Goal: Task Accomplishment & Management: Manage account settings

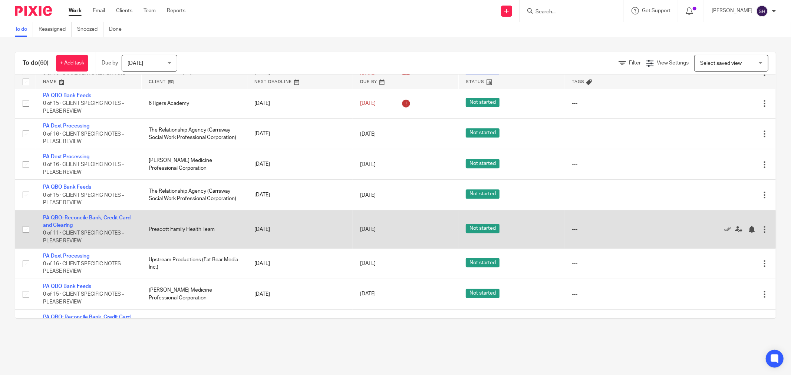
scroll to position [1558, 0]
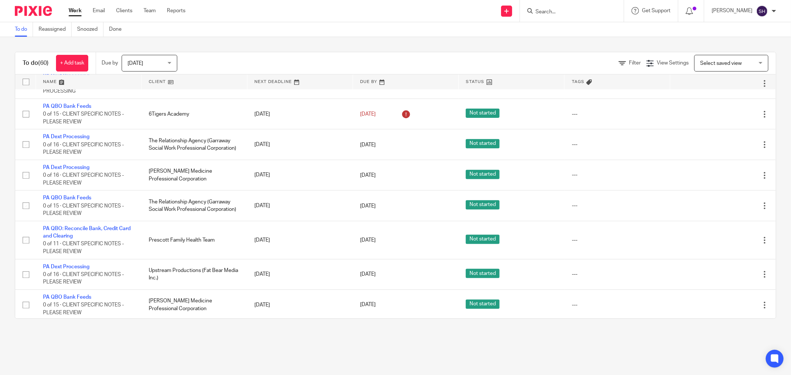
click at [203, 82] on link at bounding box center [194, 82] width 105 height 15
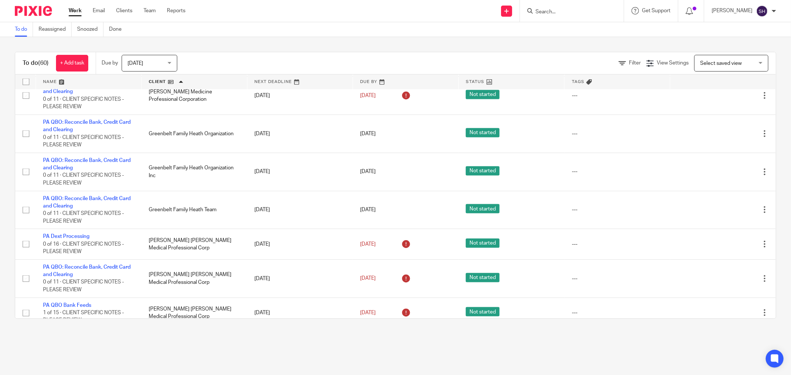
scroll to position [906, 0]
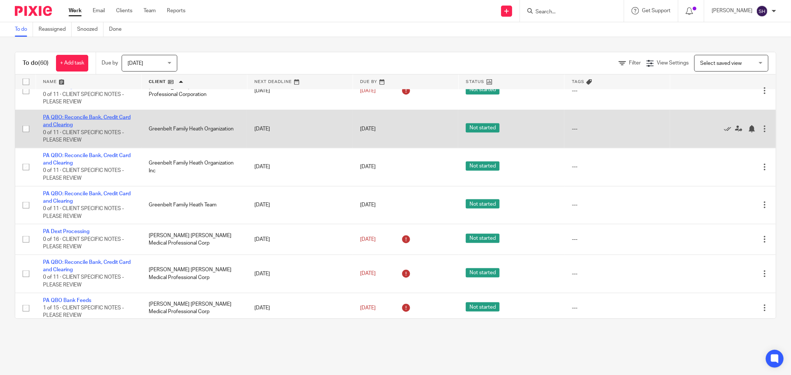
click at [104, 128] on link "PA QBO: Reconcile Bank, Credit Card and Clearing" at bounding box center [87, 121] width 88 height 13
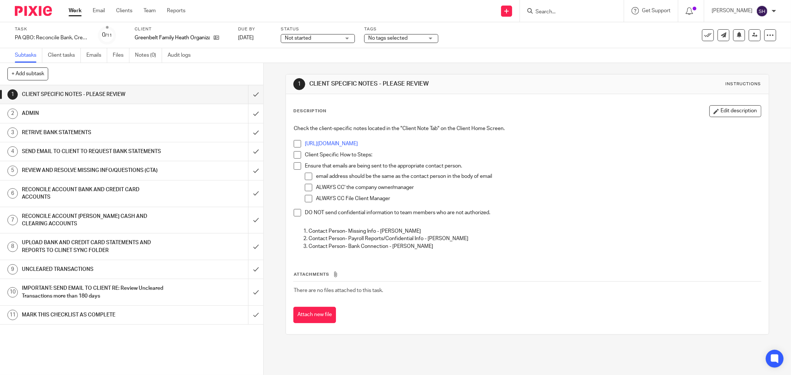
click at [321, 38] on span "Not started" at bounding box center [313, 38] width 56 height 8
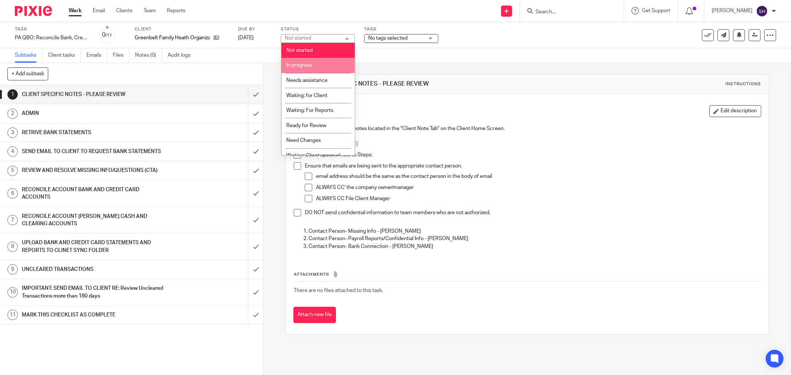
click at [324, 65] on li "In progress" at bounding box center [317, 65] width 73 height 15
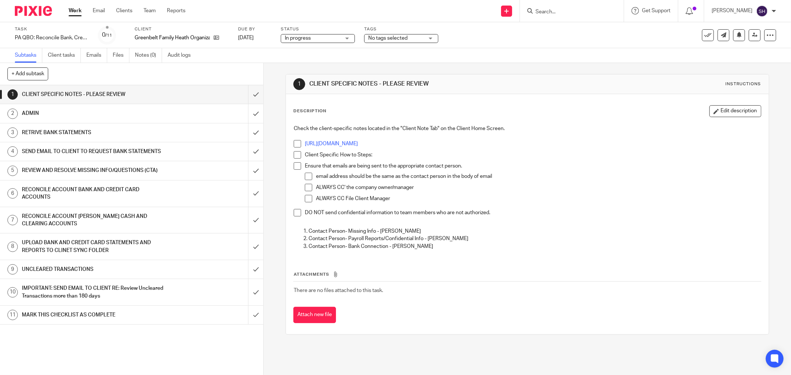
click at [296, 145] on span at bounding box center [297, 143] width 7 height 7
click at [295, 156] on span at bounding box center [297, 154] width 7 height 7
click at [295, 164] on span at bounding box center [297, 165] width 7 height 7
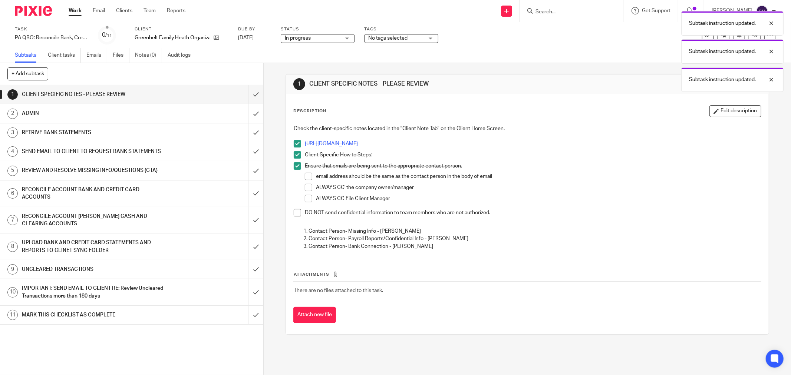
click at [306, 176] on span at bounding box center [308, 176] width 7 height 7
click at [306, 188] on span at bounding box center [308, 187] width 7 height 7
click at [305, 195] on span at bounding box center [308, 198] width 7 height 7
click at [297, 213] on span at bounding box center [297, 212] width 7 height 7
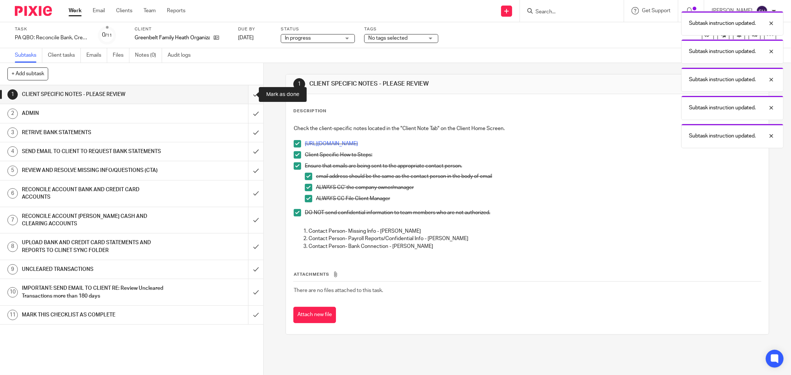
click at [246, 93] on input "submit" at bounding box center [131, 94] width 263 height 19
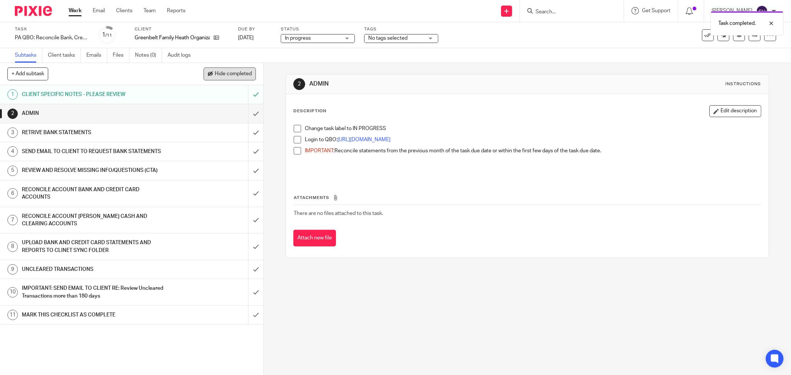
click at [238, 70] on button "Hide completed" at bounding box center [230, 73] width 52 height 13
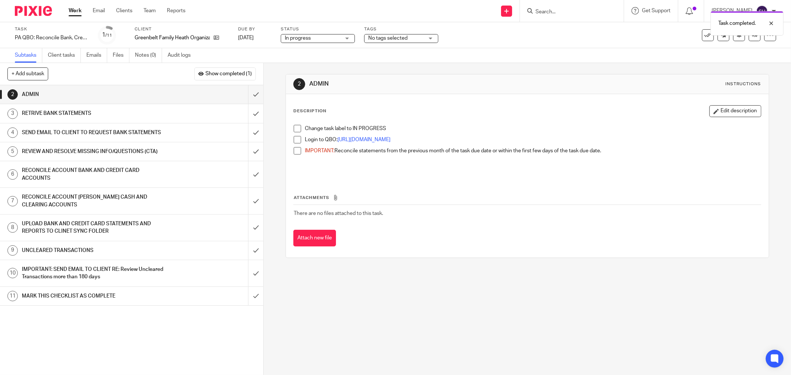
click at [298, 130] on span at bounding box center [297, 128] width 7 height 7
click at [297, 140] on span at bounding box center [297, 139] width 7 height 7
click at [295, 151] on span at bounding box center [297, 150] width 7 height 7
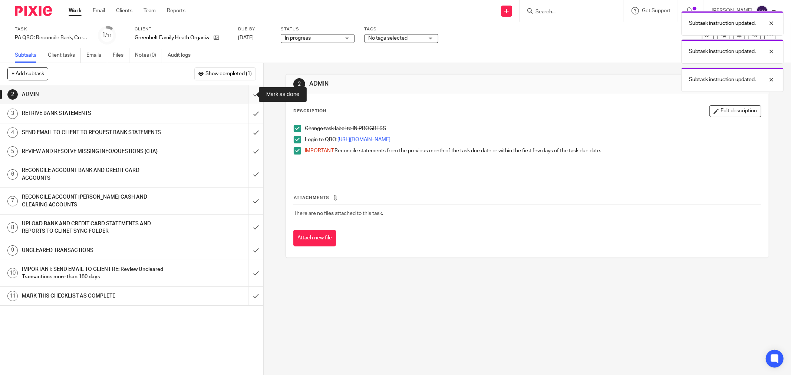
click at [245, 97] on input "submit" at bounding box center [131, 94] width 263 height 19
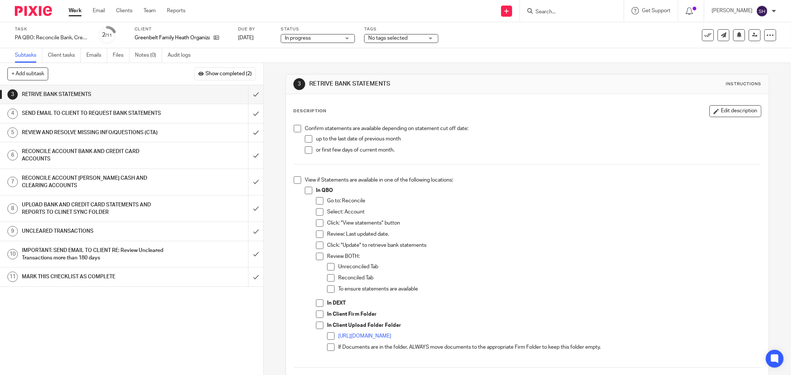
click at [266, 97] on div "3 RETRIVE BANK STATEMENTS Instructions Description Edit description Confirm sta…" at bounding box center [527, 219] width 527 height 312
click at [297, 129] on span at bounding box center [297, 128] width 7 height 7
click at [306, 143] on span at bounding box center [308, 138] width 7 height 7
click at [306, 148] on span at bounding box center [308, 149] width 7 height 7
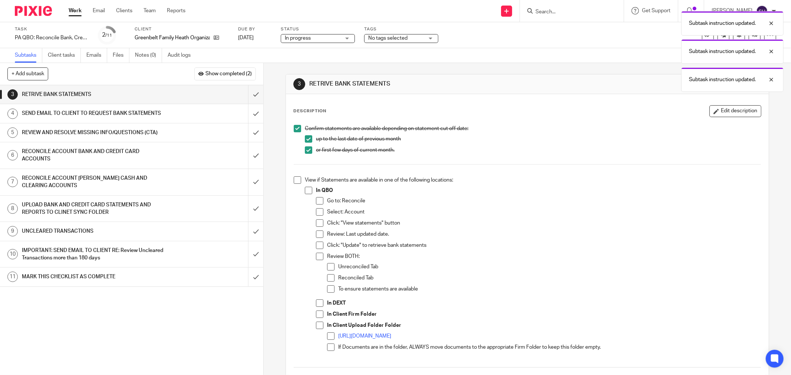
click at [296, 182] on span at bounding box center [297, 180] width 7 height 7
click at [312, 193] on li "In QBO Go to: Reconcile Select: Account Click: "View statements" button Review:…" at bounding box center [533, 274] width 456 height 174
click at [309, 190] on span at bounding box center [308, 190] width 7 height 7
click at [316, 201] on span at bounding box center [319, 200] width 7 height 7
click at [316, 213] on span at bounding box center [319, 211] width 7 height 7
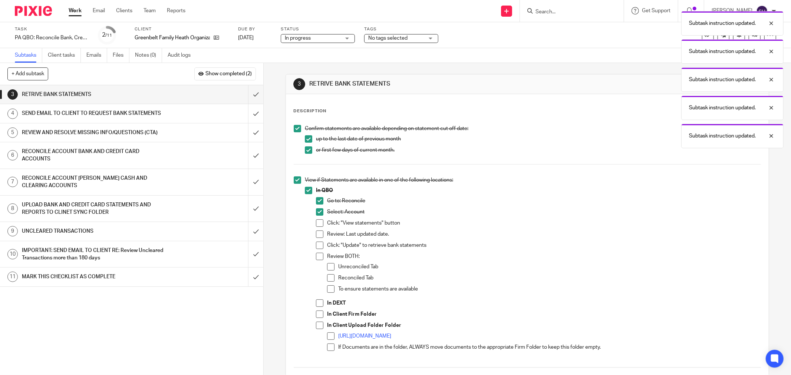
click at [316, 225] on span at bounding box center [319, 223] width 7 height 7
click at [317, 233] on span at bounding box center [319, 234] width 7 height 7
click at [321, 243] on li "Click: "Update" to retrieve bank statements" at bounding box center [538, 247] width 445 height 11
click at [317, 245] on span at bounding box center [319, 245] width 7 height 7
click at [317, 255] on span at bounding box center [319, 256] width 7 height 7
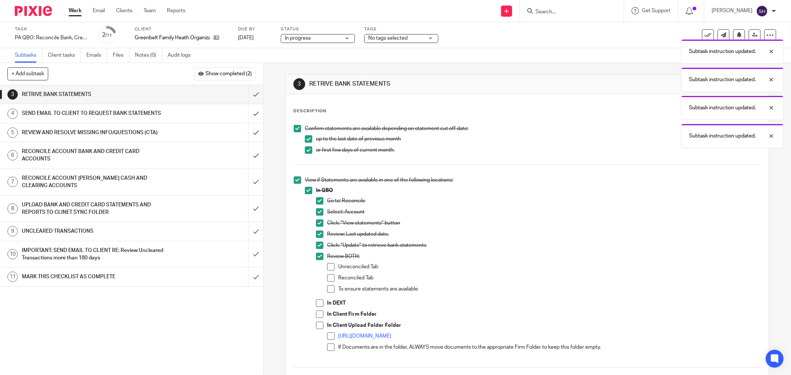
click at [327, 269] on span at bounding box center [330, 266] width 7 height 7
click at [328, 280] on span at bounding box center [330, 277] width 7 height 7
click at [329, 287] on span at bounding box center [330, 289] width 7 height 7
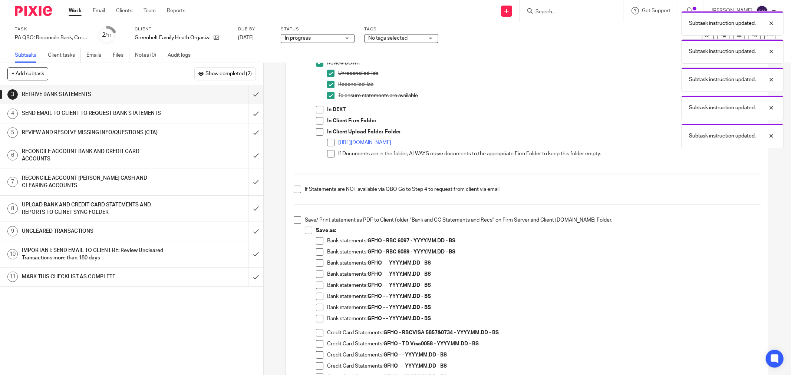
scroll to position [206, 0]
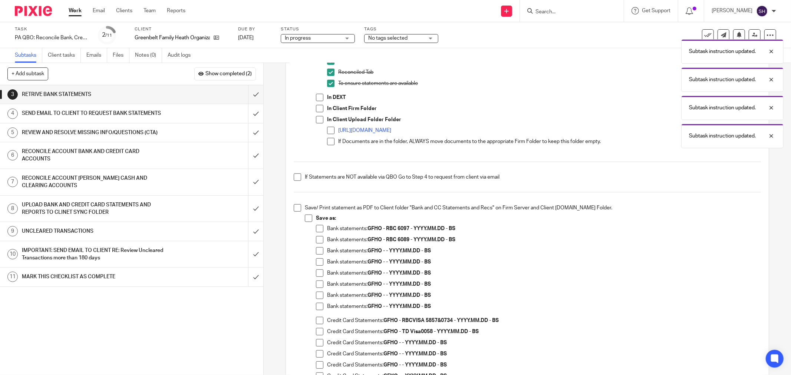
click at [317, 98] on span at bounding box center [319, 97] width 7 height 7
click at [318, 109] on span at bounding box center [319, 108] width 7 height 7
click at [316, 123] on span at bounding box center [319, 119] width 7 height 7
click at [328, 131] on span at bounding box center [330, 130] width 7 height 7
click at [328, 142] on span at bounding box center [330, 141] width 7 height 7
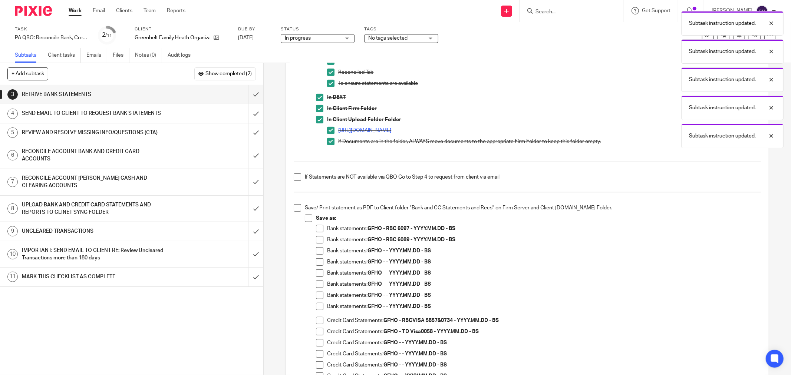
click at [294, 175] on span at bounding box center [297, 177] width 7 height 7
click at [299, 210] on li "Save/ Print statement as PDF to Client folder "Bank and CC Statements and Recs"…" at bounding box center [527, 315] width 467 height 223
click at [295, 208] on span at bounding box center [297, 207] width 7 height 7
click at [308, 218] on span at bounding box center [308, 218] width 7 height 7
drag, startPoint x: 317, startPoint y: 251, endPoint x: 317, endPoint y: 261, distance: 10.4
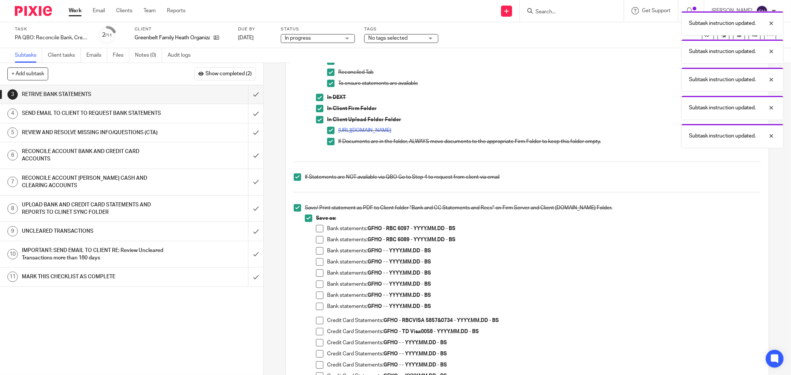
click at [318, 251] on span at bounding box center [319, 250] width 7 height 7
click at [317, 265] on span at bounding box center [319, 261] width 7 height 7
click at [319, 275] on span at bounding box center [319, 273] width 7 height 7
click at [319, 283] on span at bounding box center [319, 284] width 7 height 7
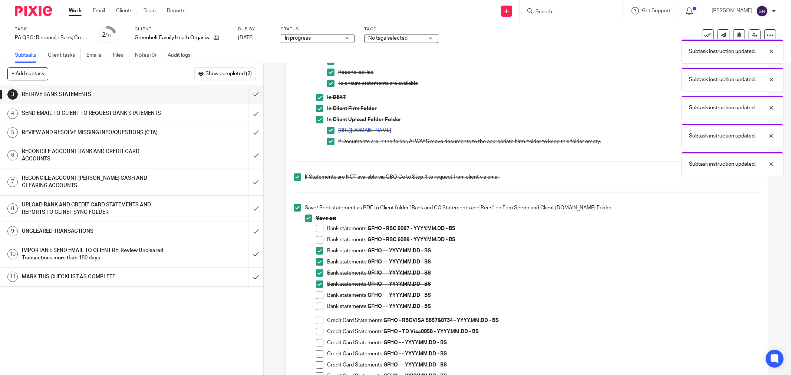
click at [320, 295] on span at bounding box center [319, 295] width 7 height 7
click at [321, 305] on li "Bank statements: GFHO - - YYYY.MM.DD - BS" at bounding box center [538, 308] width 445 height 11
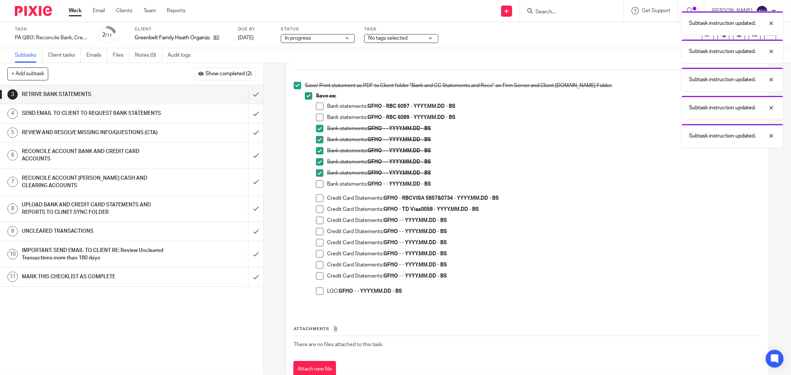
scroll to position [329, 0]
click at [317, 182] on span at bounding box center [319, 182] width 7 height 7
click at [317, 194] on span at bounding box center [319, 197] width 7 height 7
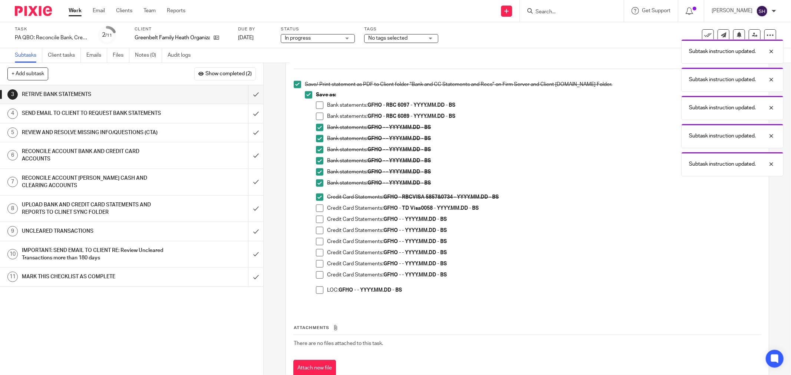
click at [318, 208] on span at bounding box center [319, 208] width 7 height 7
click at [318, 221] on span at bounding box center [319, 219] width 7 height 7
drag, startPoint x: 318, startPoint y: 228, endPoint x: 320, endPoint y: 235, distance: 8.1
click at [318, 228] on span at bounding box center [319, 230] width 7 height 7
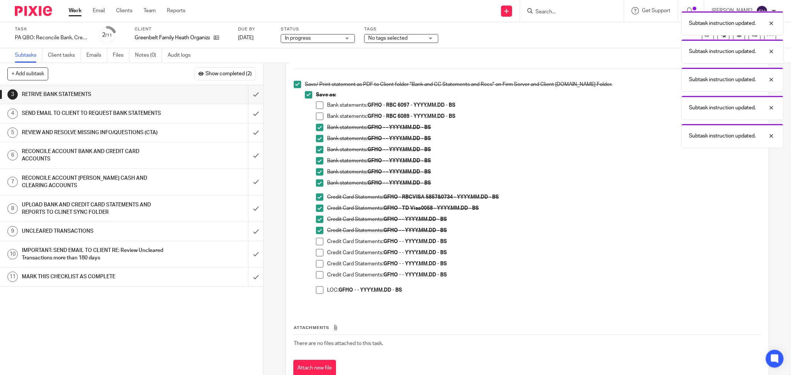
click at [321, 239] on span at bounding box center [319, 241] width 7 height 7
click at [317, 255] on span at bounding box center [319, 252] width 7 height 7
click at [316, 265] on span at bounding box center [319, 263] width 7 height 7
click at [316, 275] on span at bounding box center [319, 274] width 7 height 7
click at [317, 289] on span at bounding box center [319, 290] width 7 height 7
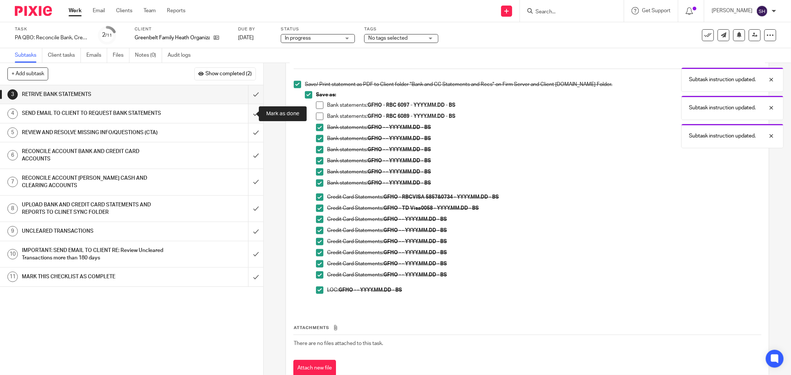
click at [251, 113] on input "submit" at bounding box center [131, 113] width 263 height 19
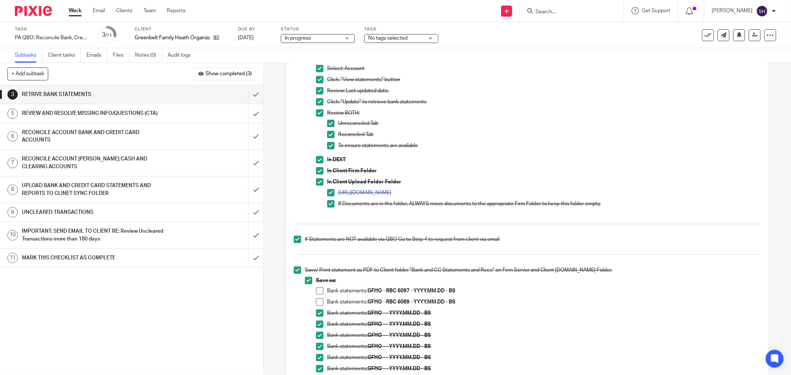
scroll to position [165, 0]
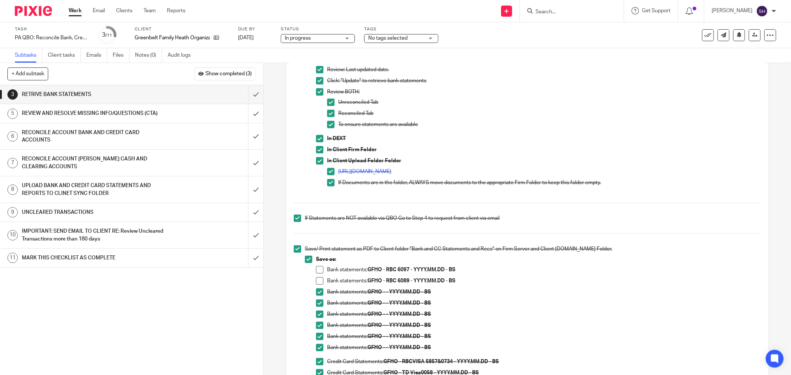
click at [163, 110] on div "REVIEW AND RESOLVE MISSING INFO/QUESTIONS (CTA)" at bounding box center [131, 113] width 219 height 11
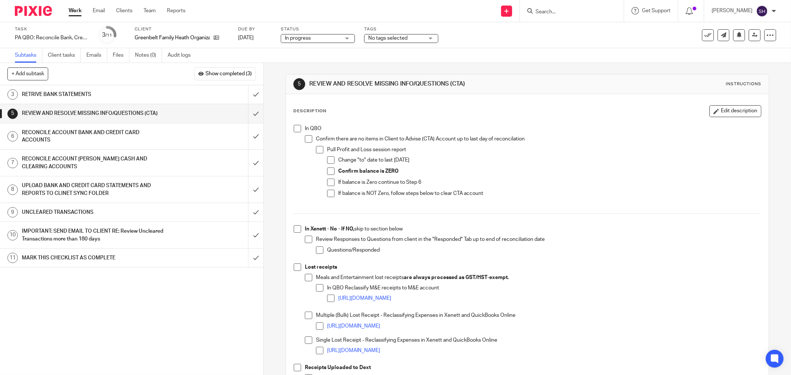
click at [295, 128] on span at bounding box center [297, 128] width 7 height 7
click at [305, 138] on span at bounding box center [308, 138] width 7 height 7
click at [321, 150] on li "Pull Profit and Loss session report Change "to" date to last [DATE] Confirm bal…" at bounding box center [538, 175] width 445 height 58
click at [321, 149] on li "Pull Profit and Loss session report Change "to" date to last day of reconciliat…" at bounding box center [538, 175] width 445 height 58
click at [318, 149] on span at bounding box center [319, 149] width 7 height 7
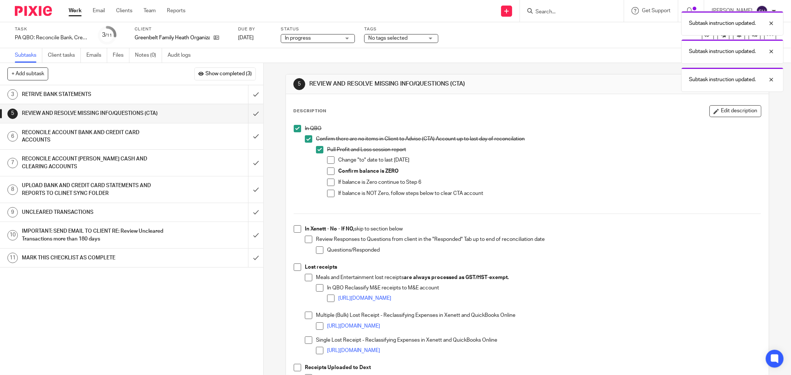
click at [327, 157] on span at bounding box center [330, 159] width 7 height 7
click at [327, 169] on span at bounding box center [330, 171] width 7 height 7
click at [329, 183] on span at bounding box center [330, 182] width 7 height 7
click at [327, 195] on span at bounding box center [330, 193] width 7 height 7
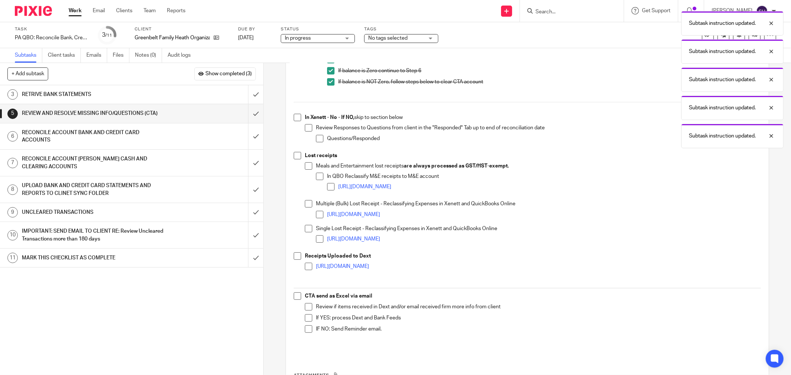
scroll to position [165, 0]
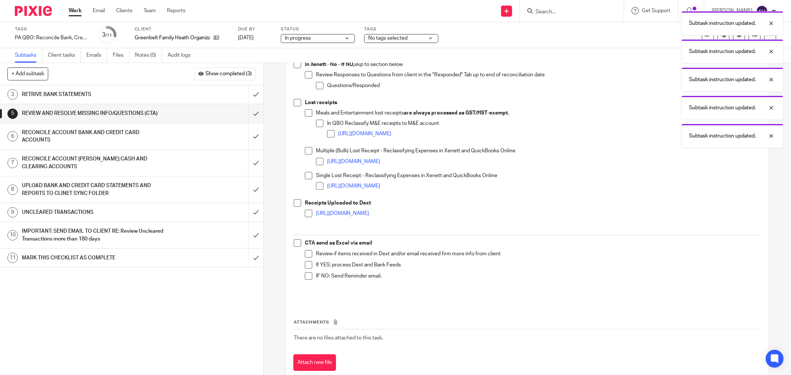
click at [294, 62] on div "Subtasks Client tasks Emails Files Notes (0) Audit logs" at bounding box center [395, 55] width 791 height 15
click at [297, 67] on span at bounding box center [297, 64] width 7 height 7
click at [305, 75] on span at bounding box center [308, 74] width 7 height 7
click at [318, 90] on li "Questions/Responded" at bounding box center [538, 87] width 445 height 11
click at [317, 85] on span at bounding box center [319, 85] width 7 height 7
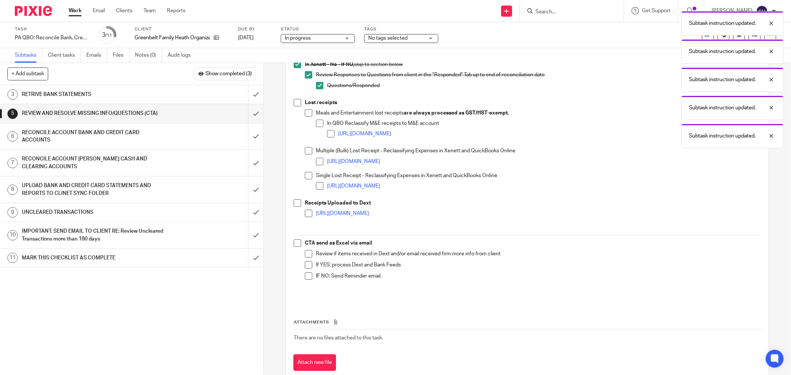
click at [296, 101] on span at bounding box center [297, 102] width 7 height 7
drag, startPoint x: 305, startPoint y: 110, endPoint x: 316, endPoint y: 120, distance: 14.7
click at [305, 111] on span at bounding box center [308, 112] width 7 height 7
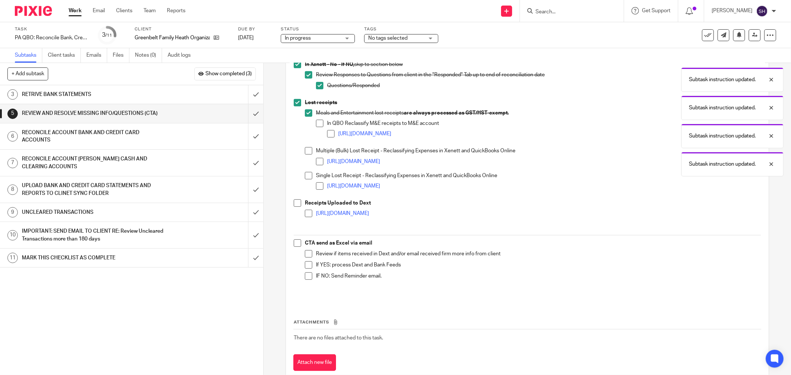
drag, startPoint x: 316, startPoint y: 120, endPoint x: 326, endPoint y: 132, distance: 14.8
click at [316, 121] on span at bounding box center [319, 123] width 7 height 7
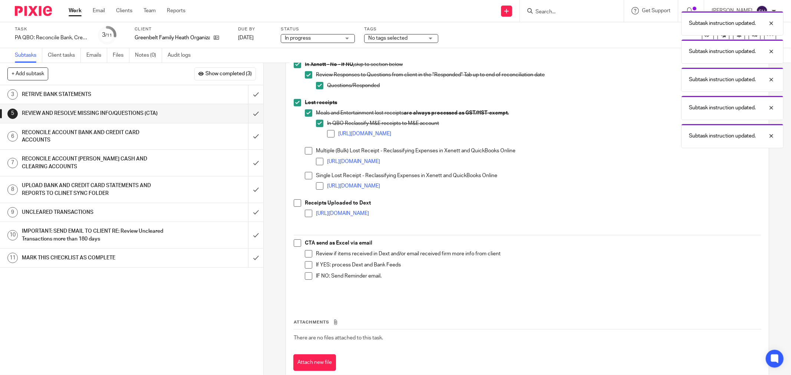
click at [329, 132] on span at bounding box center [330, 133] width 7 height 7
click at [308, 151] on span at bounding box center [308, 150] width 7 height 7
click at [316, 160] on span at bounding box center [319, 161] width 7 height 7
click at [305, 175] on span at bounding box center [308, 175] width 7 height 7
drag, startPoint x: 317, startPoint y: 184, endPoint x: 300, endPoint y: 198, distance: 22.1
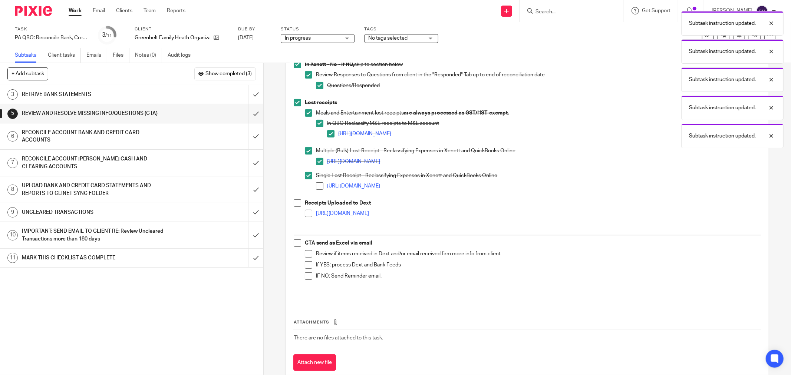
click at [317, 184] on span at bounding box center [319, 185] width 7 height 7
drag, startPoint x: 295, startPoint y: 205, endPoint x: 302, endPoint y: 210, distance: 9.0
click at [295, 205] on span at bounding box center [297, 202] width 7 height 7
click at [305, 211] on span at bounding box center [308, 213] width 7 height 7
drag, startPoint x: 294, startPoint y: 245, endPoint x: 296, endPoint y: 253, distance: 7.5
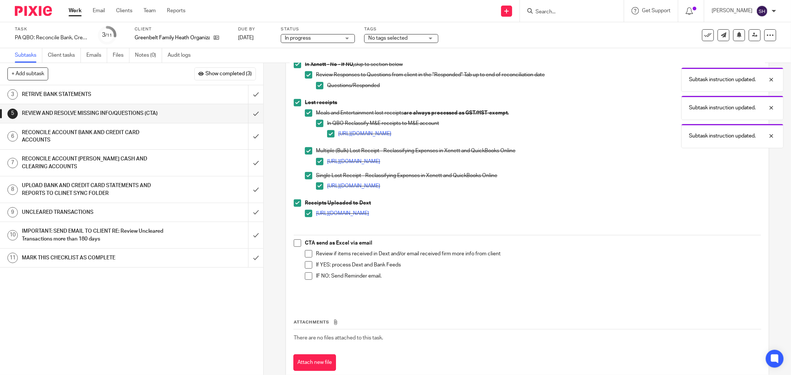
click at [294, 245] on span at bounding box center [297, 243] width 7 height 7
click at [307, 253] on span at bounding box center [308, 253] width 7 height 7
drag, startPoint x: 308, startPoint y: 266, endPoint x: 309, endPoint y: 275, distance: 8.6
click at [308, 267] on span at bounding box center [308, 264] width 7 height 7
click at [309, 275] on span at bounding box center [308, 276] width 7 height 7
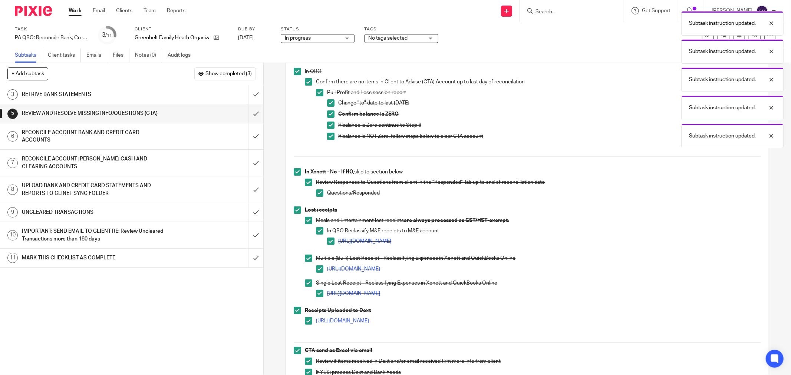
scroll to position [0, 0]
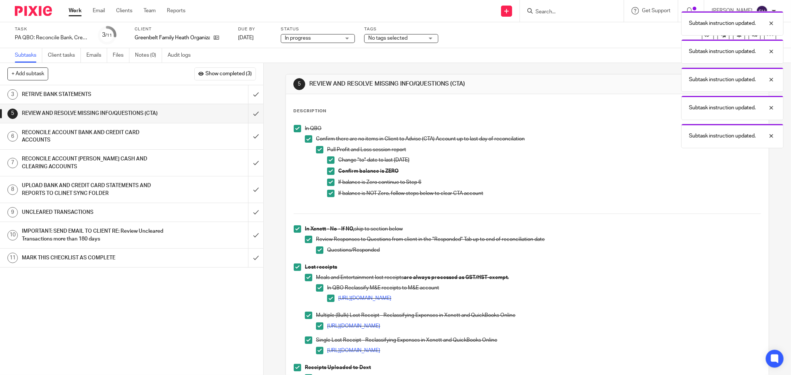
drag, startPoint x: 329, startPoint y: 151, endPoint x: 292, endPoint y: 151, distance: 36.7
click at [323, 152] on li "Pull Profit and Loss session report Change "to" date to last day of reconciliat…" at bounding box center [538, 175] width 445 height 58
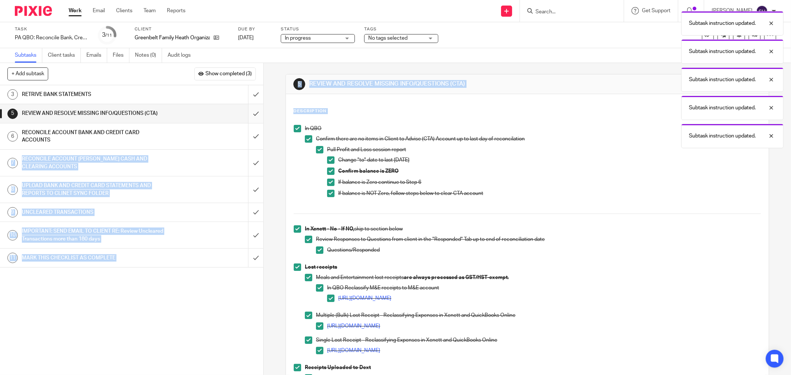
drag, startPoint x: 283, startPoint y: 148, endPoint x: 236, endPoint y: 116, distance: 56.6
click at [241, 117] on div "+ Add subtask Show completed (3) Cancel + Add 1 CLIENT SPECIFIC NOTES - PLEASE …" at bounding box center [395, 219] width 791 height 312
click at [248, 112] on input "submit" at bounding box center [131, 113] width 263 height 19
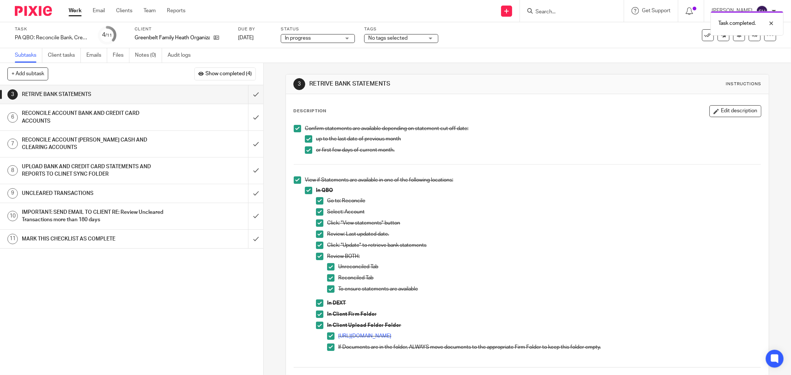
click at [192, 118] on div "RECONCILE ACCOUNT BANK AND CREDIT CARD ACCOUNTS" at bounding box center [131, 117] width 219 height 19
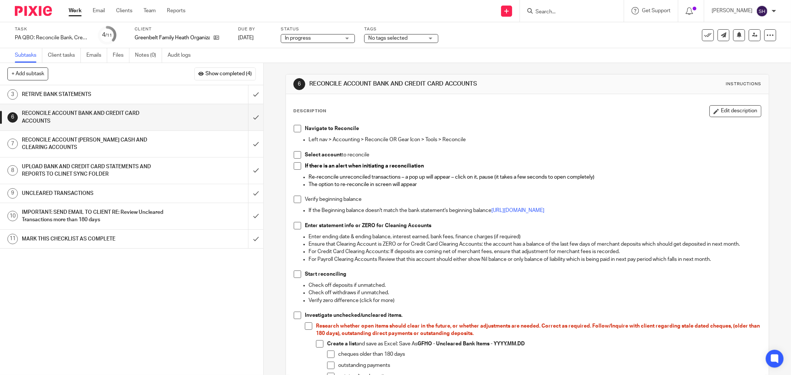
click at [298, 127] on span at bounding box center [297, 128] width 7 height 7
click at [297, 155] on span at bounding box center [297, 154] width 7 height 7
click at [294, 167] on span at bounding box center [297, 165] width 7 height 7
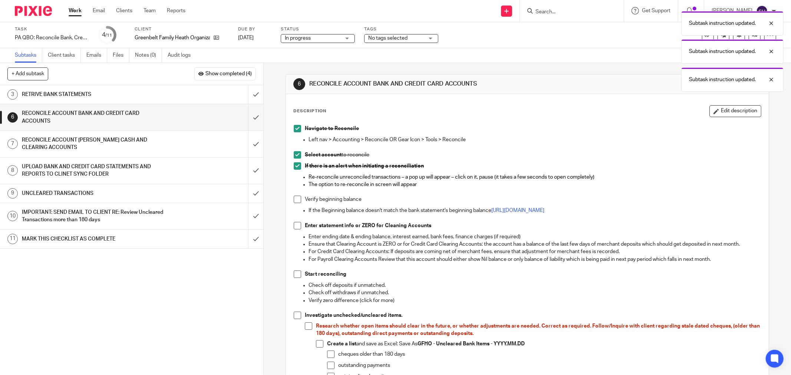
click at [296, 199] on span at bounding box center [297, 199] width 7 height 7
drag, startPoint x: 296, startPoint y: 224, endPoint x: 293, endPoint y: 245, distance: 21.3
click at [296, 224] on span at bounding box center [297, 225] width 7 height 7
click at [294, 275] on span at bounding box center [297, 274] width 7 height 7
click at [297, 316] on span at bounding box center [297, 315] width 7 height 7
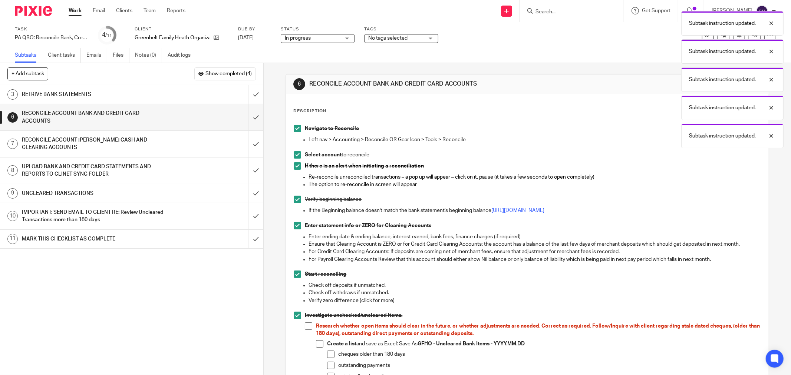
click at [308, 326] on span at bounding box center [308, 326] width 7 height 7
click at [317, 342] on span at bounding box center [319, 343] width 7 height 7
click at [329, 352] on span at bounding box center [330, 354] width 7 height 7
click at [329, 364] on span at bounding box center [330, 365] width 7 height 7
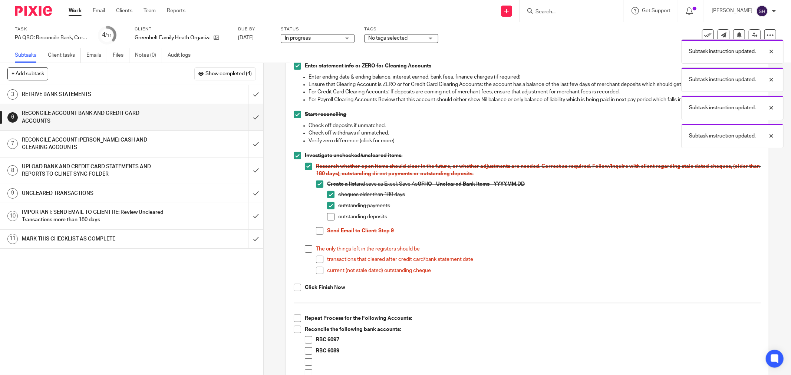
scroll to position [165, 0]
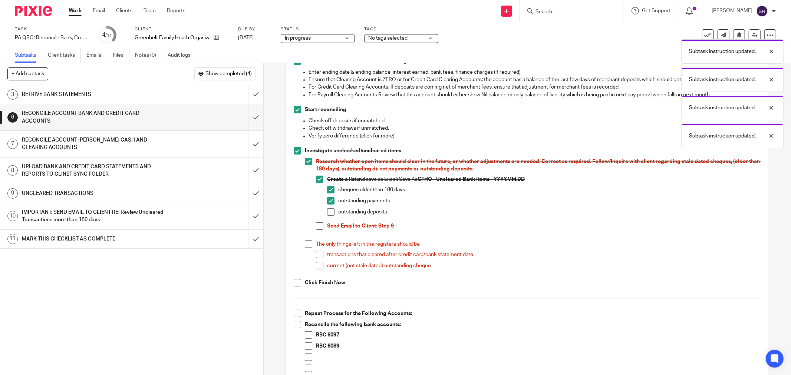
click at [329, 210] on span at bounding box center [330, 211] width 7 height 7
click at [319, 224] on span at bounding box center [319, 225] width 7 height 7
click at [305, 244] on span at bounding box center [308, 244] width 7 height 7
click at [317, 268] on span at bounding box center [319, 265] width 7 height 7
drag, startPoint x: 318, startPoint y: 254, endPoint x: 316, endPoint y: 258, distance: 4.5
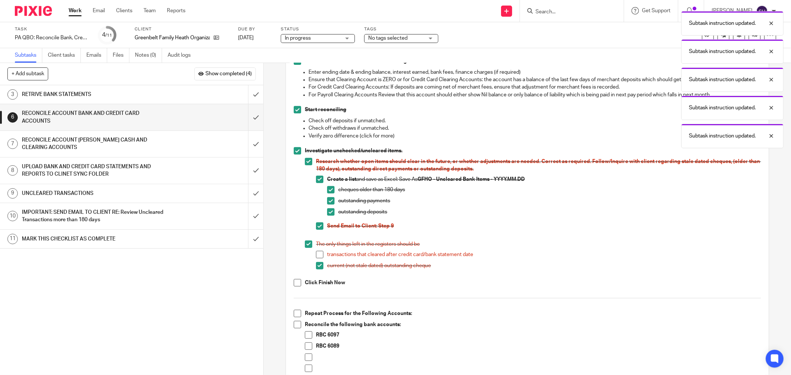
click at [319, 254] on span at bounding box center [319, 254] width 7 height 7
click at [297, 284] on span at bounding box center [297, 282] width 7 height 7
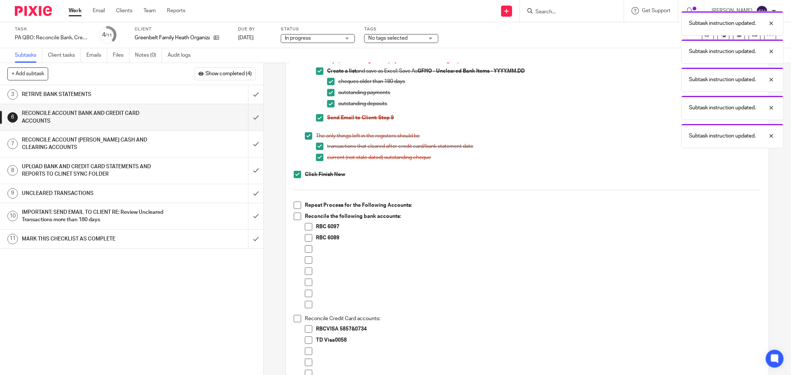
scroll to position [329, 0]
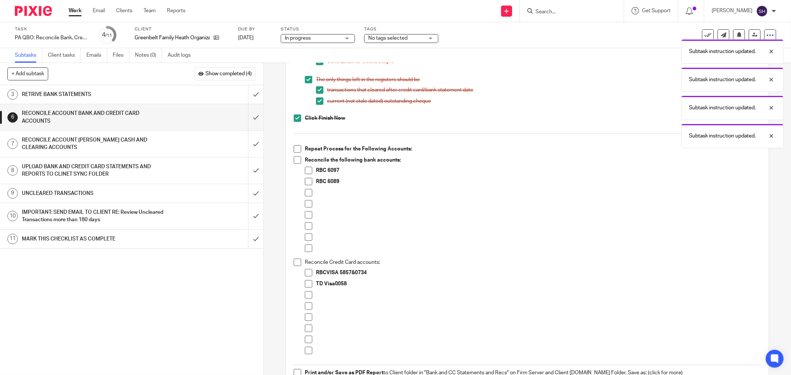
click at [297, 149] on span at bounding box center [297, 148] width 7 height 7
click at [295, 157] on span at bounding box center [297, 159] width 7 height 7
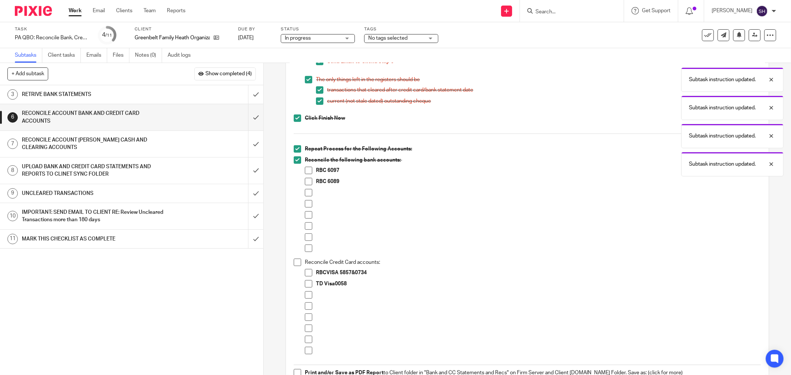
click at [305, 189] on span at bounding box center [308, 192] width 7 height 7
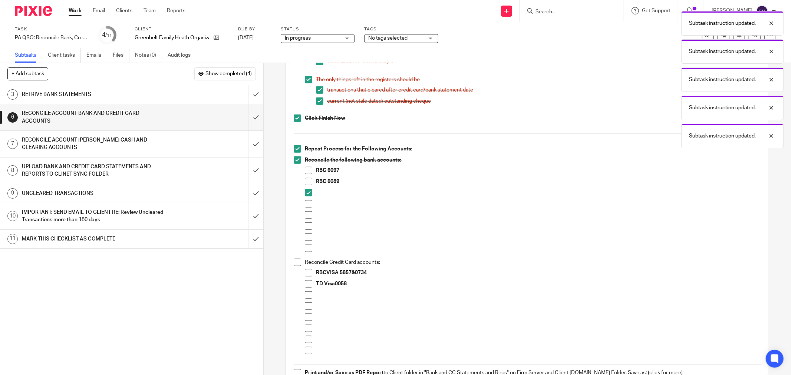
click at [306, 203] on span at bounding box center [308, 203] width 7 height 7
click at [306, 213] on span at bounding box center [308, 214] width 7 height 7
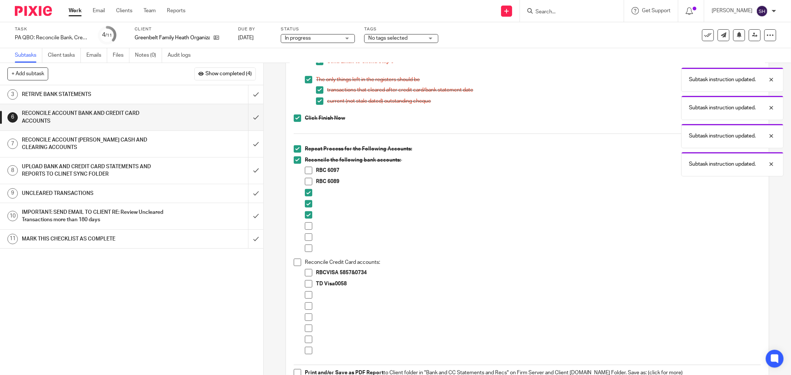
click at [307, 224] on span at bounding box center [308, 225] width 7 height 7
click at [308, 234] on span at bounding box center [308, 237] width 7 height 7
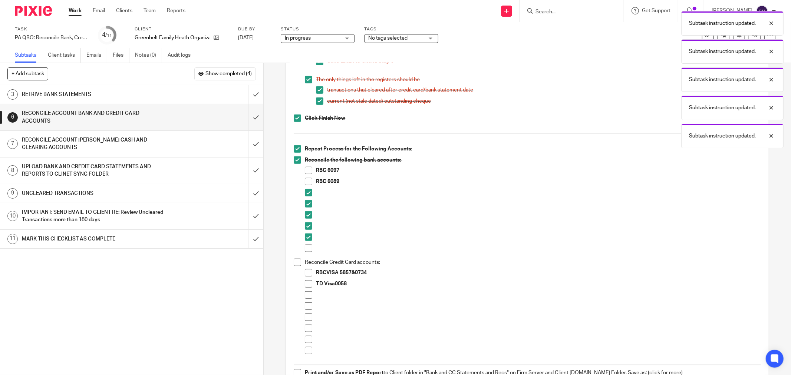
click at [305, 246] on span at bounding box center [308, 248] width 7 height 7
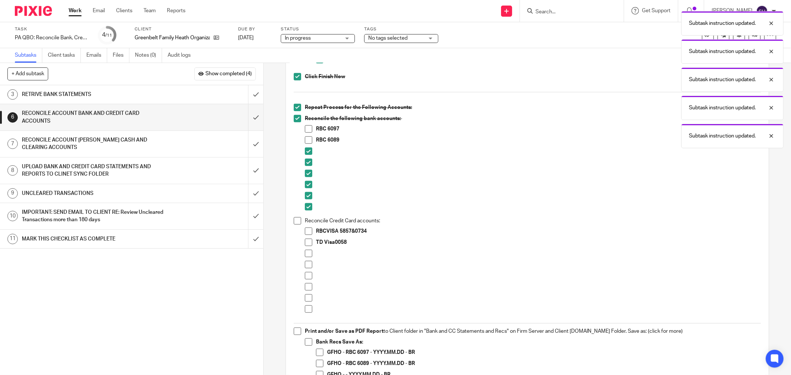
click at [292, 221] on div "Navigate to Reconcile Left nav > Accounting > Reconcile OR Gear Icon > Tools > …" at bounding box center [527, 163] width 475 height 826
click at [294, 221] on span at bounding box center [297, 220] width 7 height 7
click at [305, 230] on span at bounding box center [308, 231] width 7 height 7
click at [305, 251] on span at bounding box center [308, 253] width 7 height 7
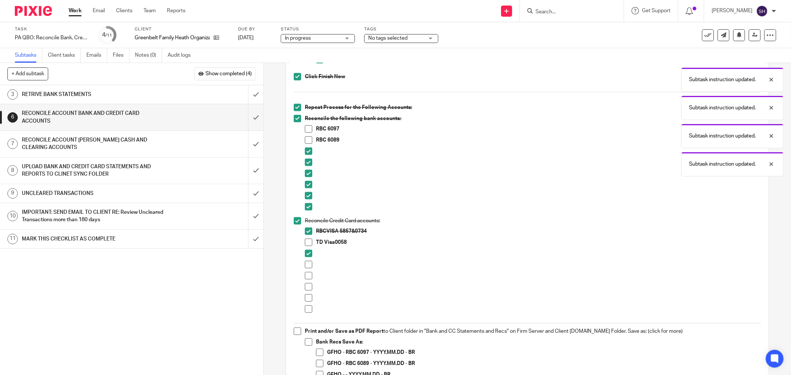
drag, startPoint x: 308, startPoint y: 263, endPoint x: 306, endPoint y: 272, distance: 9.8
click at [308, 263] on span at bounding box center [308, 264] width 7 height 7
click at [306, 275] on span at bounding box center [308, 275] width 7 height 7
click at [307, 288] on span at bounding box center [308, 286] width 7 height 7
drag, startPoint x: 309, startPoint y: 300, endPoint x: 309, endPoint y: 308, distance: 8.2
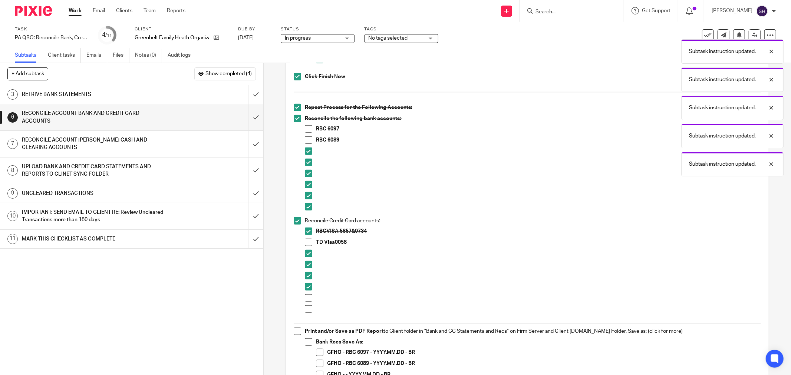
click at [309, 300] on span at bounding box center [308, 297] width 7 height 7
click at [309, 308] on span at bounding box center [308, 309] width 7 height 7
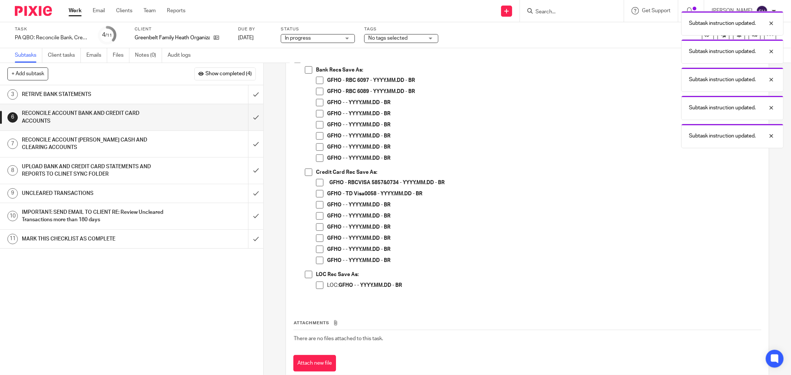
scroll to position [662, 0]
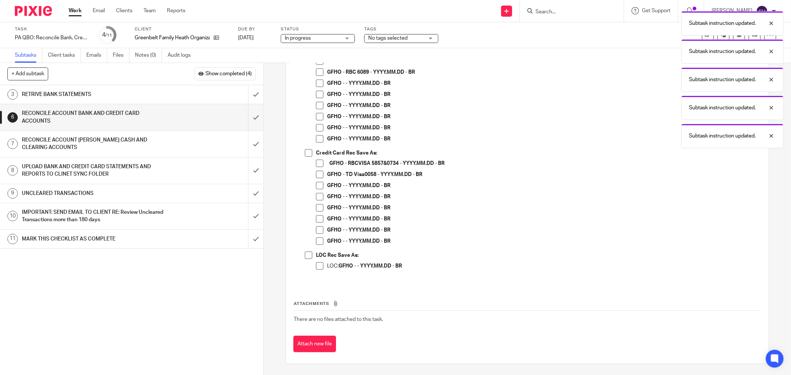
drag, startPoint x: 317, startPoint y: 269, endPoint x: 309, endPoint y: 263, distance: 10.3
click at [316, 268] on span at bounding box center [319, 266] width 7 height 7
click at [305, 255] on span at bounding box center [308, 255] width 7 height 7
click at [316, 241] on span at bounding box center [319, 241] width 7 height 7
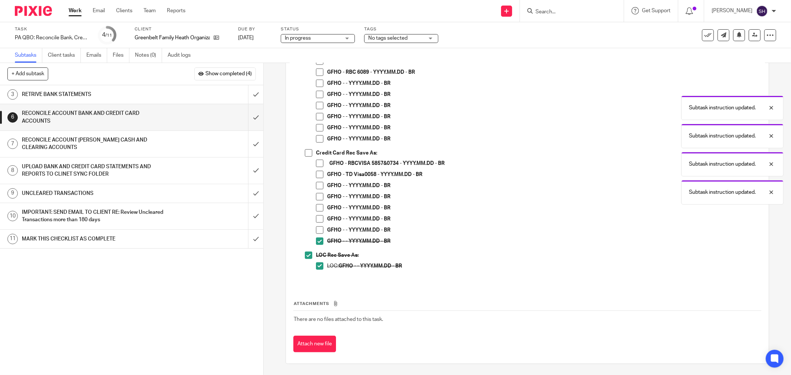
click at [317, 228] on span at bounding box center [319, 230] width 7 height 7
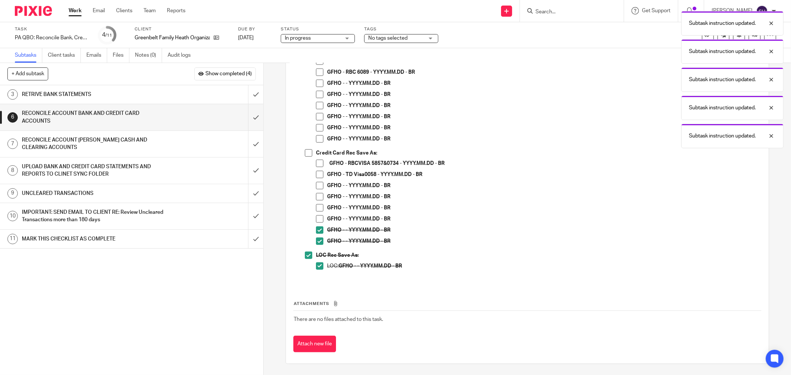
drag, startPoint x: 314, startPoint y: 218, endPoint x: 315, endPoint y: 211, distance: 7.2
click at [316, 217] on span at bounding box center [319, 218] width 7 height 7
click at [317, 207] on span at bounding box center [319, 207] width 7 height 7
click at [317, 197] on span at bounding box center [319, 196] width 7 height 7
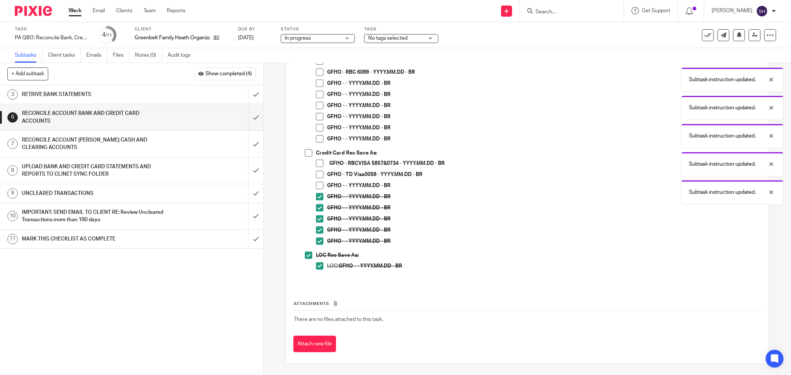
click at [316, 189] on li "GFHO - - YYYY.MM.DD - BR" at bounding box center [538, 187] width 445 height 11
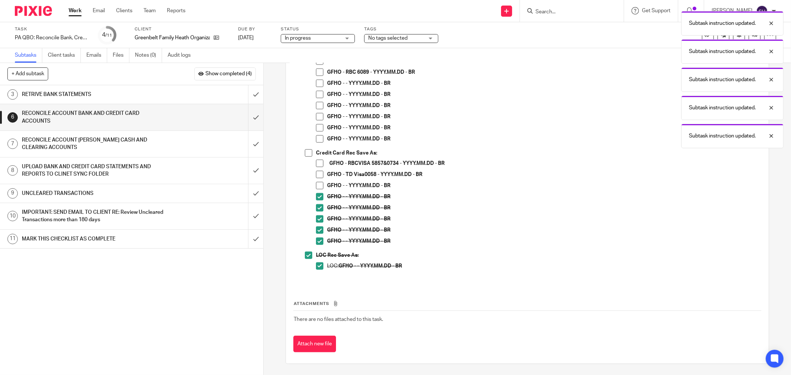
click at [317, 187] on span at bounding box center [319, 185] width 7 height 7
click at [317, 164] on span at bounding box center [319, 163] width 7 height 7
click at [307, 151] on span at bounding box center [308, 152] width 7 height 7
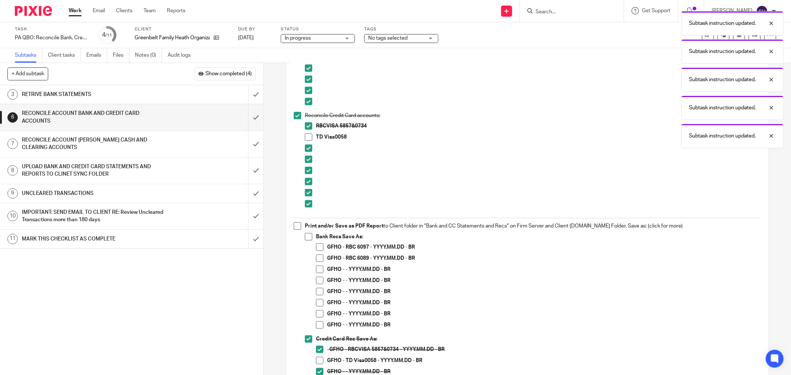
scroll to position [456, 0]
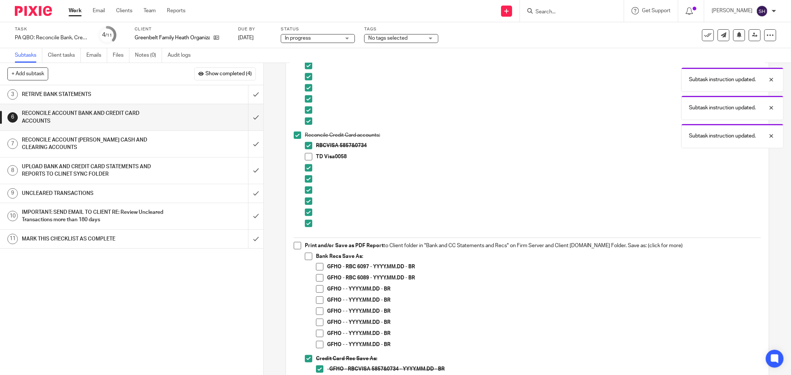
drag, startPoint x: 313, startPoint y: 346, endPoint x: 317, endPoint y: 340, distance: 6.7
click at [316, 345] on span at bounding box center [319, 344] width 7 height 7
click at [317, 334] on span at bounding box center [319, 333] width 7 height 7
click at [319, 322] on span at bounding box center [319, 322] width 7 height 7
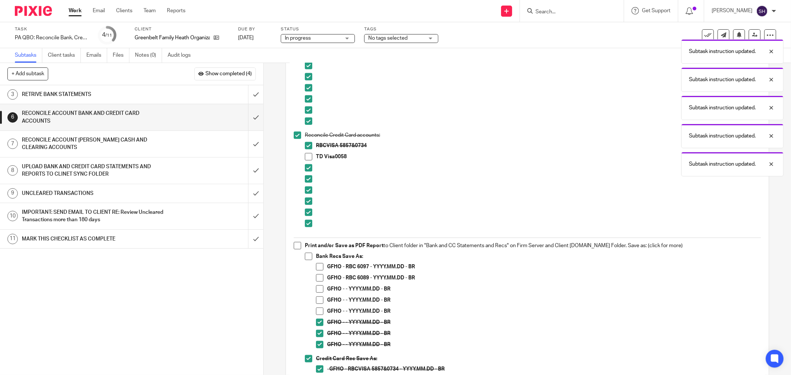
click at [321, 308] on li "GFHO - - YYYY.MM.DD - BR" at bounding box center [538, 313] width 445 height 11
click at [320, 311] on span at bounding box center [319, 311] width 7 height 7
click at [317, 302] on span at bounding box center [319, 300] width 7 height 7
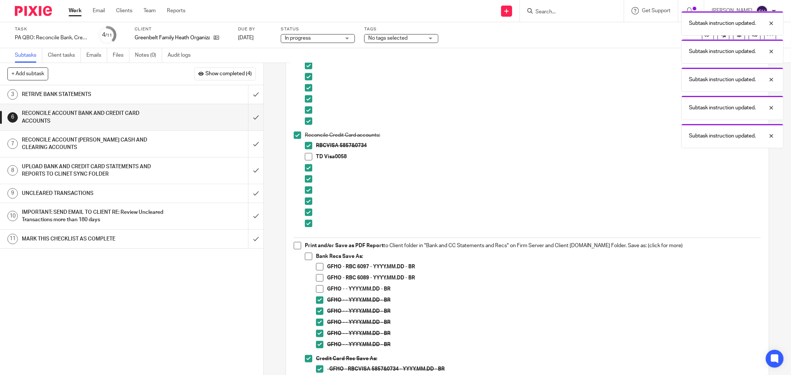
click at [317, 288] on span at bounding box center [319, 289] width 7 height 7
click at [305, 256] on span at bounding box center [308, 256] width 7 height 7
click at [299, 248] on span at bounding box center [297, 245] width 7 height 7
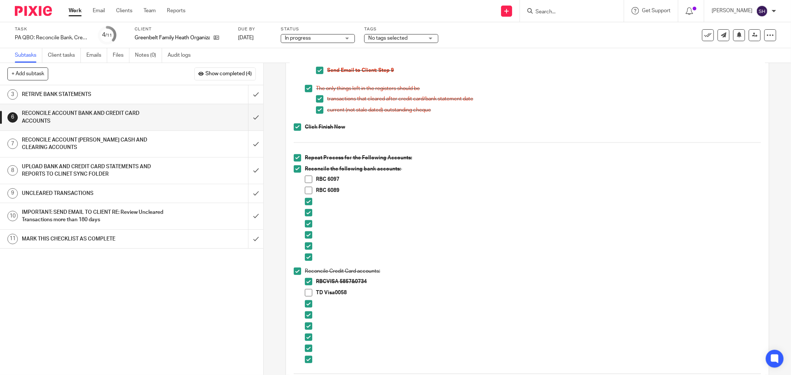
scroll to position [333, 0]
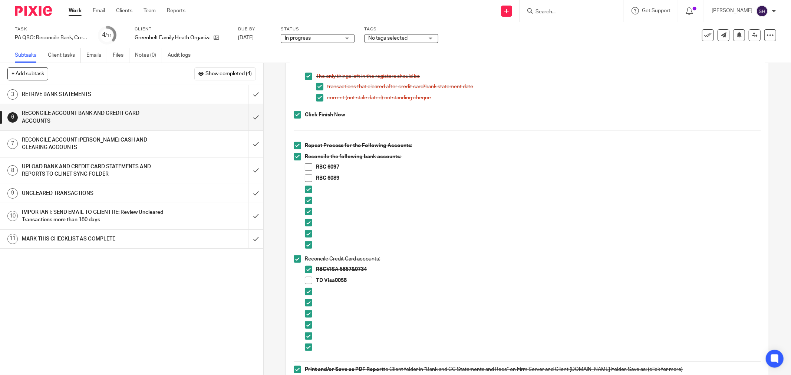
click at [150, 150] on h1 "RECONCILE ACCOUNT [PERSON_NAME] CASH AND CLEARING ACCOUNTS" at bounding box center [95, 144] width 146 height 19
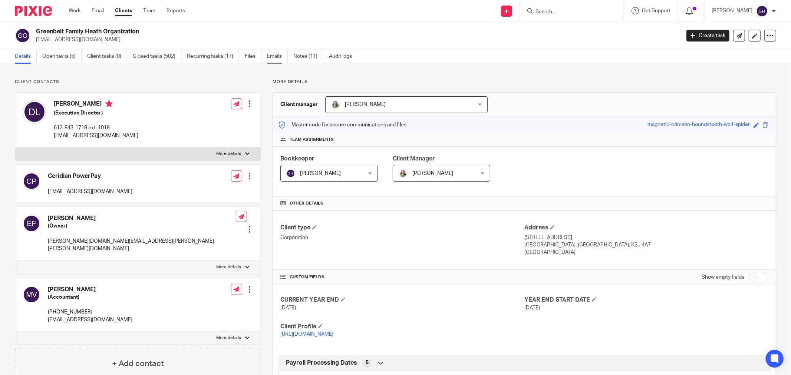
click at [276, 53] on link "Emails" at bounding box center [277, 56] width 21 height 14
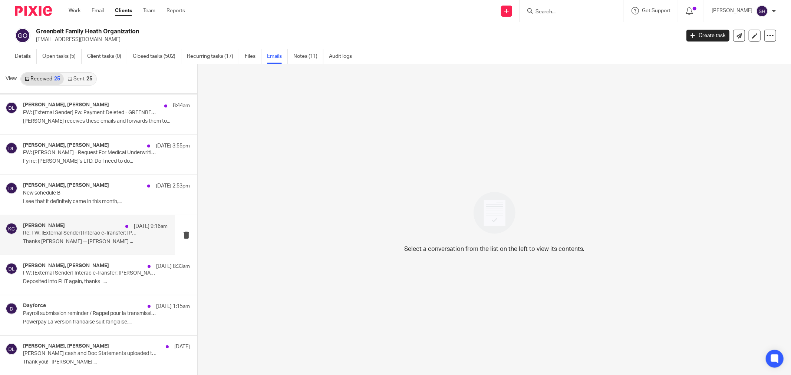
scroll to position [165, 0]
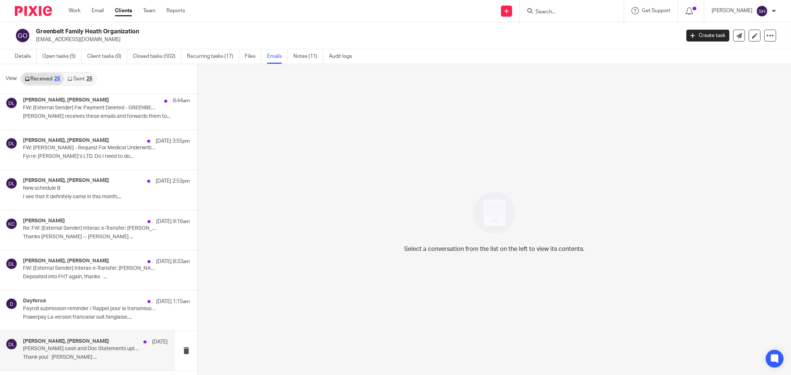
click at [97, 353] on div "Katryna Coltess, Danielle Lalande Sep 12 Petty cash and Doc Statements uploaded…" at bounding box center [95, 351] width 145 height 25
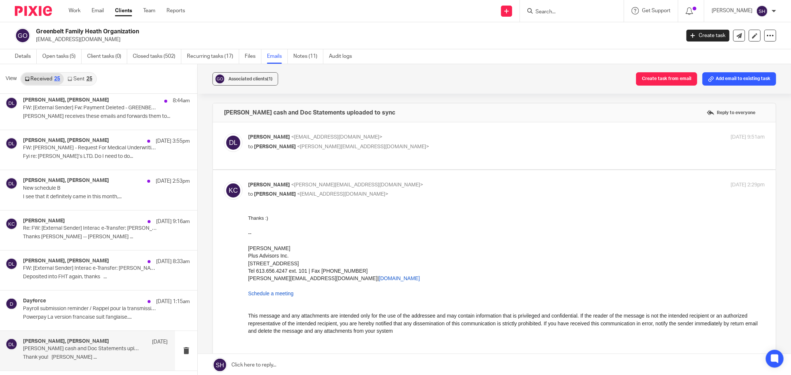
scroll to position [0, 0]
click at [413, 143] on p "to Katryna Coltess <katryna@plusadvisors.co>" at bounding box center [420, 147] width 344 height 8
checkbox input "true"
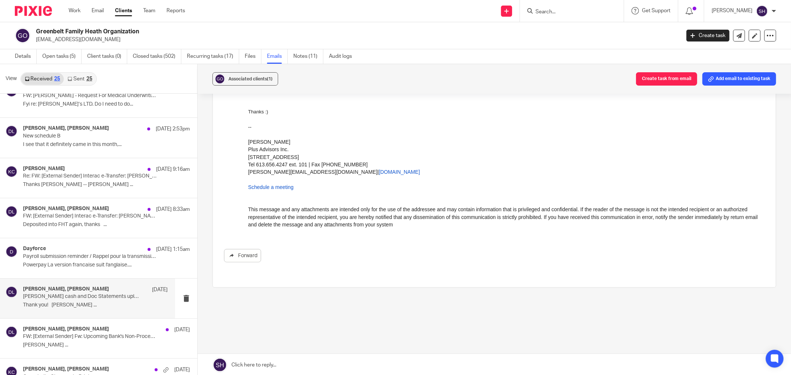
scroll to position [206, 0]
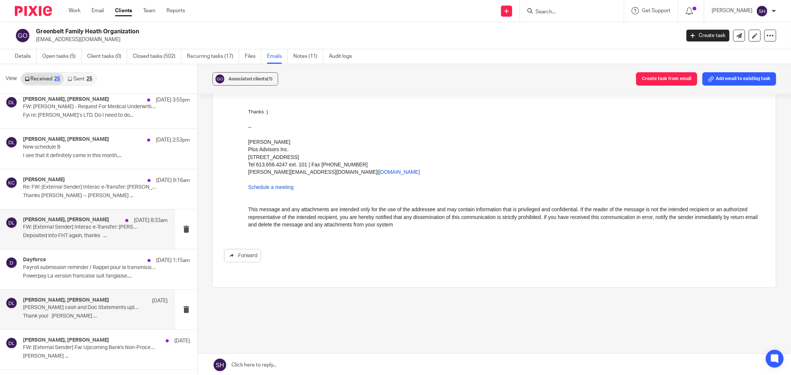
click at [100, 234] on p "Deposited into FHT again, thanks ..." at bounding box center [95, 236] width 145 height 6
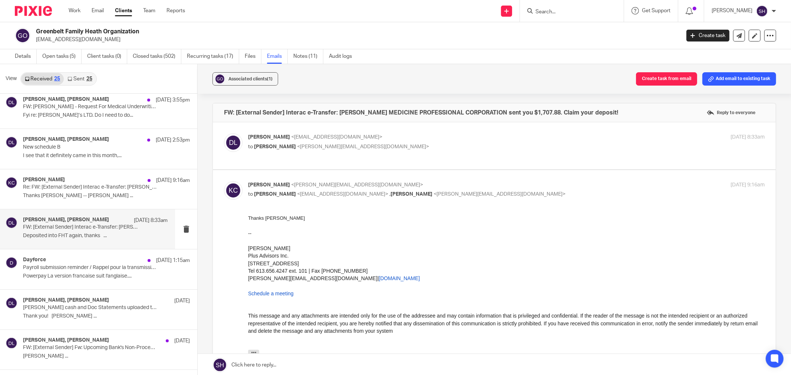
scroll to position [0, 0]
click at [387, 144] on p "to Katryna Coltess <katryna@plusadvisors.co>" at bounding box center [420, 147] width 344 height 8
checkbox input "true"
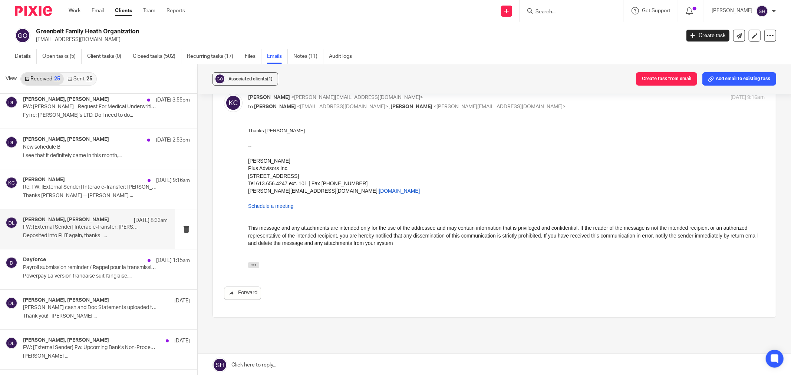
scroll to position [1030, 0]
click at [82, 199] on div "Katryna Coltess Sep 15 9:16am Re: FW: [External Sender] Interac e-Transfer: SHE…" at bounding box center [95, 189] width 145 height 25
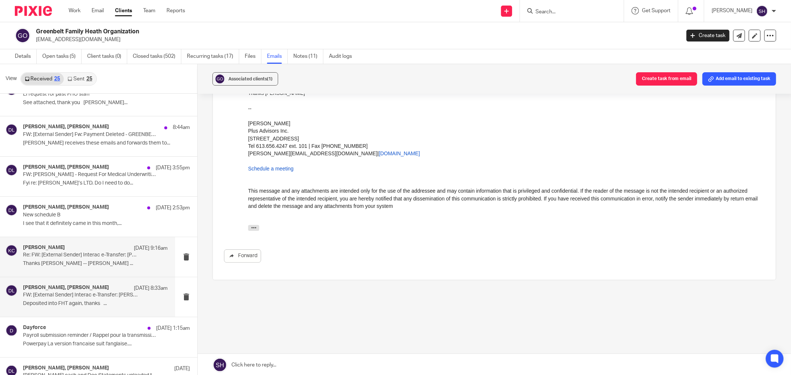
scroll to position [123, 0]
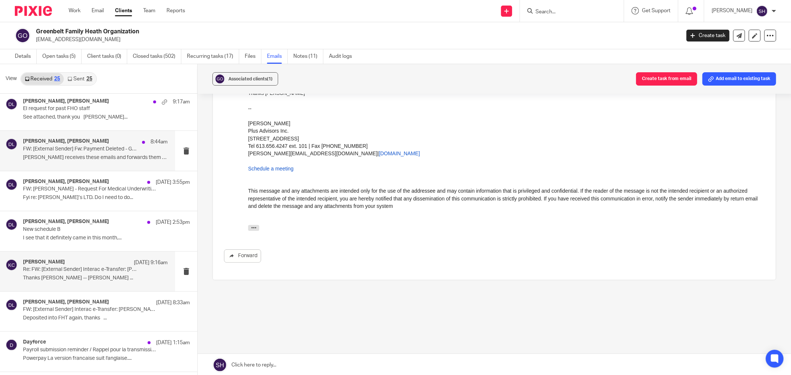
click at [106, 157] on p "Eric receives these emails and forwards them to..." at bounding box center [95, 158] width 145 height 6
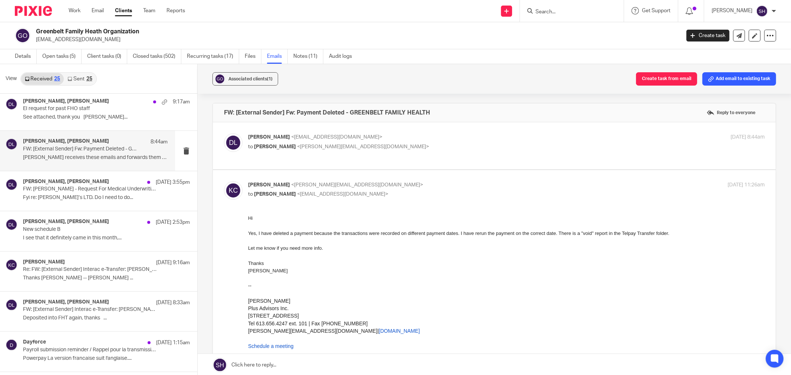
scroll to position [0, 0]
click at [378, 151] on div "Danielle Lalande <director@greenbeltfht.ca> to Katryna Coltess <katryna@plusadv…" at bounding box center [506, 142] width 517 height 19
checkbox input "true"
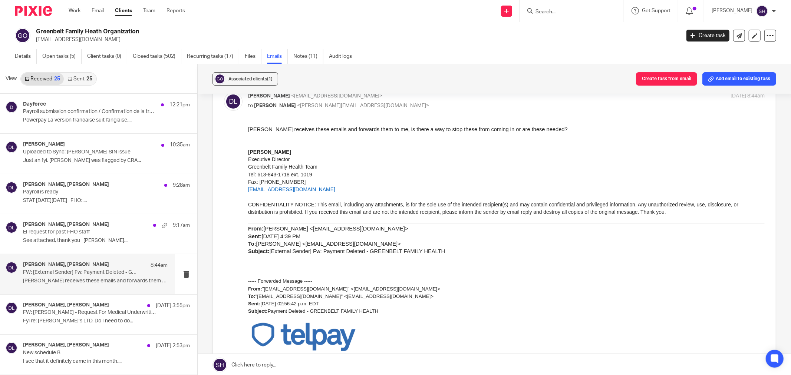
drag, startPoint x: 314, startPoint y: 56, endPoint x: 290, endPoint y: 62, distance: 24.4
click at [313, 56] on link "Notes (11)" at bounding box center [308, 56] width 30 height 14
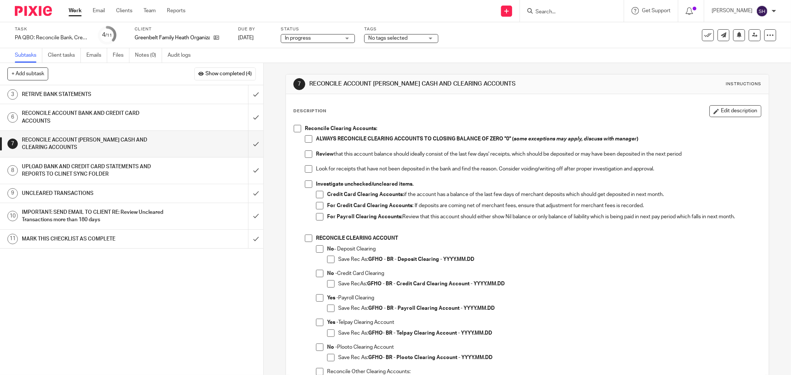
click at [297, 131] on span at bounding box center [297, 128] width 7 height 7
click at [305, 138] on span at bounding box center [308, 138] width 7 height 7
click at [307, 158] on span at bounding box center [308, 154] width 7 height 7
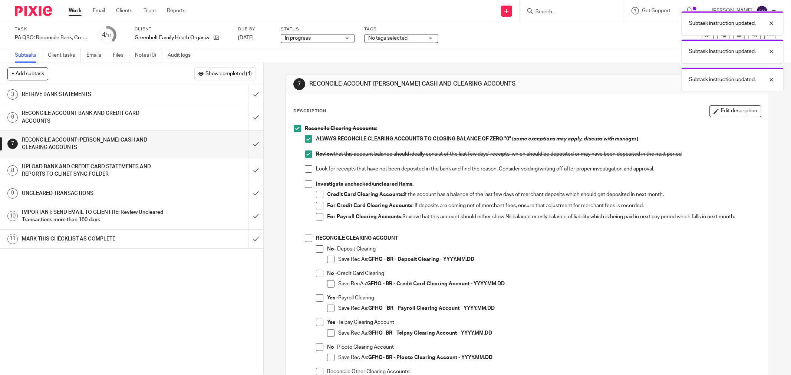
click at [305, 172] on span at bounding box center [308, 168] width 7 height 7
click at [305, 184] on span at bounding box center [308, 184] width 7 height 7
click at [317, 194] on span at bounding box center [319, 194] width 7 height 7
click at [316, 208] on span at bounding box center [319, 205] width 7 height 7
click at [316, 217] on span at bounding box center [319, 216] width 7 height 7
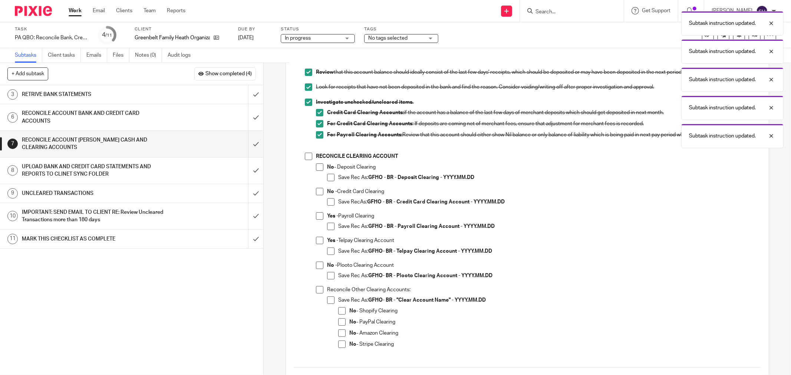
scroll to position [82, 0]
drag, startPoint x: 306, startPoint y: 158, endPoint x: 315, endPoint y: 168, distance: 14.0
click at [306, 158] on span at bounding box center [308, 155] width 7 height 7
drag, startPoint x: 316, startPoint y: 169, endPoint x: 329, endPoint y: 175, distance: 14.9
click at [316, 169] on span at bounding box center [319, 166] width 7 height 7
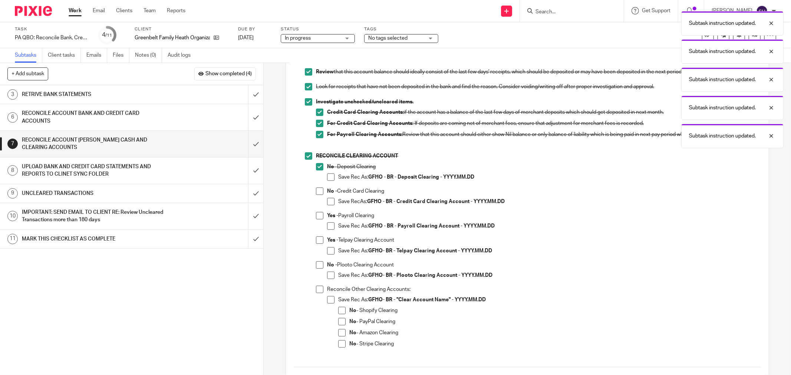
click at [330, 175] on span at bounding box center [330, 177] width 7 height 7
drag, startPoint x: 316, startPoint y: 187, endPoint x: 321, endPoint y: 195, distance: 9.9
click at [316, 188] on span at bounding box center [319, 191] width 7 height 7
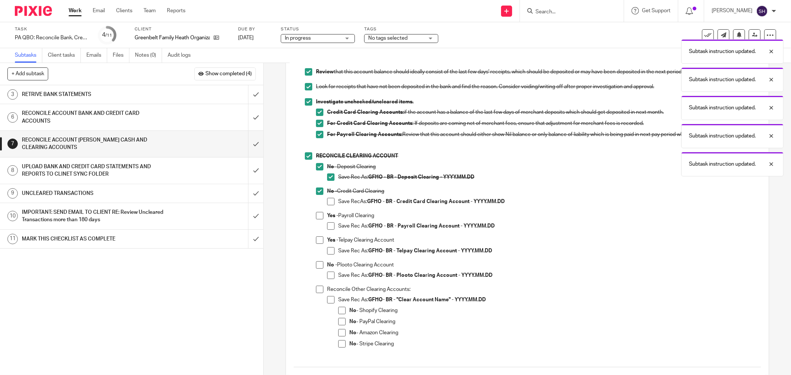
click at [327, 200] on span at bounding box center [330, 201] width 7 height 7
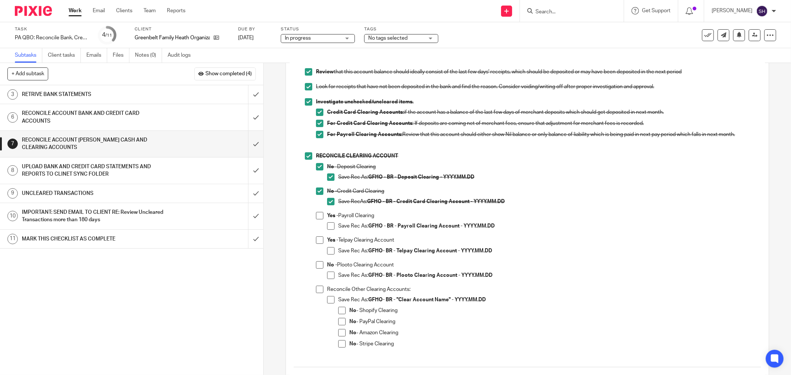
click at [320, 213] on span at bounding box center [319, 215] width 7 height 7
drag, startPoint x: 329, startPoint y: 223, endPoint x: 334, endPoint y: 227, distance: 6.4
click at [329, 223] on span at bounding box center [330, 225] width 7 height 7
click at [316, 264] on span at bounding box center [319, 264] width 7 height 7
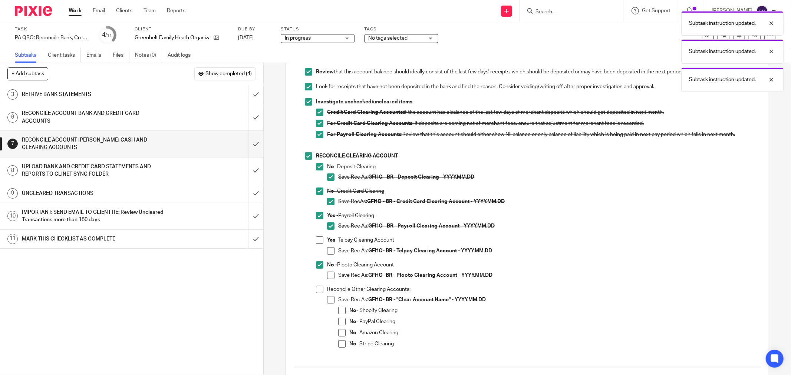
click at [327, 275] on span at bounding box center [330, 275] width 7 height 7
click at [316, 293] on span at bounding box center [319, 289] width 7 height 7
click at [329, 300] on span at bounding box center [330, 299] width 7 height 7
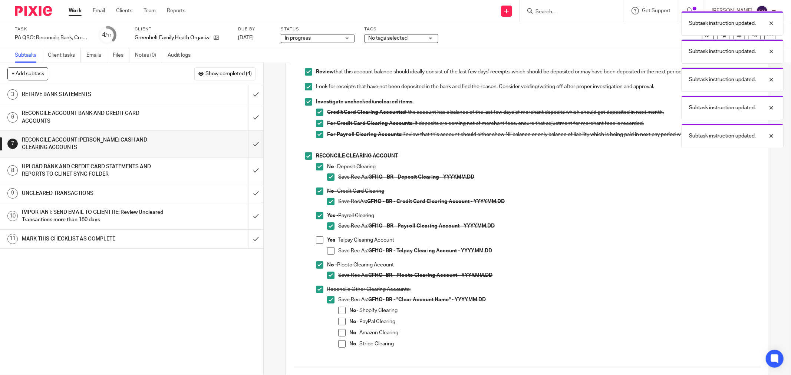
click at [343, 309] on span at bounding box center [341, 310] width 7 height 7
drag, startPoint x: 336, startPoint y: 320, endPoint x: 338, endPoint y: 326, distance: 5.4
click at [338, 321] on span at bounding box center [341, 321] width 7 height 7
drag, startPoint x: 339, startPoint y: 330, endPoint x: 339, endPoint y: 343, distance: 12.2
click at [339, 331] on span at bounding box center [341, 332] width 7 height 7
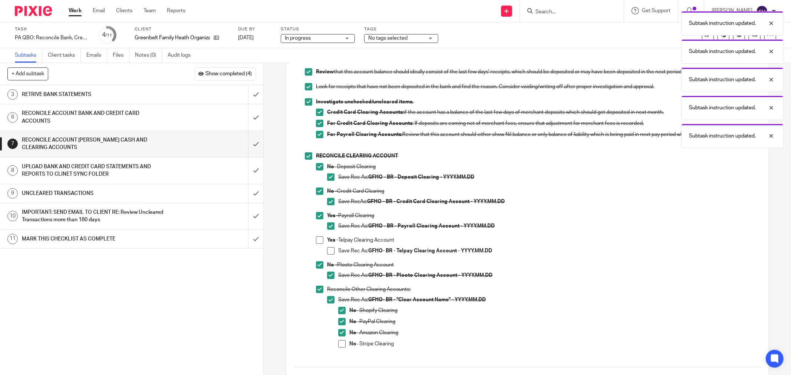
click at [339, 343] on span at bounding box center [341, 343] width 7 height 7
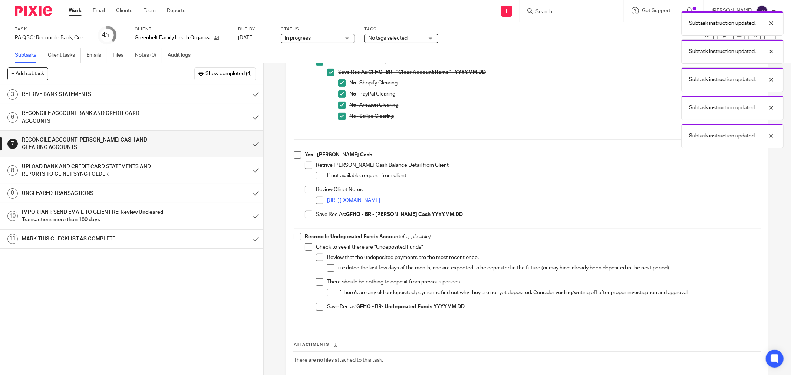
scroll to position [329, 0]
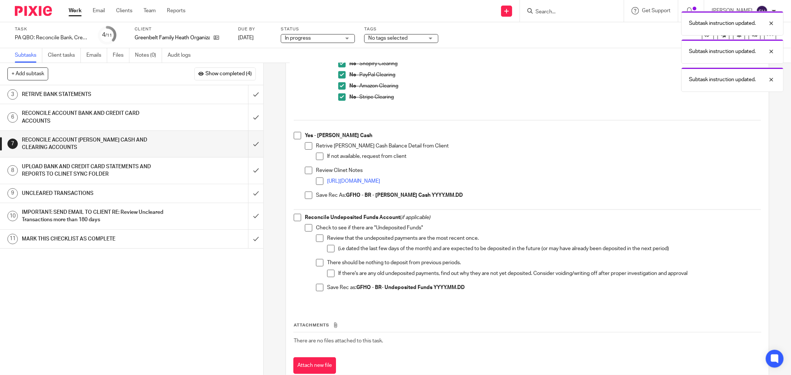
click at [305, 228] on span at bounding box center [308, 227] width 7 height 7
click at [294, 220] on span at bounding box center [297, 217] width 7 height 7
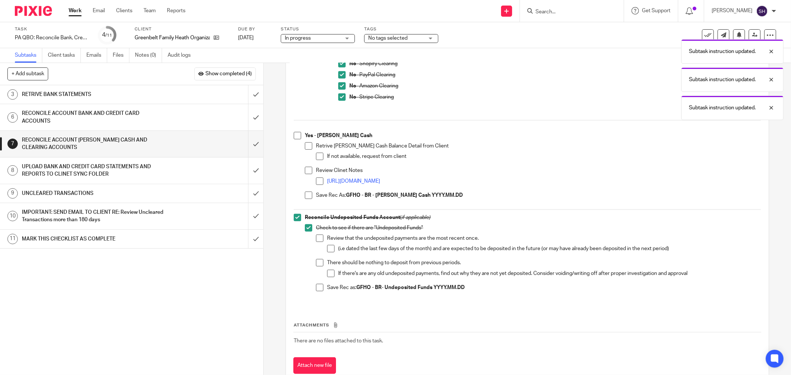
drag, startPoint x: 319, startPoint y: 240, endPoint x: 324, endPoint y: 244, distance: 6.6
click at [320, 240] on span at bounding box center [319, 238] width 7 height 7
click at [327, 245] on span at bounding box center [330, 248] width 7 height 7
drag, startPoint x: 316, startPoint y: 258, endPoint x: 320, endPoint y: 261, distance: 4.7
click at [317, 258] on li "Review that the undeposited payments are the most recent once. (i.e dated the l…" at bounding box center [538, 247] width 445 height 24
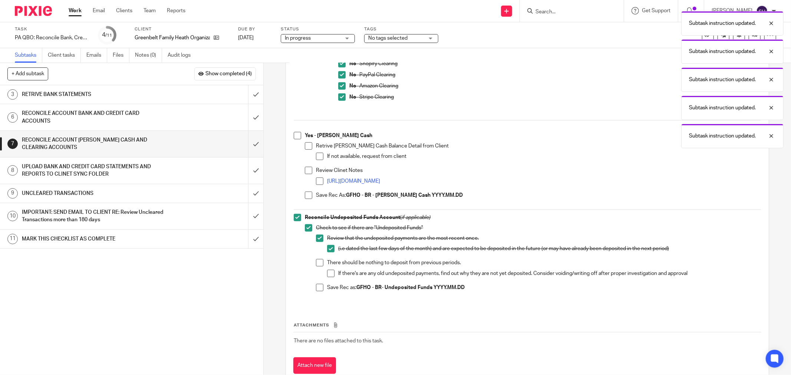
click at [320, 262] on span at bounding box center [319, 262] width 7 height 7
click at [328, 269] on div "There should be nothing to deposit from previous periods. If there's are any ol…" at bounding box center [544, 271] width 434 height 24
click at [330, 272] on span at bounding box center [330, 273] width 7 height 7
drag, startPoint x: 319, startPoint y: 289, endPoint x: 326, endPoint y: 287, distance: 7.4
click at [318, 289] on span at bounding box center [319, 287] width 7 height 7
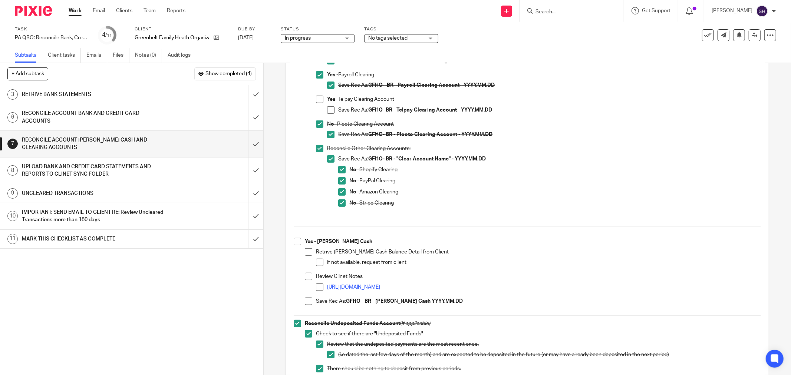
scroll to position [206, 0]
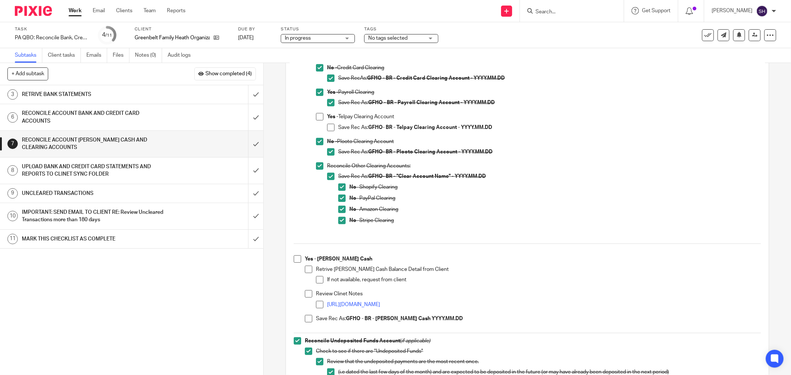
click at [319, 116] on span at bounding box center [319, 116] width 7 height 7
click at [331, 127] on span at bounding box center [330, 127] width 7 height 7
click at [155, 115] on h1 "RECONCILE ACCOUNT BANK AND CREDIT CARD ACCOUNTS" at bounding box center [95, 117] width 146 height 19
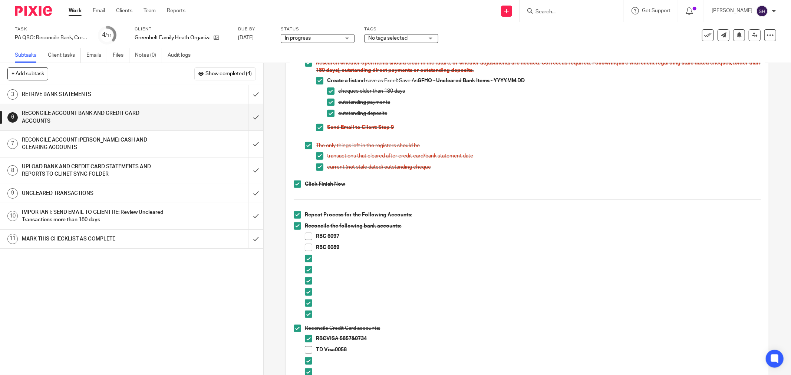
scroll to position [288, 0]
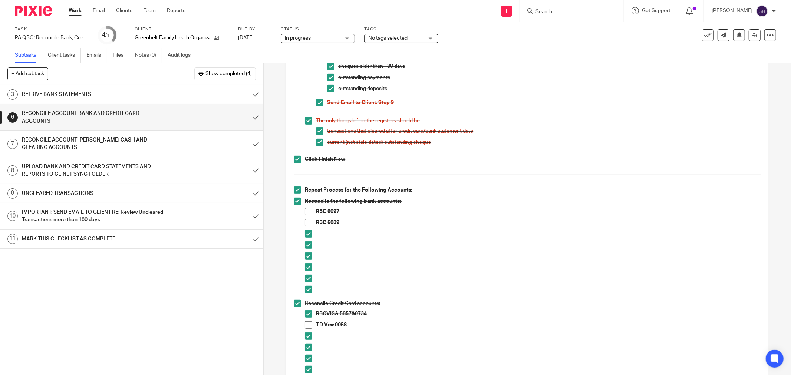
click at [308, 322] on span at bounding box center [308, 324] width 7 height 7
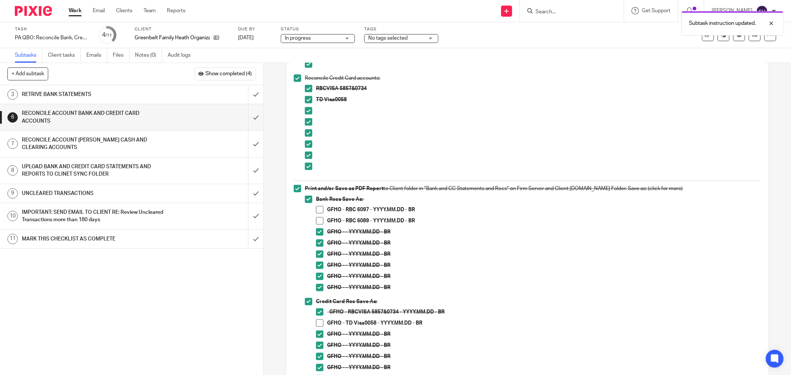
scroll to position [535, 0]
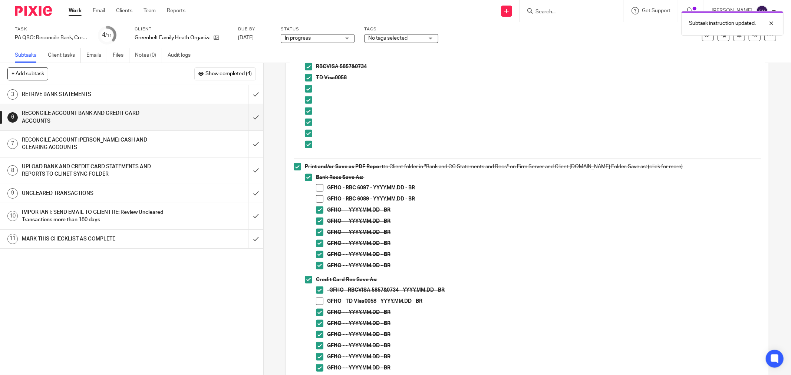
click at [318, 301] on span at bounding box center [319, 301] width 7 height 7
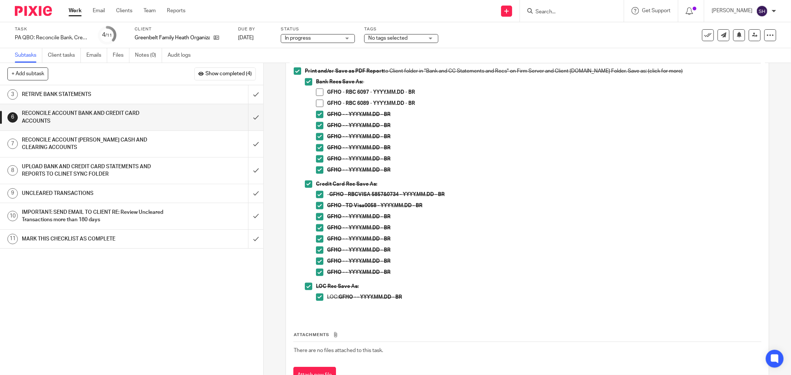
scroll to position [662, 0]
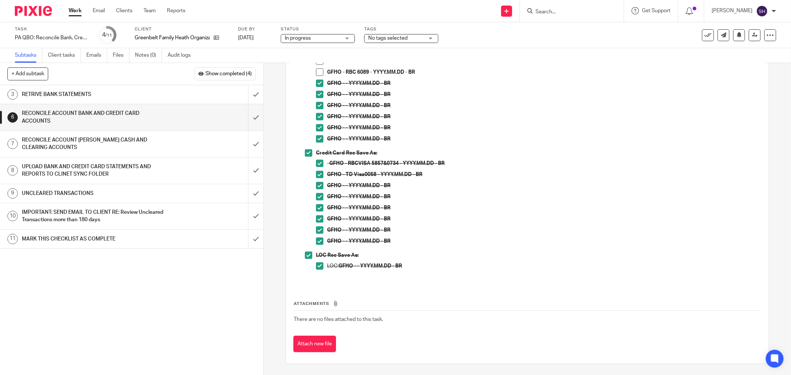
click at [171, 138] on div "RECONCILE ACCOUNT [PERSON_NAME] CASH AND CLEARING ACCOUNTS" at bounding box center [131, 144] width 219 height 19
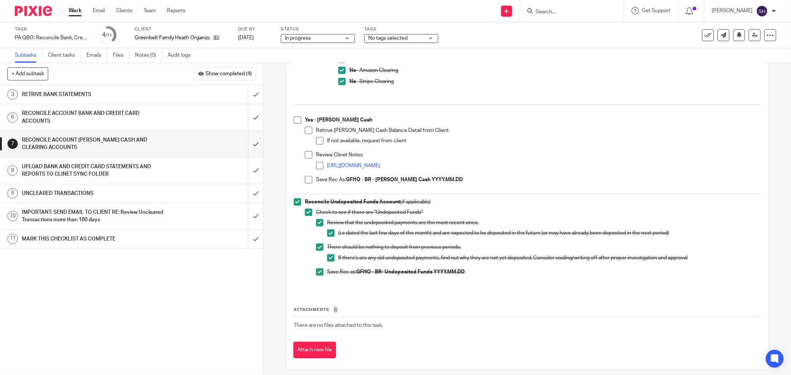
scroll to position [351, 0]
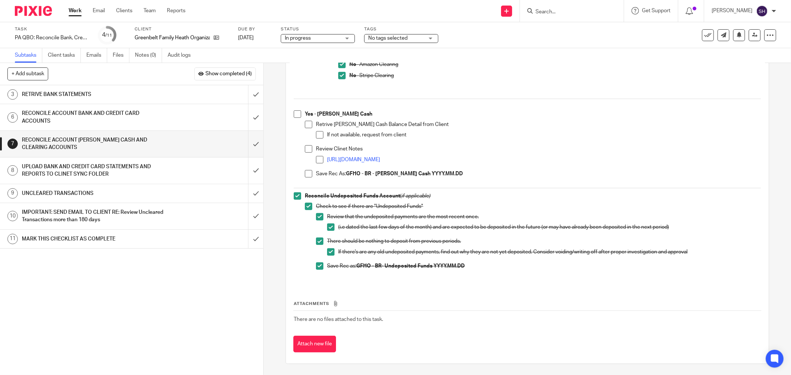
click at [172, 167] on div "UPLOAD BANK AND CREDIT CARD STATEMENTS AND REPORTS TO CLINET SYNC FOLDER" at bounding box center [131, 170] width 219 height 19
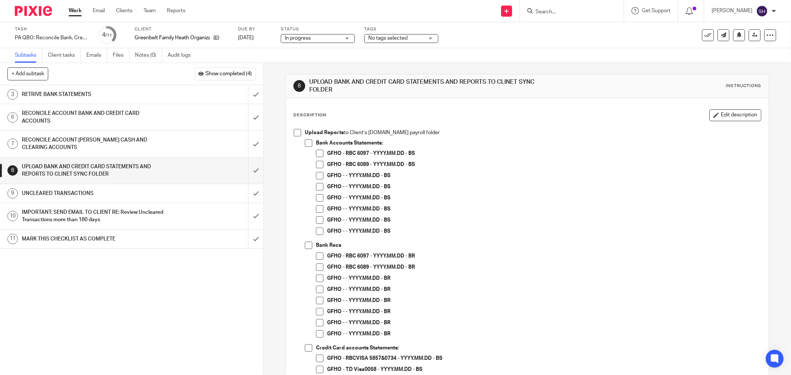
drag, startPoint x: 295, startPoint y: 130, endPoint x: 296, endPoint y: 135, distance: 4.8
click at [295, 131] on span at bounding box center [297, 132] width 7 height 7
click at [306, 144] on span at bounding box center [308, 142] width 7 height 7
click at [316, 154] on span at bounding box center [319, 153] width 7 height 7
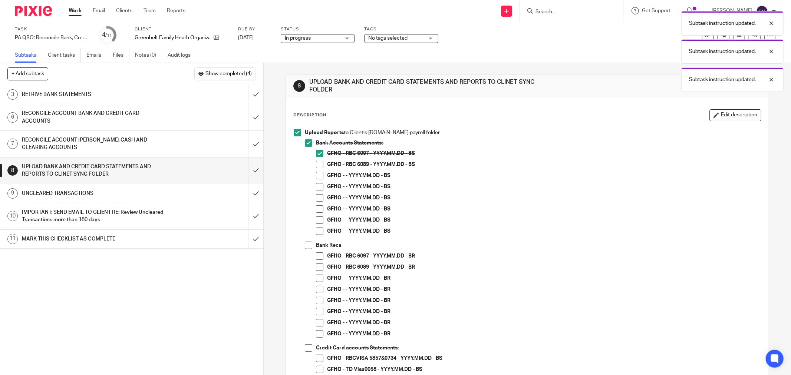
click at [316, 162] on span at bounding box center [319, 164] width 7 height 7
click at [316, 174] on span at bounding box center [319, 175] width 7 height 7
click at [317, 153] on span at bounding box center [319, 153] width 7 height 7
click at [318, 163] on span at bounding box center [319, 164] width 7 height 7
click at [316, 188] on span at bounding box center [319, 186] width 7 height 7
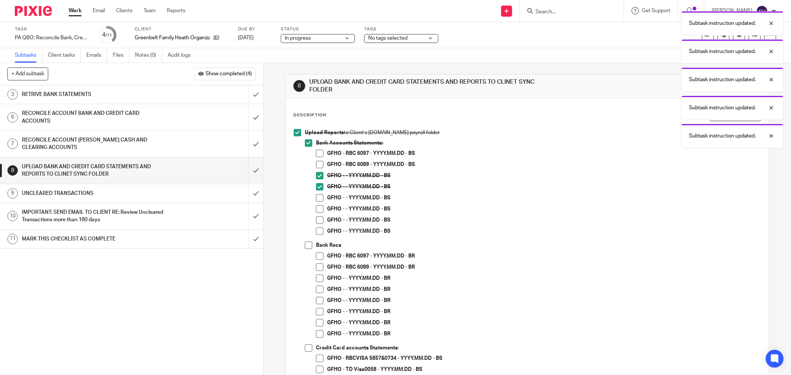
drag, startPoint x: 314, startPoint y: 197, endPoint x: 314, endPoint y: 209, distance: 12.6
click at [316, 197] on span at bounding box center [319, 197] width 7 height 7
click at [316, 210] on span at bounding box center [319, 208] width 7 height 7
click at [316, 221] on span at bounding box center [319, 220] width 7 height 7
click at [316, 230] on span at bounding box center [319, 231] width 7 height 7
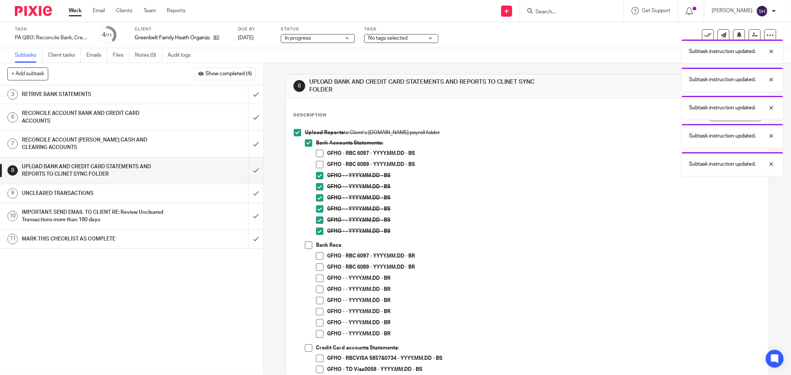
click at [307, 247] on span at bounding box center [308, 245] width 7 height 7
click at [316, 278] on span at bounding box center [319, 278] width 7 height 7
click at [318, 291] on span at bounding box center [319, 289] width 7 height 7
click at [316, 303] on span at bounding box center [319, 300] width 7 height 7
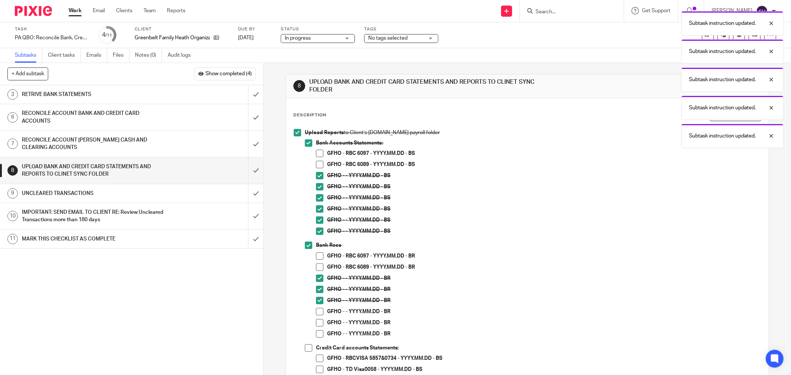
click at [316, 312] on span at bounding box center [319, 311] width 7 height 7
drag, startPoint x: 317, startPoint y: 323, endPoint x: 318, endPoint y: 330, distance: 7.9
click at [317, 323] on span at bounding box center [319, 322] width 7 height 7
click at [318, 334] on span at bounding box center [319, 333] width 7 height 7
drag, startPoint x: 308, startPoint y: 349, endPoint x: 312, endPoint y: 345, distance: 5.5
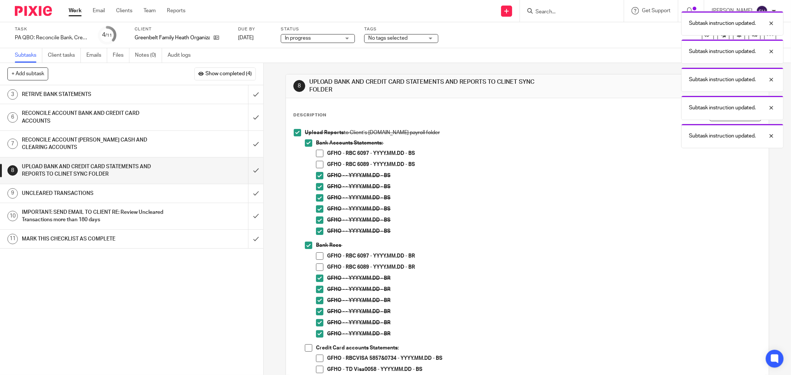
click at [309, 347] on span at bounding box center [308, 347] width 7 height 7
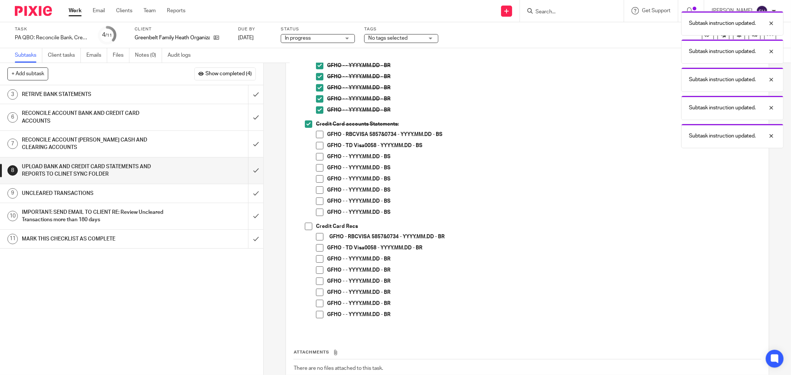
scroll to position [247, 0]
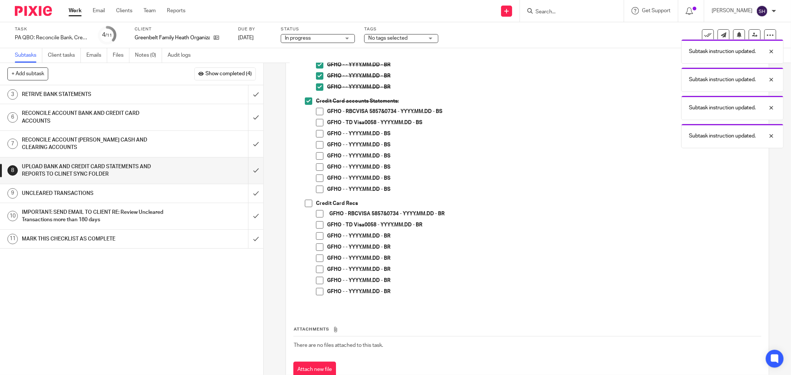
click at [318, 113] on span at bounding box center [319, 111] width 7 height 7
drag, startPoint x: 317, startPoint y: 119, endPoint x: 317, endPoint y: 125, distance: 5.6
click at [317, 120] on span at bounding box center [319, 122] width 7 height 7
click at [317, 131] on span at bounding box center [319, 133] width 7 height 7
click at [316, 147] on span at bounding box center [319, 144] width 7 height 7
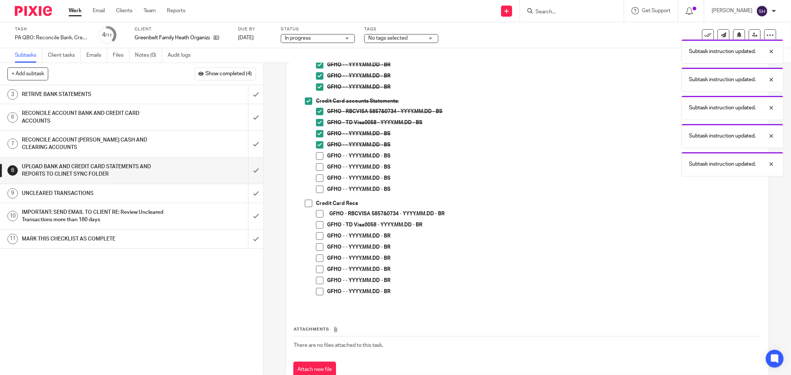
click at [316, 154] on span at bounding box center [319, 155] width 7 height 7
drag, startPoint x: 316, startPoint y: 165, endPoint x: 318, endPoint y: 172, distance: 7.9
click at [316, 165] on span at bounding box center [319, 167] width 7 height 7
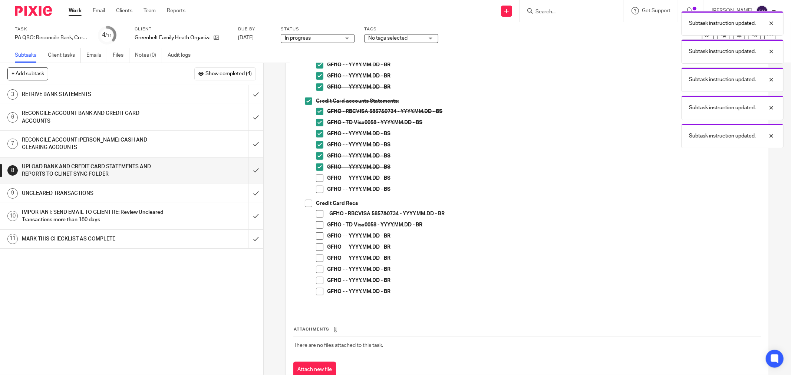
click at [319, 175] on span at bounding box center [319, 178] width 7 height 7
drag, startPoint x: 316, startPoint y: 186, endPoint x: 313, endPoint y: 198, distance: 12.0
click at [316, 187] on span at bounding box center [319, 189] width 7 height 7
click at [309, 202] on span at bounding box center [308, 203] width 7 height 7
drag, startPoint x: 316, startPoint y: 215, endPoint x: 316, endPoint y: 221, distance: 5.6
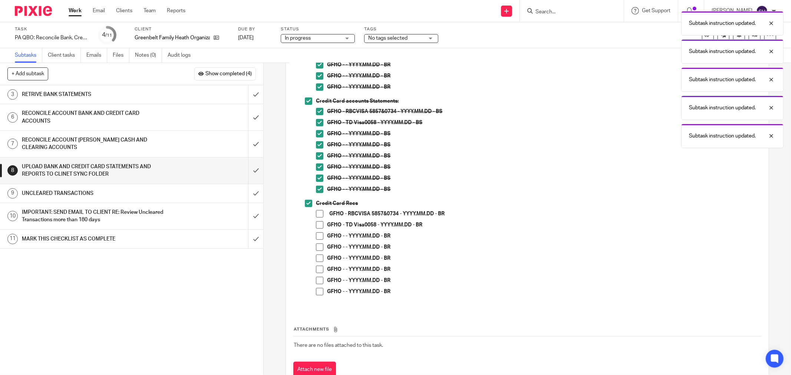
click at [316, 215] on span at bounding box center [319, 213] width 7 height 7
drag, startPoint x: 314, startPoint y: 227, endPoint x: 316, endPoint y: 237, distance: 10.1
click at [316, 227] on span at bounding box center [319, 224] width 7 height 7
click at [316, 248] on span at bounding box center [319, 247] width 7 height 7
click at [317, 237] on span at bounding box center [319, 235] width 7 height 7
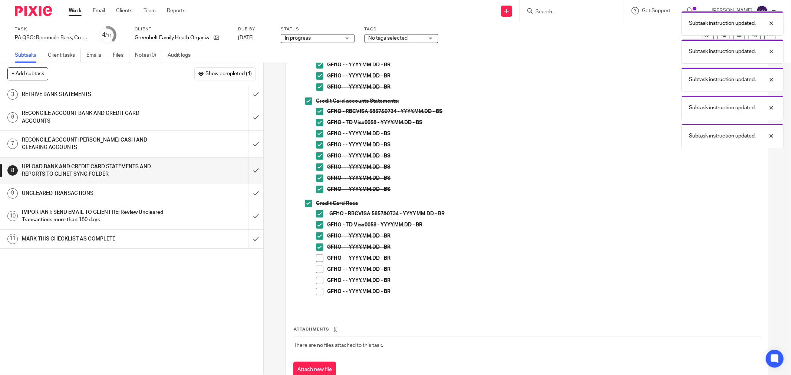
click at [319, 258] on span at bounding box center [319, 258] width 7 height 7
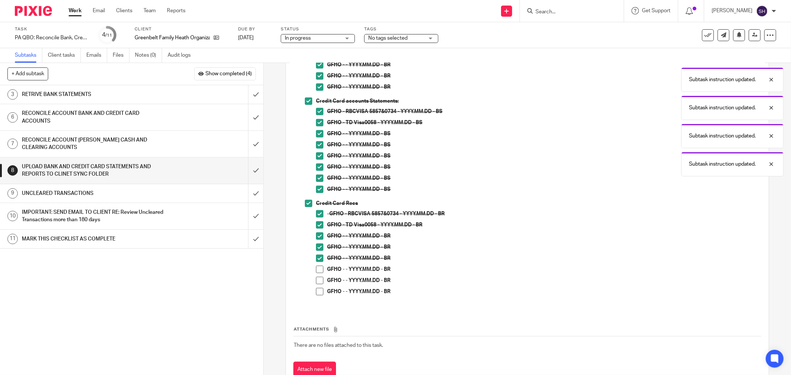
click at [316, 272] on span at bounding box center [319, 269] width 7 height 7
drag, startPoint x: 316, startPoint y: 283, endPoint x: 316, endPoint y: 288, distance: 5.2
click at [316, 284] on span at bounding box center [319, 280] width 7 height 7
click at [316, 288] on span at bounding box center [319, 291] width 7 height 7
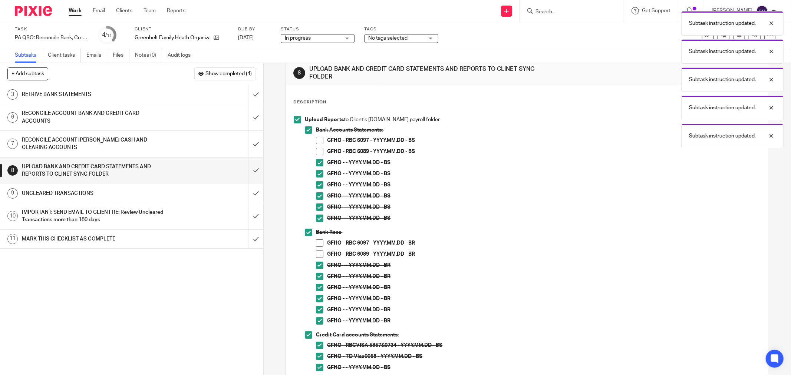
scroll to position [0, 0]
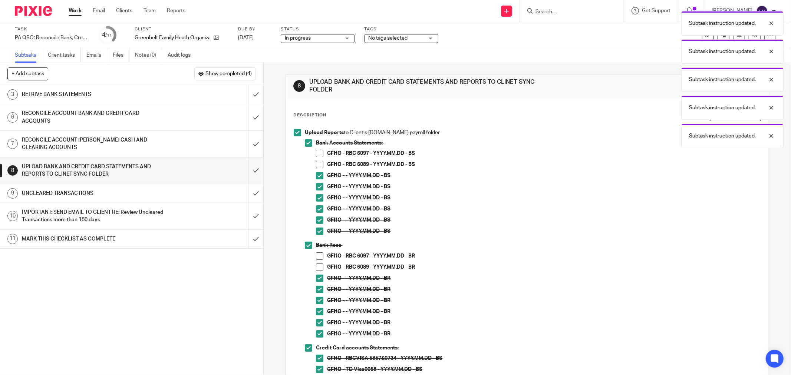
click at [76, 9] on link "Work" at bounding box center [75, 10] width 13 height 7
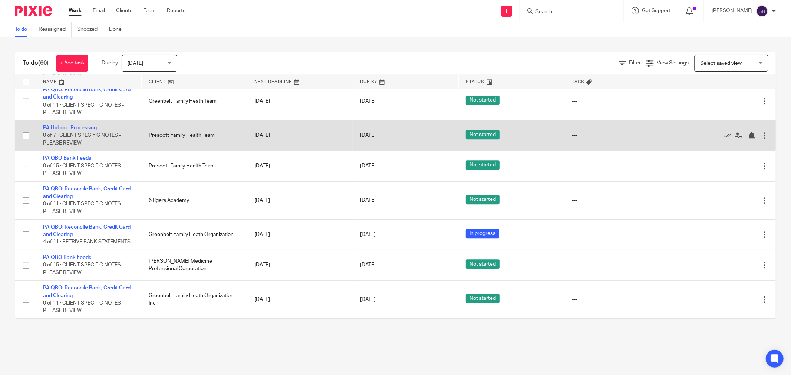
scroll to position [1847, 0]
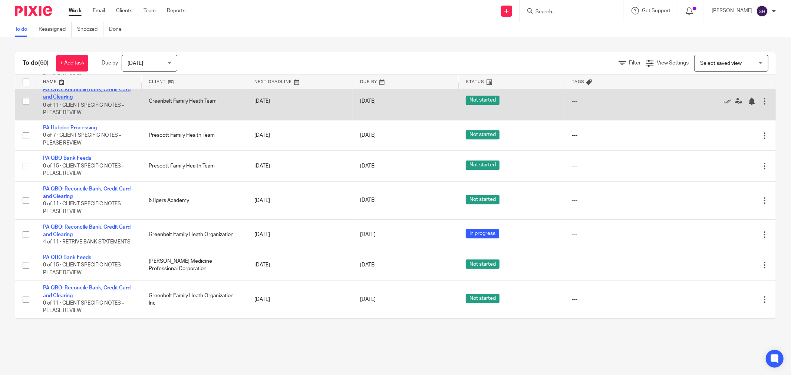
click at [86, 100] on link "PA QBO: Reconcile Bank, Credit Card and Clearing" at bounding box center [87, 93] width 88 height 13
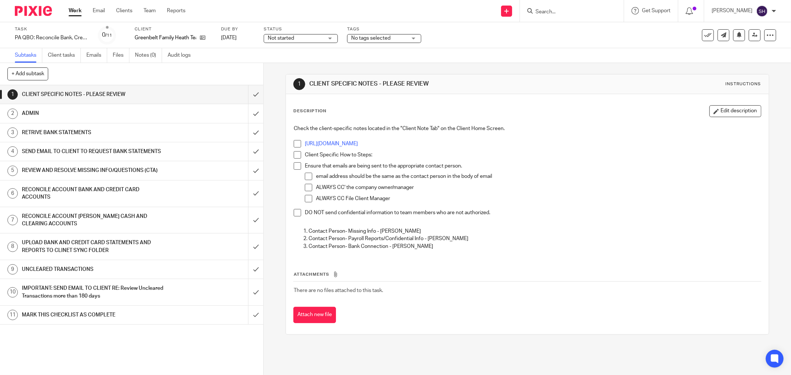
click at [294, 145] on span at bounding box center [297, 143] width 7 height 7
click at [294, 158] on span at bounding box center [297, 154] width 7 height 7
drag, startPoint x: 294, startPoint y: 164, endPoint x: 297, endPoint y: 166, distance: 3.9
click at [294, 165] on span at bounding box center [297, 165] width 7 height 7
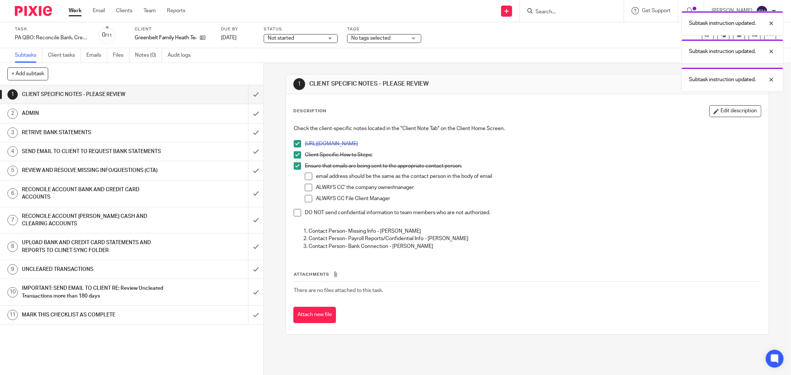
click at [309, 174] on span at bounding box center [308, 176] width 7 height 7
click at [307, 191] on span at bounding box center [308, 187] width 7 height 7
click at [306, 199] on span at bounding box center [308, 198] width 7 height 7
click at [290, 214] on div "Check the client-specific notes located in the "Client Note Tab" on the Client …" at bounding box center [527, 188] width 475 height 135
click at [295, 212] on span at bounding box center [297, 212] width 7 height 7
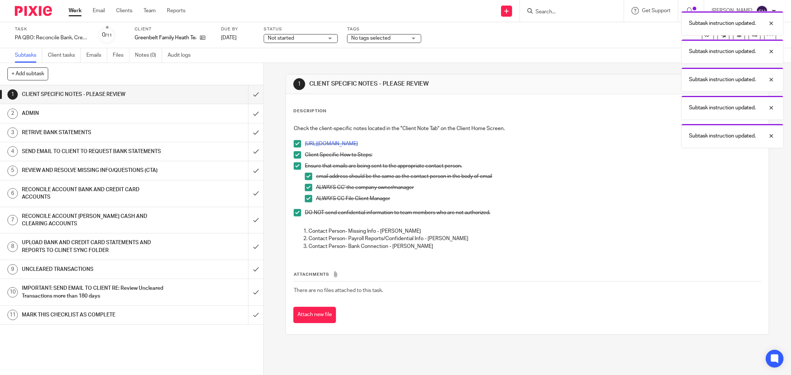
click at [308, 38] on span "Not started" at bounding box center [296, 38] width 56 height 8
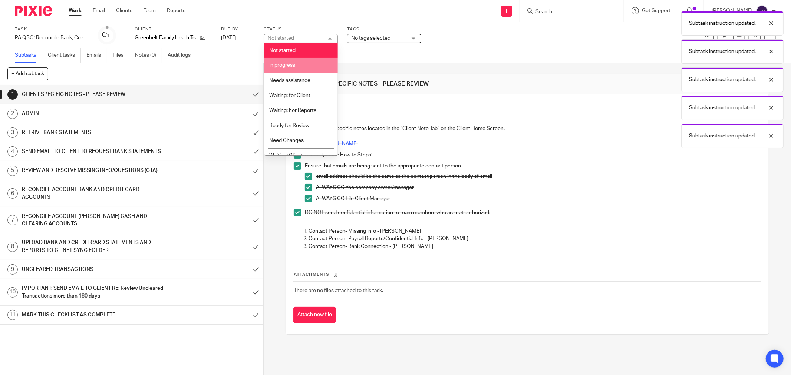
drag, startPoint x: 296, startPoint y: 63, endPoint x: 262, endPoint y: 83, distance: 38.7
click at [295, 63] on li "In progress" at bounding box center [300, 65] width 73 height 15
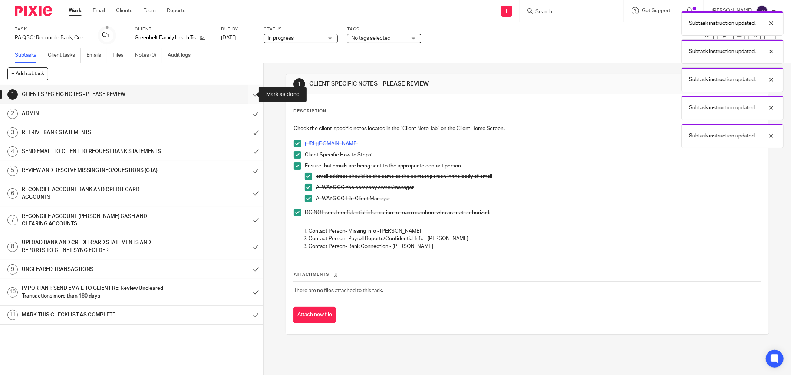
click at [245, 95] on input "submit" at bounding box center [131, 94] width 263 height 19
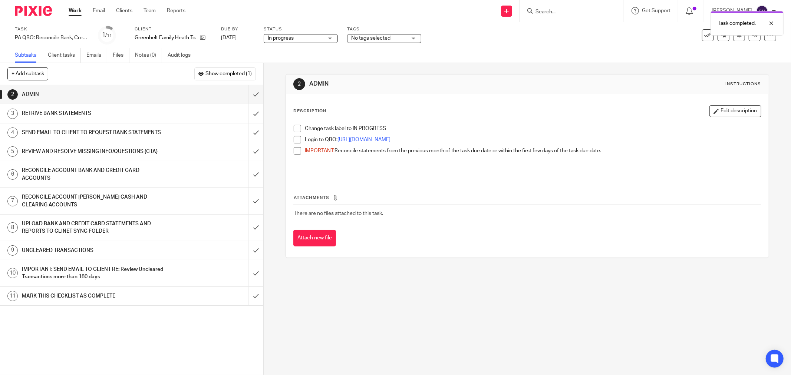
click at [294, 130] on span at bounding box center [297, 128] width 7 height 7
click at [294, 143] on span at bounding box center [297, 139] width 7 height 7
click at [294, 151] on span at bounding box center [297, 150] width 7 height 7
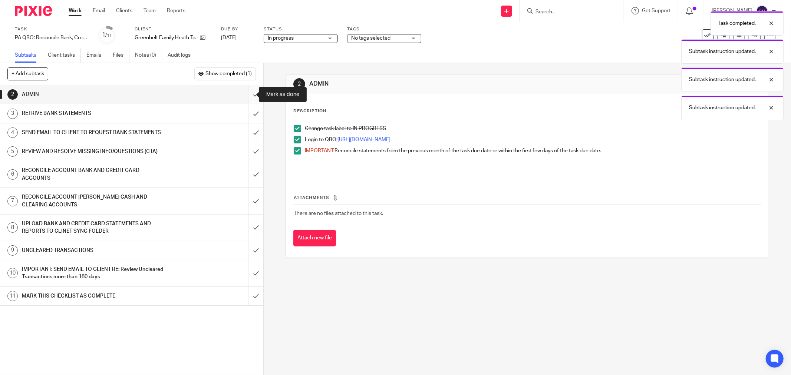
click at [247, 95] on input "submit" at bounding box center [131, 94] width 263 height 19
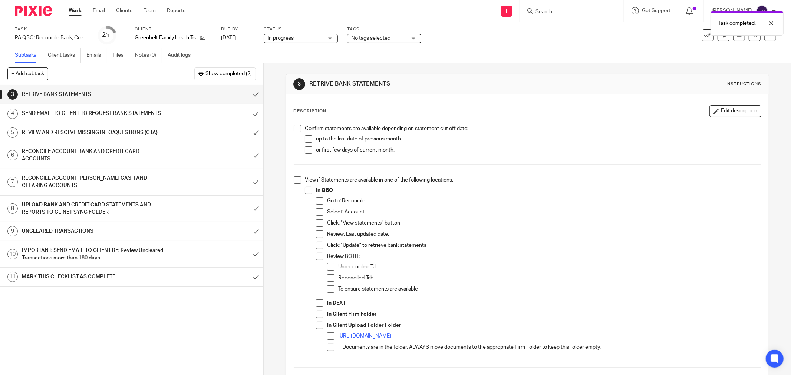
click at [294, 126] on span at bounding box center [297, 128] width 7 height 7
click at [308, 139] on span at bounding box center [308, 138] width 7 height 7
click at [306, 148] on span at bounding box center [308, 149] width 7 height 7
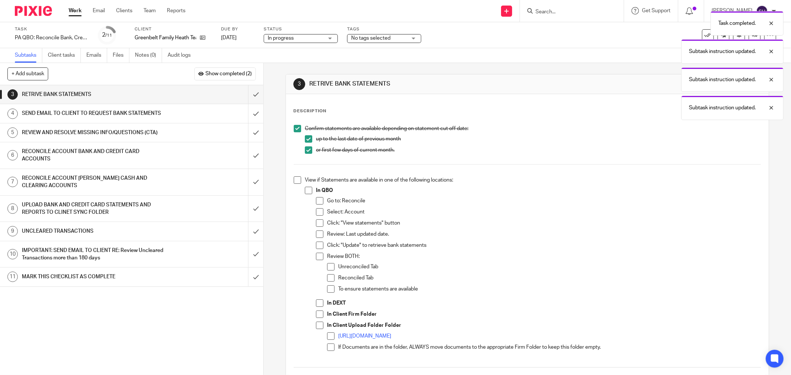
click at [290, 181] on div "Confirm statements are available depending on statement cut off date: up to the…" at bounding box center [527, 379] width 475 height 517
click at [294, 182] on span at bounding box center [297, 180] width 7 height 7
drag, startPoint x: 305, startPoint y: 191, endPoint x: 312, endPoint y: 200, distance: 11.7
click at [305, 190] on span at bounding box center [308, 190] width 7 height 7
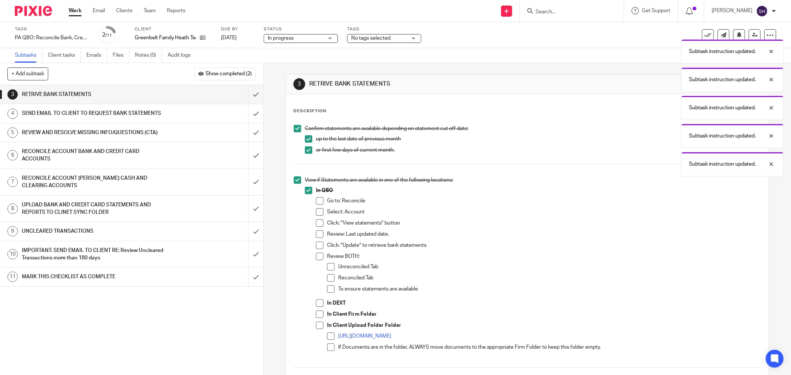
click at [313, 201] on li "In QBO Go to: Reconcile Select: Account Click: "View statements" button Review:…" at bounding box center [533, 274] width 456 height 174
click at [316, 201] on span at bounding box center [319, 200] width 7 height 7
drag, startPoint x: 319, startPoint y: 213, endPoint x: 320, endPoint y: 225, distance: 11.9
click at [319, 213] on span at bounding box center [319, 211] width 7 height 7
click at [320, 225] on span at bounding box center [319, 223] width 7 height 7
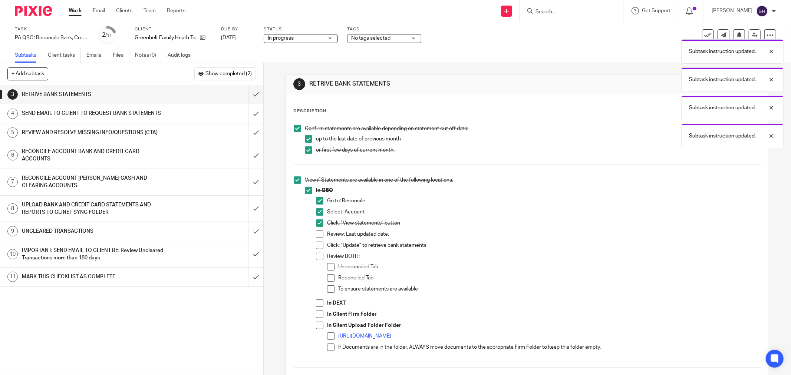
click at [320, 234] on span at bounding box center [319, 234] width 7 height 7
click at [318, 243] on span at bounding box center [319, 245] width 7 height 7
click at [316, 255] on span at bounding box center [319, 256] width 7 height 7
click at [332, 268] on span at bounding box center [330, 266] width 7 height 7
click at [329, 278] on span at bounding box center [330, 277] width 7 height 7
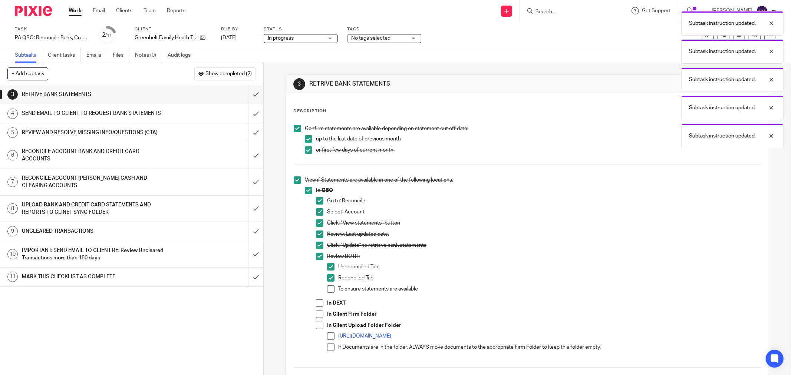
click at [327, 289] on span at bounding box center [330, 289] width 7 height 7
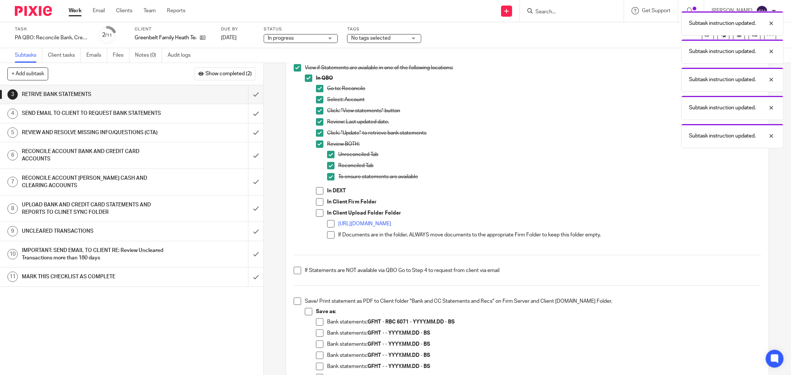
scroll to position [123, 0]
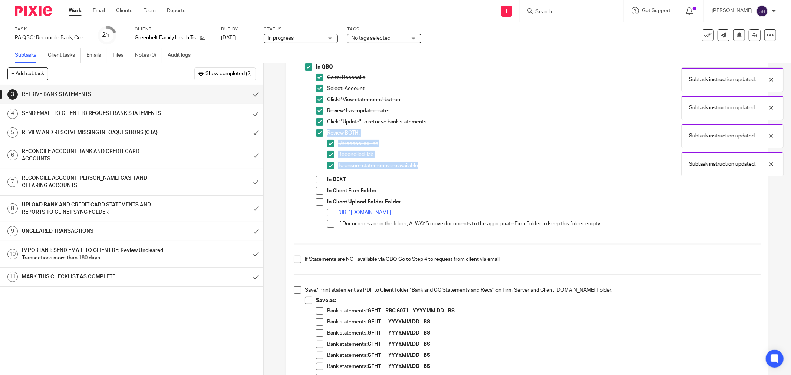
drag, startPoint x: 316, startPoint y: 191, endPoint x: 316, endPoint y: 199, distance: 7.8
click at [316, 191] on span at bounding box center [319, 190] width 7 height 7
click at [318, 202] on span at bounding box center [319, 201] width 7 height 7
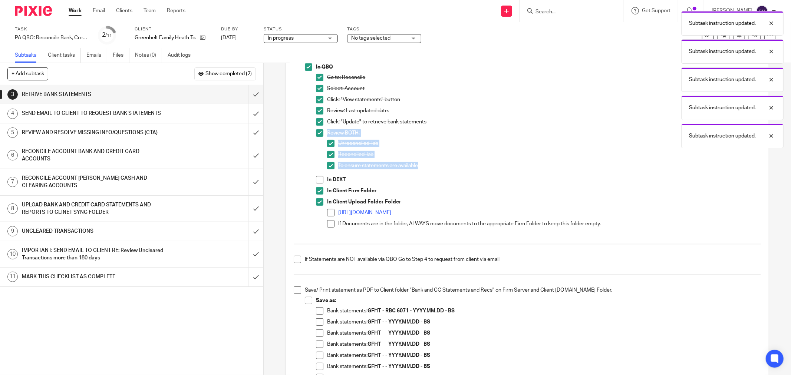
click at [316, 180] on span at bounding box center [319, 179] width 7 height 7
drag, startPoint x: 328, startPoint y: 212, endPoint x: 329, endPoint y: 222, distance: 10.8
click at [328, 212] on span at bounding box center [330, 212] width 7 height 7
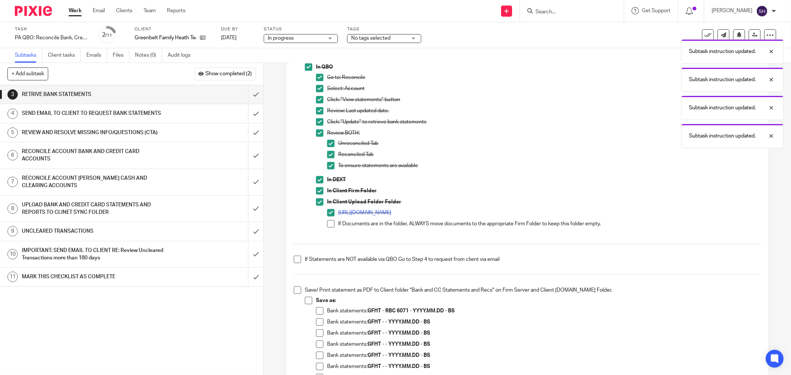
click at [329, 223] on span at bounding box center [330, 223] width 7 height 7
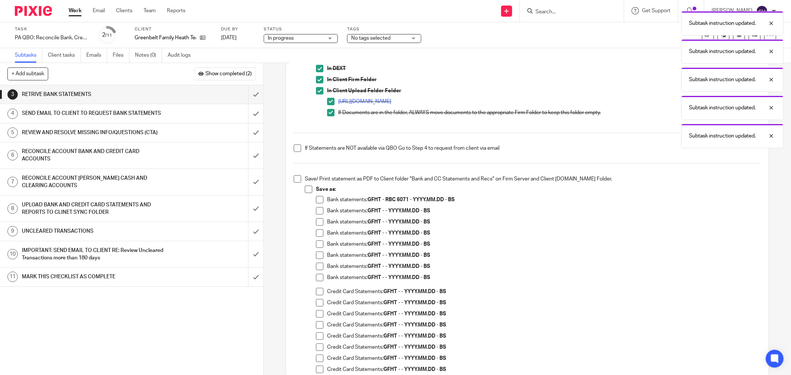
scroll to position [247, 0]
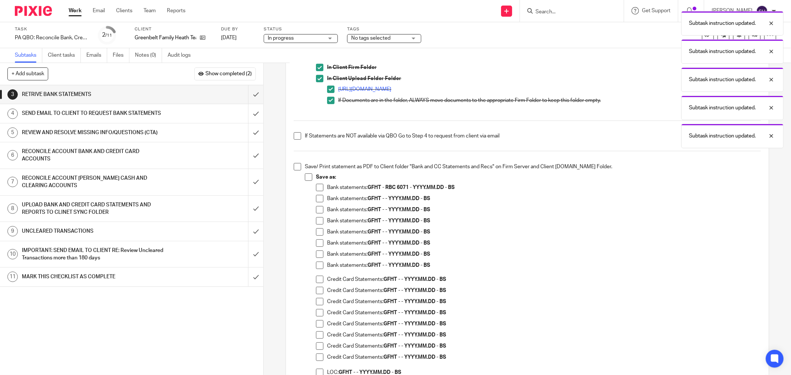
click at [294, 136] on span at bounding box center [297, 135] width 7 height 7
click at [297, 171] on li "Save/ Print statement as PDF to Client folder "Bank and CC Statements and Recs"…" at bounding box center [527, 274] width 467 height 223
drag, startPoint x: 293, startPoint y: 168, endPoint x: 304, endPoint y: 174, distance: 12.3
click at [294, 168] on span at bounding box center [297, 166] width 7 height 7
click at [306, 176] on span at bounding box center [308, 177] width 7 height 7
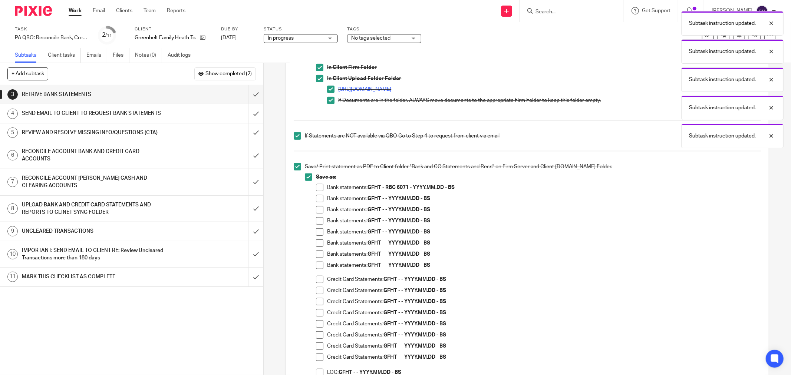
click at [317, 202] on span at bounding box center [319, 198] width 7 height 7
click at [318, 207] on span at bounding box center [319, 209] width 7 height 7
click at [317, 221] on span at bounding box center [319, 220] width 7 height 7
click at [317, 230] on span at bounding box center [319, 231] width 7 height 7
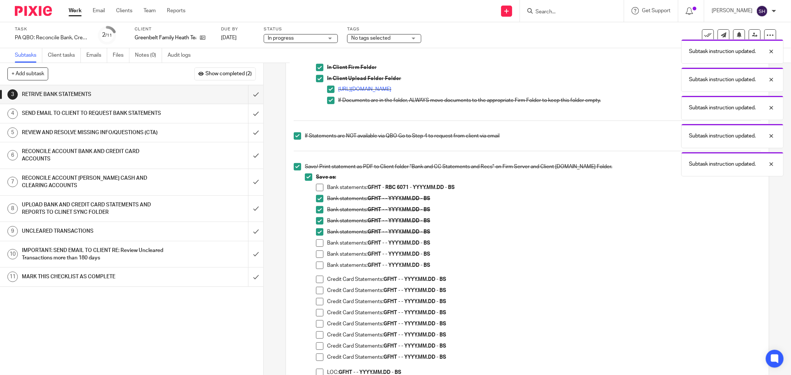
click at [316, 243] on span at bounding box center [319, 243] width 7 height 7
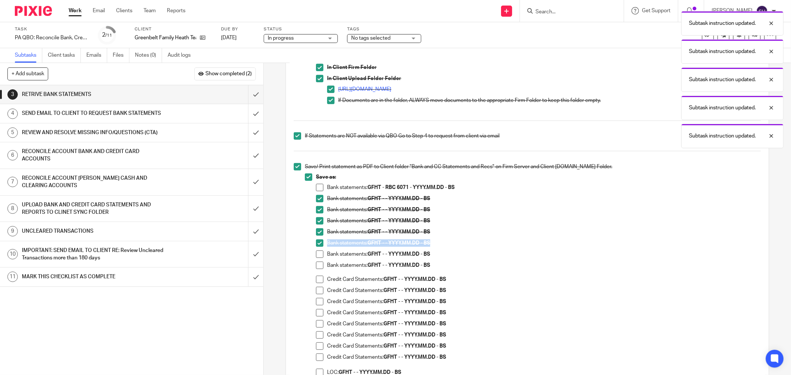
click at [318, 264] on span at bounding box center [319, 265] width 7 height 7
click at [317, 254] on span at bounding box center [319, 254] width 7 height 7
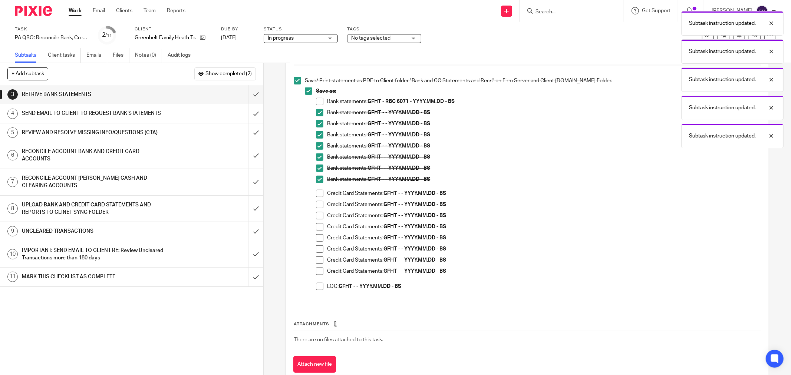
scroll to position [354, 0]
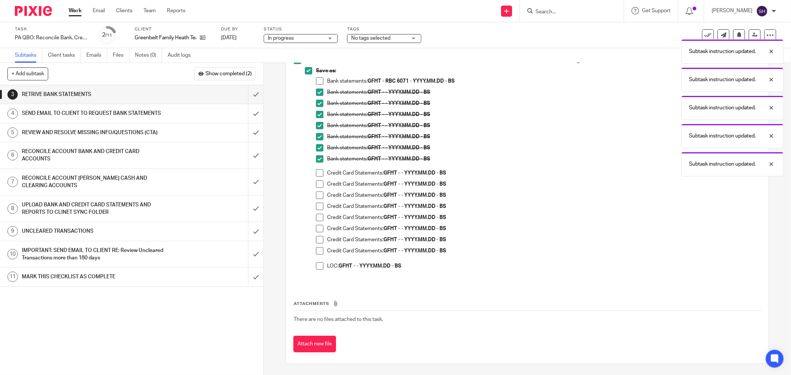
drag, startPoint x: 316, startPoint y: 172, endPoint x: 313, endPoint y: 185, distance: 13.5
click at [316, 173] on span at bounding box center [319, 172] width 7 height 7
click at [313, 186] on li "Save as: Bank statements: GFHT - RBC 6071 - YYYY.MM.DD - BS Bank statements: GF…" at bounding box center [533, 172] width 456 height 210
click at [316, 184] on span at bounding box center [319, 184] width 7 height 7
click at [316, 194] on span at bounding box center [319, 195] width 7 height 7
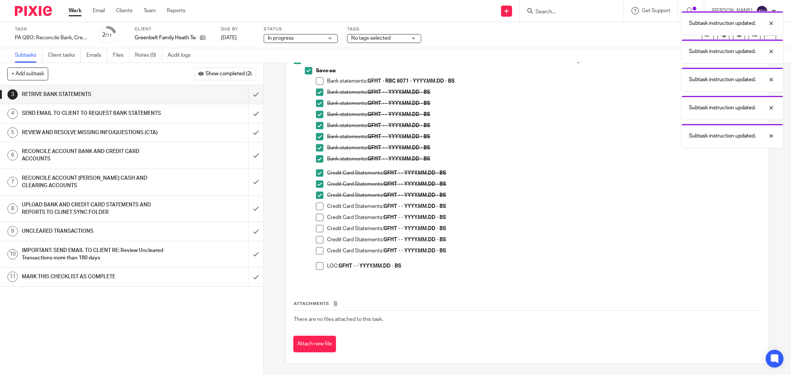
click at [316, 207] on span at bounding box center [319, 206] width 7 height 7
click at [317, 218] on span at bounding box center [319, 217] width 7 height 7
drag, startPoint x: 317, startPoint y: 227, endPoint x: 317, endPoint y: 235, distance: 8.2
click at [317, 228] on span at bounding box center [319, 228] width 7 height 7
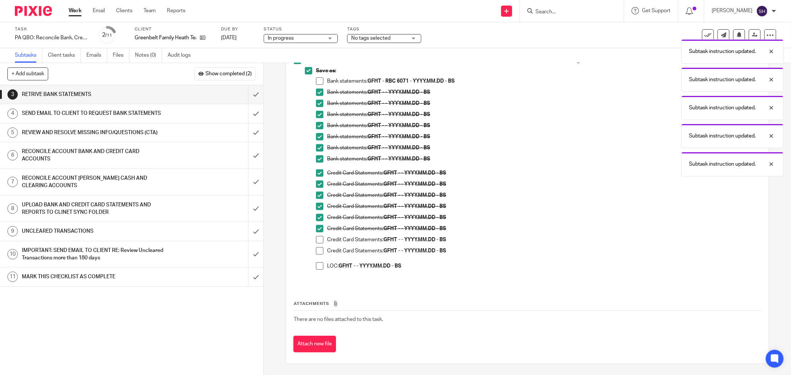
drag, startPoint x: 317, startPoint y: 237, endPoint x: 316, endPoint y: 247, distance: 10.1
click at [317, 238] on span at bounding box center [319, 239] width 7 height 7
click at [316, 249] on span at bounding box center [319, 250] width 7 height 7
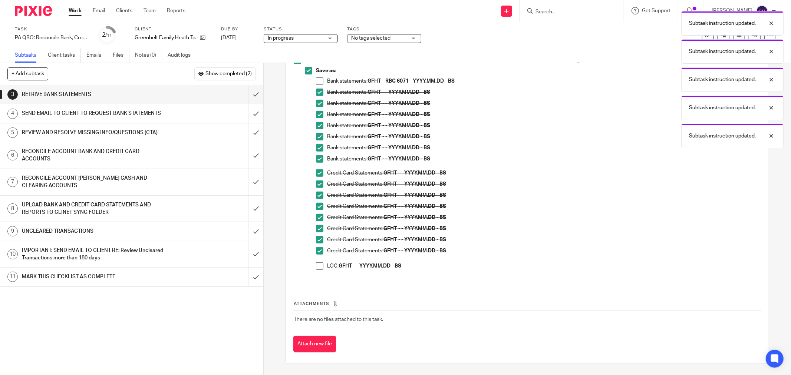
click at [316, 263] on span at bounding box center [319, 266] width 7 height 7
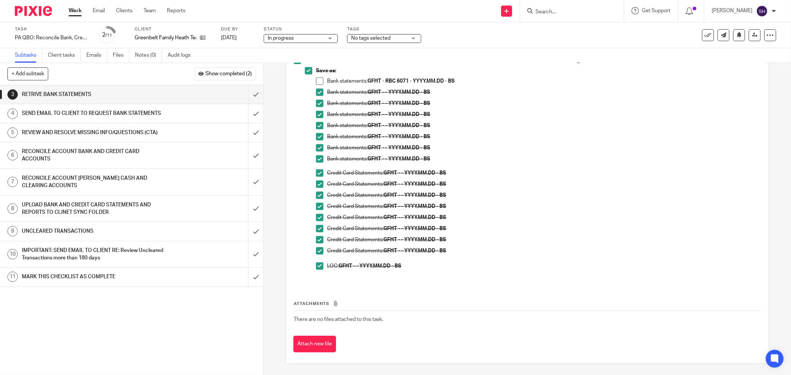
scroll to position [189, 0]
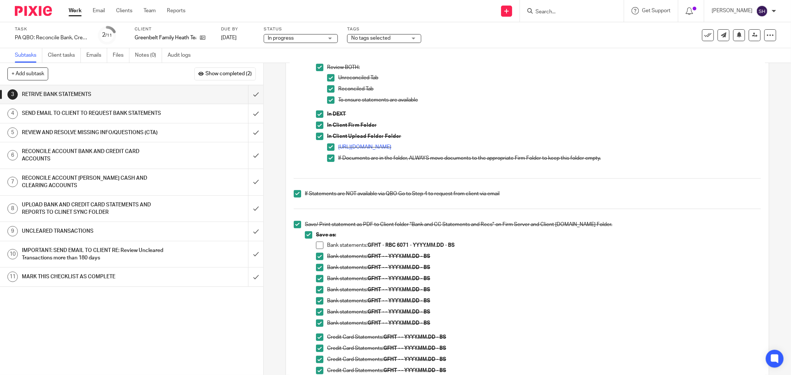
click at [316, 246] on span at bounding box center [319, 245] width 7 height 7
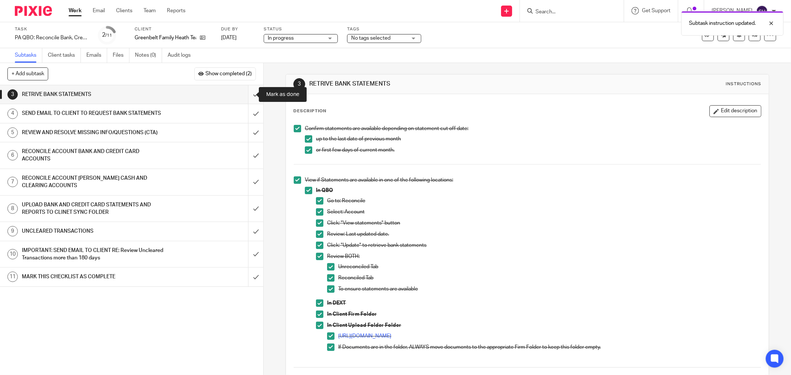
click at [247, 95] on input "submit" at bounding box center [131, 94] width 263 height 19
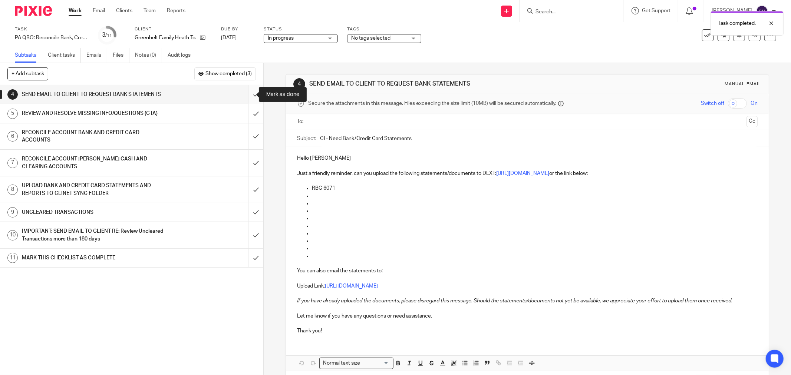
click at [247, 93] on input "submit" at bounding box center [131, 94] width 263 height 19
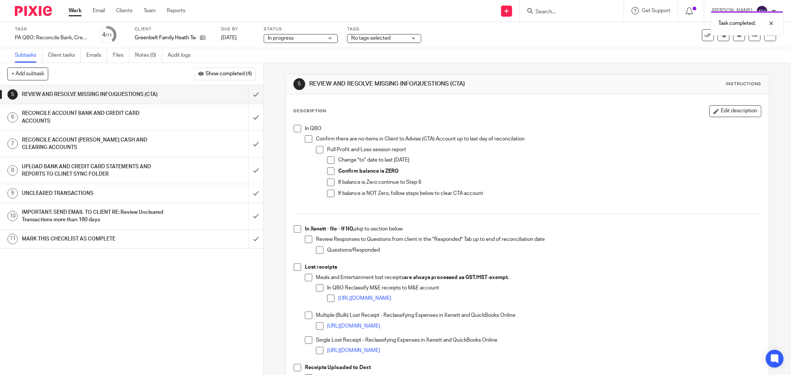
click at [294, 128] on span at bounding box center [297, 128] width 7 height 7
click at [307, 141] on span at bounding box center [308, 138] width 7 height 7
drag, startPoint x: 316, startPoint y: 151, endPoint x: 323, endPoint y: 156, distance: 9.1
click at [317, 152] on span at bounding box center [319, 149] width 7 height 7
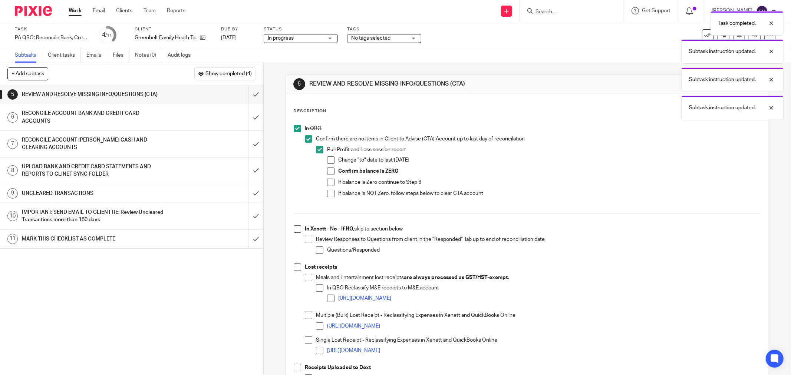
drag, startPoint x: 329, startPoint y: 161, endPoint x: 523, endPoint y: 93, distance: 205.3
click at [330, 161] on span at bounding box center [330, 159] width 7 height 7
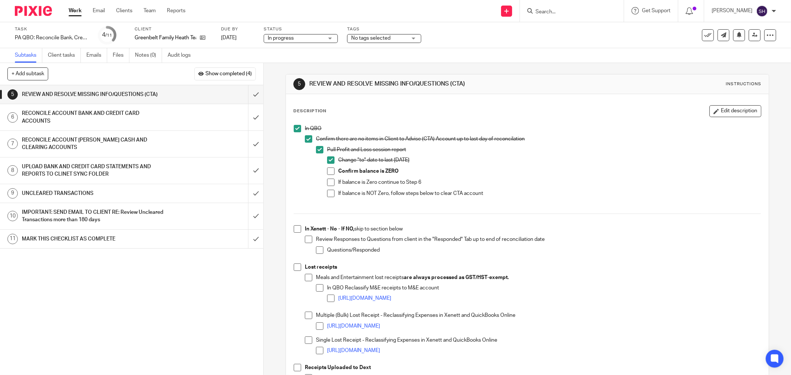
click at [329, 171] on span at bounding box center [330, 171] width 7 height 7
click at [328, 184] on span at bounding box center [330, 182] width 7 height 7
click at [330, 195] on span at bounding box center [330, 193] width 7 height 7
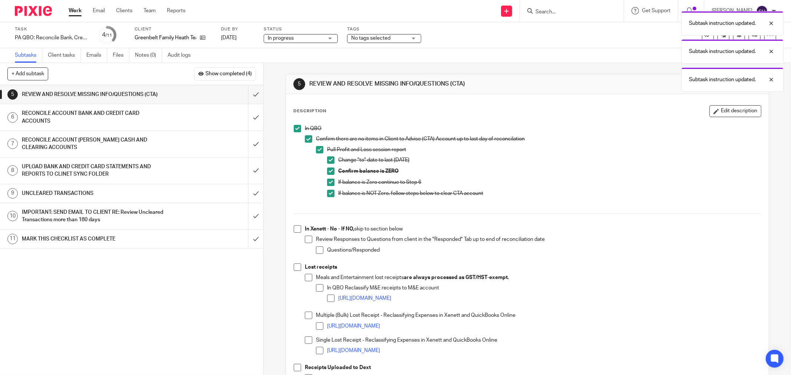
click at [297, 229] on span at bounding box center [297, 228] width 7 height 7
click at [309, 240] on span at bounding box center [308, 239] width 7 height 7
click at [316, 251] on span at bounding box center [319, 250] width 7 height 7
click at [297, 269] on span at bounding box center [297, 267] width 7 height 7
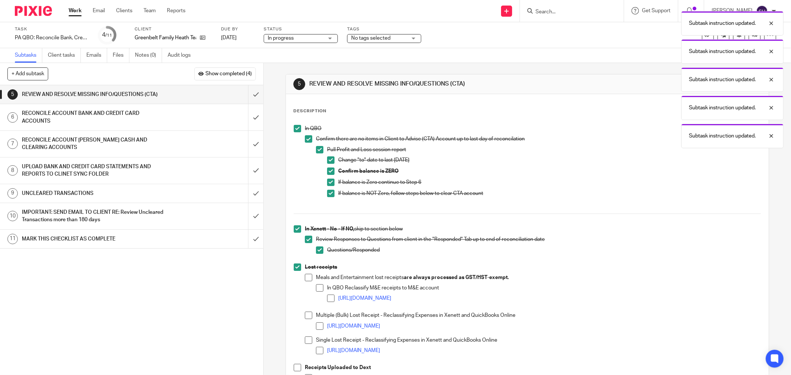
click at [305, 277] on span at bounding box center [308, 277] width 7 height 7
drag, startPoint x: 313, startPoint y: 285, endPoint x: 316, endPoint y: 297, distance: 12.3
click at [313, 286] on li "Meals and Entertainment lost receipts are always processed as GST/HST-exempt. I…" at bounding box center [533, 293] width 456 height 38
click at [327, 298] on span at bounding box center [330, 298] width 7 height 7
click at [317, 291] on span at bounding box center [319, 287] width 7 height 7
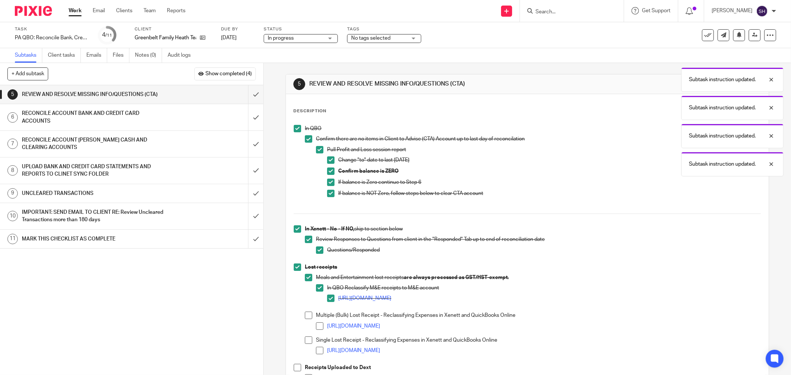
drag, startPoint x: 309, startPoint y: 314, endPoint x: 315, endPoint y: 323, distance: 11.2
click at [309, 314] on span at bounding box center [308, 315] width 7 height 7
click at [316, 324] on span at bounding box center [319, 326] width 7 height 7
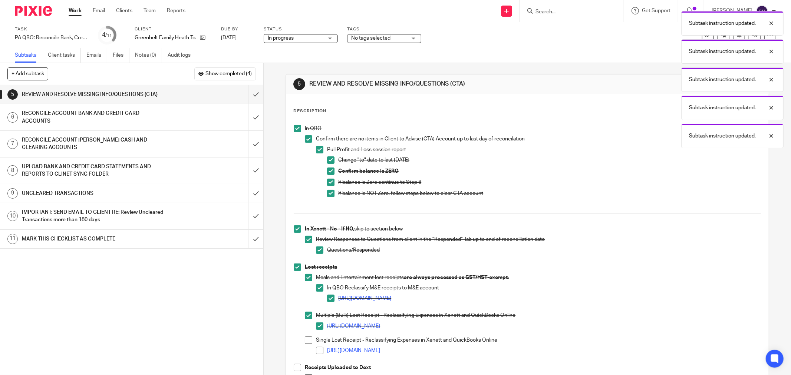
drag, startPoint x: 307, startPoint y: 336, endPoint x: 310, endPoint y: 344, distance: 8.6
click at [307, 337] on ul "Meals and Entertainment lost receipts are always processed as GST/HST-exempt. I…" at bounding box center [533, 317] width 456 height 87
click at [310, 344] on li "Single Lost Receipt - Reclassifying Expenses in Xenett and QuickBooks Online ht…" at bounding box center [533, 349] width 456 height 24
click at [306, 341] on span at bounding box center [308, 340] width 7 height 7
click at [316, 350] on span at bounding box center [319, 350] width 7 height 7
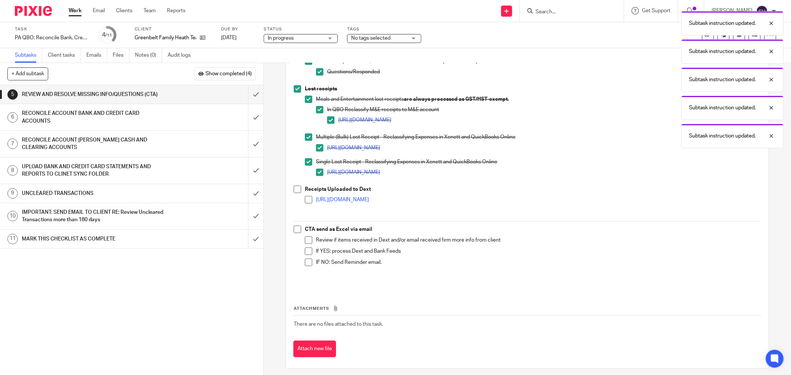
scroll to position [183, 0]
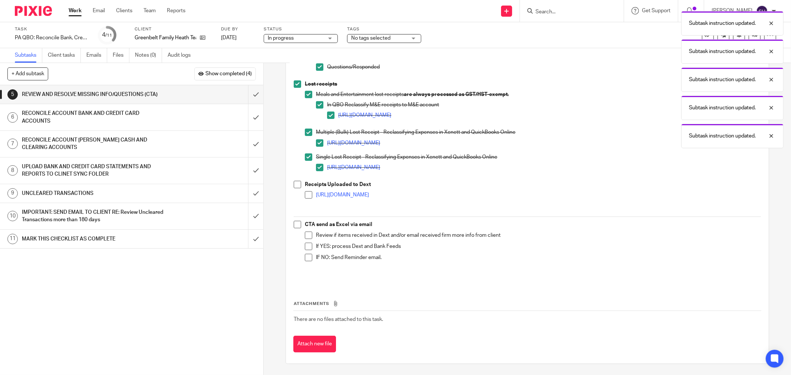
click at [294, 184] on span at bounding box center [297, 184] width 7 height 7
click at [306, 194] on span at bounding box center [308, 194] width 7 height 7
click at [294, 221] on span at bounding box center [297, 224] width 7 height 7
click at [311, 238] on li "Review if items received in Dext and/or email received firm more info from clie…" at bounding box center [533, 237] width 456 height 11
click at [308, 234] on span at bounding box center [308, 235] width 7 height 7
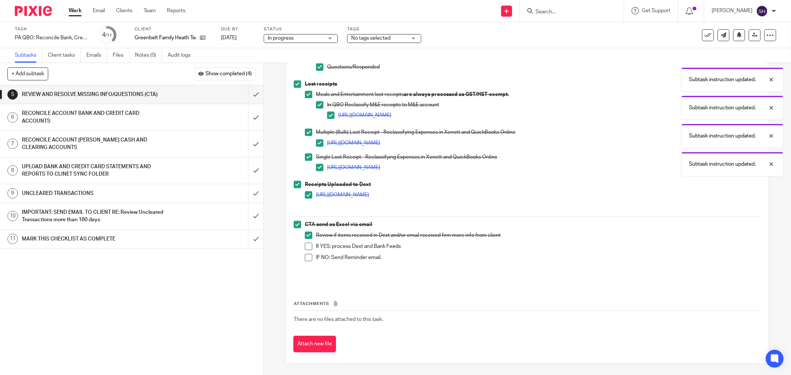
click at [309, 245] on span at bounding box center [308, 246] width 7 height 7
click at [306, 254] on span at bounding box center [308, 257] width 7 height 7
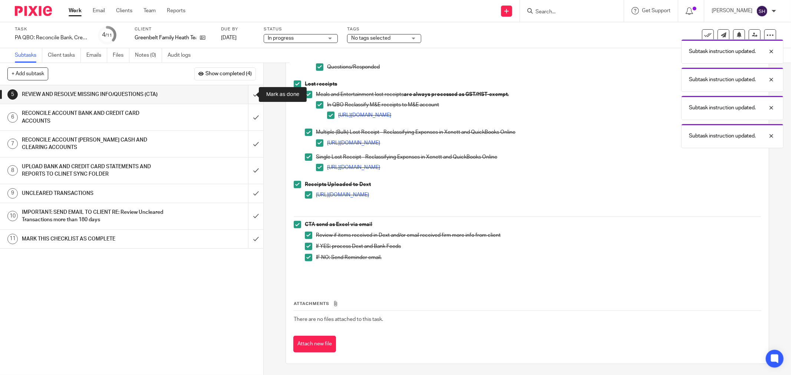
click at [249, 95] on input "submit" at bounding box center [131, 94] width 263 height 19
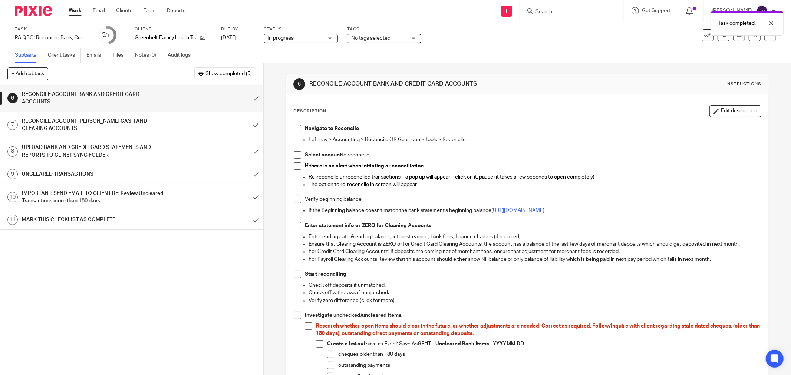
click at [296, 128] on span at bounding box center [297, 128] width 7 height 7
click at [294, 152] on span at bounding box center [297, 154] width 7 height 7
click at [294, 164] on span at bounding box center [297, 165] width 7 height 7
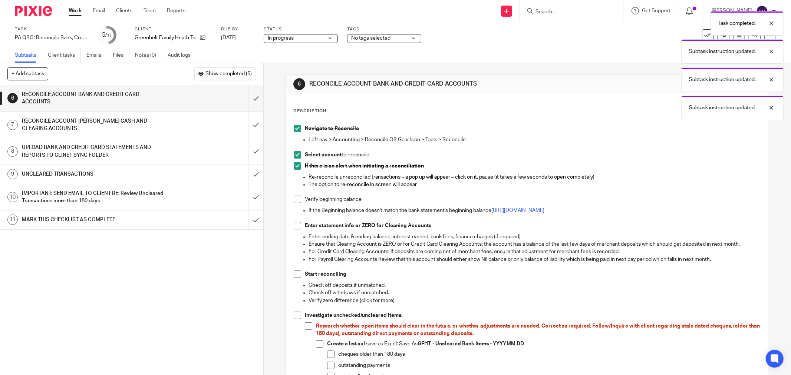
click at [295, 202] on span at bounding box center [297, 199] width 7 height 7
click at [295, 225] on span at bounding box center [297, 225] width 7 height 7
click at [295, 271] on span at bounding box center [297, 274] width 7 height 7
click at [297, 310] on ul "Check off deposits if unmatched. Check off withdraws if unmatched. Verify zero …" at bounding box center [527, 297] width 467 height 30
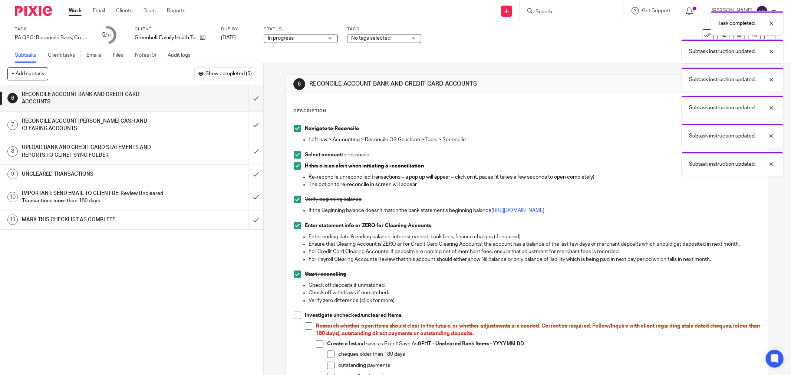
click at [297, 312] on span at bounding box center [297, 315] width 7 height 7
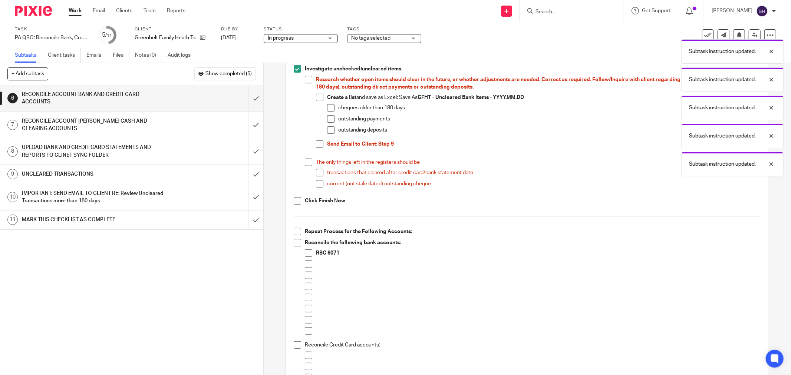
scroll to position [247, 0]
click at [305, 79] on span at bounding box center [308, 79] width 7 height 7
drag, startPoint x: 314, startPoint y: 96, endPoint x: 328, endPoint y: 104, distance: 15.6
click at [316, 96] on span at bounding box center [319, 96] width 7 height 7
click at [330, 106] on span at bounding box center [330, 107] width 7 height 7
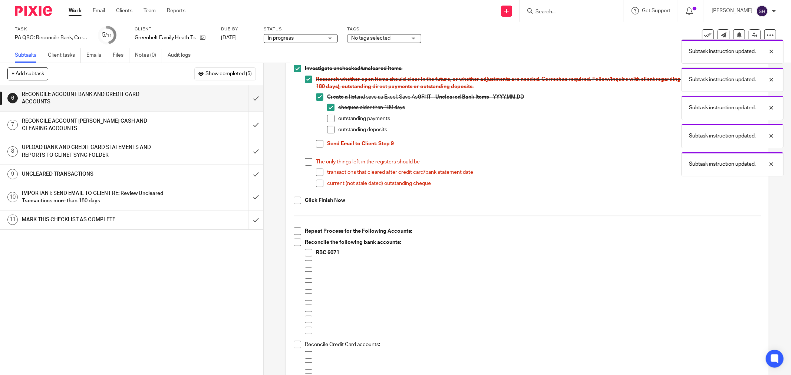
click at [329, 116] on span at bounding box center [330, 118] width 7 height 7
click at [328, 125] on li "outstanding payments" at bounding box center [544, 120] width 434 height 11
click at [323, 131] on li "Create a list and save as Excel: Save As GFHT - Uncleared Bank Items - YYYY.MM.…" at bounding box center [538, 116] width 445 height 47
drag, startPoint x: 328, startPoint y: 128, endPoint x: 321, endPoint y: 140, distance: 13.6
click at [328, 129] on span at bounding box center [330, 129] width 7 height 7
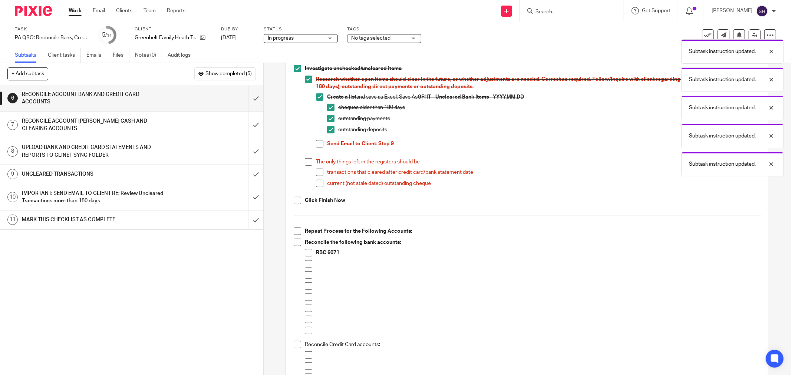
click at [321, 141] on li "Send Email to Client: Step 9" at bounding box center [538, 147] width 445 height 15
click at [318, 143] on span at bounding box center [319, 143] width 7 height 7
drag, startPoint x: 303, startPoint y: 160, endPoint x: 314, endPoint y: 172, distance: 16.5
click at [305, 160] on span at bounding box center [308, 161] width 7 height 7
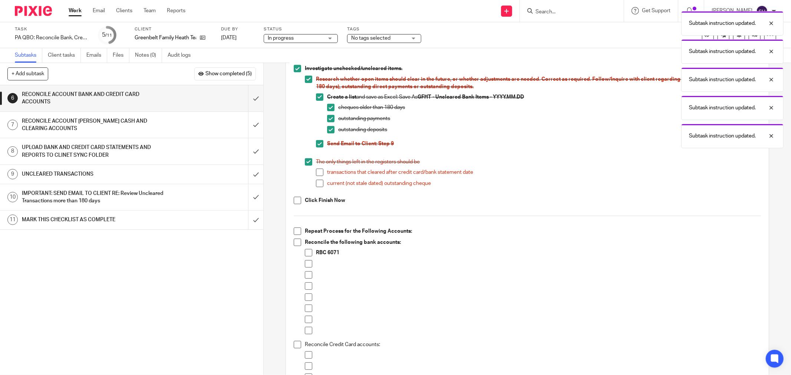
click at [316, 174] on span at bounding box center [319, 172] width 7 height 7
click at [317, 184] on span at bounding box center [319, 183] width 7 height 7
click at [298, 199] on span at bounding box center [297, 200] width 7 height 7
click at [295, 235] on li "Repeat Process for the Following Accounts:" at bounding box center [527, 233] width 467 height 11
click at [294, 234] on span at bounding box center [297, 231] width 7 height 7
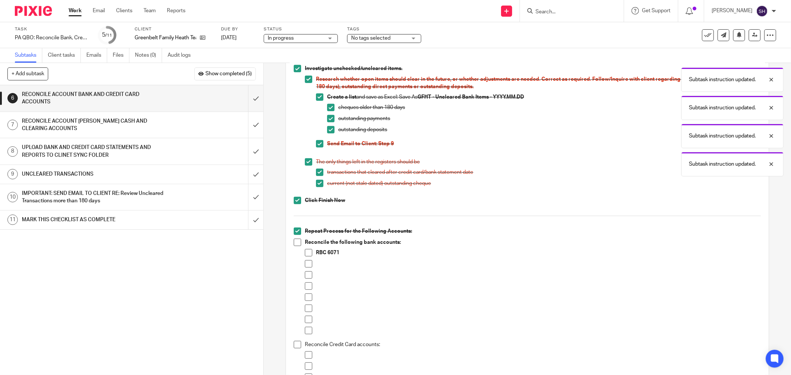
click at [295, 240] on span at bounding box center [297, 242] width 7 height 7
click at [307, 254] on span at bounding box center [308, 252] width 7 height 7
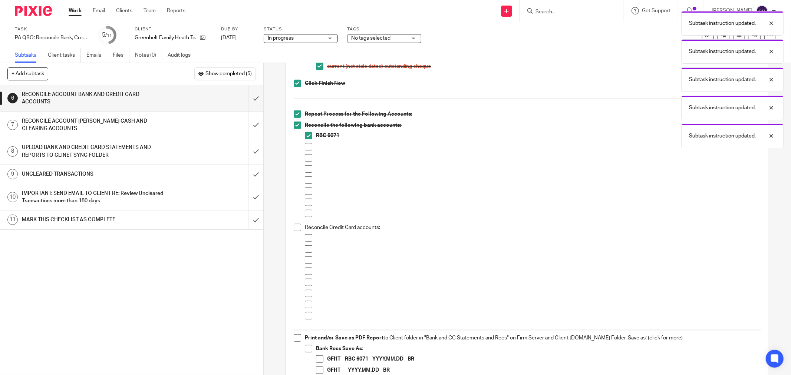
scroll to position [371, 0]
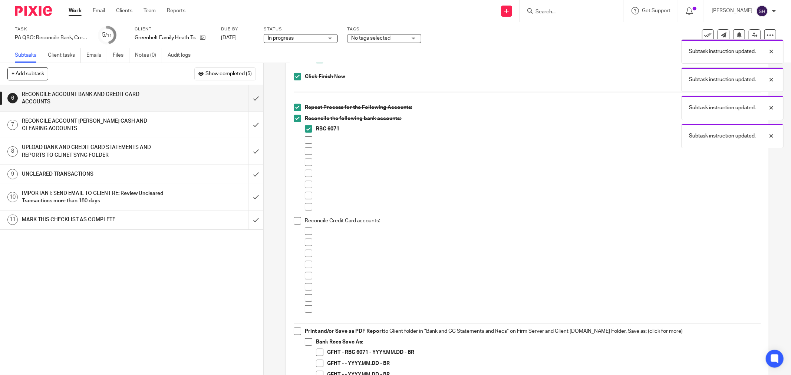
click at [306, 139] on span at bounding box center [308, 139] width 7 height 7
click at [305, 151] on span at bounding box center [308, 151] width 7 height 7
click at [305, 161] on span at bounding box center [308, 162] width 7 height 7
click at [308, 170] on span at bounding box center [308, 173] width 7 height 7
click at [305, 179] on li at bounding box center [533, 175] width 456 height 11
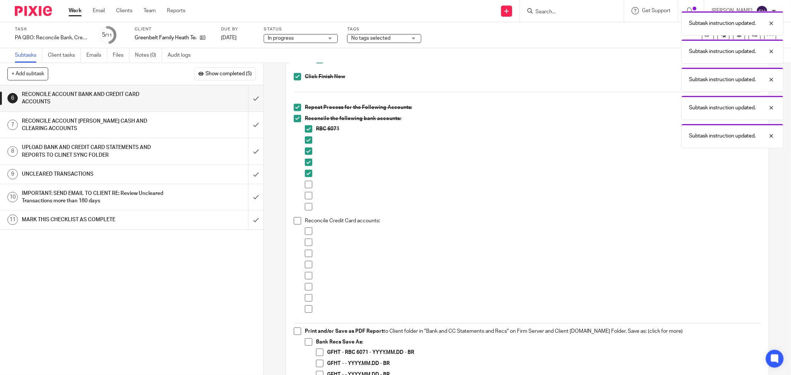
click at [306, 186] on span at bounding box center [308, 184] width 7 height 7
click at [305, 198] on span at bounding box center [308, 195] width 7 height 7
click at [305, 205] on span at bounding box center [308, 206] width 7 height 7
click at [294, 221] on span at bounding box center [297, 220] width 7 height 7
click at [305, 231] on span at bounding box center [308, 231] width 7 height 7
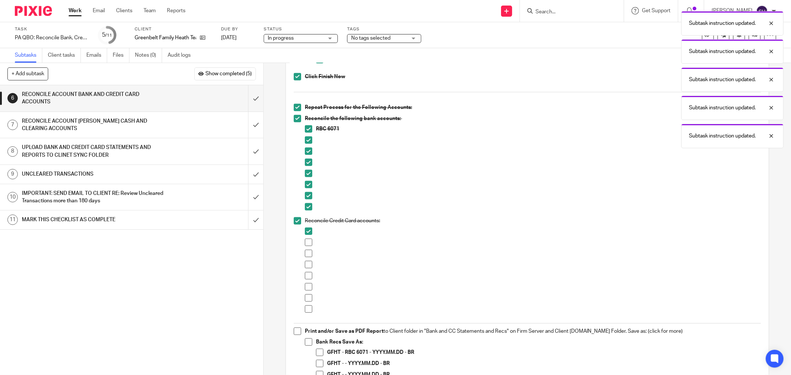
click at [308, 244] on span at bounding box center [308, 242] width 7 height 7
click at [307, 251] on span at bounding box center [308, 253] width 7 height 7
click at [307, 262] on span at bounding box center [308, 264] width 7 height 7
drag, startPoint x: 306, startPoint y: 274, endPoint x: 303, endPoint y: 288, distance: 14.4
click at [306, 274] on span at bounding box center [308, 275] width 7 height 7
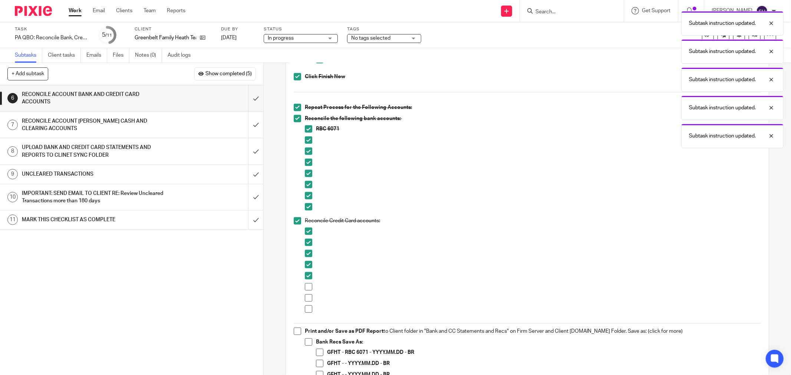
click at [305, 288] on span at bounding box center [308, 286] width 7 height 7
drag, startPoint x: 305, startPoint y: 294, endPoint x: 306, endPoint y: 304, distance: 10.1
click at [305, 295] on span at bounding box center [308, 297] width 7 height 7
click at [307, 306] on span at bounding box center [308, 309] width 7 height 7
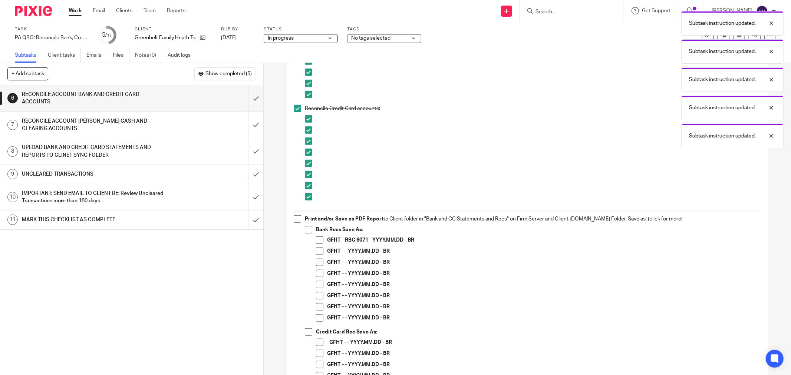
scroll to position [494, 0]
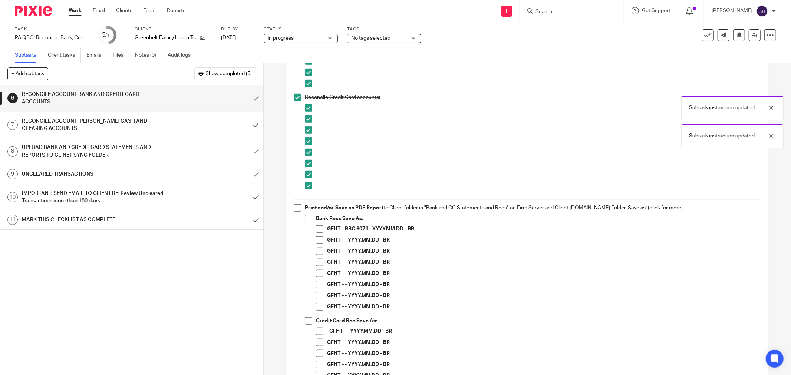
click at [299, 208] on li "Print and/or Save as PDF Report to Client folder in "Bank and CC Statements and…" at bounding box center [527, 325] width 467 height 243
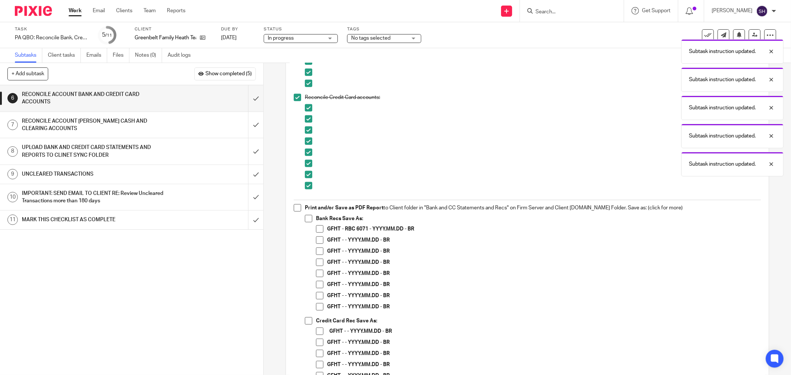
click at [294, 210] on span at bounding box center [297, 207] width 7 height 7
click at [307, 217] on span at bounding box center [308, 218] width 7 height 7
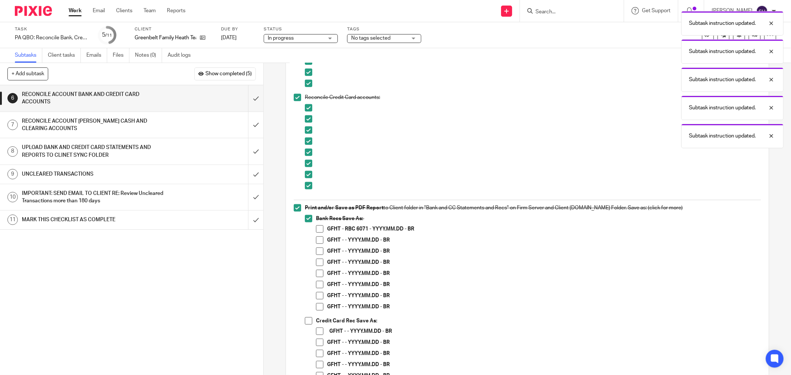
click at [317, 230] on span at bounding box center [319, 228] width 7 height 7
click at [319, 240] on span at bounding box center [319, 240] width 7 height 7
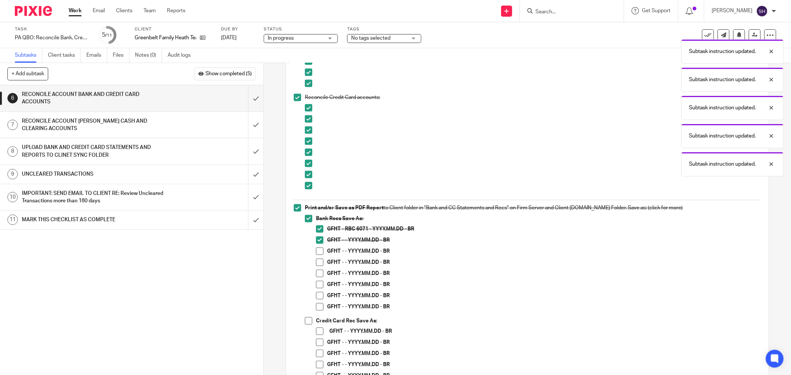
click at [319, 253] on span at bounding box center [319, 251] width 7 height 7
drag, startPoint x: 317, startPoint y: 260, endPoint x: 314, endPoint y: 271, distance: 11.3
click at [317, 261] on span at bounding box center [319, 262] width 7 height 7
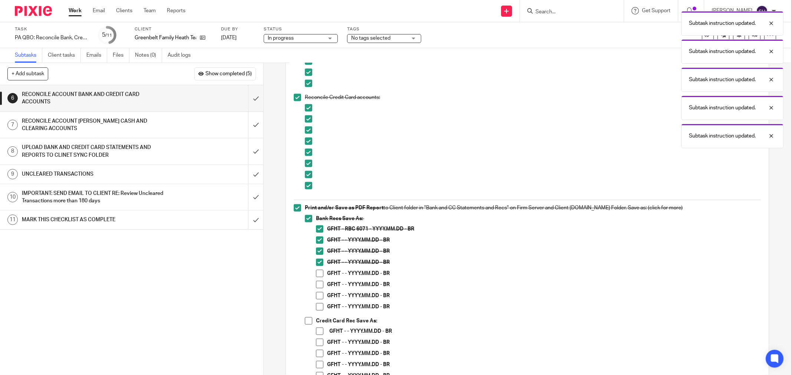
click at [316, 271] on span at bounding box center [319, 273] width 7 height 7
click at [317, 288] on span at bounding box center [319, 284] width 7 height 7
click at [317, 294] on span at bounding box center [319, 295] width 7 height 7
click at [316, 304] on span at bounding box center [319, 306] width 7 height 7
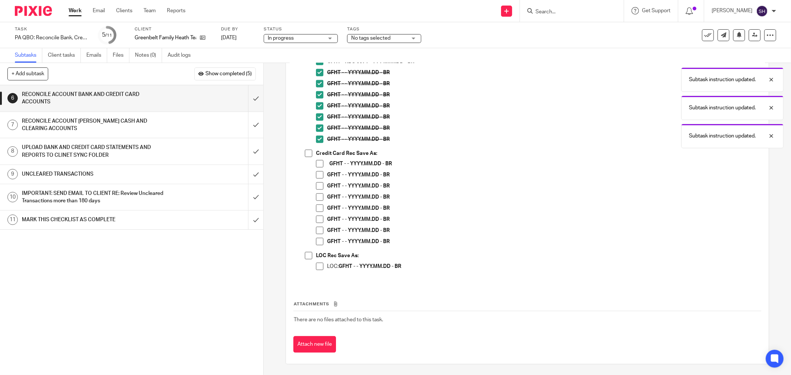
scroll to position [662, 0]
click at [306, 152] on span at bounding box center [308, 152] width 7 height 7
click at [316, 164] on span at bounding box center [319, 163] width 7 height 7
click at [317, 175] on span at bounding box center [319, 174] width 7 height 7
click at [317, 182] on span at bounding box center [319, 185] width 7 height 7
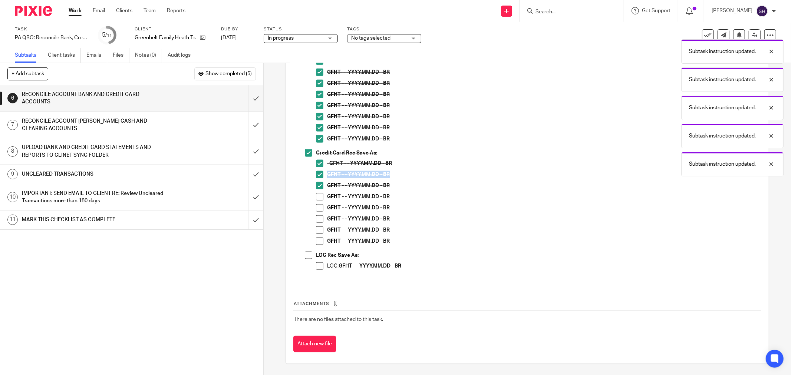
click at [317, 195] on span at bounding box center [319, 196] width 7 height 7
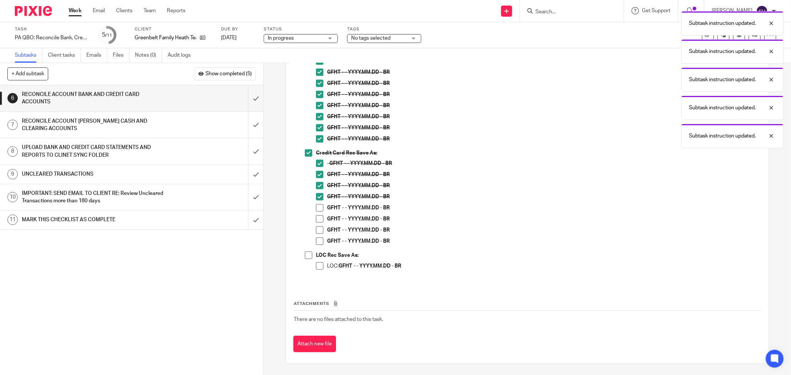
click at [316, 211] on span at bounding box center [319, 207] width 7 height 7
click at [317, 217] on span at bounding box center [319, 218] width 7 height 7
drag, startPoint x: 316, startPoint y: 232, endPoint x: 313, endPoint y: 240, distance: 8.6
click at [316, 232] on span at bounding box center [319, 230] width 7 height 7
click at [313, 242] on li "Credit Card Rec Save As: GFHT - - YYYY.MM.DD - BR GFHT - - YYYY.MM.DD - BR GFHT…" at bounding box center [533, 200] width 456 height 102
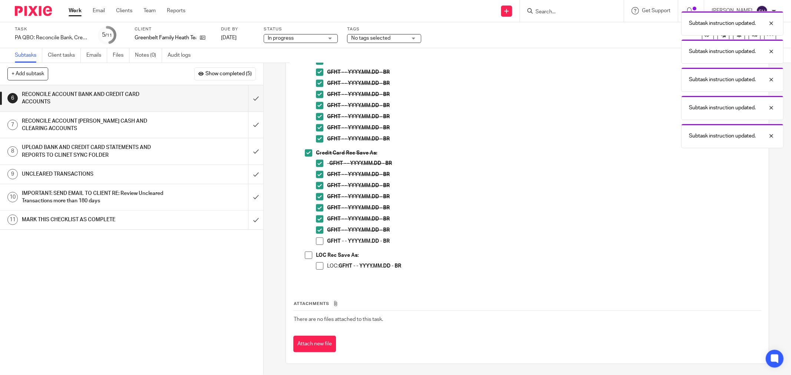
click at [316, 241] on span at bounding box center [319, 241] width 7 height 7
click at [306, 253] on span at bounding box center [308, 255] width 7 height 7
click at [317, 263] on span at bounding box center [319, 266] width 7 height 7
click at [247, 103] on input "submit" at bounding box center [131, 98] width 263 height 26
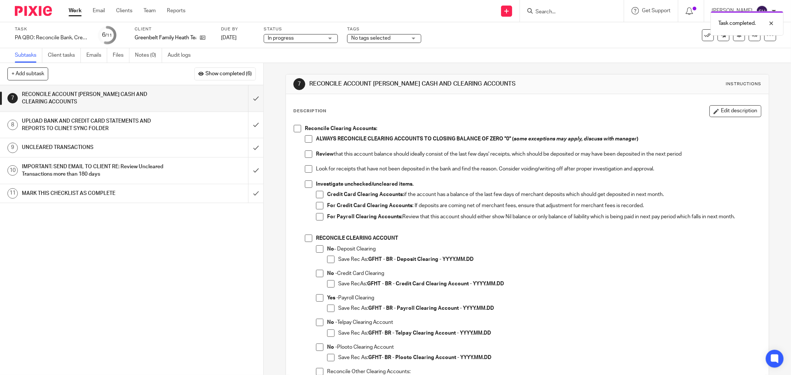
click at [296, 130] on span at bounding box center [297, 128] width 7 height 7
click at [306, 139] on span at bounding box center [308, 138] width 7 height 7
click at [306, 151] on span at bounding box center [308, 154] width 7 height 7
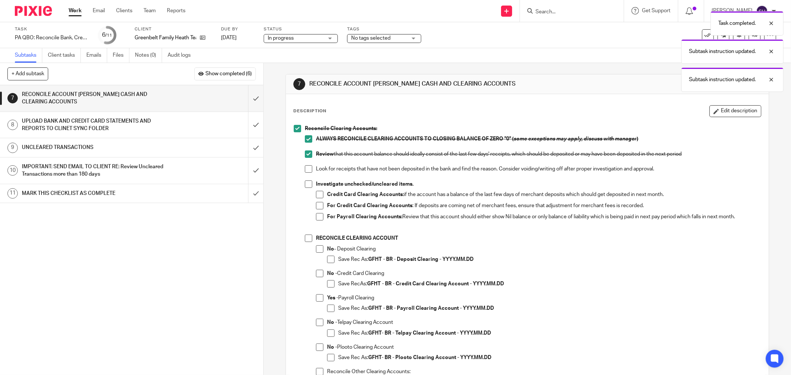
click at [305, 167] on span at bounding box center [308, 168] width 7 height 7
drag, startPoint x: 306, startPoint y: 180, endPoint x: 310, endPoint y: 189, distance: 10.1
click at [306, 180] on ul "ALWAYS RECONCILE CLEARING ACCOUNTS TO CLOSING BALANCE OF ZERO "0" ( some except…" at bounding box center [533, 288] width 456 height 307
click at [305, 185] on span at bounding box center [308, 184] width 7 height 7
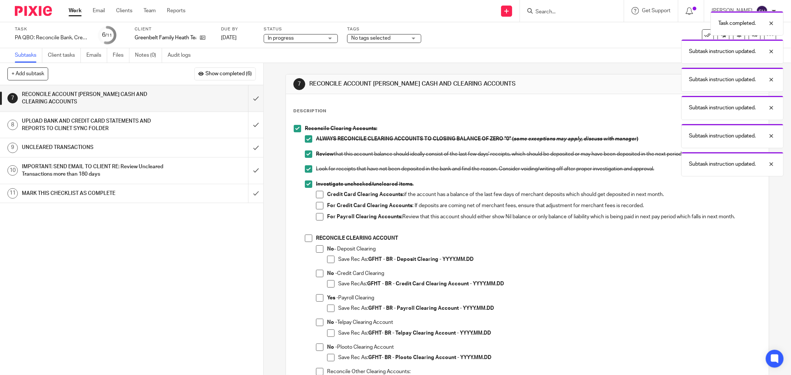
drag, startPoint x: 317, startPoint y: 195, endPoint x: 317, endPoint y: 202, distance: 6.3
click at [317, 196] on span at bounding box center [319, 194] width 7 height 7
drag, startPoint x: 317, startPoint y: 202, endPoint x: 316, endPoint y: 214, distance: 12.3
click at [317, 203] on span at bounding box center [319, 205] width 7 height 7
click at [316, 214] on span at bounding box center [319, 216] width 7 height 7
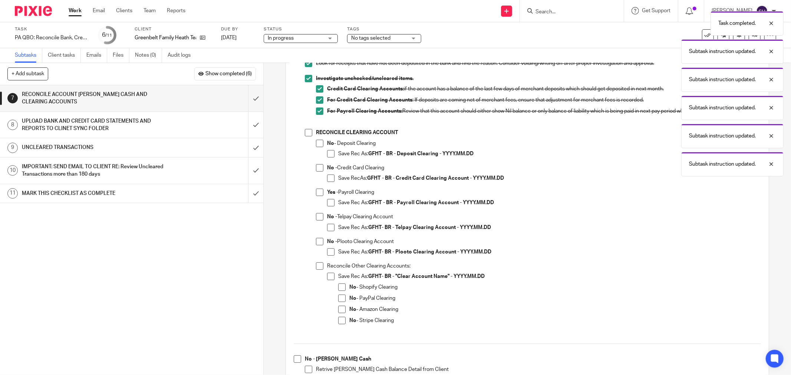
scroll to position [123, 0]
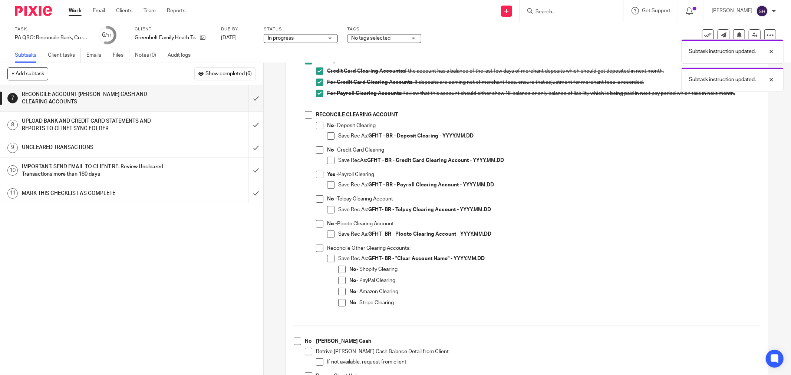
click at [307, 115] on span at bounding box center [308, 114] width 7 height 7
click at [323, 125] on li "No - Deposit Clearing Save Rec As: GFHT - BR - Deposit Clearing - YYYY.MM.DD" at bounding box center [538, 134] width 445 height 24
click at [317, 125] on span at bounding box center [319, 125] width 7 height 7
click at [330, 137] on span at bounding box center [330, 135] width 7 height 7
click at [319, 149] on span at bounding box center [319, 149] width 7 height 7
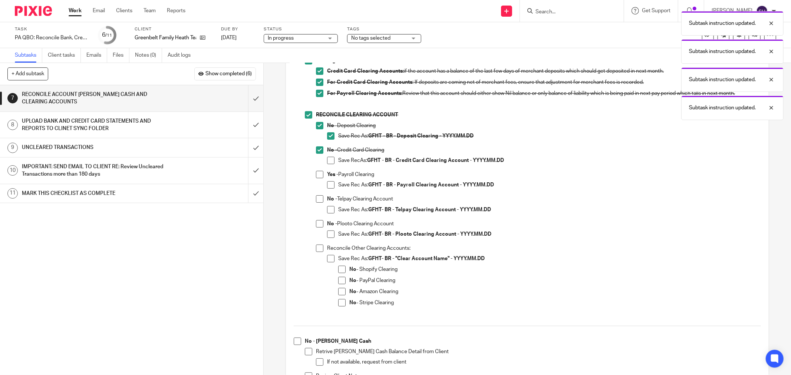
drag, startPoint x: 326, startPoint y: 160, endPoint x: 322, endPoint y: 187, distance: 27.4
click at [327, 160] on span at bounding box center [330, 160] width 7 height 7
click at [320, 199] on span at bounding box center [319, 198] width 7 height 7
drag, startPoint x: 328, startPoint y: 208, endPoint x: 327, endPoint y: 214, distance: 6.3
click at [328, 208] on span at bounding box center [330, 209] width 7 height 7
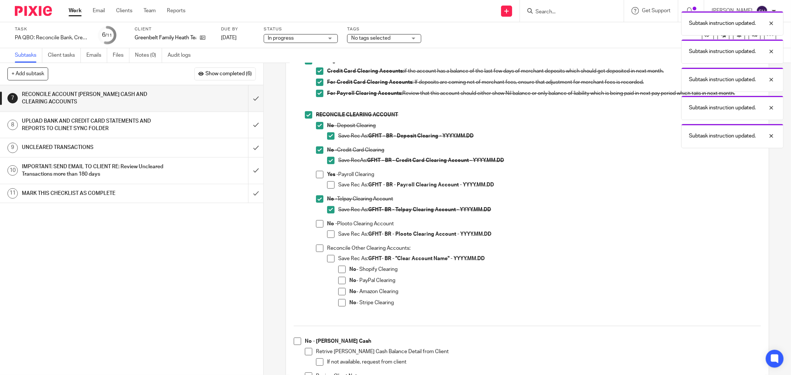
click at [316, 224] on span at bounding box center [319, 223] width 7 height 7
click at [323, 232] on li "No - Plooto Clearing Account Save Rec As: GFHT- BR - Plooto Clearing Account - …" at bounding box center [538, 232] width 445 height 24
click at [327, 233] on span at bounding box center [330, 234] width 7 height 7
click at [317, 249] on span at bounding box center [319, 248] width 7 height 7
drag, startPoint x: 330, startPoint y: 257, endPoint x: 336, endPoint y: 264, distance: 8.2
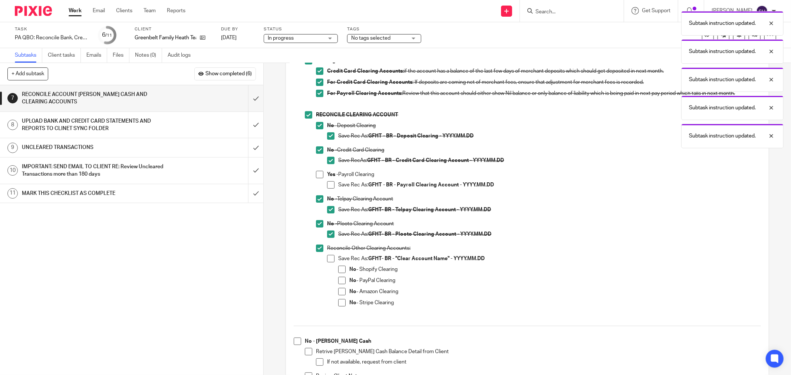
click at [330, 258] on span at bounding box center [330, 258] width 7 height 7
drag, startPoint x: 340, startPoint y: 269, endPoint x: 339, endPoint y: 280, distance: 11.2
click at [340, 269] on span at bounding box center [341, 269] width 7 height 7
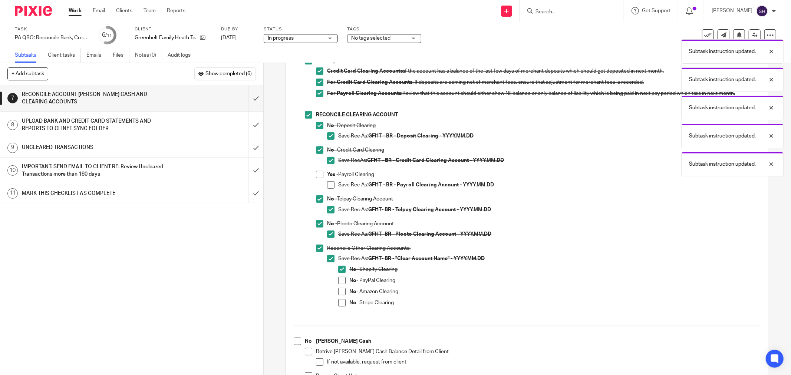
drag, startPoint x: 339, startPoint y: 280, endPoint x: 339, endPoint y: 291, distance: 11.1
click at [338, 281] on span at bounding box center [341, 280] width 7 height 7
click at [340, 292] on span at bounding box center [341, 291] width 7 height 7
click at [340, 299] on span at bounding box center [341, 302] width 7 height 7
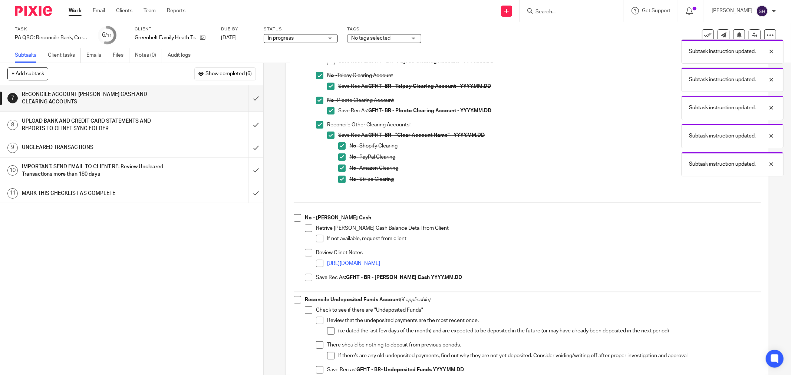
scroll to position [351, 0]
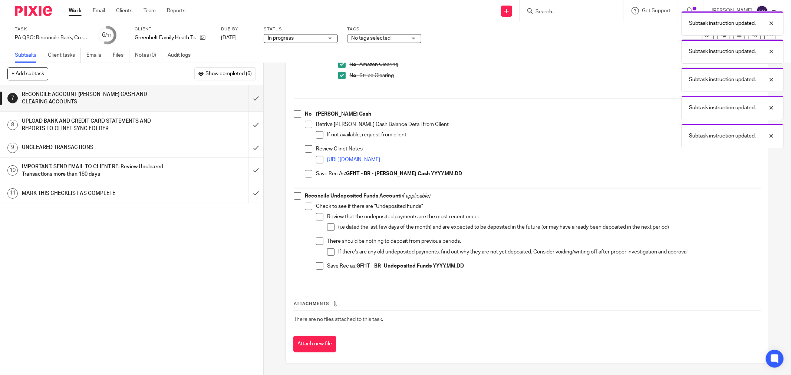
click at [319, 267] on span at bounding box center [319, 266] width 7 height 7
click at [327, 254] on span at bounding box center [330, 251] width 7 height 7
click at [317, 245] on span at bounding box center [319, 241] width 7 height 7
click at [327, 229] on span at bounding box center [330, 227] width 7 height 7
drag, startPoint x: 318, startPoint y: 214, endPoint x: 305, endPoint y: 210, distance: 13.6
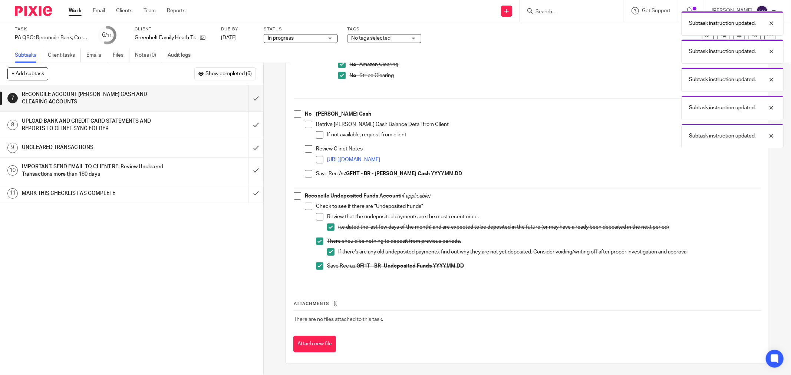
click at [318, 214] on span at bounding box center [319, 216] width 7 height 7
drag, startPoint x: 305, startPoint y: 210, endPoint x: 302, endPoint y: 206, distance: 5.3
click at [305, 209] on li "Check to see if there are "Undeposited Funds" Review that the undeposited payme…" at bounding box center [533, 240] width 456 height 74
click at [297, 198] on span at bounding box center [297, 195] width 7 height 7
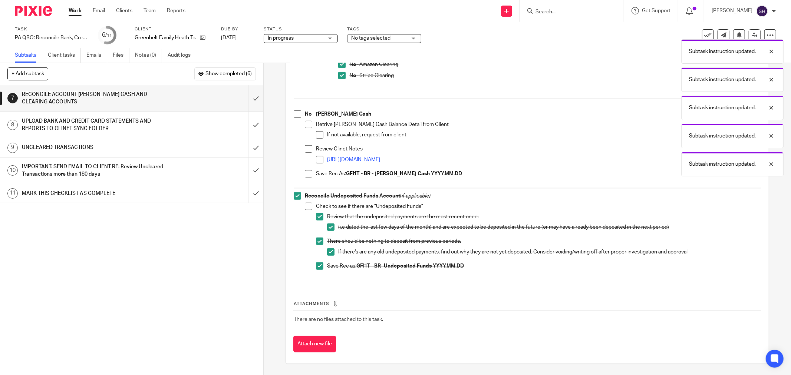
drag, startPoint x: 303, startPoint y: 204, endPoint x: 307, endPoint y: 205, distance: 3.9
click at [305, 204] on span at bounding box center [308, 206] width 7 height 7
click at [305, 169] on li "Review Clinet Notes https://plus-advisors.usepixie.net/clients/15/notes" at bounding box center [533, 157] width 456 height 24
click at [306, 170] on span at bounding box center [308, 173] width 7 height 7
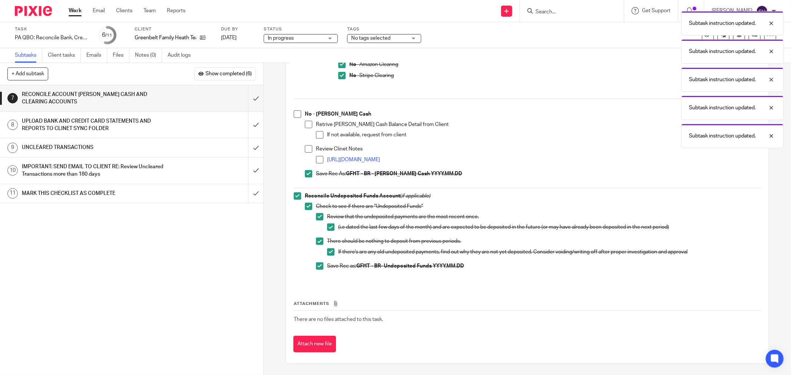
drag, startPoint x: 316, startPoint y: 158, endPoint x: 313, endPoint y: 156, distance: 4.2
click at [316, 158] on span at bounding box center [319, 159] width 7 height 7
drag, startPoint x: 306, startPoint y: 149, endPoint x: 315, endPoint y: 135, distance: 16.3
click at [306, 148] on span at bounding box center [308, 148] width 7 height 7
click at [317, 132] on span at bounding box center [319, 134] width 7 height 7
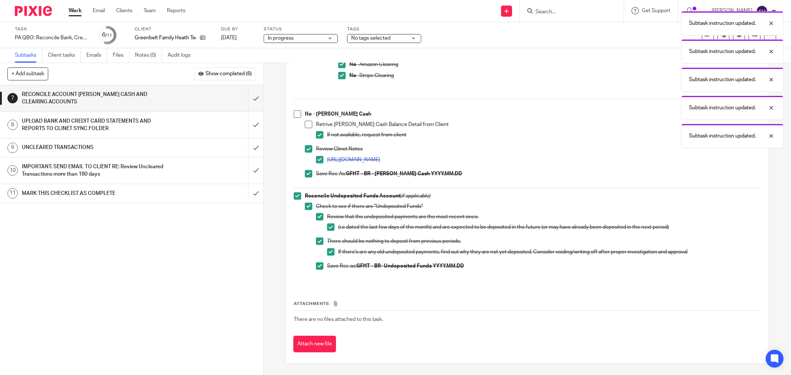
drag, startPoint x: 310, startPoint y: 125, endPoint x: 305, endPoint y: 124, distance: 5.3
click at [309, 125] on li "Retrive Petty Cash Balance Detail from Client If not available, request from cl…" at bounding box center [533, 133] width 456 height 24
click at [305, 124] on span at bounding box center [308, 124] width 7 height 7
click at [294, 114] on span at bounding box center [297, 114] width 7 height 7
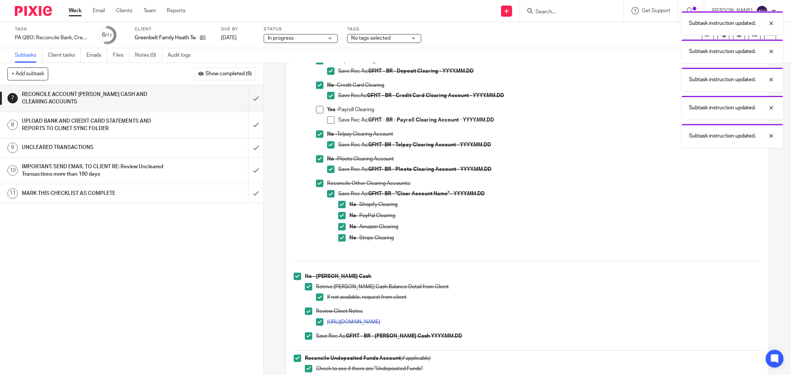
scroll to position [145, 0]
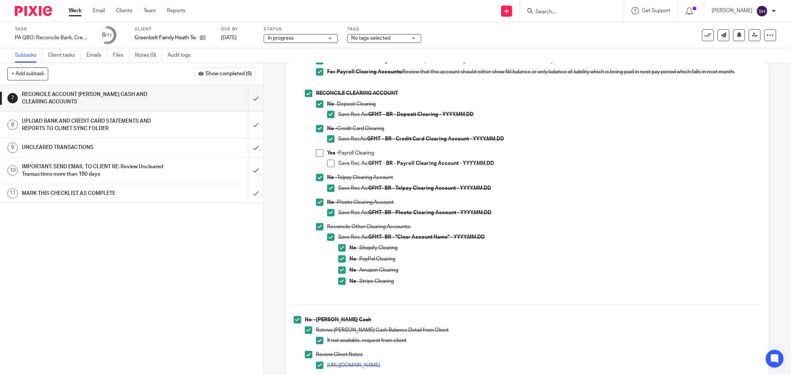
drag, startPoint x: 318, startPoint y: 156, endPoint x: 329, endPoint y: 164, distance: 14.1
click at [318, 156] on span at bounding box center [319, 152] width 7 height 7
click at [330, 164] on span at bounding box center [330, 163] width 7 height 7
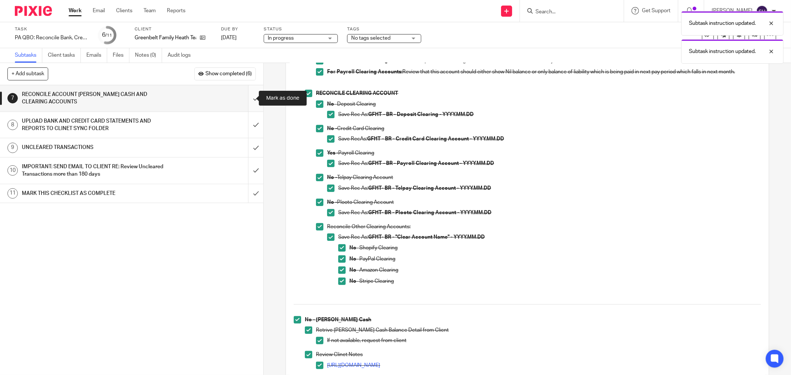
click at [243, 97] on input "submit" at bounding box center [131, 98] width 263 height 26
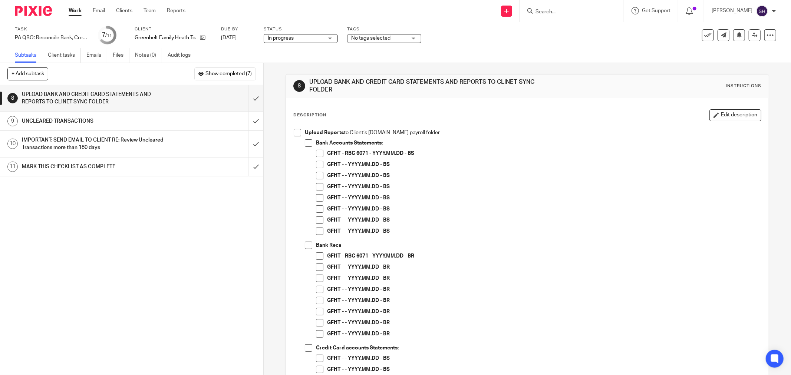
click at [305, 142] on span at bounding box center [308, 142] width 7 height 7
click at [296, 136] on li "Upload Reports to Client’s [DOMAIN_NAME] payroll folder Bank Accounts Statement…" at bounding box center [527, 340] width 467 height 423
click at [297, 134] on span at bounding box center [297, 132] width 7 height 7
click at [319, 153] on span at bounding box center [319, 153] width 7 height 7
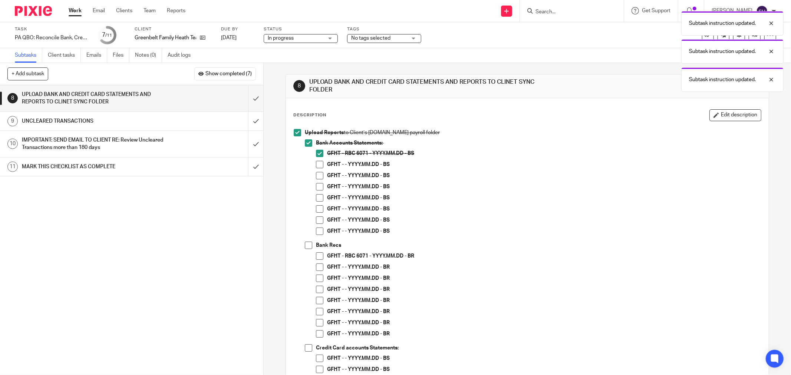
click at [317, 164] on span at bounding box center [319, 164] width 7 height 7
click at [317, 174] on span at bounding box center [319, 175] width 7 height 7
click at [317, 188] on span at bounding box center [319, 186] width 7 height 7
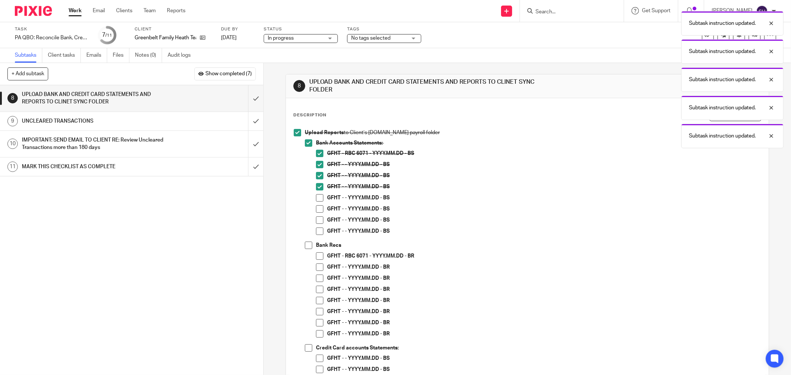
click at [316, 202] on li "GFHT - - YYYY.MM.DD - BS" at bounding box center [538, 199] width 445 height 11
click at [317, 199] on span at bounding box center [319, 197] width 7 height 7
click at [318, 211] on span at bounding box center [319, 208] width 7 height 7
drag, startPoint x: 319, startPoint y: 221, endPoint x: 318, endPoint y: 231, distance: 10.1
click at [319, 221] on span at bounding box center [319, 220] width 7 height 7
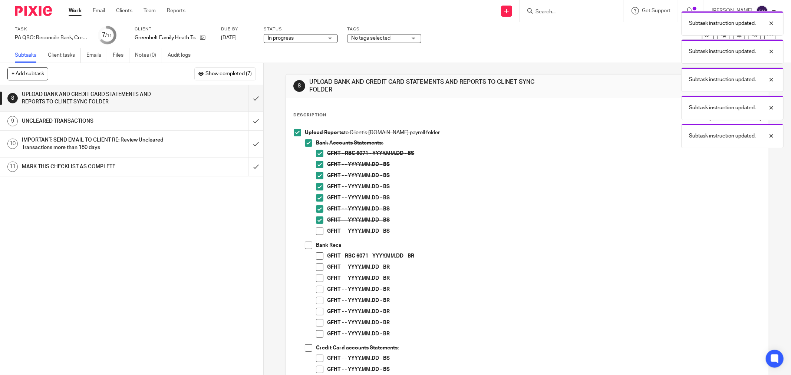
click at [318, 232] on span at bounding box center [319, 231] width 7 height 7
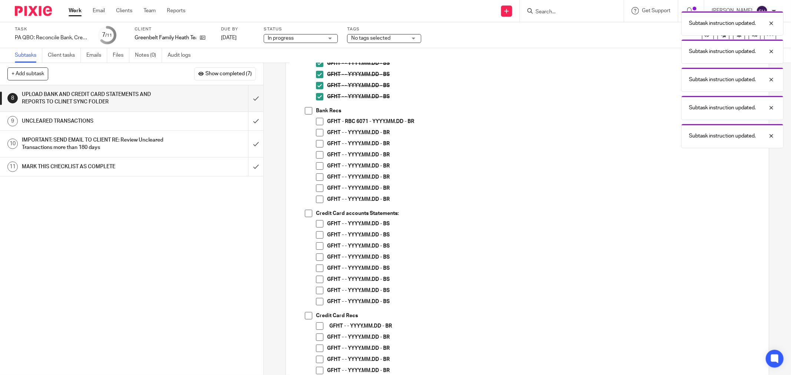
scroll to position [165, 0]
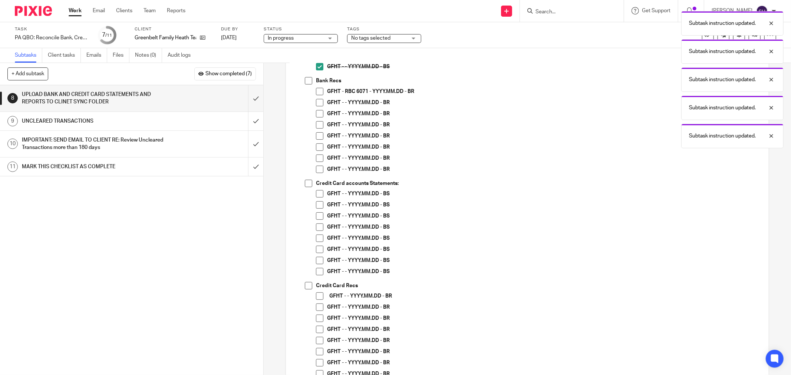
drag, startPoint x: 306, startPoint y: 82, endPoint x: 313, endPoint y: 90, distance: 11.4
click at [306, 82] on span at bounding box center [308, 80] width 7 height 7
click at [316, 92] on span at bounding box center [319, 91] width 7 height 7
click at [317, 103] on span at bounding box center [319, 102] width 7 height 7
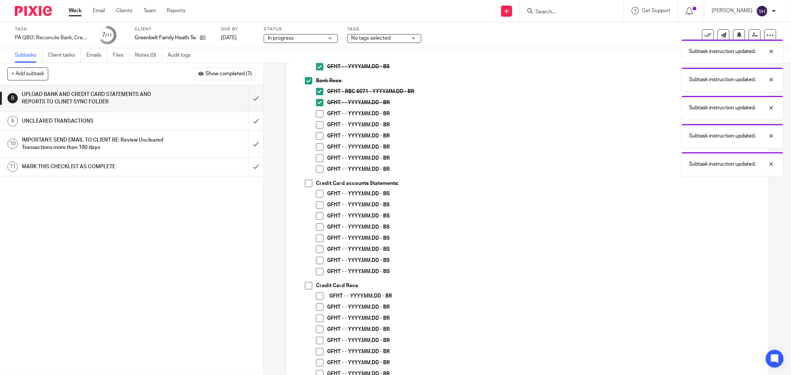
click at [317, 113] on span at bounding box center [319, 113] width 7 height 7
click at [317, 123] on span at bounding box center [319, 124] width 7 height 7
click at [317, 140] on li "GFHT - - YYYY.MM.DD - BR" at bounding box center [538, 137] width 445 height 11
drag, startPoint x: 317, startPoint y: 138, endPoint x: 319, endPoint y: 149, distance: 11.3
click at [317, 139] on span at bounding box center [319, 135] width 7 height 7
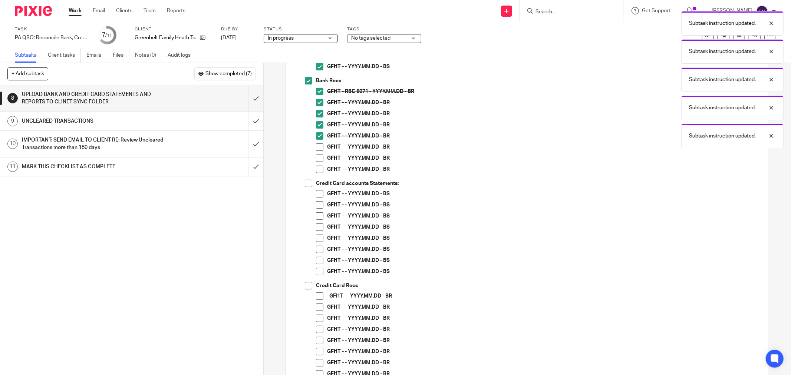
click at [319, 149] on span at bounding box center [319, 147] width 7 height 7
click at [317, 158] on span at bounding box center [319, 158] width 7 height 7
click at [317, 167] on span at bounding box center [319, 169] width 7 height 7
click at [308, 182] on span at bounding box center [308, 183] width 7 height 7
drag, startPoint x: 318, startPoint y: 199, endPoint x: 317, endPoint y: 195, distance: 4.9
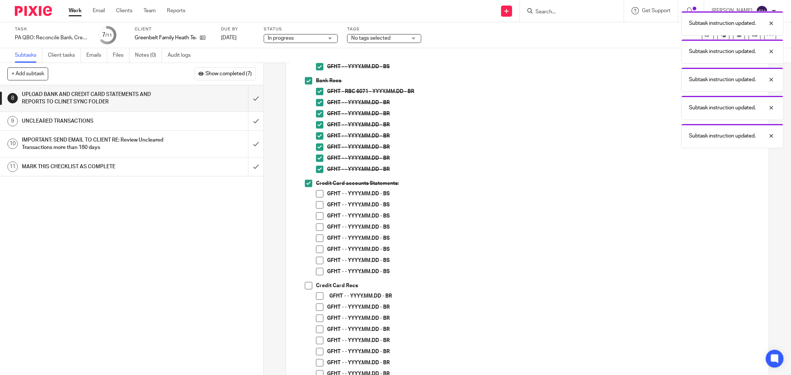
click at [318, 198] on li "GFHT - - YYYY.MM.DD - BS" at bounding box center [538, 195] width 445 height 11
click at [317, 195] on span at bounding box center [319, 193] width 7 height 7
click at [318, 205] on span at bounding box center [319, 204] width 7 height 7
click at [317, 216] on span at bounding box center [319, 215] width 7 height 7
click at [316, 228] on span at bounding box center [319, 227] width 7 height 7
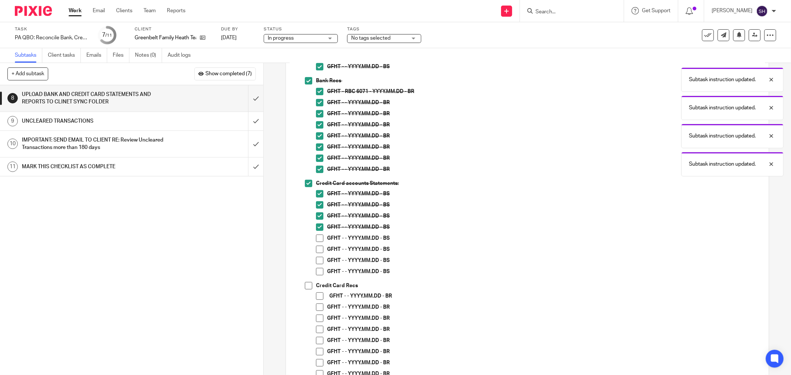
click at [317, 236] on span at bounding box center [319, 238] width 7 height 7
click at [316, 250] on span at bounding box center [319, 249] width 7 height 7
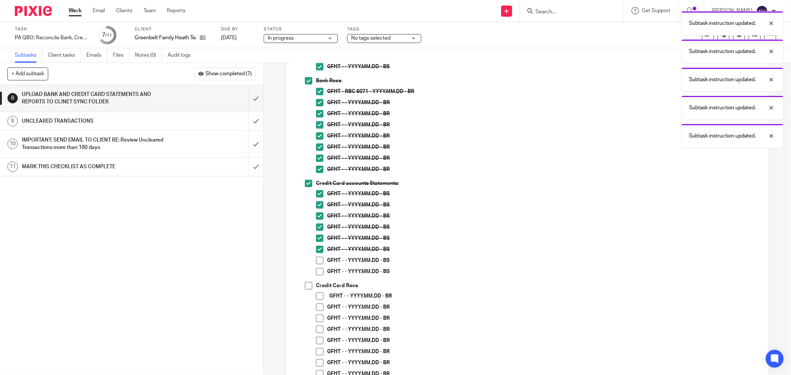
click at [317, 263] on span at bounding box center [319, 260] width 7 height 7
click at [317, 273] on span at bounding box center [319, 271] width 7 height 7
click at [305, 288] on span at bounding box center [308, 285] width 7 height 7
click at [317, 294] on span at bounding box center [319, 296] width 7 height 7
drag, startPoint x: 317, startPoint y: 305, endPoint x: 319, endPoint y: 310, distance: 5.2
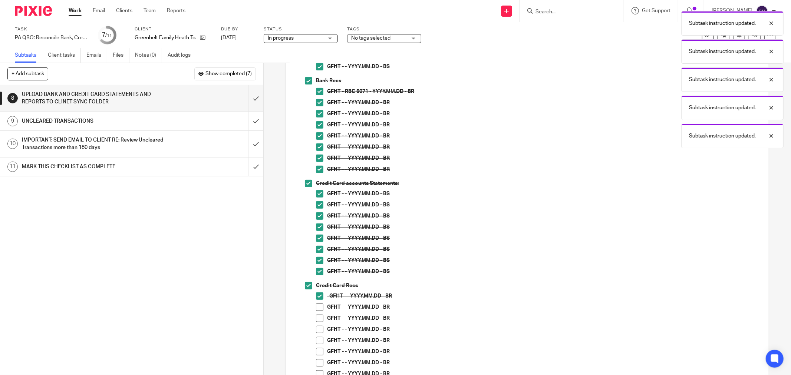
click at [317, 305] on span at bounding box center [319, 307] width 7 height 7
click at [317, 317] on span at bounding box center [319, 318] width 7 height 7
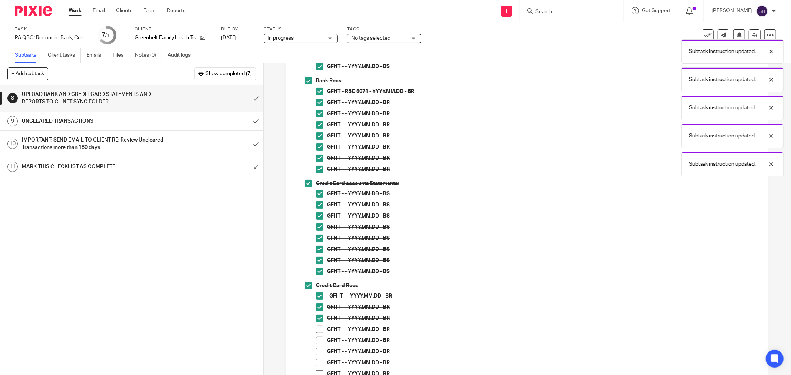
click at [319, 329] on span at bounding box center [319, 329] width 7 height 7
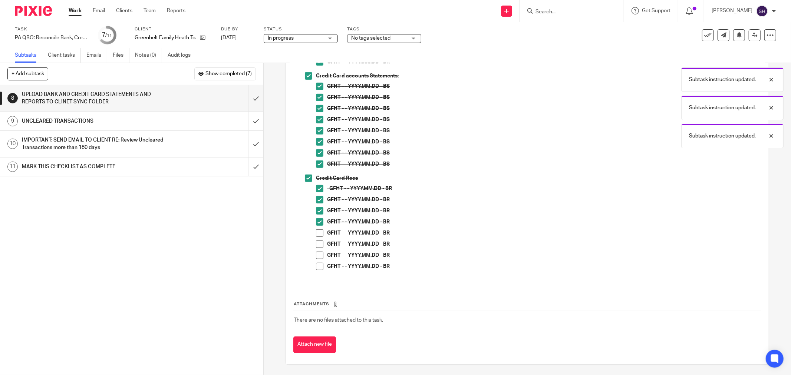
scroll to position [273, 0]
click at [318, 233] on span at bounding box center [319, 232] width 7 height 7
drag, startPoint x: 317, startPoint y: 241, endPoint x: 317, endPoint y: 250, distance: 8.9
click at [317, 242] on span at bounding box center [319, 243] width 7 height 7
click at [317, 253] on span at bounding box center [319, 254] width 7 height 7
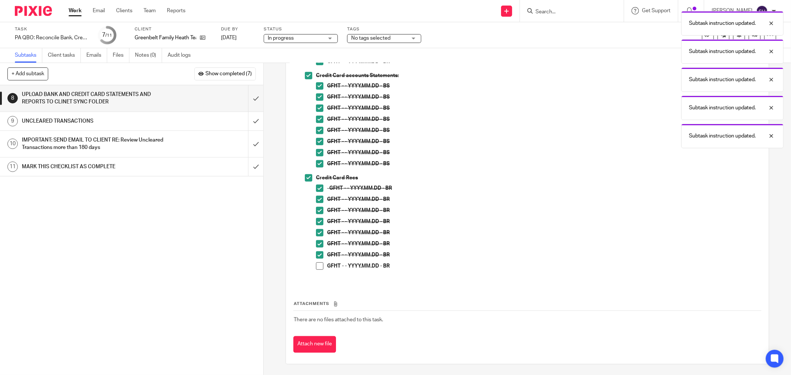
click at [316, 263] on span at bounding box center [319, 266] width 7 height 7
click at [248, 99] on input "submit" at bounding box center [131, 98] width 263 height 26
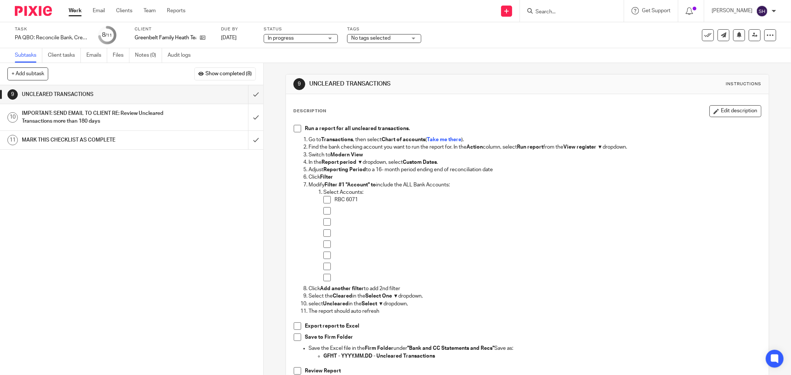
click at [294, 130] on span at bounding box center [297, 128] width 7 height 7
click at [325, 209] on span at bounding box center [326, 210] width 7 height 7
click at [325, 221] on span at bounding box center [326, 221] width 7 height 7
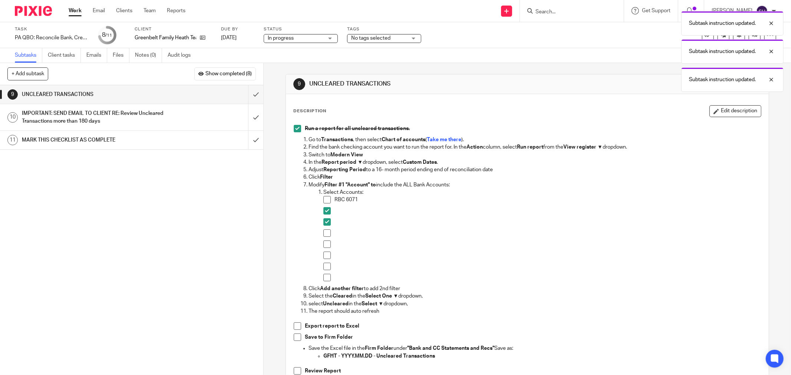
drag, startPoint x: 325, startPoint y: 231, endPoint x: 323, endPoint y: 243, distance: 11.7
click at [325, 232] on span at bounding box center [326, 233] width 7 height 7
drag, startPoint x: 323, startPoint y: 243, endPoint x: 324, endPoint y: 248, distance: 5.7
click at [323, 243] on span at bounding box center [326, 244] width 7 height 7
click at [324, 250] on li at bounding box center [542, 246] width 438 height 11
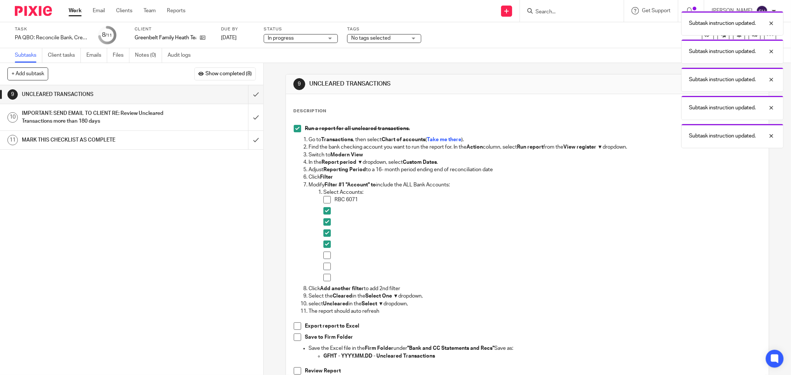
click at [323, 255] on span at bounding box center [326, 255] width 7 height 7
drag, startPoint x: 325, startPoint y: 268, endPoint x: 324, endPoint y: 277, distance: 9.4
click at [325, 268] on span at bounding box center [326, 266] width 7 height 7
drag, startPoint x: 324, startPoint y: 277, endPoint x: 307, endPoint y: 294, distance: 24.1
click at [323, 277] on span at bounding box center [326, 277] width 7 height 7
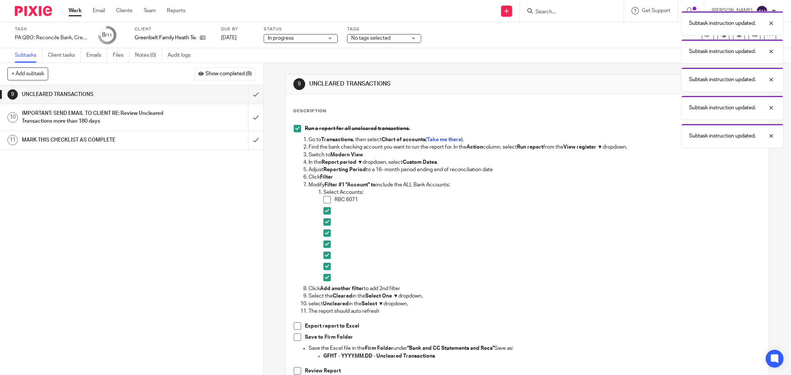
click at [295, 334] on span at bounding box center [297, 337] width 7 height 7
drag, startPoint x: 294, startPoint y: 371, endPoint x: 296, endPoint y: 355, distance: 16.1
click at [294, 369] on span at bounding box center [297, 370] width 7 height 7
click at [294, 328] on span at bounding box center [297, 326] width 7 height 7
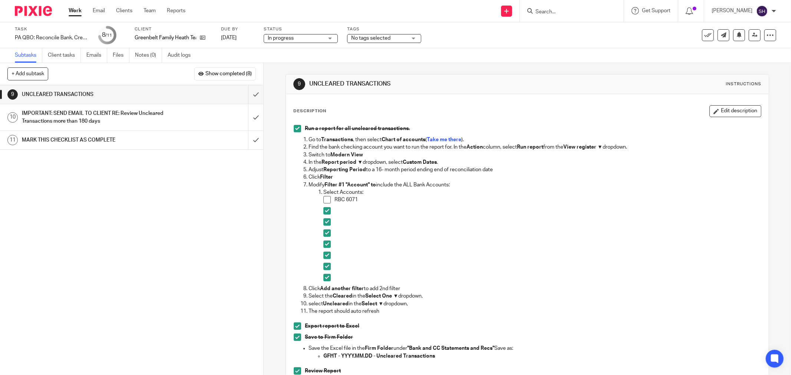
click at [324, 198] on span at bounding box center [326, 199] width 7 height 7
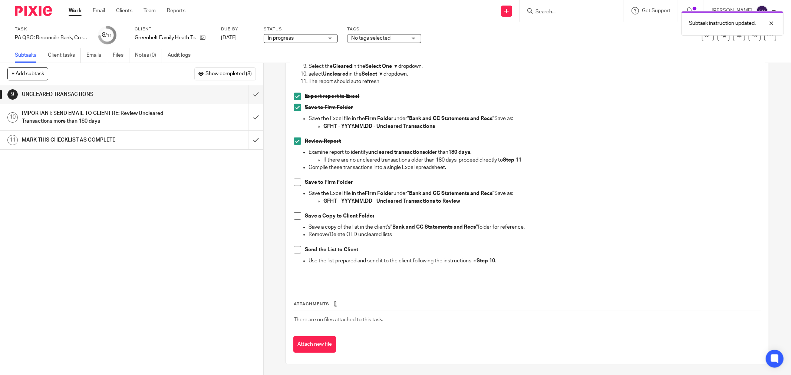
scroll to position [230, 0]
click at [247, 112] on input "submit" at bounding box center [131, 117] width 263 height 26
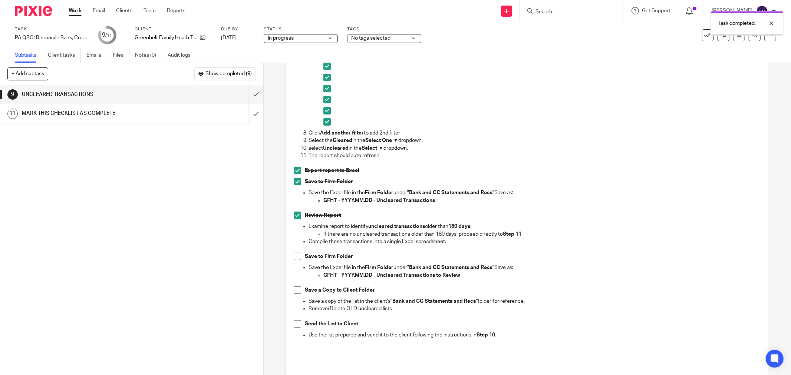
scroll to position [230, 0]
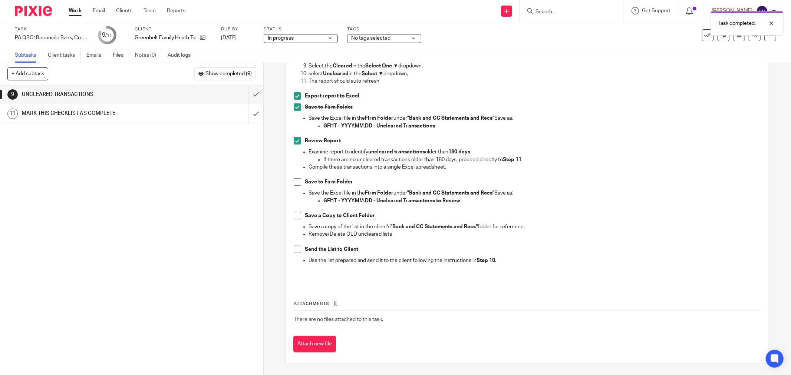
drag, startPoint x: 294, startPoint y: 250, endPoint x: 294, endPoint y: 227, distance: 23.0
click at [294, 250] on span at bounding box center [297, 249] width 7 height 7
click at [297, 214] on span at bounding box center [297, 215] width 7 height 7
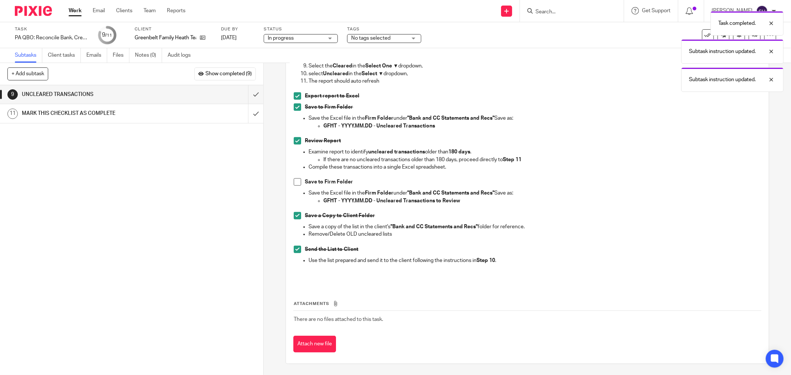
click at [295, 179] on span at bounding box center [297, 181] width 7 height 7
click at [253, 93] on input "submit" at bounding box center [131, 94] width 263 height 19
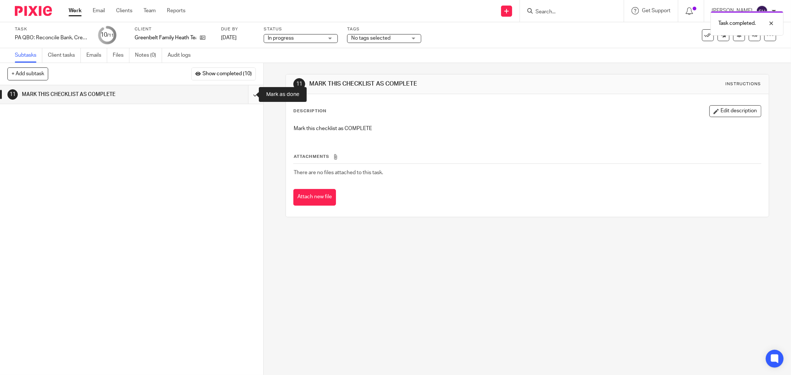
click at [250, 96] on input "submit" at bounding box center [131, 94] width 263 height 19
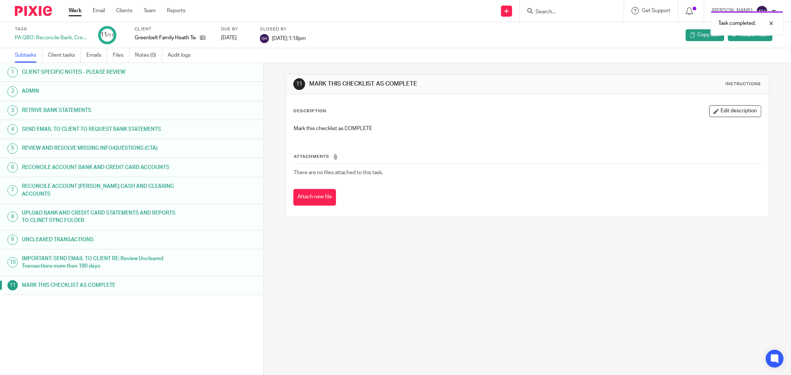
click at [78, 14] on link "Work" at bounding box center [75, 10] width 13 height 7
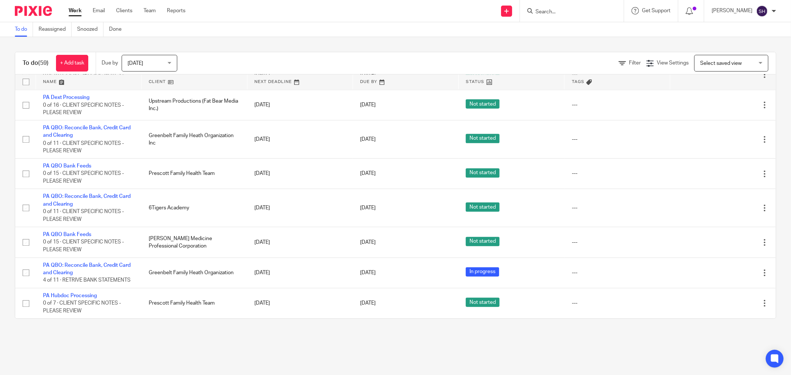
scroll to position [1849, 0]
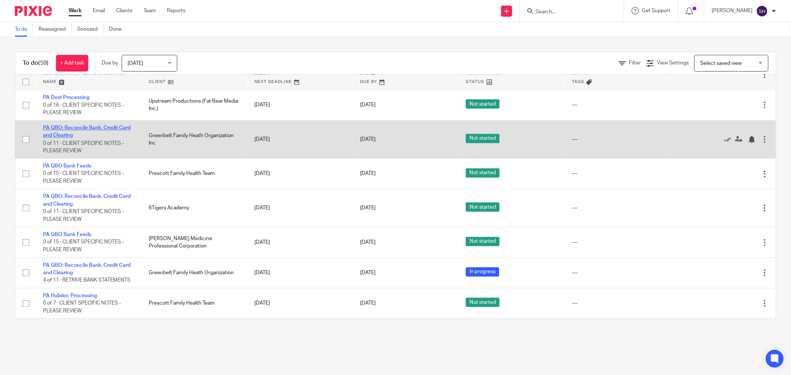
click at [108, 125] on link "PA QBO: Reconcile Bank, Credit Card and Clearing" at bounding box center [87, 131] width 88 height 13
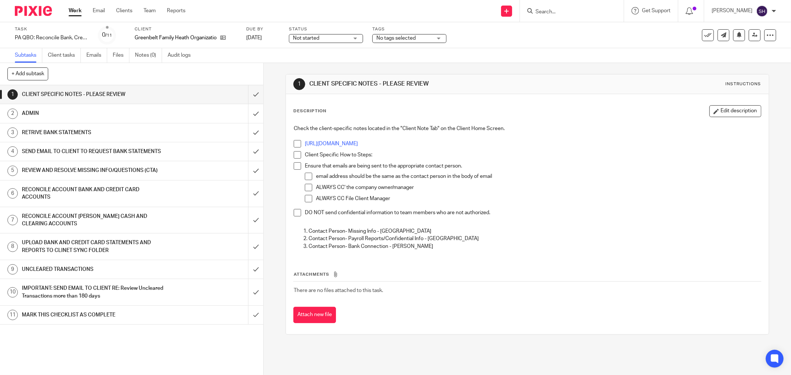
click at [297, 142] on span at bounding box center [297, 143] width 7 height 7
drag, startPoint x: 295, startPoint y: 151, endPoint x: 292, endPoint y: 164, distance: 13.3
click at [295, 152] on span at bounding box center [297, 154] width 7 height 7
click at [294, 167] on span at bounding box center [297, 165] width 7 height 7
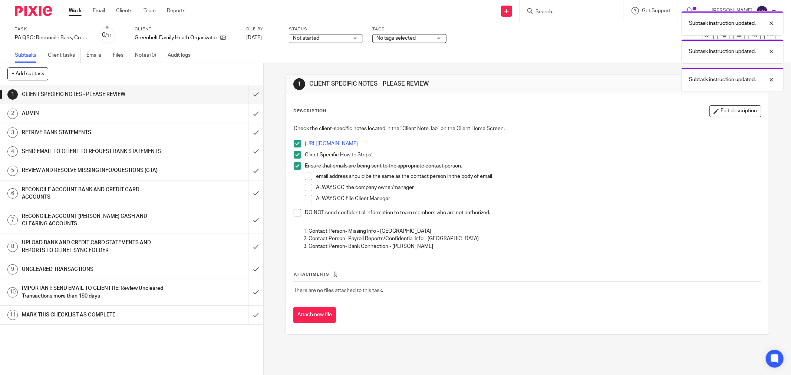
click at [306, 179] on span at bounding box center [308, 176] width 7 height 7
click at [307, 188] on span at bounding box center [308, 187] width 7 height 7
click at [307, 199] on span at bounding box center [308, 198] width 7 height 7
click at [297, 217] on li "DO NOT send confidential information to team members who are not authorized." at bounding box center [527, 214] width 467 height 11
click at [294, 211] on span at bounding box center [297, 212] width 7 height 7
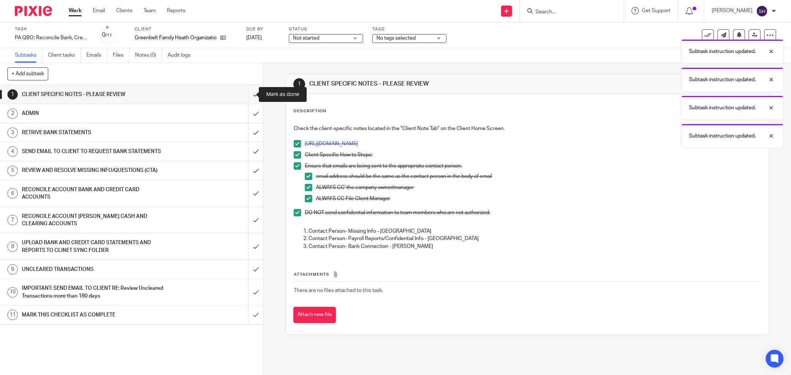
click at [249, 100] on input "submit" at bounding box center [131, 94] width 263 height 19
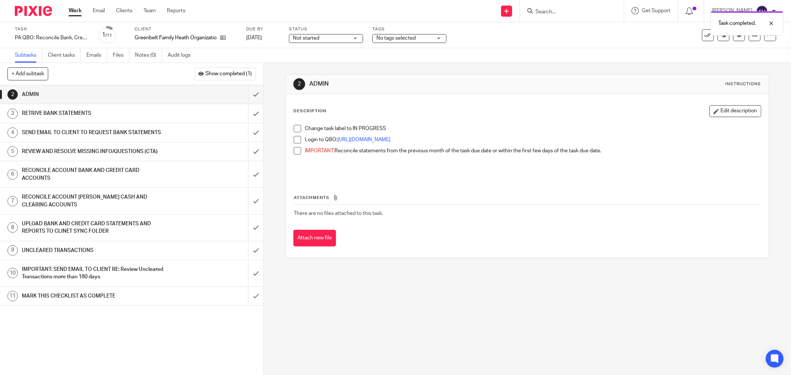
click at [295, 130] on span at bounding box center [297, 128] width 7 height 7
click at [295, 139] on span at bounding box center [297, 139] width 7 height 7
click at [295, 149] on span at bounding box center [297, 150] width 7 height 7
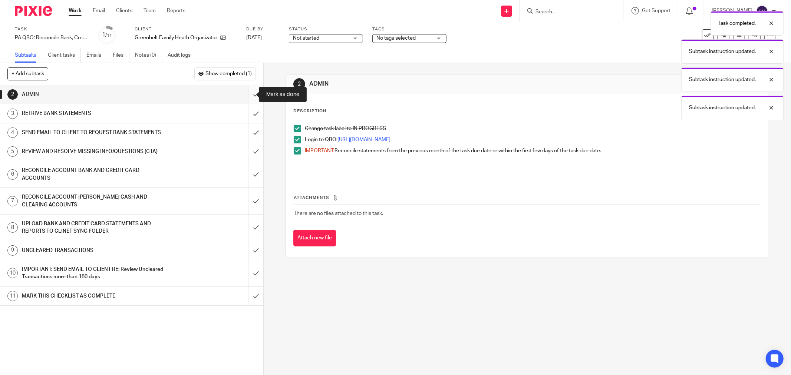
click at [250, 93] on input "submit" at bounding box center [131, 94] width 263 height 19
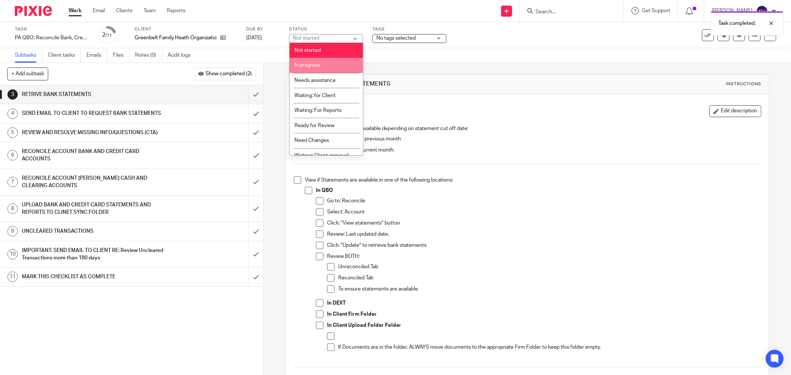
click at [340, 68] on li "In progress" at bounding box center [326, 65] width 73 height 15
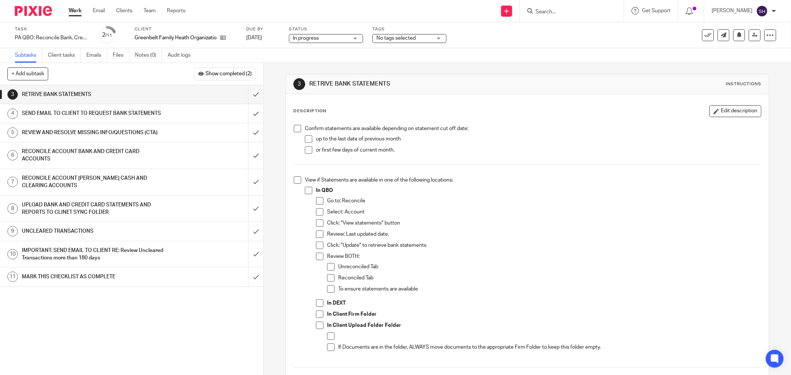
click at [294, 131] on span at bounding box center [297, 128] width 7 height 7
click at [305, 140] on span at bounding box center [308, 138] width 7 height 7
click at [305, 149] on span at bounding box center [308, 149] width 7 height 7
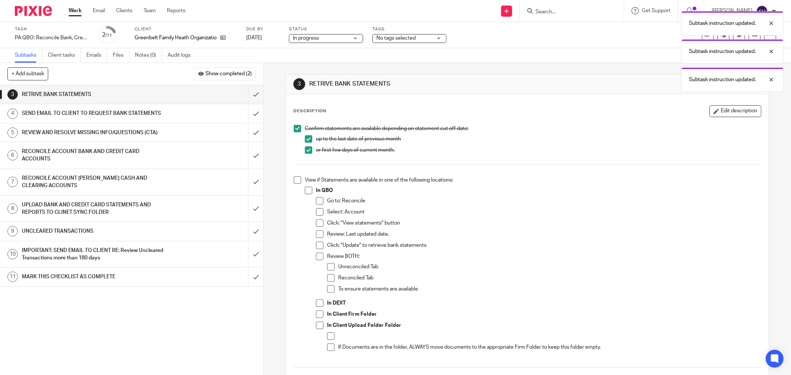
click at [297, 178] on span at bounding box center [297, 180] width 7 height 7
click at [305, 194] on li "In QBO Go to: Reconcile Select: Account Click: "View statements" button Review:…" at bounding box center [533, 274] width 456 height 174
click at [308, 190] on span at bounding box center [308, 190] width 7 height 7
click at [318, 198] on span at bounding box center [319, 200] width 7 height 7
click at [316, 214] on span at bounding box center [319, 211] width 7 height 7
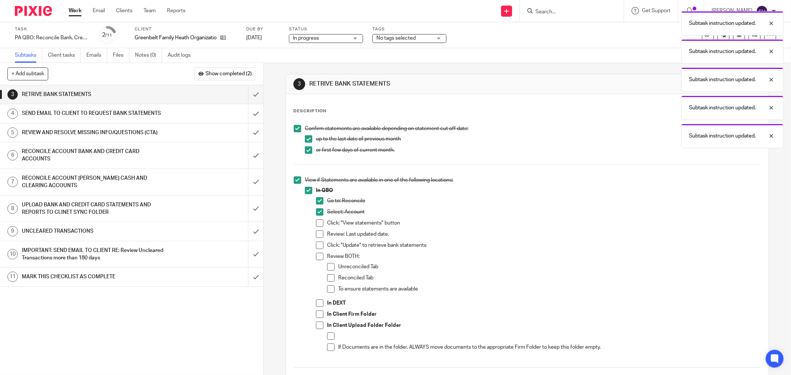
click at [320, 222] on span at bounding box center [319, 223] width 7 height 7
click at [318, 236] on span at bounding box center [319, 234] width 7 height 7
click at [316, 249] on span at bounding box center [319, 245] width 7 height 7
click at [318, 258] on span at bounding box center [319, 256] width 7 height 7
click at [327, 266] on span at bounding box center [330, 266] width 7 height 7
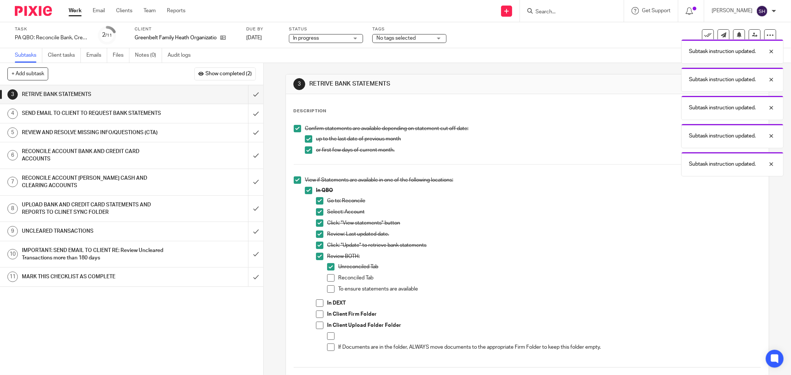
drag, startPoint x: 328, startPoint y: 287, endPoint x: 326, endPoint y: 294, distance: 7.6
click at [328, 288] on span at bounding box center [330, 289] width 7 height 7
drag, startPoint x: 332, startPoint y: 277, endPoint x: 330, endPoint y: 281, distance: 4.7
click at [332, 277] on span at bounding box center [330, 277] width 7 height 7
click at [316, 302] on span at bounding box center [319, 303] width 7 height 7
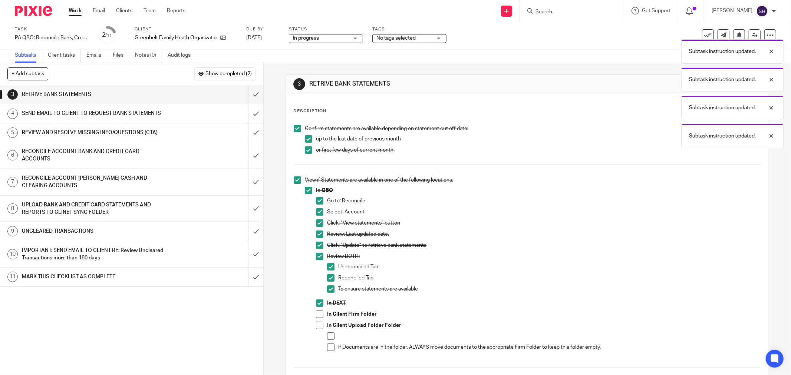
click at [317, 313] on span at bounding box center [319, 314] width 7 height 7
click at [316, 326] on span at bounding box center [319, 325] width 7 height 7
click at [327, 336] on span at bounding box center [330, 336] width 7 height 7
click at [328, 347] on span at bounding box center [330, 347] width 7 height 7
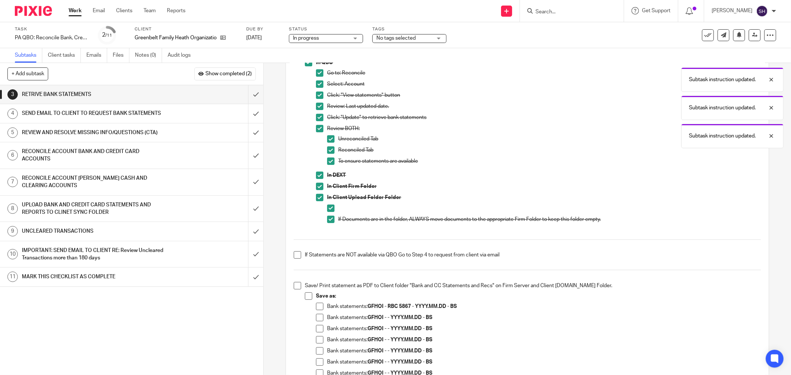
scroll to position [165, 0]
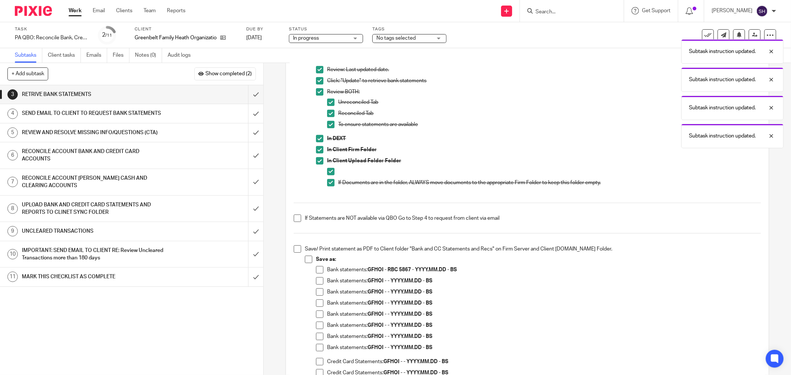
click at [295, 220] on span at bounding box center [297, 218] width 7 height 7
click at [295, 249] on span at bounding box center [297, 248] width 7 height 7
click at [309, 258] on span at bounding box center [308, 259] width 7 height 7
click at [316, 284] on span at bounding box center [319, 280] width 7 height 7
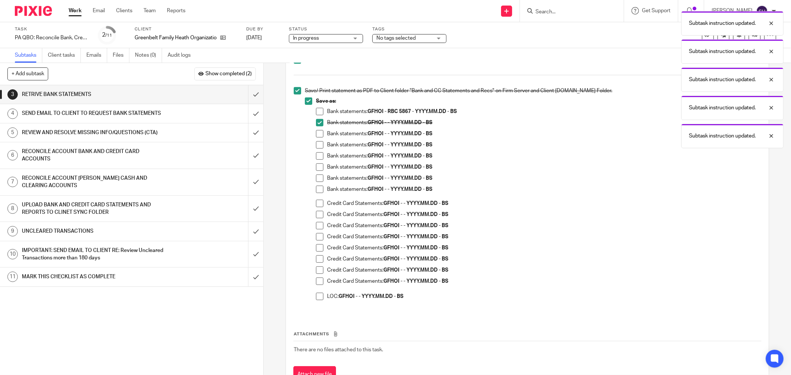
scroll to position [354, 0]
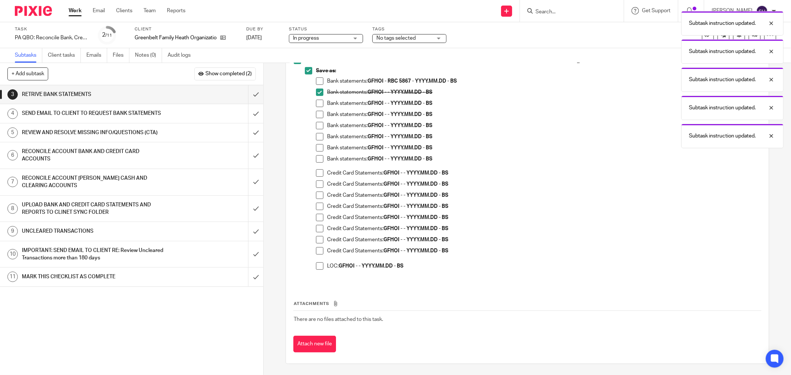
click at [316, 268] on span at bounding box center [319, 266] width 7 height 7
click at [313, 247] on li "Save as: Bank statements: GFHOI - RBC 5867 - YYYY.MM.DD - BS Bank statements: G…" at bounding box center [533, 172] width 456 height 210
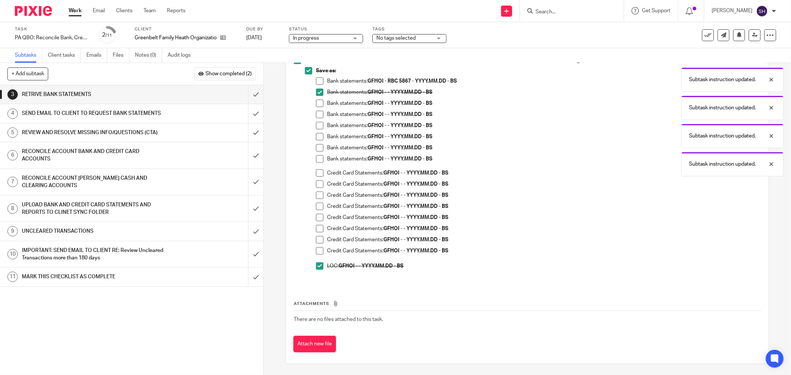
click at [317, 249] on span at bounding box center [319, 250] width 7 height 7
click at [320, 238] on span at bounding box center [319, 239] width 7 height 7
click at [318, 231] on span at bounding box center [319, 228] width 7 height 7
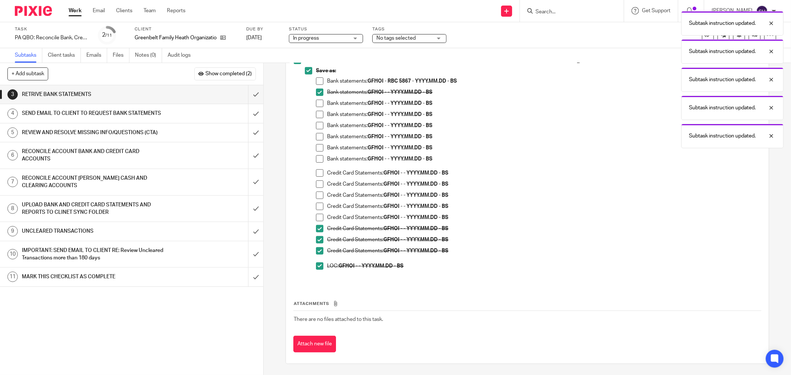
click at [320, 218] on span at bounding box center [319, 217] width 7 height 7
click at [320, 208] on span at bounding box center [319, 206] width 7 height 7
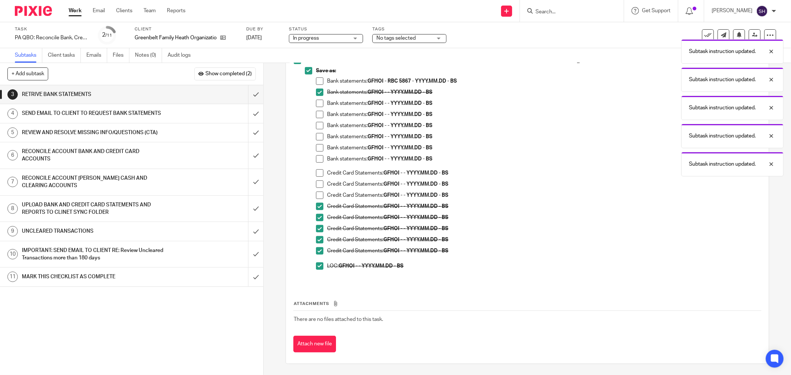
click at [318, 197] on span at bounding box center [319, 195] width 7 height 7
drag, startPoint x: 317, startPoint y: 182, endPoint x: 318, endPoint y: 176, distance: 6.4
click at [317, 182] on span at bounding box center [319, 184] width 7 height 7
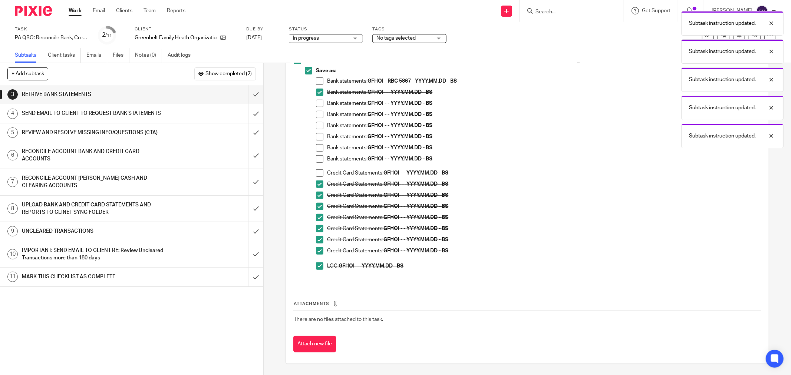
click at [318, 169] on span at bounding box center [319, 172] width 7 height 7
click at [317, 157] on span at bounding box center [319, 158] width 7 height 7
click at [320, 142] on li "Bank statements: GFHOI - - YYYY.MM.DD - BS" at bounding box center [538, 138] width 445 height 11
click at [317, 145] on span at bounding box center [319, 147] width 7 height 7
click at [319, 133] on span at bounding box center [319, 136] width 7 height 7
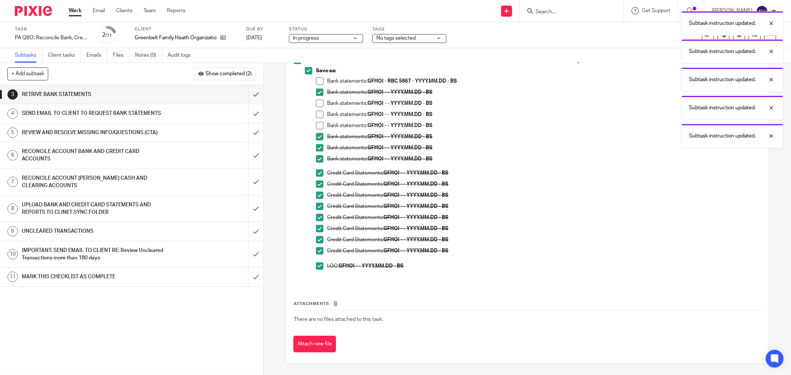
click at [319, 125] on span at bounding box center [319, 125] width 7 height 7
click at [317, 116] on span at bounding box center [319, 114] width 7 height 7
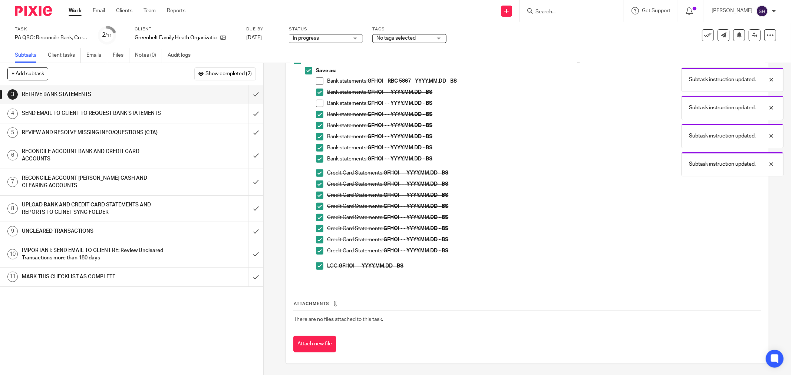
click at [316, 104] on span at bounding box center [319, 103] width 7 height 7
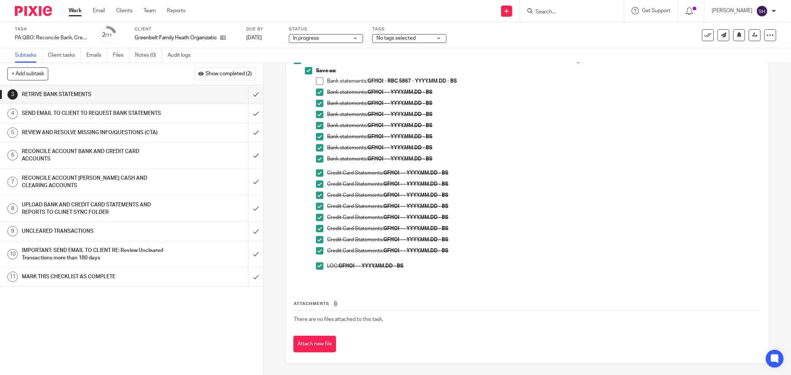
click at [317, 80] on span at bounding box center [319, 80] width 7 height 7
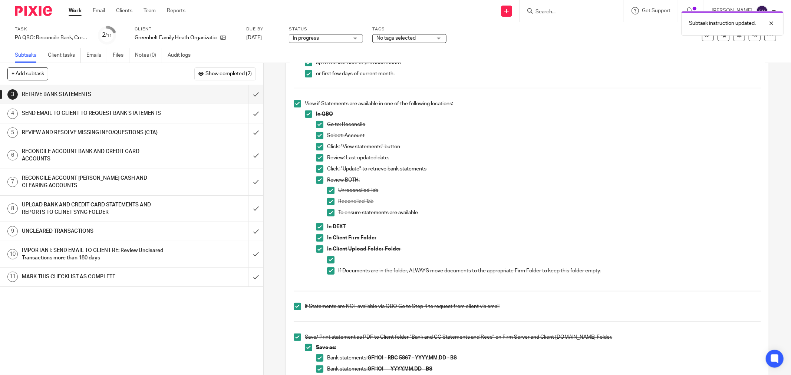
scroll to position [0, 0]
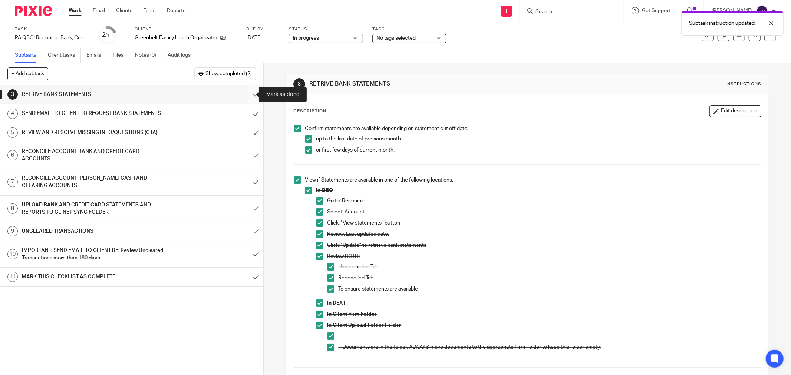
click at [248, 96] on input "submit" at bounding box center [131, 94] width 263 height 19
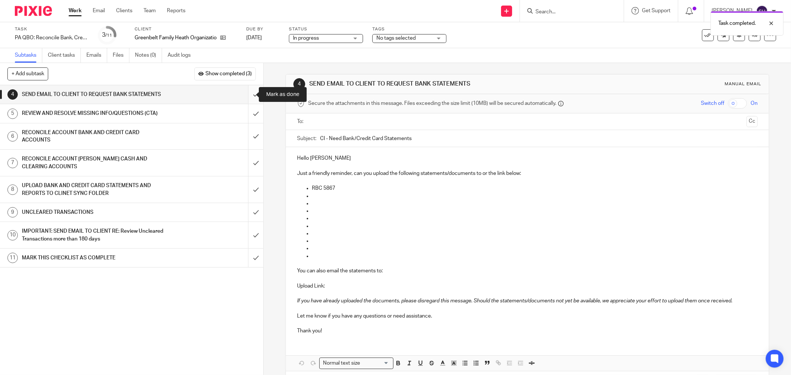
click at [248, 95] on input "submit" at bounding box center [131, 94] width 263 height 19
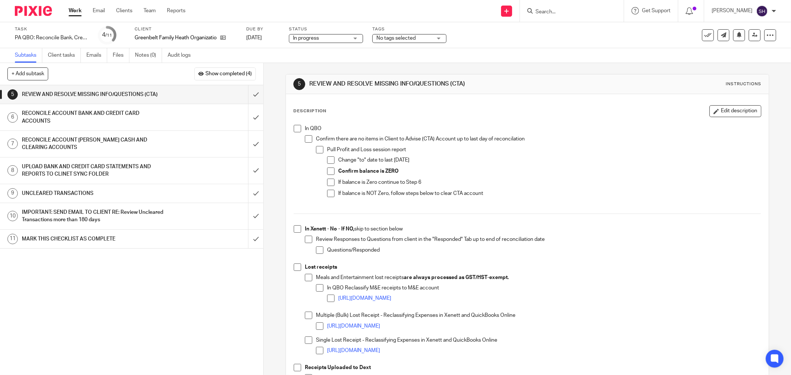
click at [297, 131] on span at bounding box center [297, 128] width 7 height 7
click at [309, 139] on span at bounding box center [308, 138] width 7 height 7
drag, startPoint x: 327, startPoint y: 159, endPoint x: 321, endPoint y: 151, distance: 9.5
click at [327, 158] on span at bounding box center [330, 159] width 7 height 7
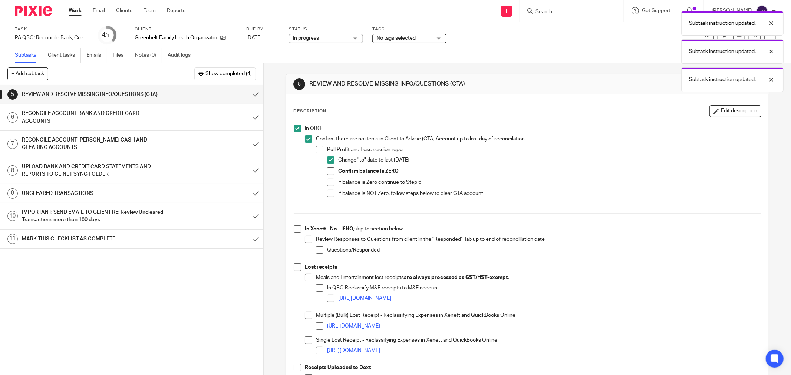
click at [317, 148] on span at bounding box center [319, 149] width 7 height 7
drag, startPoint x: 328, startPoint y: 171, endPoint x: 325, endPoint y: 181, distance: 10.2
click at [328, 172] on span at bounding box center [330, 171] width 7 height 7
drag, startPoint x: 325, startPoint y: 181, endPoint x: 325, endPoint y: 187, distance: 6.7
click at [327, 181] on span at bounding box center [330, 182] width 7 height 7
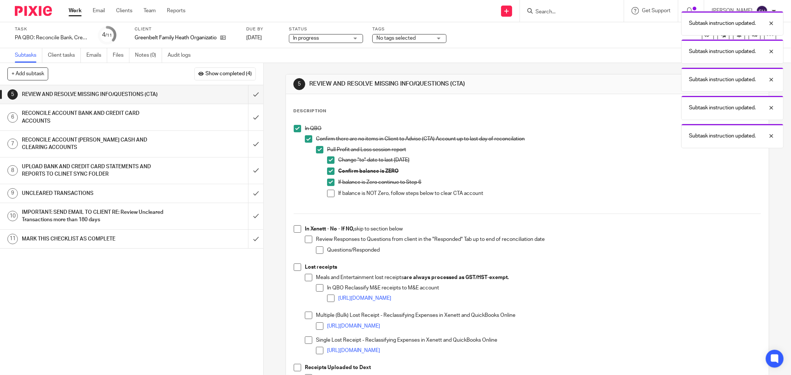
click at [327, 193] on span at bounding box center [330, 193] width 7 height 7
click at [297, 228] on span at bounding box center [297, 228] width 7 height 7
click at [306, 238] on span at bounding box center [308, 239] width 7 height 7
click at [316, 250] on span at bounding box center [319, 250] width 7 height 7
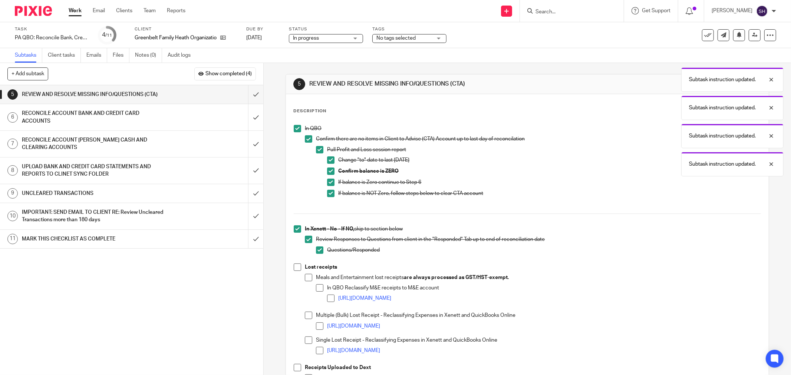
click at [294, 267] on span at bounding box center [297, 267] width 7 height 7
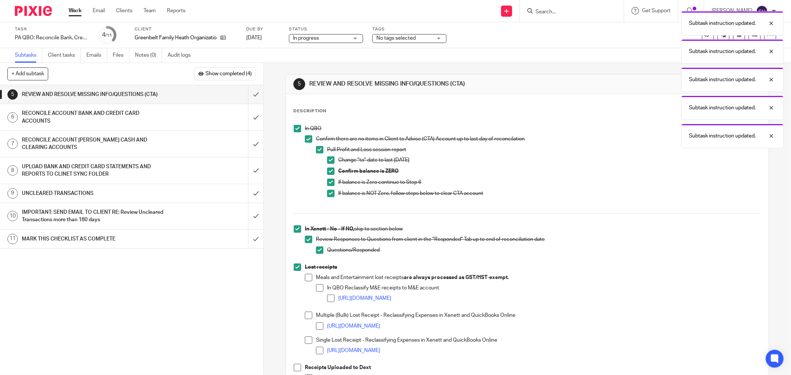
drag, startPoint x: 305, startPoint y: 276, endPoint x: 310, endPoint y: 281, distance: 7.1
click at [306, 276] on span at bounding box center [308, 277] width 7 height 7
drag, startPoint x: 314, startPoint y: 287, endPoint x: 318, endPoint y: 288, distance: 4.0
click at [316, 287] on span at bounding box center [319, 287] width 7 height 7
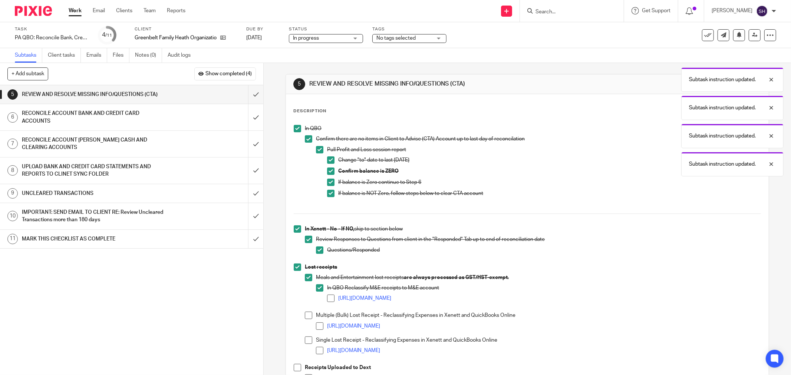
click at [328, 301] on span at bounding box center [330, 298] width 7 height 7
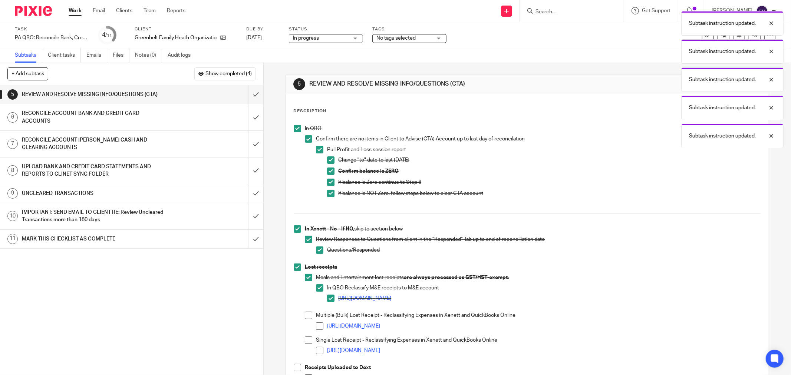
click at [305, 314] on span at bounding box center [308, 315] width 7 height 7
click at [318, 328] on span at bounding box center [319, 326] width 7 height 7
click at [307, 341] on span at bounding box center [308, 340] width 7 height 7
click at [318, 350] on span at bounding box center [319, 350] width 7 height 7
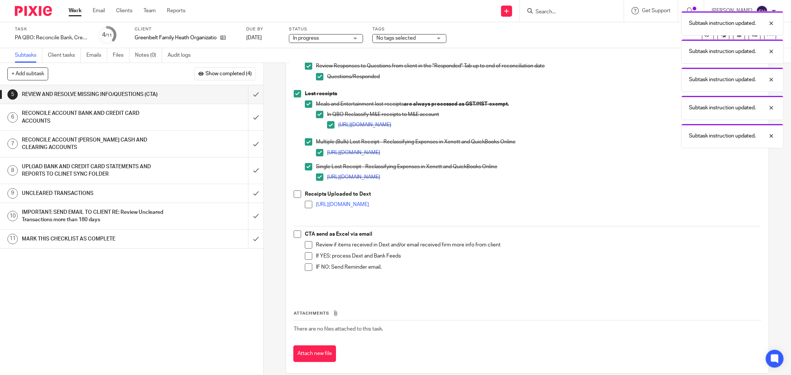
scroll to position [183, 0]
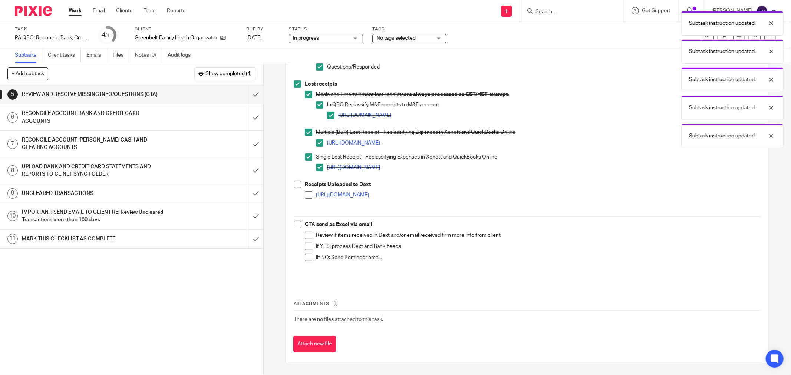
click at [297, 184] on span at bounding box center [297, 184] width 7 height 7
click at [306, 194] on span at bounding box center [308, 194] width 7 height 7
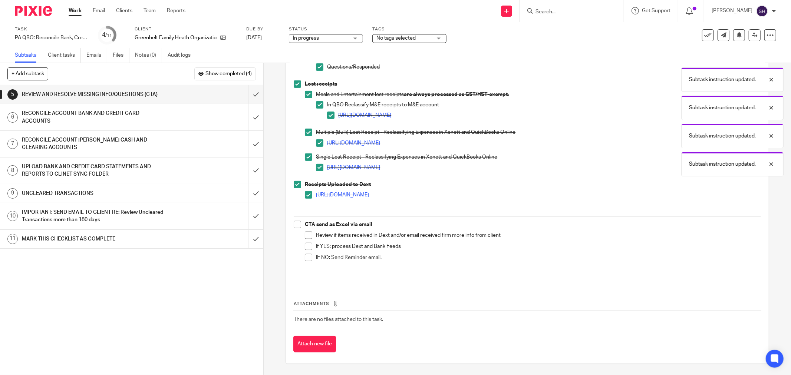
click at [295, 224] on span at bounding box center [297, 224] width 7 height 7
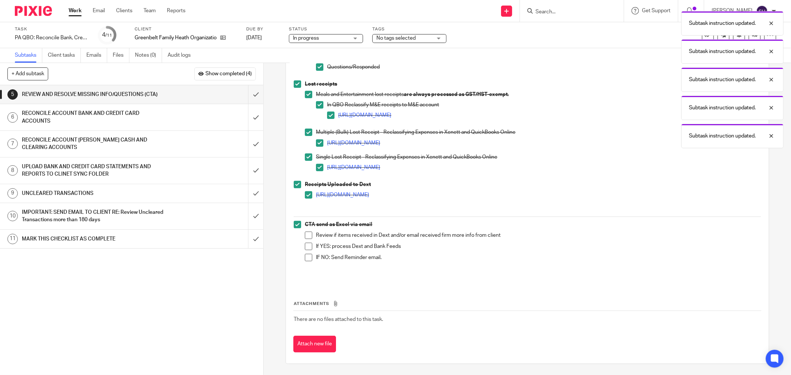
drag, startPoint x: 305, startPoint y: 236, endPoint x: 306, endPoint y: 247, distance: 10.8
click at [305, 236] on span at bounding box center [308, 235] width 7 height 7
click at [306, 247] on span at bounding box center [308, 246] width 7 height 7
click at [309, 258] on span at bounding box center [308, 257] width 7 height 7
click at [249, 92] on input "submit" at bounding box center [131, 94] width 263 height 19
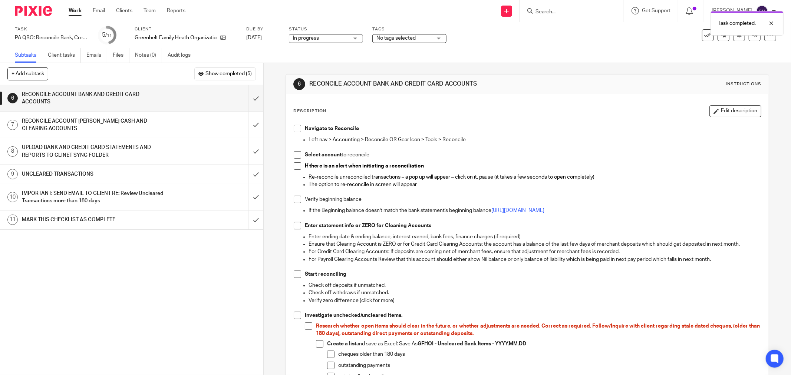
click at [297, 130] on span at bounding box center [297, 128] width 7 height 7
drag, startPoint x: 297, startPoint y: 151, endPoint x: 297, endPoint y: 155, distance: 4.1
click at [297, 155] on span at bounding box center [297, 154] width 7 height 7
click at [298, 166] on span at bounding box center [297, 165] width 7 height 7
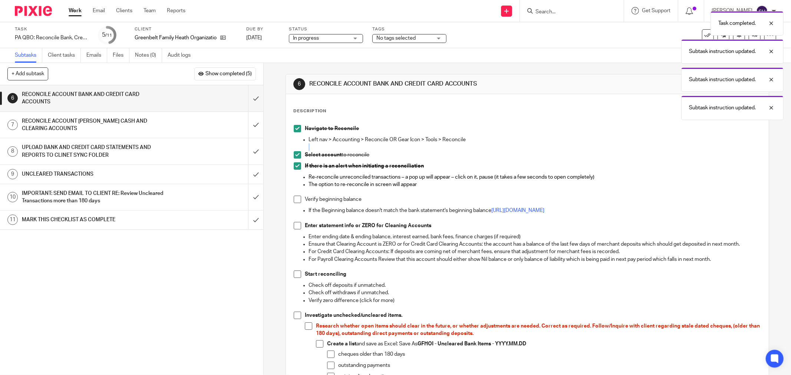
drag, startPoint x: 292, startPoint y: 197, endPoint x: 299, endPoint y: 229, distance: 32.1
click at [294, 198] on span at bounding box center [297, 199] width 7 height 7
click at [299, 226] on li "Enter statement info or ZERO for Cleaning Accounts" at bounding box center [527, 227] width 467 height 11
click at [297, 228] on span at bounding box center [297, 225] width 7 height 7
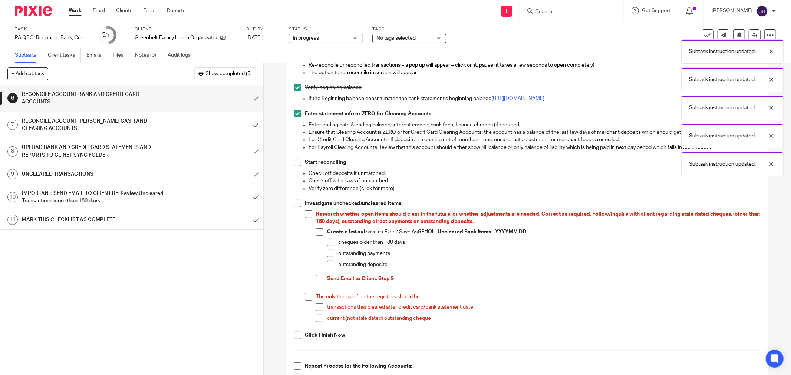
scroll to position [123, 0]
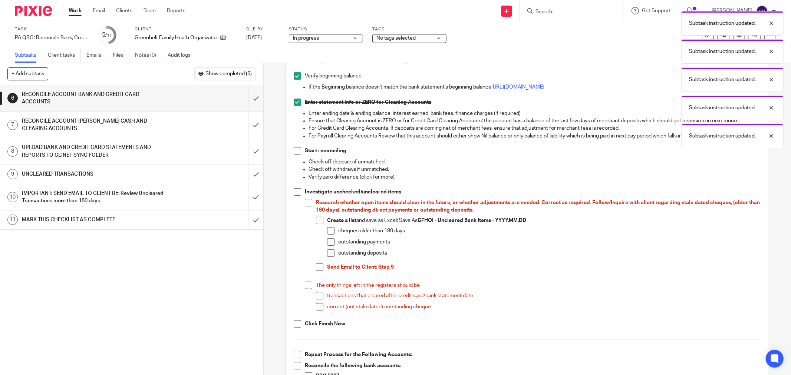
drag, startPoint x: 294, startPoint y: 152, endPoint x: 294, endPoint y: 162, distance: 10.0
click at [294, 152] on span at bounding box center [297, 150] width 7 height 7
click at [295, 191] on span at bounding box center [297, 191] width 7 height 7
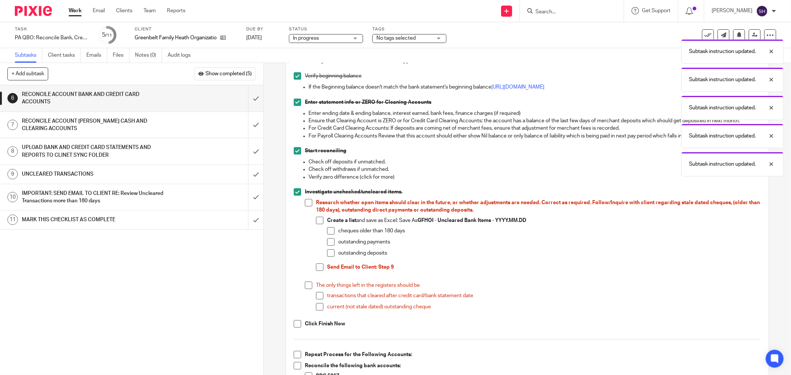
click at [305, 205] on span at bounding box center [308, 202] width 7 height 7
click at [316, 222] on span at bounding box center [319, 220] width 7 height 7
click at [329, 232] on span at bounding box center [330, 230] width 7 height 7
click at [329, 240] on span at bounding box center [330, 241] width 7 height 7
drag, startPoint x: 329, startPoint y: 249, endPoint x: 320, endPoint y: 265, distance: 18.1
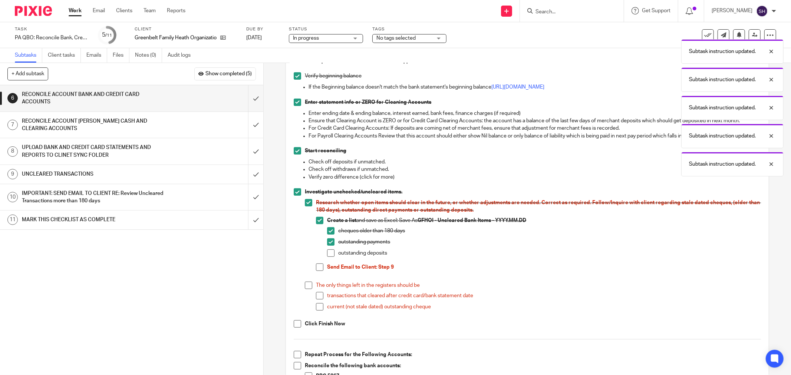
click at [329, 250] on ul "cheques older than 180 days outstanding payments outstanding deposits" at bounding box center [544, 243] width 434 height 33
click at [327, 255] on span at bounding box center [330, 253] width 7 height 7
click at [320, 266] on span at bounding box center [319, 267] width 7 height 7
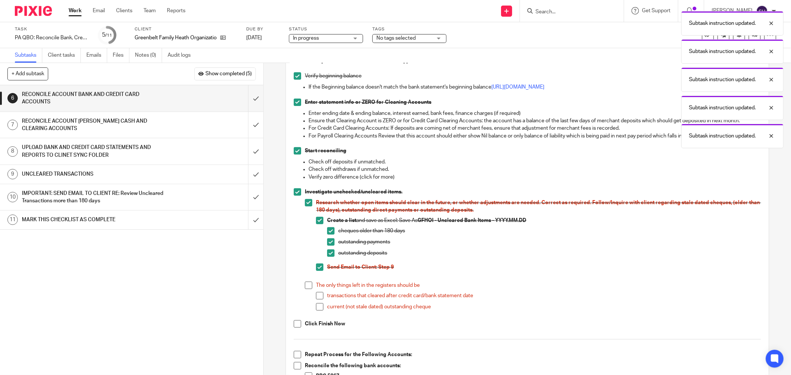
click at [306, 282] on span at bounding box center [308, 285] width 7 height 7
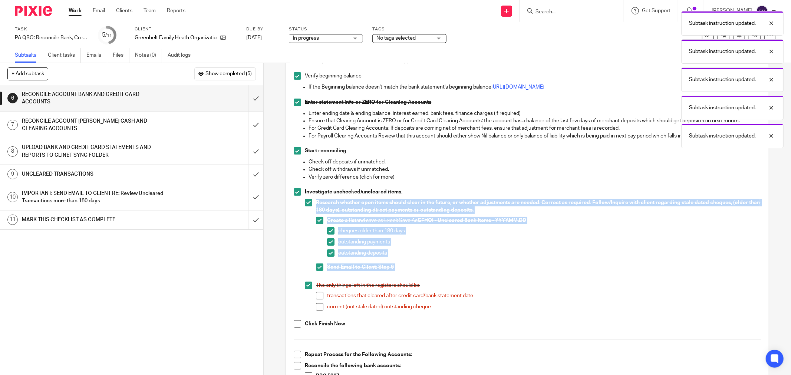
drag, startPoint x: 316, startPoint y: 297, endPoint x: 316, endPoint y: 305, distance: 7.8
click at [316, 298] on span at bounding box center [319, 295] width 7 height 7
drag, startPoint x: 316, startPoint y: 305, endPoint x: 302, endPoint y: 312, distance: 15.1
click at [316, 306] on span at bounding box center [319, 306] width 7 height 7
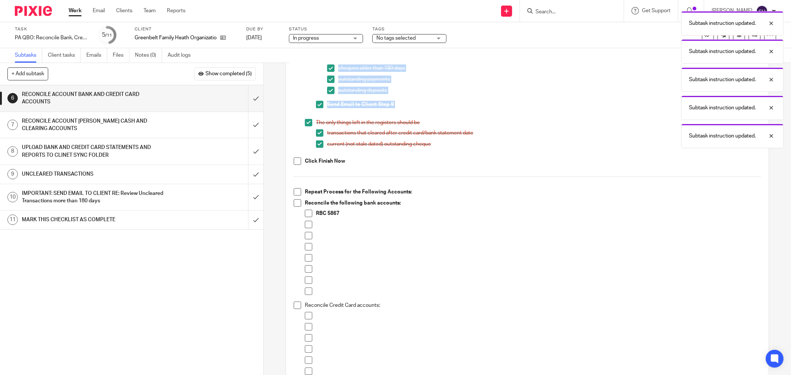
scroll to position [329, 0]
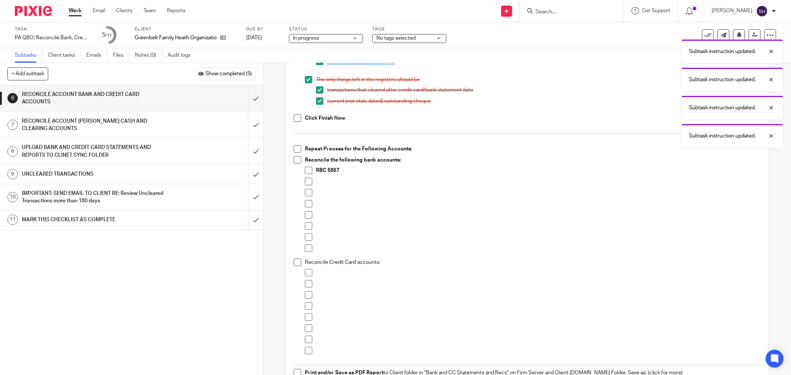
click at [294, 119] on span at bounding box center [297, 118] width 7 height 7
click at [294, 148] on span at bounding box center [297, 148] width 7 height 7
drag, startPoint x: 295, startPoint y: 156, endPoint x: 297, endPoint y: 160, distance: 4.3
click at [295, 156] on span at bounding box center [297, 159] width 7 height 7
click at [305, 185] on span at bounding box center [308, 181] width 7 height 7
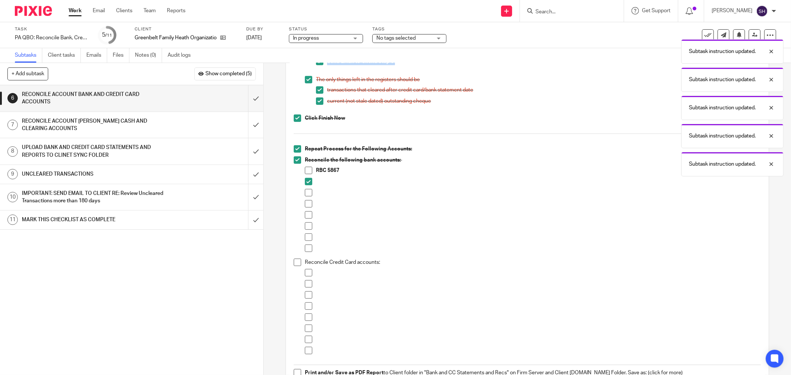
drag, startPoint x: 306, startPoint y: 192, endPoint x: 306, endPoint y: 201, distance: 8.9
click at [306, 193] on span at bounding box center [308, 192] width 7 height 7
click at [306, 202] on span at bounding box center [308, 203] width 7 height 7
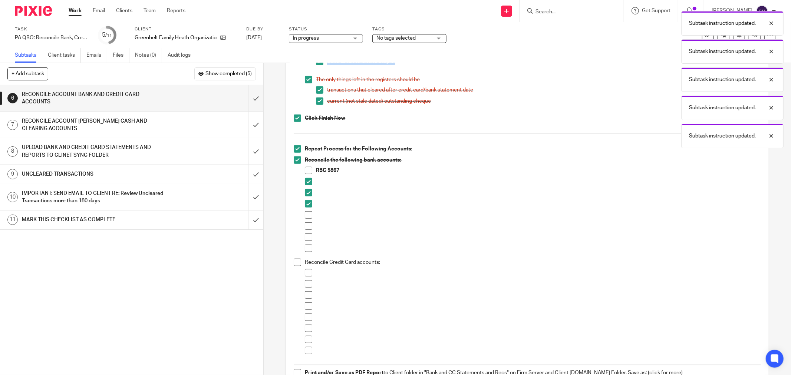
drag, startPoint x: 307, startPoint y: 212, endPoint x: 308, endPoint y: 218, distance: 6.3
click at [307, 213] on span at bounding box center [308, 214] width 7 height 7
click at [309, 224] on span at bounding box center [308, 225] width 7 height 7
drag, startPoint x: 306, startPoint y: 240, endPoint x: 302, endPoint y: 248, distance: 8.5
click at [306, 240] on span at bounding box center [308, 237] width 7 height 7
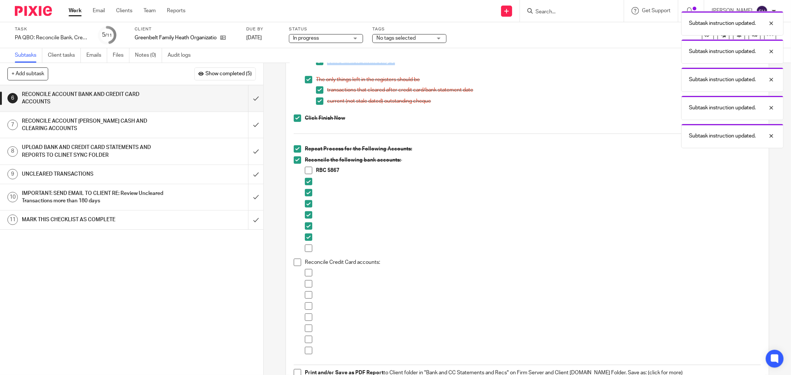
click at [305, 251] on span at bounding box center [308, 248] width 7 height 7
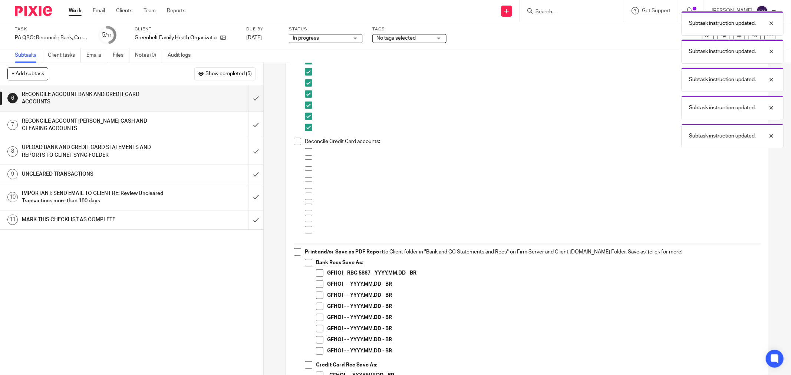
scroll to position [453, 0]
click at [298, 139] on span at bounding box center [297, 138] width 7 height 7
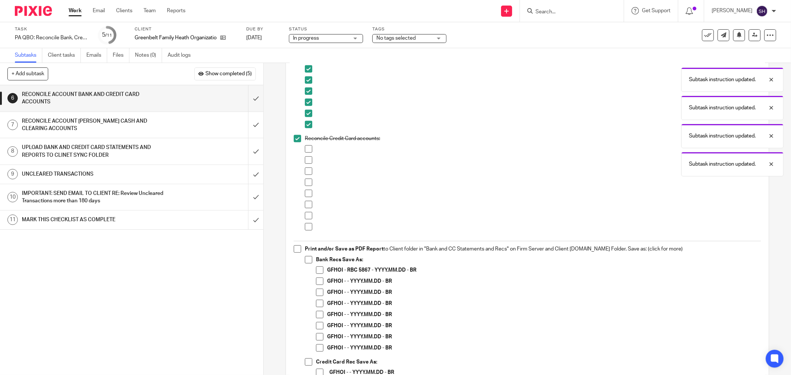
click at [305, 151] on span at bounding box center [308, 148] width 7 height 7
click at [305, 159] on span at bounding box center [308, 159] width 7 height 7
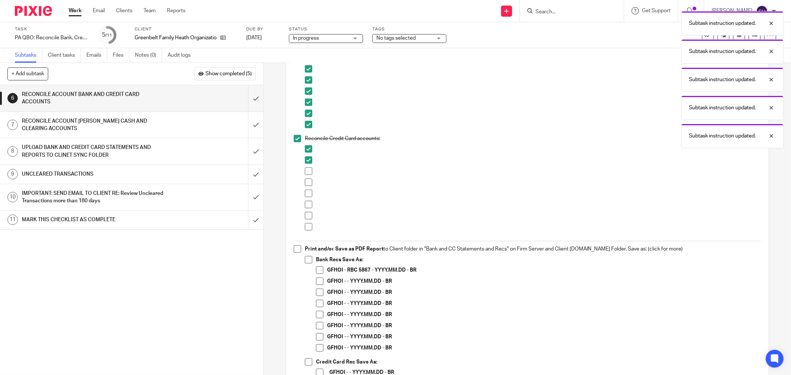
click at [305, 182] on span at bounding box center [308, 182] width 7 height 7
drag, startPoint x: 308, startPoint y: 193, endPoint x: 308, endPoint y: 197, distance: 4.4
click at [308, 193] on span at bounding box center [308, 193] width 7 height 7
drag, startPoint x: 305, startPoint y: 213, endPoint x: 305, endPoint y: 217, distance: 4.5
click at [305, 213] on span at bounding box center [308, 215] width 7 height 7
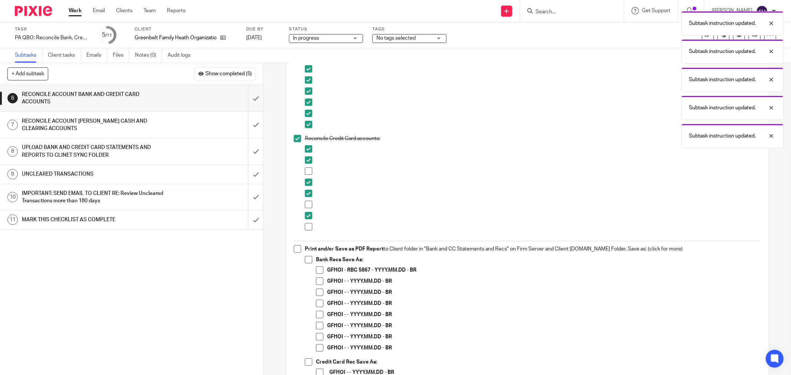
click at [305, 224] on span at bounding box center [308, 226] width 7 height 7
click at [310, 206] on li at bounding box center [533, 206] width 456 height 11
click at [308, 206] on span at bounding box center [308, 204] width 7 height 7
click at [310, 172] on li at bounding box center [533, 173] width 456 height 11
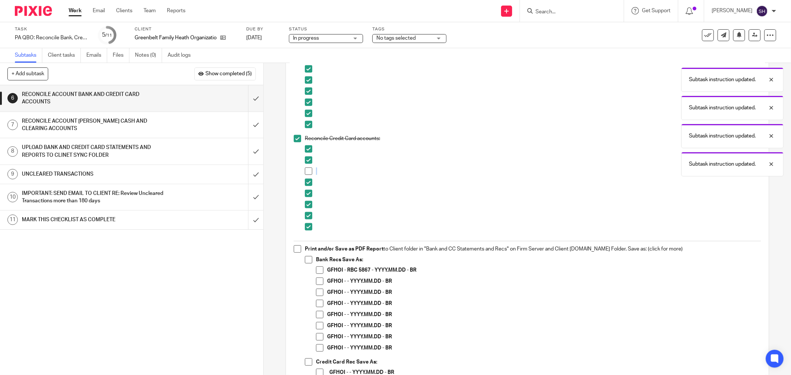
click at [305, 171] on span at bounding box center [308, 171] width 7 height 7
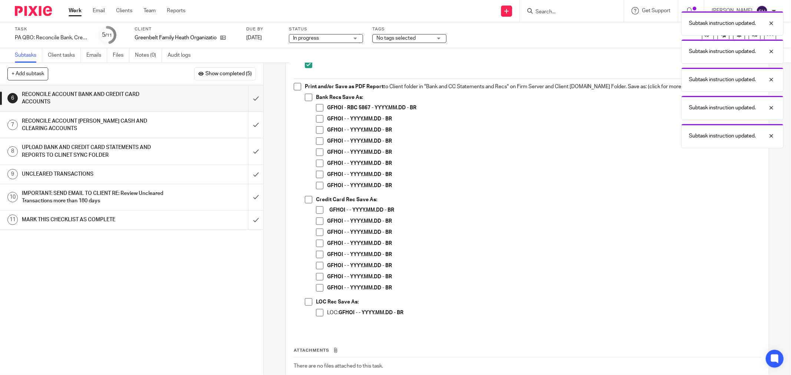
scroll to position [618, 0]
drag, startPoint x: 315, startPoint y: 312, endPoint x: 298, endPoint y: 301, distance: 20.7
click at [316, 311] on span at bounding box center [319, 310] width 7 height 7
click at [309, 302] on span at bounding box center [308, 299] width 7 height 7
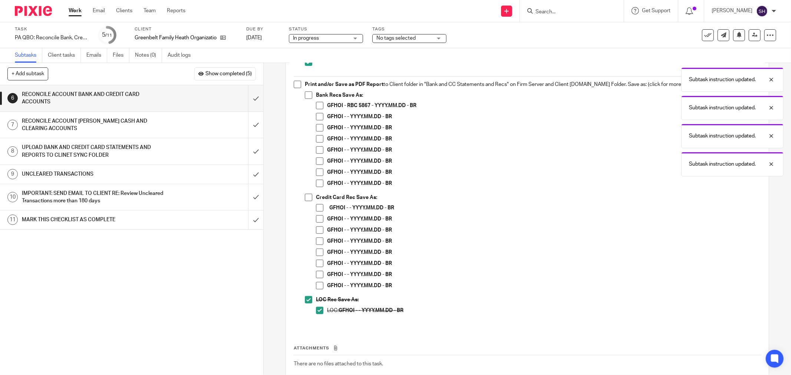
click at [318, 282] on span at bounding box center [319, 285] width 7 height 7
click at [316, 271] on span at bounding box center [319, 274] width 7 height 7
click at [316, 263] on span at bounding box center [319, 263] width 7 height 7
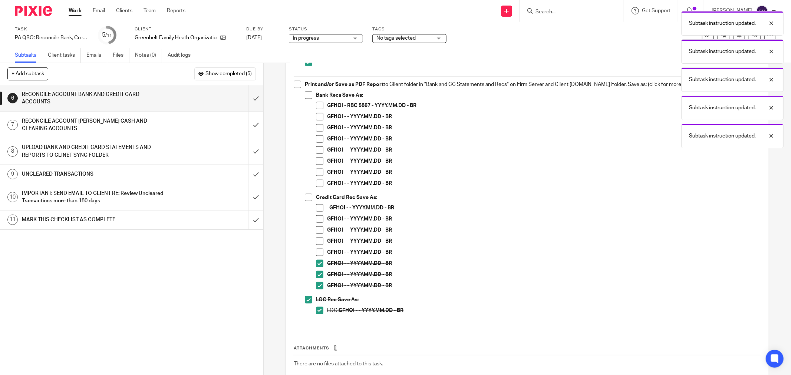
click at [316, 253] on span at bounding box center [319, 252] width 7 height 7
click at [316, 244] on span at bounding box center [319, 241] width 7 height 7
click at [316, 229] on span at bounding box center [319, 230] width 7 height 7
click at [320, 218] on span at bounding box center [319, 218] width 7 height 7
drag, startPoint x: 316, startPoint y: 208, endPoint x: 306, endPoint y: 202, distance: 12.3
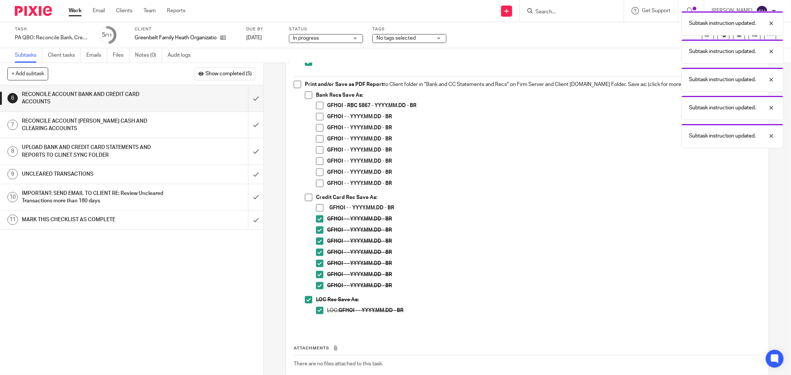
click at [316, 208] on span at bounding box center [319, 207] width 7 height 7
click at [305, 195] on span at bounding box center [308, 197] width 7 height 7
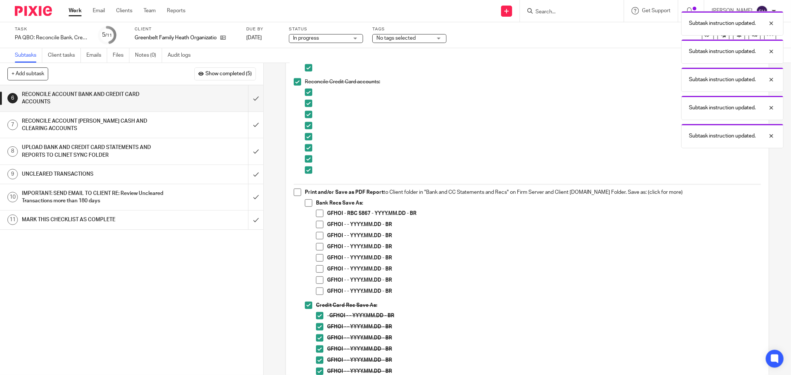
scroll to position [494, 0]
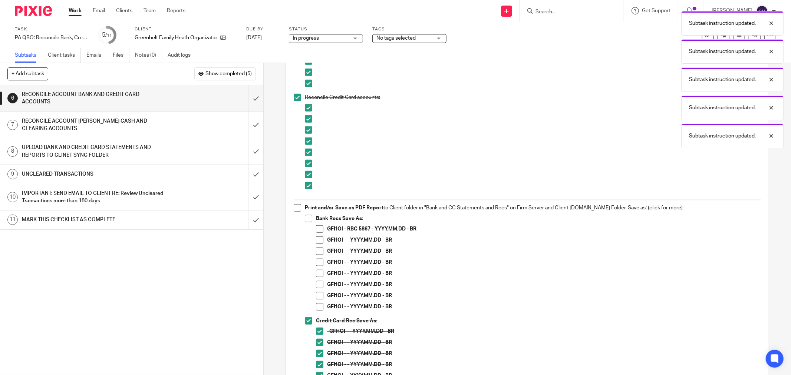
drag, startPoint x: 320, startPoint y: 305, endPoint x: 319, endPoint y: 297, distance: 8.2
click at [319, 303] on span at bounding box center [319, 306] width 7 height 7
drag, startPoint x: 319, startPoint y: 295, endPoint x: 316, endPoint y: 288, distance: 8.1
click at [319, 295] on span at bounding box center [319, 295] width 7 height 7
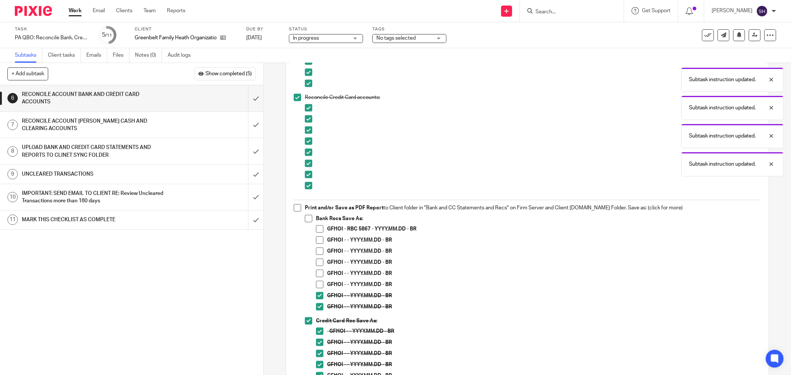
click at [316, 284] on span at bounding box center [319, 284] width 7 height 7
drag, startPoint x: 318, startPoint y: 274, endPoint x: 318, endPoint y: 264, distance: 9.3
click at [318, 273] on span at bounding box center [319, 273] width 7 height 7
click at [318, 259] on span at bounding box center [319, 262] width 7 height 7
click at [317, 249] on span at bounding box center [319, 251] width 7 height 7
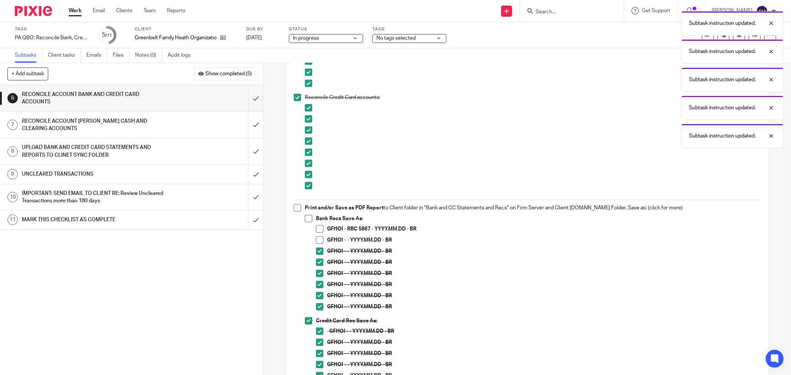
click at [316, 240] on span at bounding box center [319, 240] width 7 height 7
drag, startPoint x: 306, startPoint y: 221, endPoint x: 302, endPoint y: 218, distance: 4.5
click at [306, 221] on span at bounding box center [308, 218] width 7 height 7
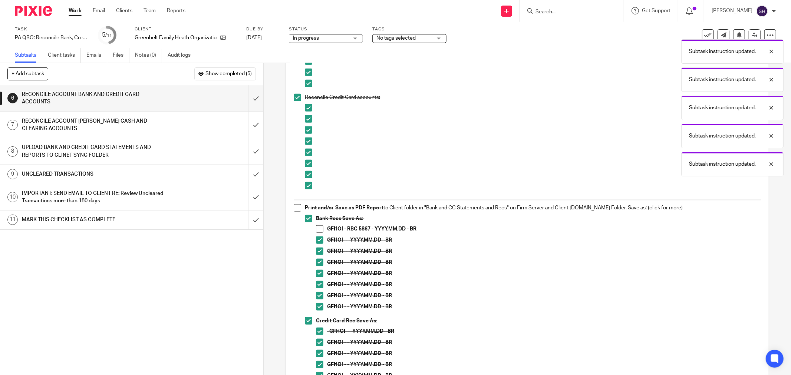
click at [295, 210] on span at bounding box center [297, 207] width 7 height 7
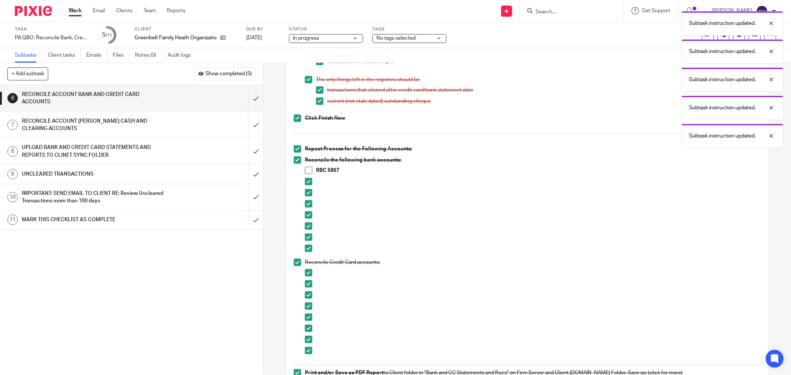
scroll to position [288, 0]
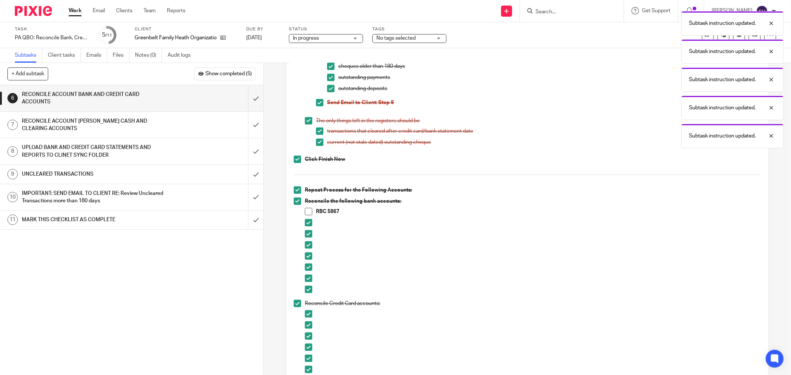
click at [307, 210] on span at bounding box center [308, 211] width 7 height 7
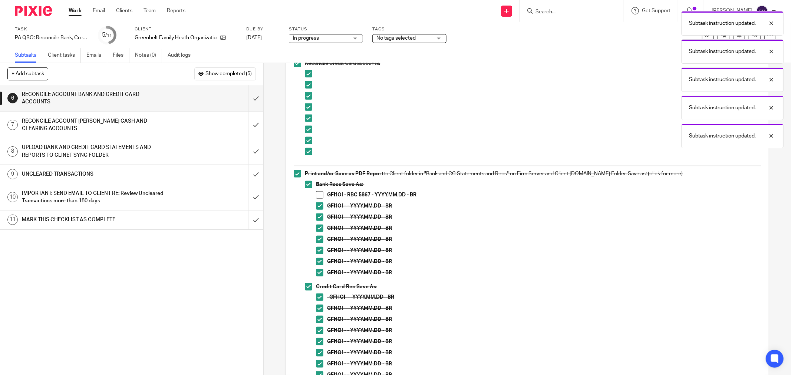
scroll to position [577, 0]
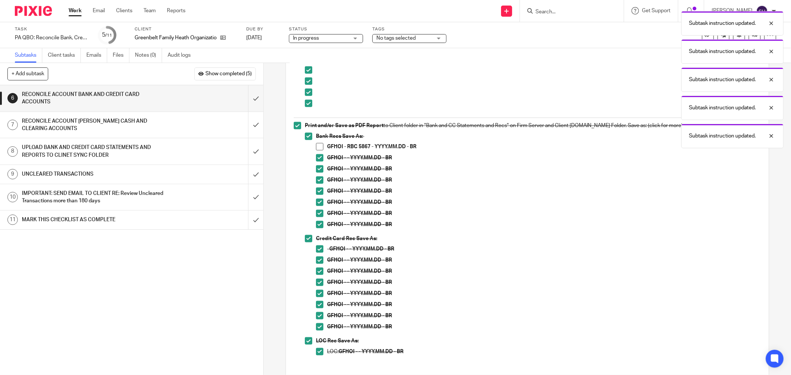
click at [321, 146] on span at bounding box center [319, 146] width 7 height 7
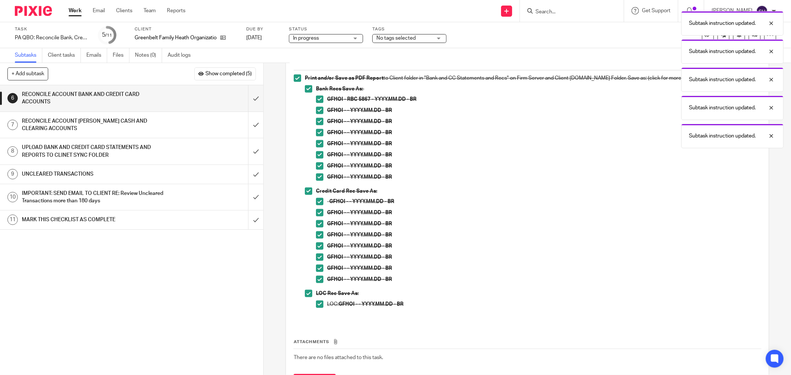
scroll to position [662, 0]
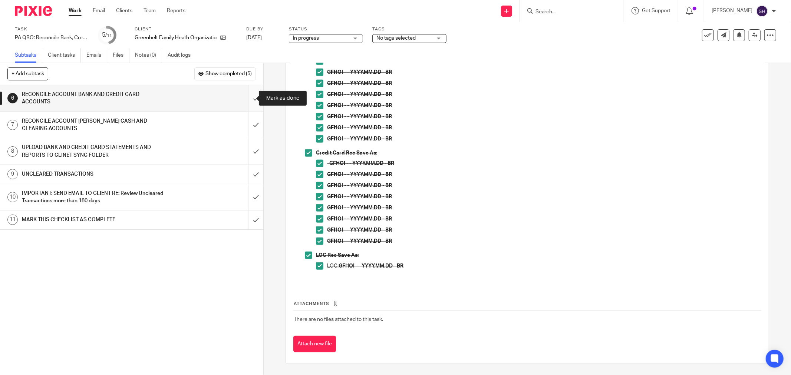
click at [249, 95] on input "submit" at bounding box center [131, 98] width 263 height 26
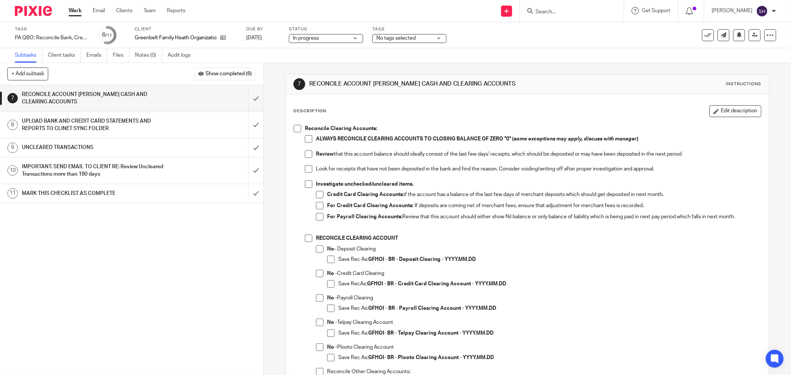
click at [299, 132] on li "Reconcile Clearing Accounts: ALWAYS RECONCILE CLEARING ACCOUNTS TO CLOSING BALA…" at bounding box center [527, 285] width 467 height 321
click at [296, 131] on span at bounding box center [297, 128] width 7 height 7
click at [308, 142] on span at bounding box center [308, 138] width 7 height 7
drag, startPoint x: 308, startPoint y: 155, endPoint x: 306, endPoint y: 168, distance: 13.2
click at [308, 155] on span at bounding box center [308, 154] width 7 height 7
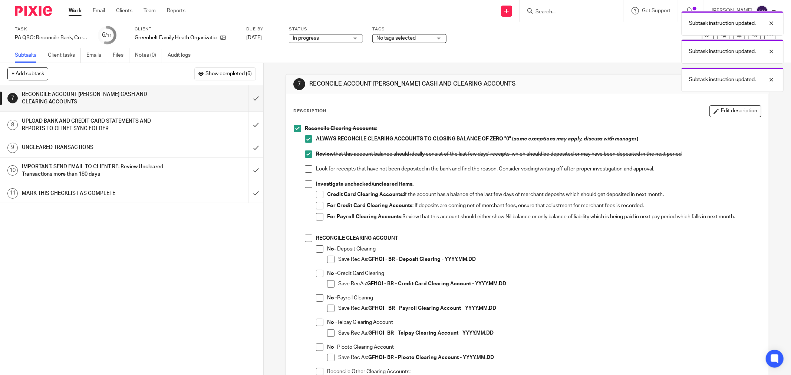
drag, startPoint x: 306, startPoint y: 168, endPoint x: 306, endPoint y: 180, distance: 11.9
click at [306, 169] on span at bounding box center [308, 168] width 7 height 7
drag, startPoint x: 306, startPoint y: 182, endPoint x: 313, endPoint y: 194, distance: 14.2
click at [306, 183] on span at bounding box center [308, 184] width 7 height 7
click at [317, 195] on span at bounding box center [319, 194] width 7 height 7
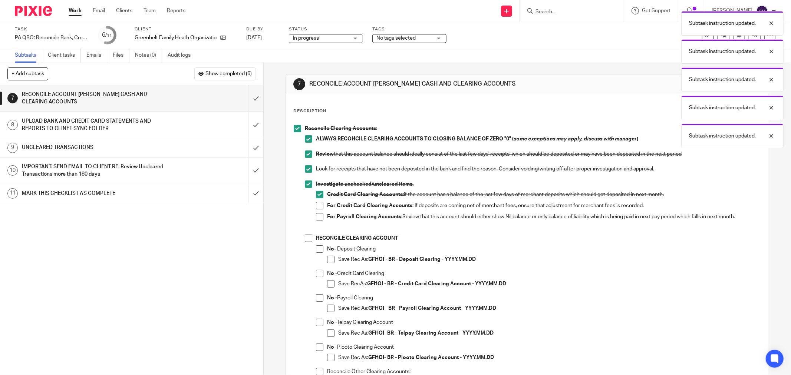
click at [319, 205] on span at bounding box center [319, 205] width 7 height 7
click at [317, 216] on span at bounding box center [319, 216] width 7 height 7
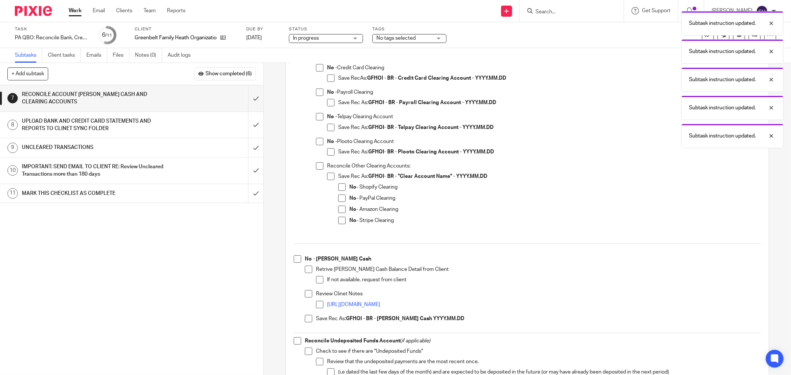
scroll to position [165, 0]
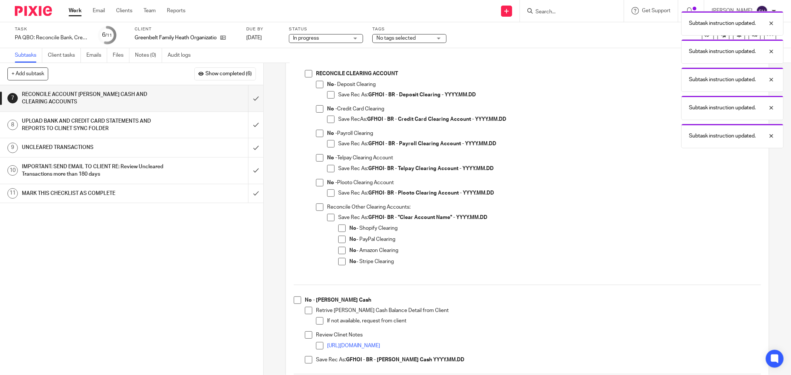
click at [307, 77] on span at bounding box center [308, 73] width 7 height 7
click at [319, 92] on li "No - Deposit Clearing Save Rec As: GFHOI - BR - Deposit Clearing - YYYY.MM.DD" at bounding box center [538, 93] width 445 height 24
click at [317, 85] on span at bounding box center [319, 84] width 7 height 7
click at [327, 96] on span at bounding box center [330, 94] width 7 height 7
click at [318, 112] on span at bounding box center [319, 108] width 7 height 7
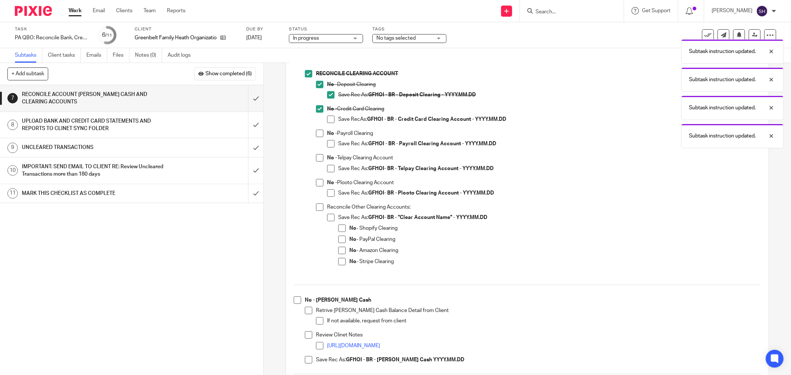
click at [324, 118] on li "No - Credit Card Clearing Save RecAs: GFHOI - BR - Credit Card Clearing Account…" at bounding box center [538, 117] width 445 height 24
drag, startPoint x: 319, startPoint y: 136, endPoint x: 317, endPoint y: 132, distance: 4.6
click at [318, 136] on span at bounding box center [319, 133] width 7 height 7
click at [327, 117] on span at bounding box center [330, 119] width 7 height 7
click at [328, 145] on span at bounding box center [330, 143] width 7 height 7
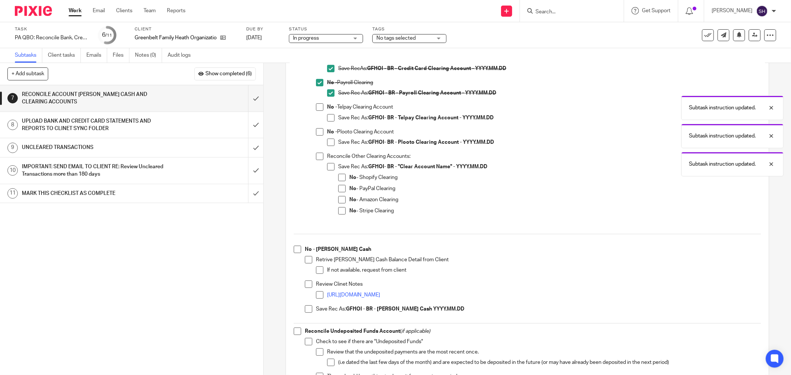
scroll to position [206, 0]
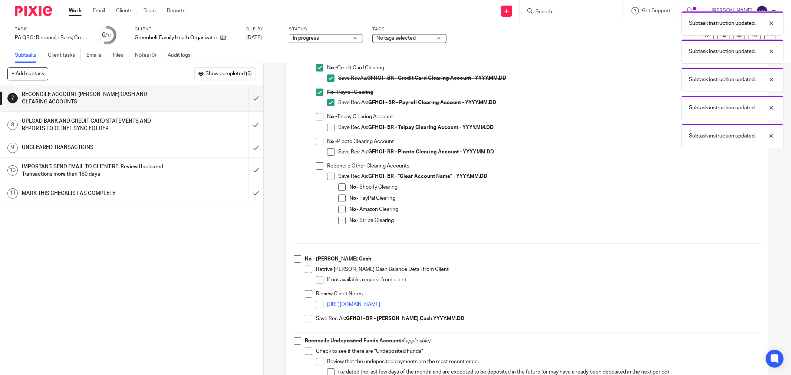
drag, startPoint x: 327, startPoint y: 125, endPoint x: 323, endPoint y: 121, distance: 5.8
click at [327, 124] on span at bounding box center [330, 127] width 7 height 7
drag, startPoint x: 320, startPoint y: 117, endPoint x: 320, endPoint y: 131, distance: 14.5
click at [319, 117] on span at bounding box center [319, 116] width 7 height 7
click at [321, 139] on li "No - Plooto Clearing Account Save Rec As: GFHOI- BR - Plooto Clearing Account -…" at bounding box center [538, 150] width 445 height 24
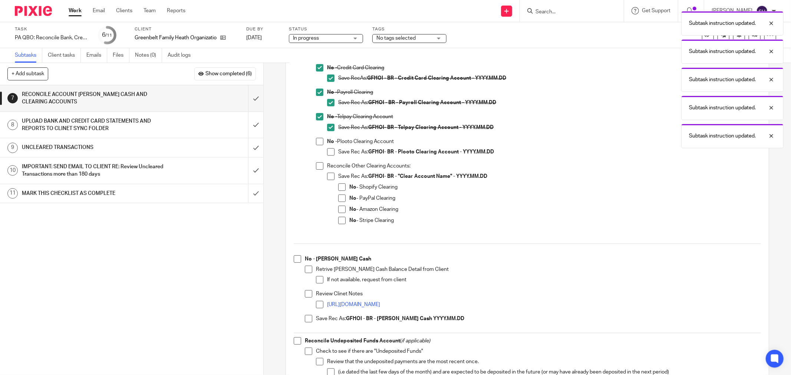
click at [320, 140] on span at bounding box center [319, 141] width 7 height 7
click at [327, 151] on span at bounding box center [330, 151] width 7 height 7
click at [321, 168] on li "Reconcile Other Clearing Accounts: Save Rec As: GFHOI- BR - "Clear Account Name…" at bounding box center [538, 198] width 445 height 72
click at [320, 168] on span at bounding box center [319, 165] width 7 height 7
click at [329, 177] on span at bounding box center [330, 176] width 7 height 7
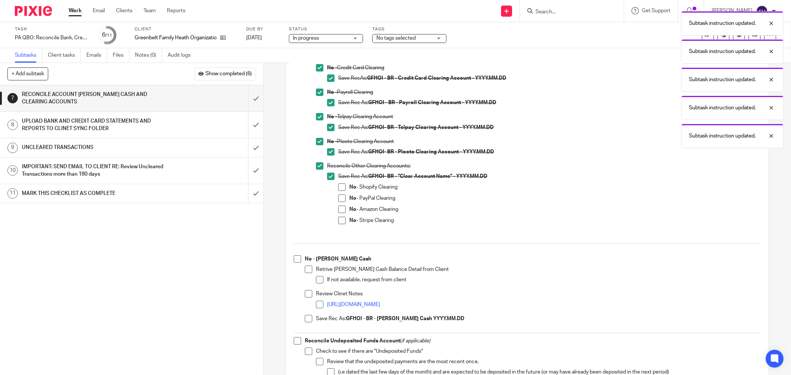
click at [338, 188] on span at bounding box center [341, 187] width 7 height 7
click at [338, 198] on span at bounding box center [341, 198] width 7 height 7
drag, startPoint x: 338, startPoint y: 206, endPoint x: 338, endPoint y: 217, distance: 11.5
click at [338, 207] on span at bounding box center [341, 209] width 7 height 7
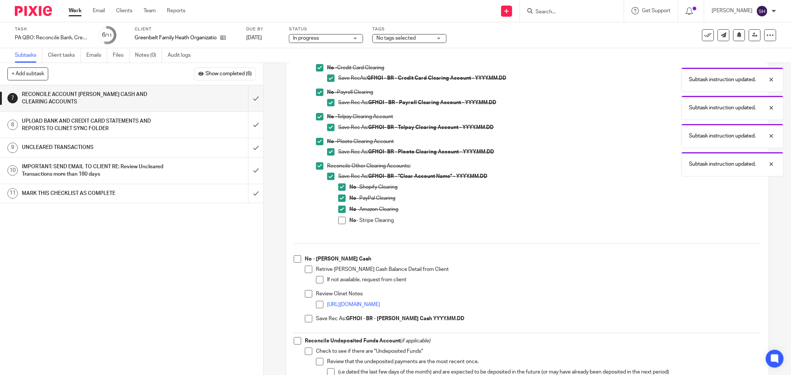
click at [338, 217] on span at bounding box center [341, 220] width 7 height 7
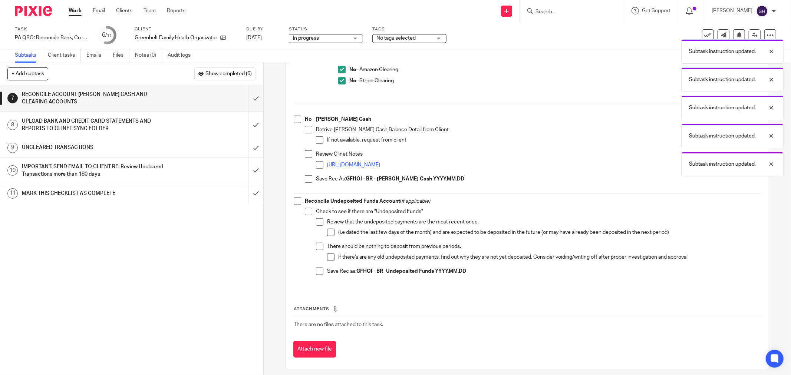
scroll to position [351, 0]
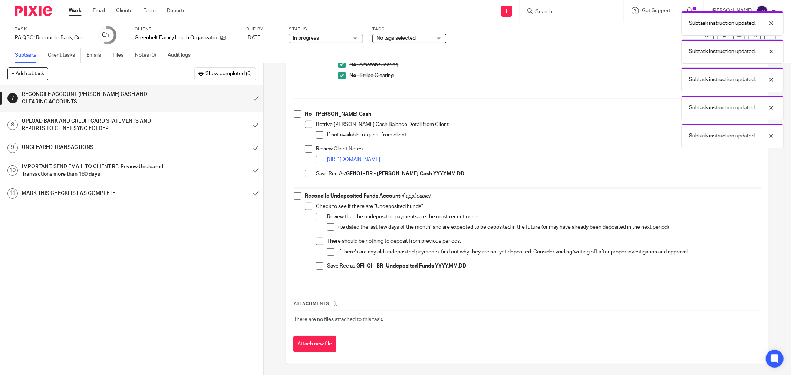
drag, startPoint x: 295, startPoint y: 113, endPoint x: 297, endPoint y: 116, distance: 4.0
click at [296, 113] on span at bounding box center [297, 114] width 7 height 7
drag, startPoint x: 305, startPoint y: 123, endPoint x: 309, endPoint y: 131, distance: 9.6
click at [305, 123] on span at bounding box center [308, 124] width 7 height 7
click at [316, 134] on span at bounding box center [319, 134] width 7 height 7
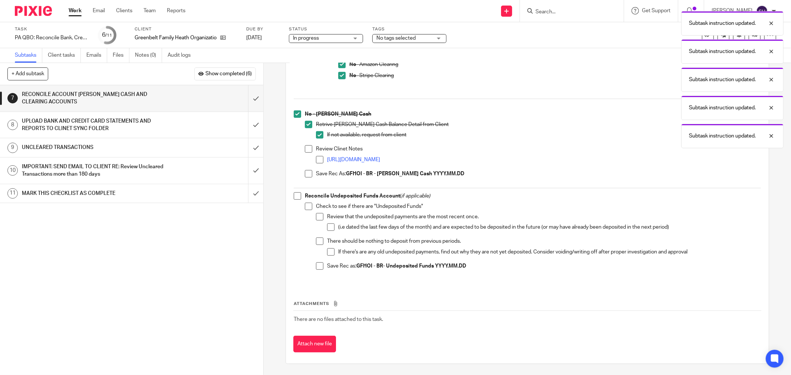
click at [306, 149] on span at bounding box center [308, 148] width 7 height 7
click at [317, 160] on span at bounding box center [319, 159] width 7 height 7
drag, startPoint x: 304, startPoint y: 175, endPoint x: 291, endPoint y: 191, distance: 20.8
click at [305, 175] on span at bounding box center [308, 173] width 7 height 7
drag, startPoint x: 293, startPoint y: 195, endPoint x: 301, endPoint y: 202, distance: 10.8
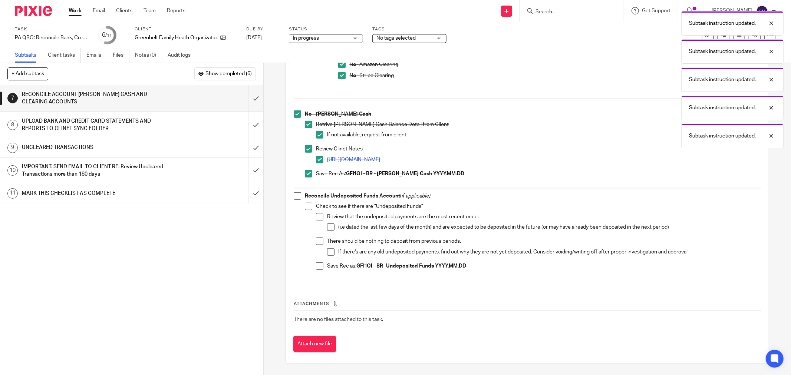
click at [294, 195] on span at bounding box center [297, 195] width 7 height 7
click at [305, 203] on span at bounding box center [308, 206] width 7 height 7
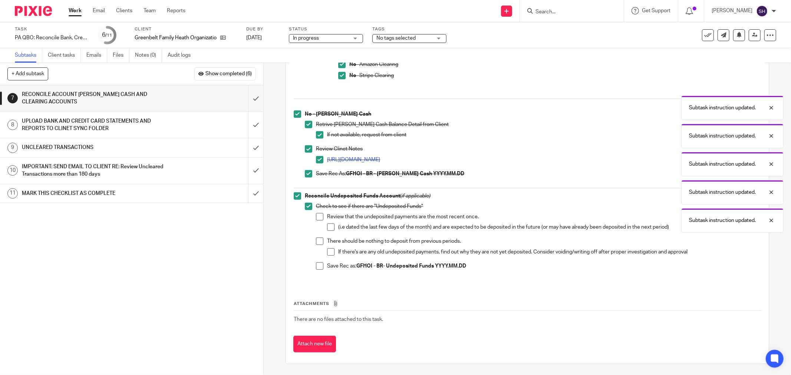
click at [319, 214] on span at bounding box center [319, 216] width 7 height 7
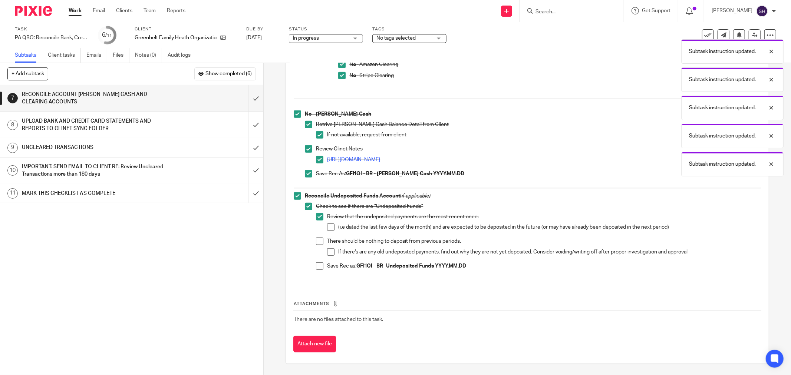
click at [330, 225] on span at bounding box center [330, 227] width 7 height 7
click at [319, 240] on span at bounding box center [319, 241] width 7 height 7
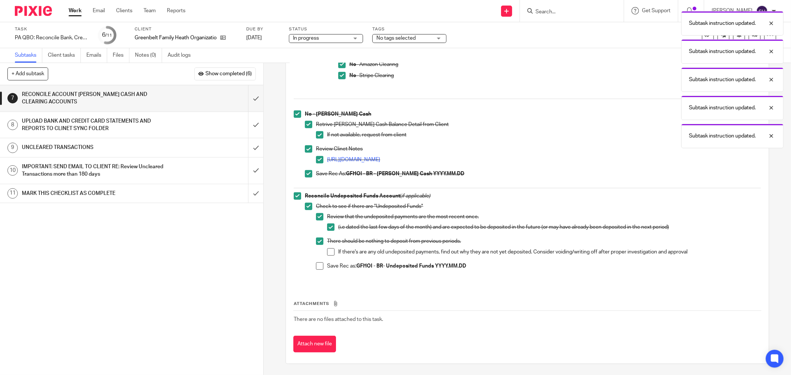
click at [318, 266] on span at bounding box center [319, 266] width 7 height 7
click at [328, 254] on span at bounding box center [330, 251] width 7 height 7
click at [249, 98] on input "submit" at bounding box center [131, 98] width 263 height 26
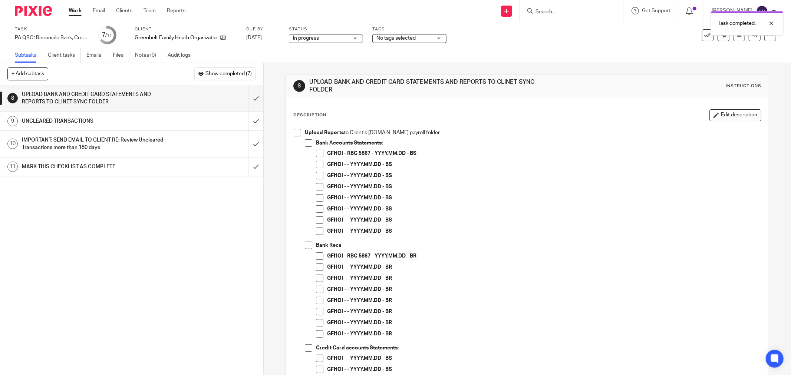
click at [299, 133] on span at bounding box center [297, 132] width 7 height 7
drag, startPoint x: 307, startPoint y: 142, endPoint x: 318, endPoint y: 150, distance: 13.3
click at [309, 143] on span at bounding box center [308, 142] width 7 height 7
click at [320, 153] on span at bounding box center [319, 153] width 7 height 7
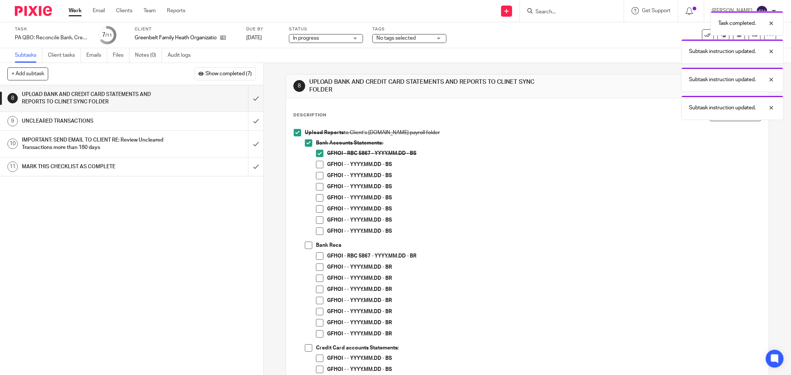
click at [317, 166] on span at bounding box center [319, 164] width 7 height 7
drag, startPoint x: 317, startPoint y: 175, endPoint x: 316, endPoint y: 187, distance: 11.5
click at [317, 176] on span at bounding box center [319, 175] width 7 height 7
click at [316, 188] on span at bounding box center [319, 186] width 7 height 7
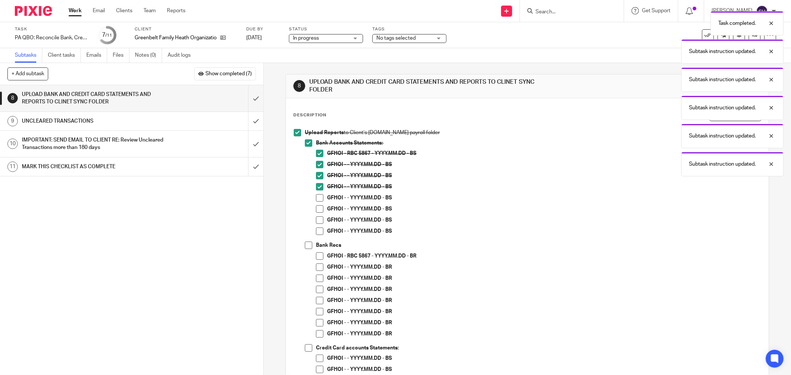
click at [316, 197] on span at bounding box center [319, 197] width 7 height 7
click at [317, 208] on span at bounding box center [319, 208] width 7 height 7
drag, startPoint x: 318, startPoint y: 220, endPoint x: 318, endPoint y: 228, distance: 7.4
click at [318, 221] on span at bounding box center [319, 220] width 7 height 7
click at [318, 231] on span at bounding box center [319, 231] width 7 height 7
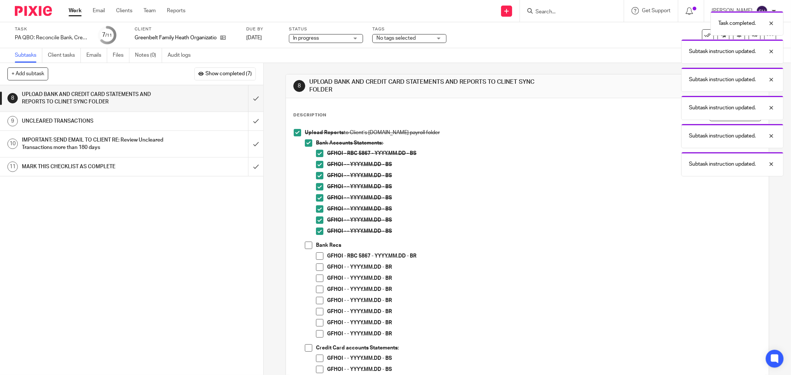
click at [306, 246] on span at bounding box center [308, 245] width 7 height 7
click at [316, 255] on span at bounding box center [319, 256] width 7 height 7
click at [316, 266] on span at bounding box center [319, 267] width 7 height 7
click at [317, 279] on span at bounding box center [319, 278] width 7 height 7
drag, startPoint x: 317, startPoint y: 291, endPoint x: 316, endPoint y: 300, distance: 9.7
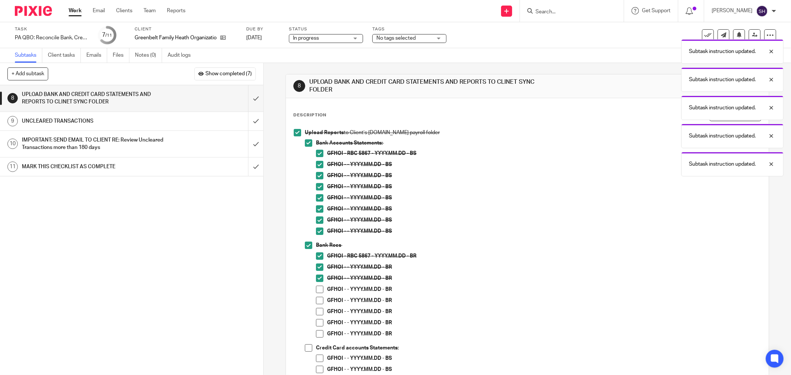
click at [317, 291] on span at bounding box center [319, 289] width 7 height 7
drag, startPoint x: 316, startPoint y: 300, endPoint x: 316, endPoint y: 306, distance: 6.0
click at [316, 301] on span at bounding box center [319, 300] width 7 height 7
drag, startPoint x: 316, startPoint y: 310, endPoint x: 316, endPoint y: 317, distance: 7.4
click at [316, 310] on span at bounding box center [319, 311] width 7 height 7
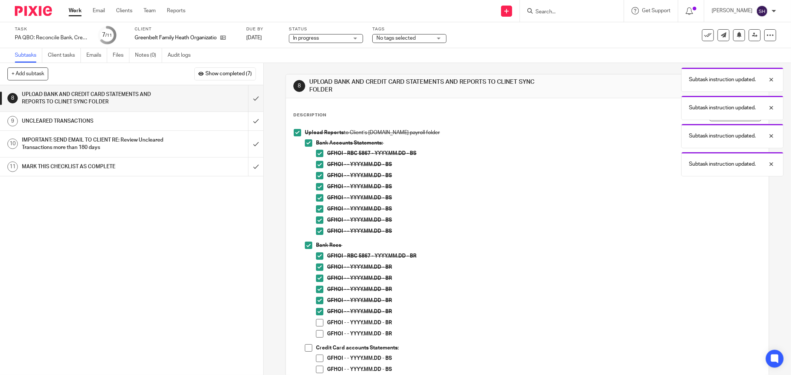
click at [316, 320] on span at bounding box center [319, 322] width 7 height 7
click at [319, 331] on span at bounding box center [319, 333] width 7 height 7
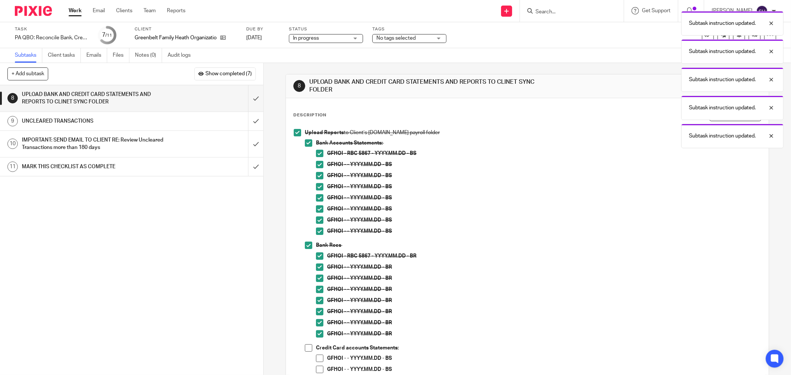
click at [306, 347] on span at bounding box center [308, 347] width 7 height 7
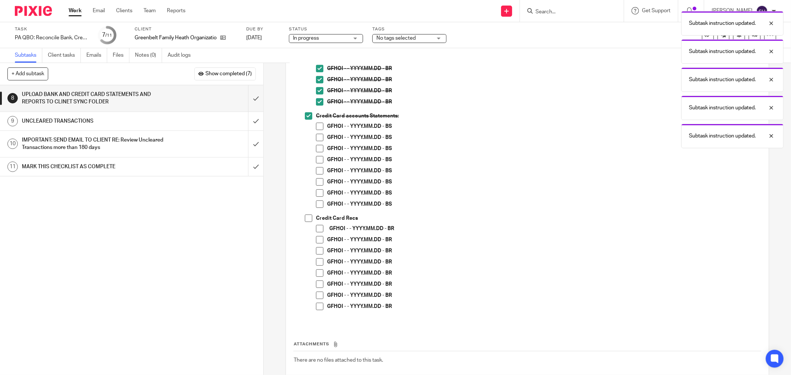
scroll to position [273, 0]
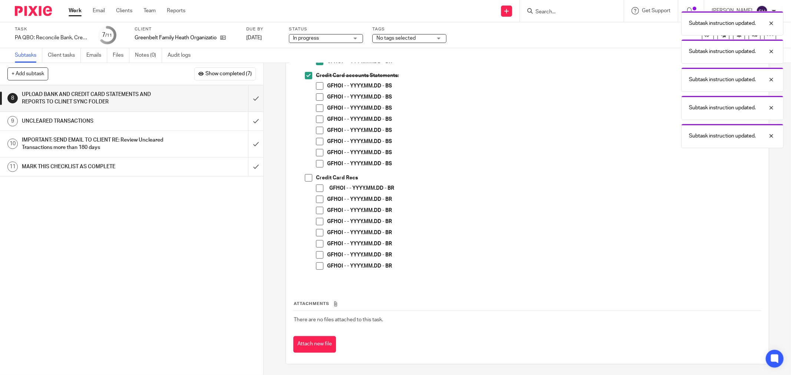
drag, startPoint x: 319, startPoint y: 85, endPoint x: 320, endPoint y: 97, distance: 11.9
click at [319, 86] on span at bounding box center [319, 85] width 7 height 7
click at [321, 99] on li "GFHOI - - YYYY.MM.DD - BS" at bounding box center [538, 98] width 445 height 11
click at [321, 96] on span at bounding box center [319, 96] width 7 height 7
click at [317, 109] on span at bounding box center [319, 108] width 7 height 7
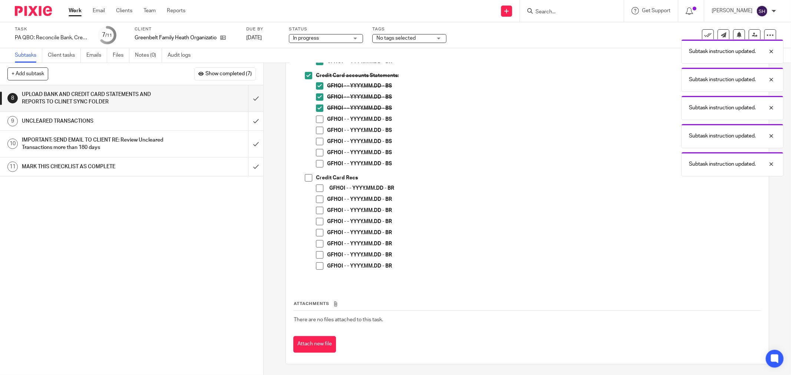
drag, startPoint x: 317, startPoint y: 122, endPoint x: 317, endPoint y: 128, distance: 5.2
click at [317, 123] on span at bounding box center [319, 119] width 7 height 7
click at [317, 130] on span at bounding box center [319, 130] width 7 height 7
drag, startPoint x: 319, startPoint y: 141, endPoint x: 317, endPoint y: 153, distance: 12.1
click at [319, 141] on span at bounding box center [319, 141] width 7 height 7
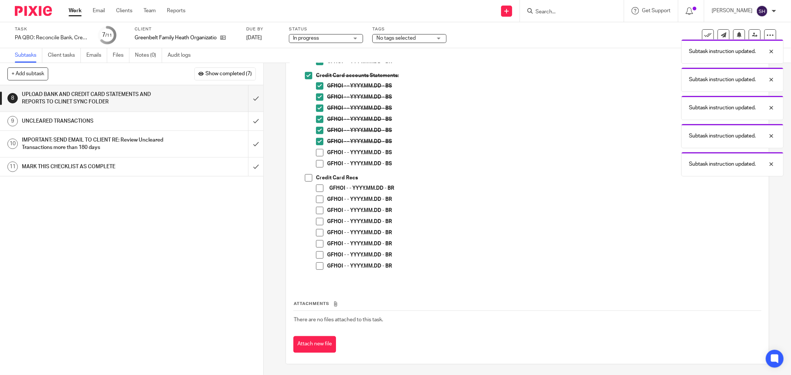
drag, startPoint x: 317, startPoint y: 153, endPoint x: 316, endPoint y: 160, distance: 6.7
click at [316, 154] on span at bounding box center [319, 152] width 7 height 7
click at [316, 162] on span at bounding box center [319, 163] width 7 height 7
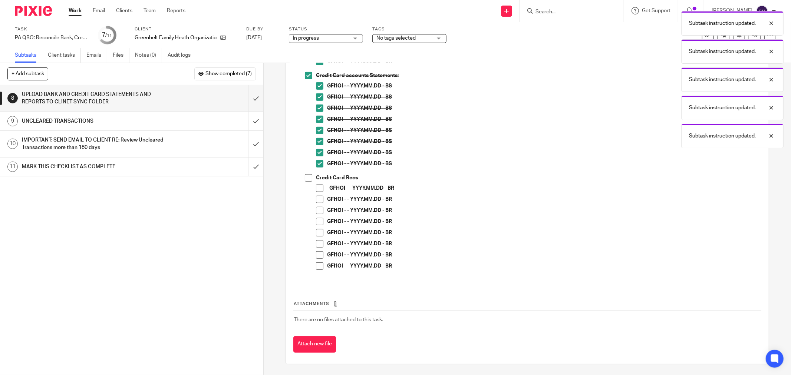
click at [306, 179] on span at bounding box center [308, 177] width 7 height 7
click at [316, 187] on span at bounding box center [319, 188] width 7 height 7
drag, startPoint x: 317, startPoint y: 197, endPoint x: 314, endPoint y: 210, distance: 13.0
click at [317, 198] on span at bounding box center [319, 199] width 7 height 7
click at [321, 210] on li "GFHOI - - YYYY.MM.DD - BR" at bounding box center [538, 212] width 445 height 11
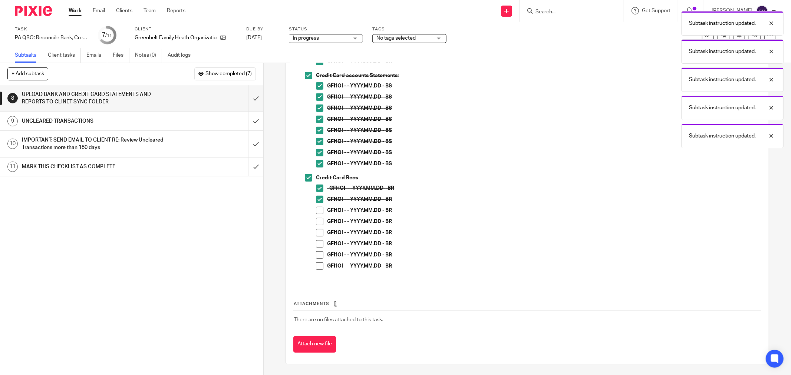
click at [317, 211] on span at bounding box center [319, 210] width 7 height 7
drag, startPoint x: 317, startPoint y: 220, endPoint x: 320, endPoint y: 231, distance: 11.8
click at [317, 220] on span at bounding box center [319, 221] width 7 height 7
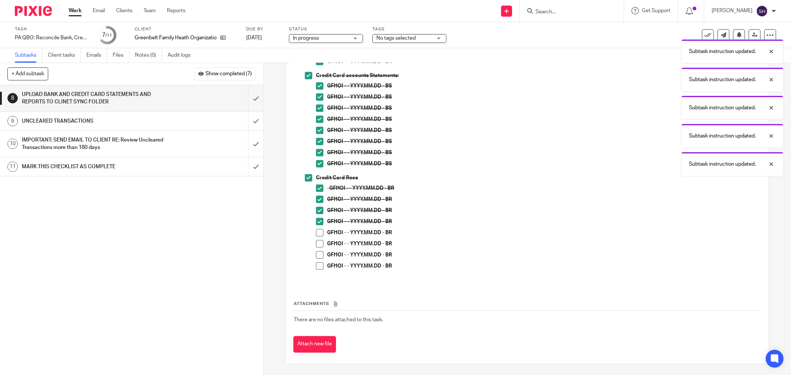
click at [320, 235] on span at bounding box center [319, 232] width 7 height 7
click at [318, 241] on span at bounding box center [319, 243] width 7 height 7
drag, startPoint x: 314, startPoint y: 254, endPoint x: 316, endPoint y: 260, distance: 5.5
click at [316, 254] on span at bounding box center [319, 254] width 7 height 7
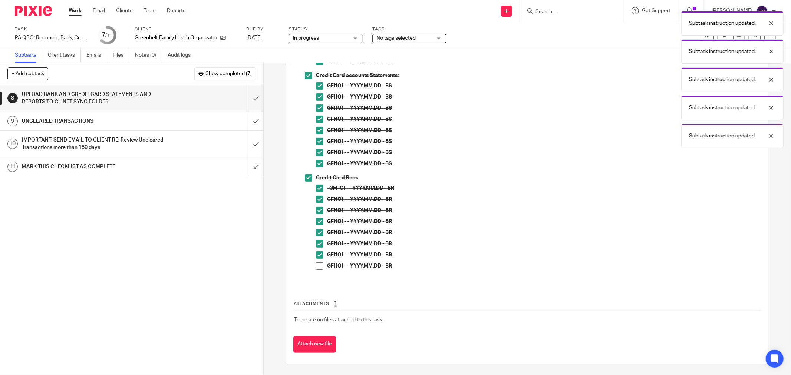
drag, startPoint x: 318, startPoint y: 264, endPoint x: 385, endPoint y: 240, distance: 70.7
click at [319, 264] on span at bounding box center [319, 266] width 7 height 7
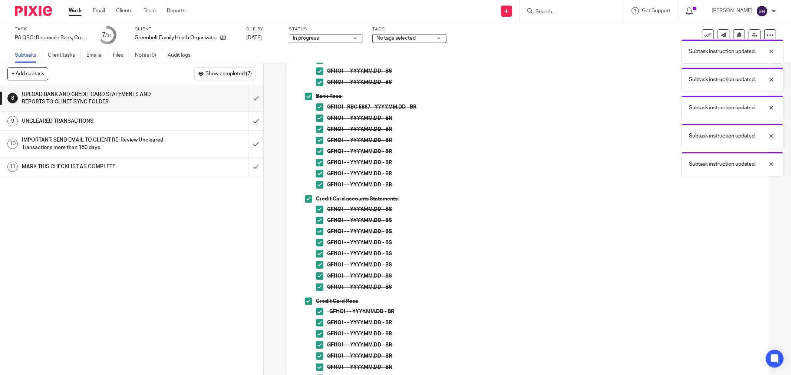
scroll to position [0, 0]
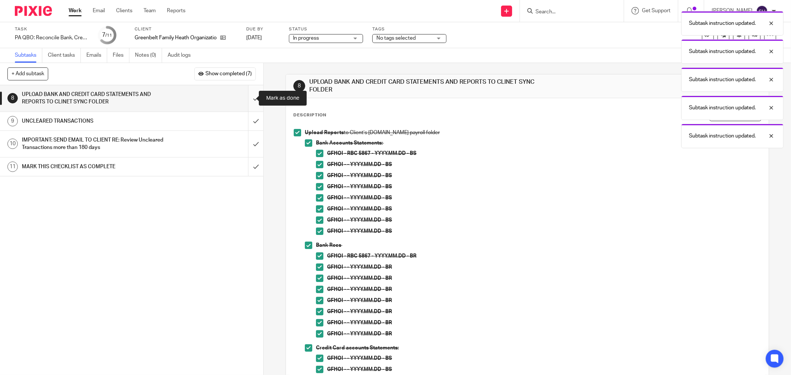
click at [250, 98] on input "submit" at bounding box center [131, 98] width 263 height 26
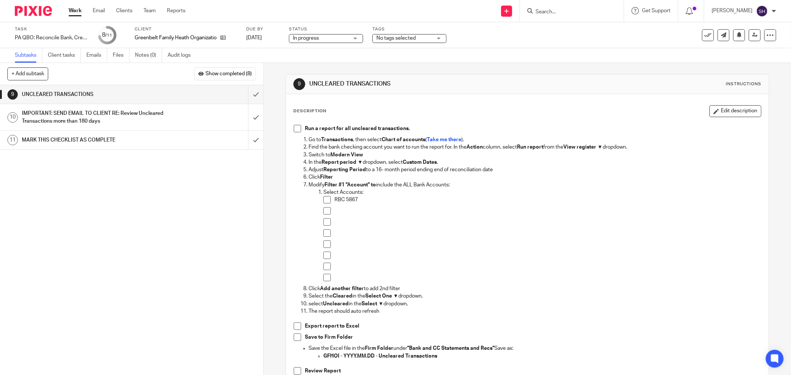
click at [295, 128] on span at bounding box center [297, 128] width 7 height 7
click at [324, 198] on span at bounding box center [326, 199] width 7 height 7
drag, startPoint x: 324, startPoint y: 212, endPoint x: 327, endPoint y: 224, distance: 13.0
click at [324, 212] on span at bounding box center [326, 210] width 7 height 7
click at [327, 224] on span at bounding box center [326, 221] width 7 height 7
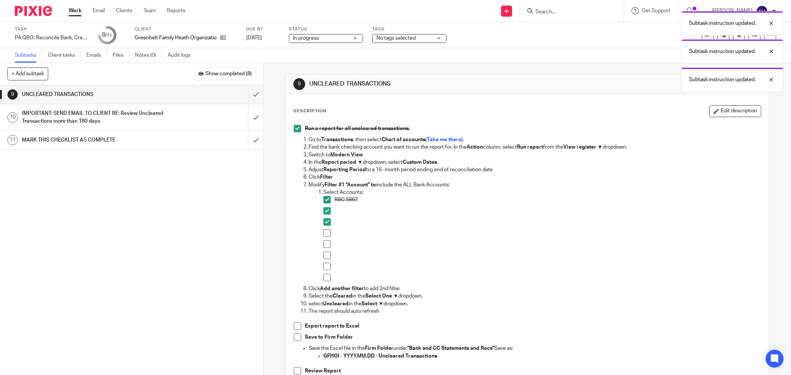
click at [325, 234] on span at bounding box center [326, 233] width 7 height 7
click at [323, 243] on span at bounding box center [326, 244] width 7 height 7
click at [323, 266] on span at bounding box center [326, 266] width 7 height 7
click at [327, 256] on span at bounding box center [326, 255] width 7 height 7
click at [323, 276] on span at bounding box center [326, 277] width 7 height 7
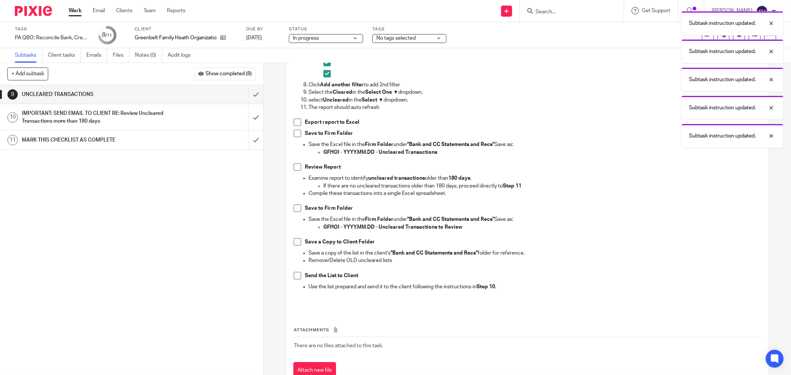
scroll to position [206, 0]
click at [297, 120] on span at bounding box center [297, 120] width 7 height 7
click at [296, 131] on span at bounding box center [297, 131] width 7 height 7
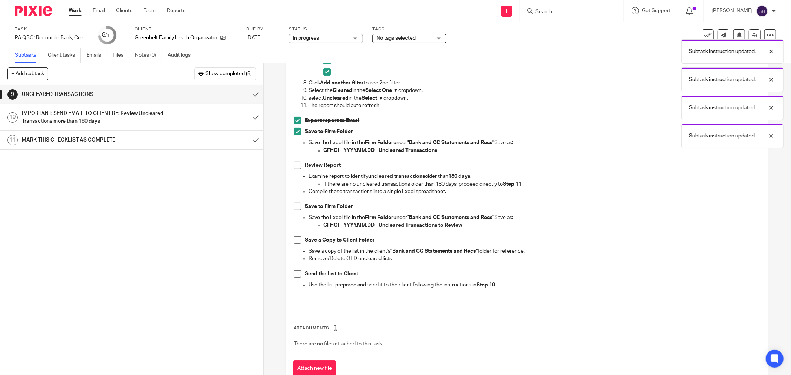
click at [298, 167] on span at bounding box center [297, 165] width 7 height 7
drag, startPoint x: 297, startPoint y: 205, endPoint x: 291, endPoint y: 224, distance: 19.4
click at [297, 206] on span at bounding box center [297, 206] width 7 height 7
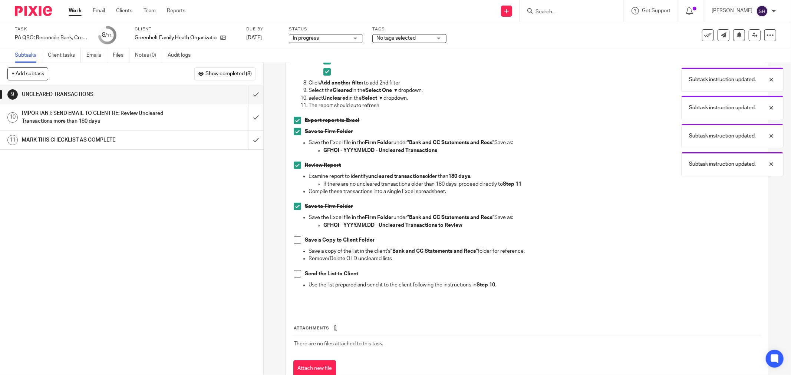
click at [294, 240] on span at bounding box center [297, 240] width 7 height 7
click at [295, 271] on span at bounding box center [297, 273] width 7 height 7
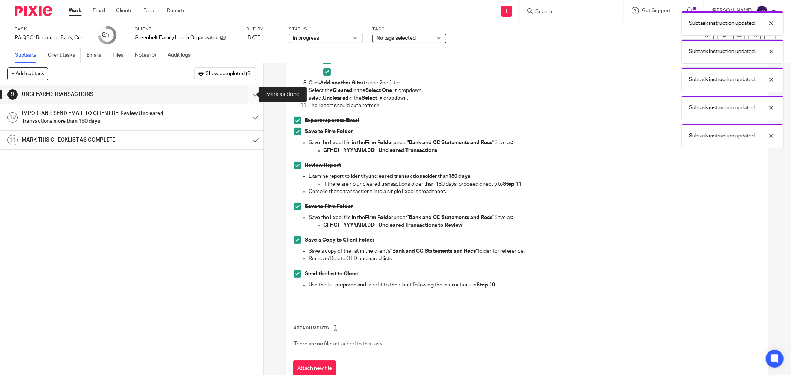
click at [243, 96] on input "submit" at bounding box center [131, 94] width 263 height 19
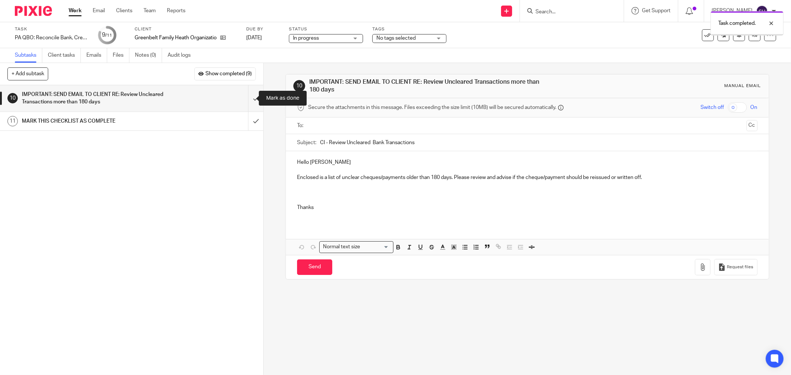
click at [243, 96] on input "submit" at bounding box center [131, 98] width 263 height 26
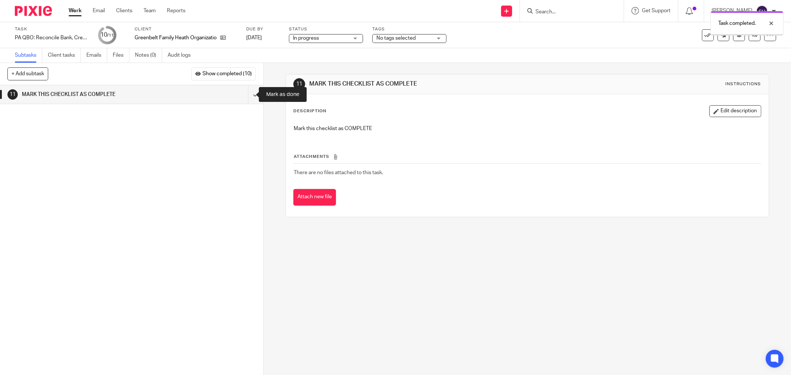
click at [243, 96] on input "submit" at bounding box center [131, 94] width 263 height 19
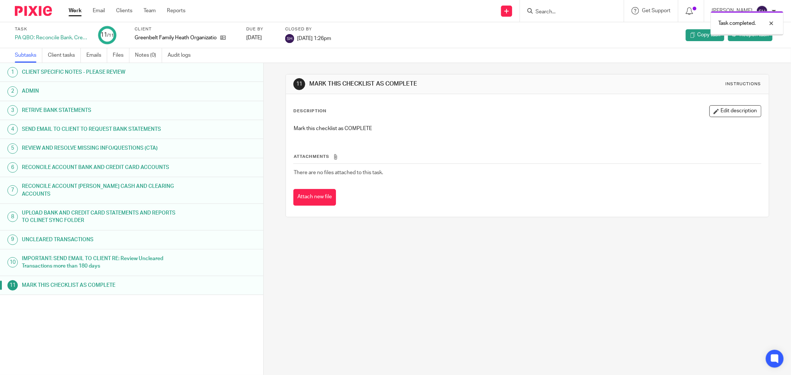
click at [75, 13] on link "Work" at bounding box center [75, 10] width 13 height 7
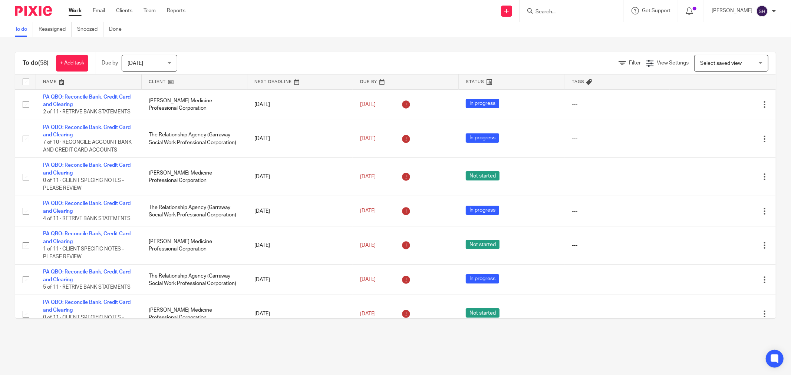
click at [699, 15] on div at bounding box center [691, 11] width 26 height 22
click at [693, 11] on icon at bounding box center [689, 10] width 7 height 7
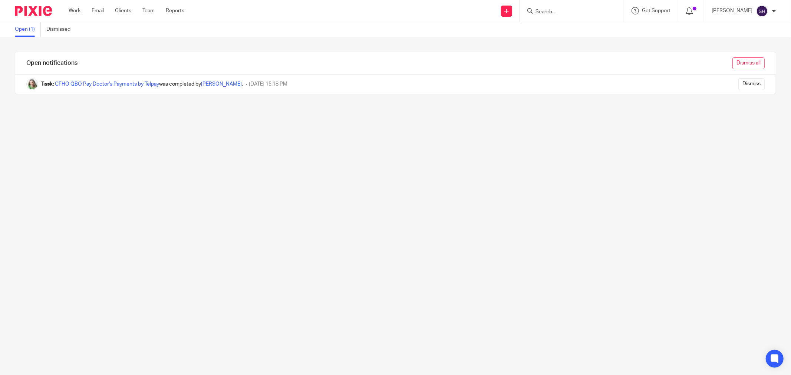
click at [732, 60] on input "Dismiss all" at bounding box center [748, 63] width 32 height 12
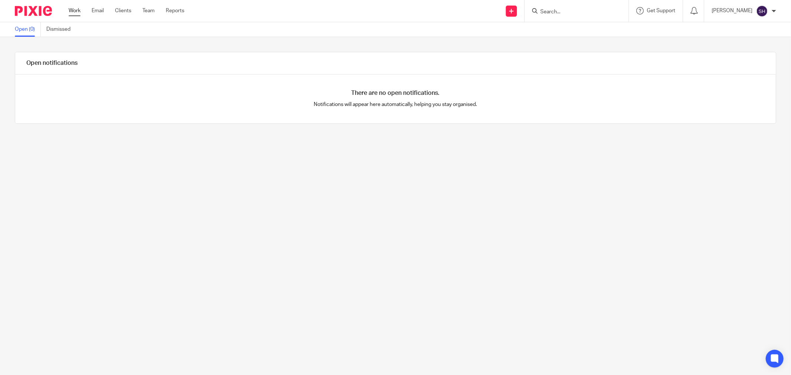
click at [79, 11] on link "Work" at bounding box center [75, 10] width 12 height 7
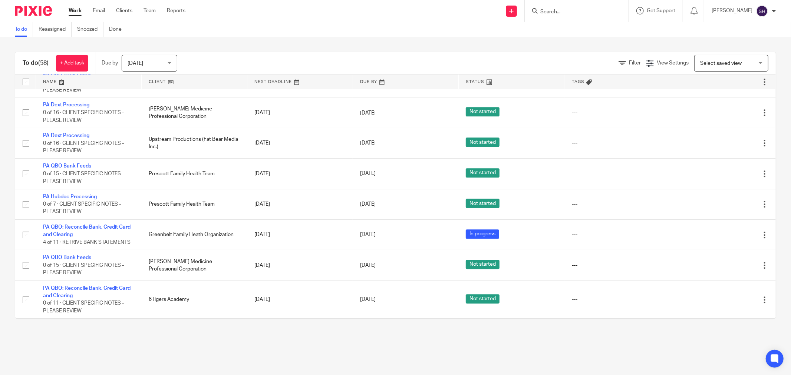
scroll to position [1811, 0]
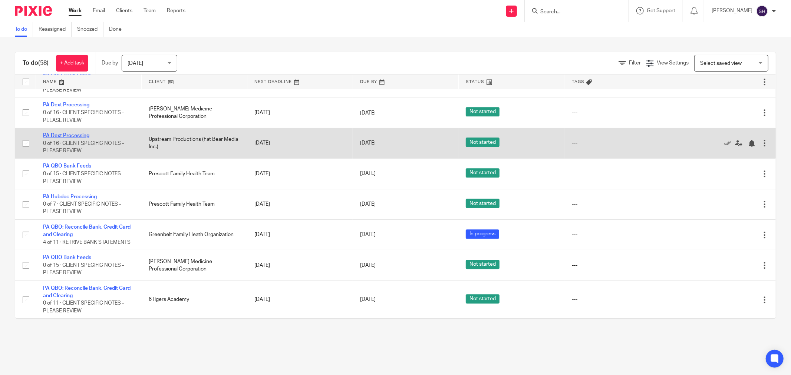
click at [60, 133] on link "PA Dext Processing" at bounding box center [66, 135] width 46 height 5
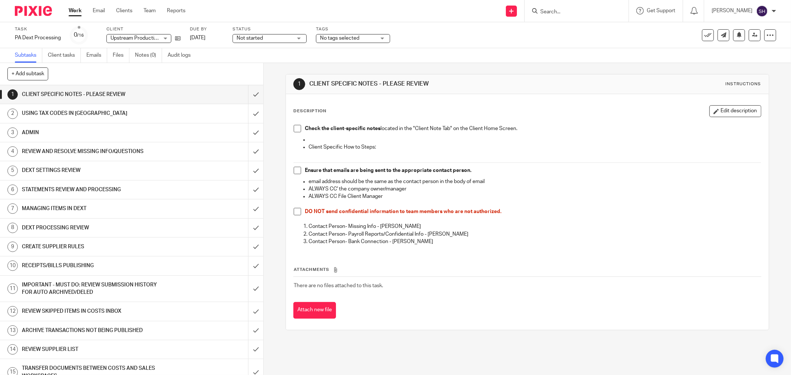
click at [270, 39] on span "Not started" at bounding box center [265, 38] width 56 height 8
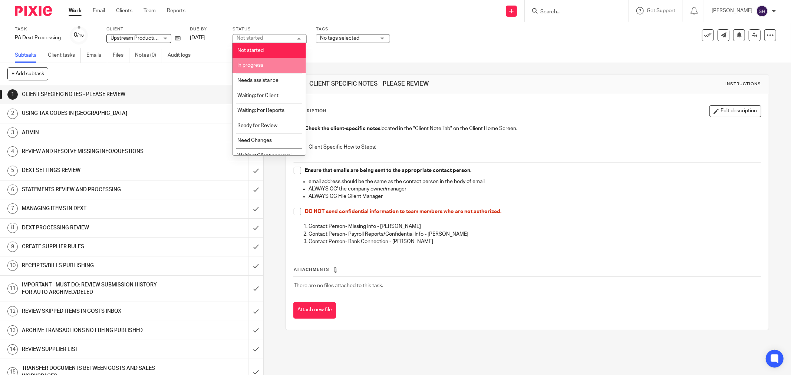
click at [273, 60] on li "In progress" at bounding box center [268, 65] width 73 height 15
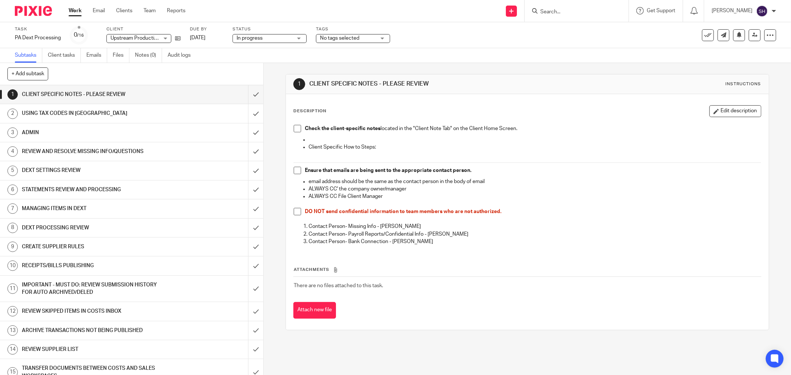
click at [294, 129] on span at bounding box center [297, 128] width 7 height 7
drag, startPoint x: 299, startPoint y: 169, endPoint x: 296, endPoint y: 174, distance: 5.3
click at [298, 169] on li "Ensure that emails are being sent to the appropriate contact person." at bounding box center [527, 172] width 467 height 11
click at [296, 175] on li "Ensure that emails are being sent to the appropriate contact person." at bounding box center [527, 172] width 467 height 11
click at [294, 172] on span at bounding box center [297, 170] width 7 height 7
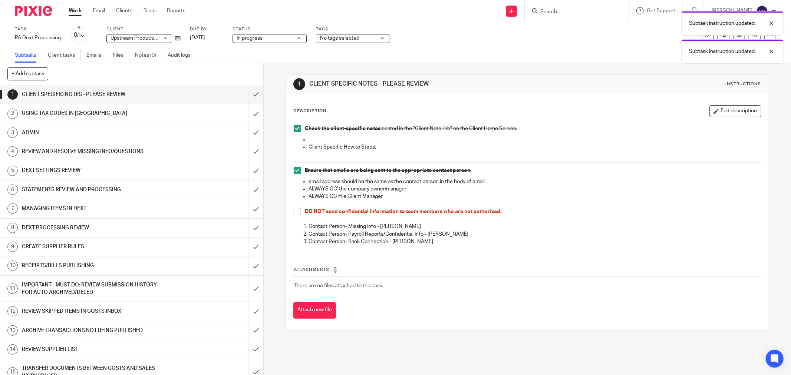
drag, startPoint x: 294, startPoint y: 212, endPoint x: 276, endPoint y: 195, distance: 24.9
click at [294, 212] on span at bounding box center [297, 211] width 7 height 7
click at [245, 94] on input "submit" at bounding box center [131, 94] width 263 height 19
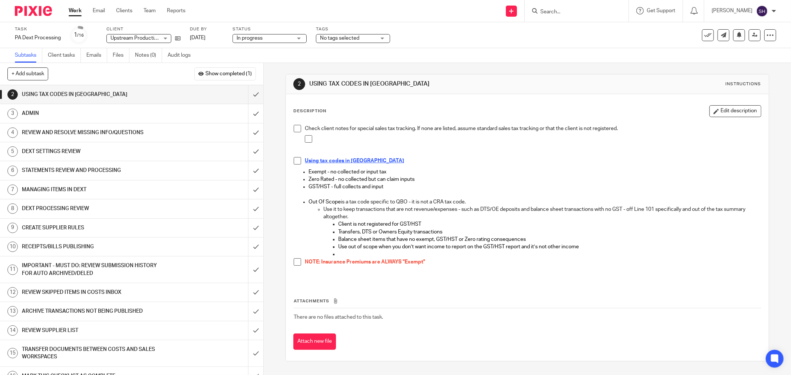
click at [295, 128] on span at bounding box center [297, 128] width 7 height 7
click at [306, 140] on span at bounding box center [308, 138] width 7 height 7
click at [294, 161] on span at bounding box center [297, 160] width 7 height 7
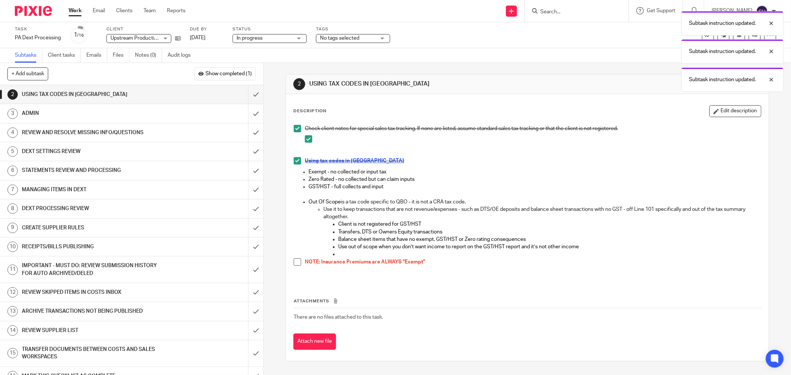
click at [295, 262] on span at bounding box center [297, 261] width 7 height 7
click at [247, 95] on input "submit" at bounding box center [131, 94] width 263 height 19
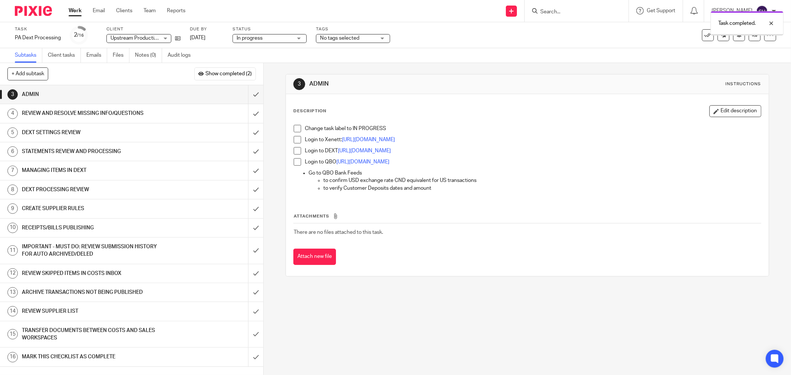
click at [294, 129] on span at bounding box center [297, 128] width 7 height 7
click at [295, 142] on span at bounding box center [297, 139] width 7 height 7
click at [297, 154] on span at bounding box center [297, 150] width 7 height 7
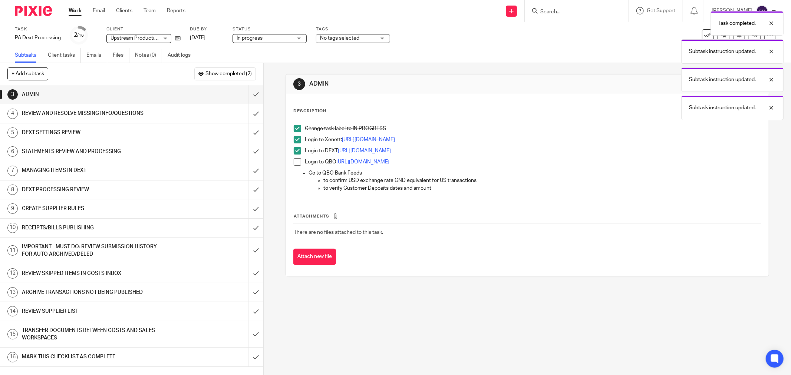
click at [296, 162] on span at bounding box center [297, 161] width 7 height 7
click at [245, 98] on input "submit" at bounding box center [131, 94] width 263 height 19
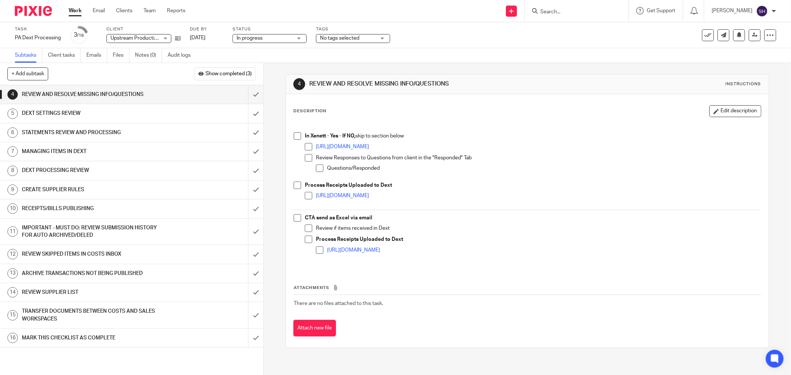
click at [317, 251] on span at bounding box center [319, 250] width 7 height 7
click at [307, 227] on span at bounding box center [308, 228] width 7 height 7
click at [308, 237] on span at bounding box center [308, 239] width 7 height 7
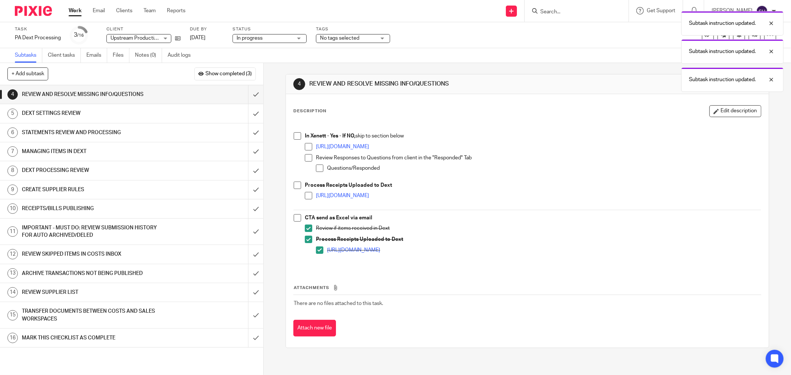
click at [297, 216] on span at bounding box center [297, 217] width 7 height 7
click at [306, 192] on span at bounding box center [308, 195] width 7 height 7
click at [296, 184] on span at bounding box center [297, 185] width 7 height 7
click at [317, 167] on span at bounding box center [319, 168] width 7 height 7
drag, startPoint x: 305, startPoint y: 155, endPoint x: 304, endPoint y: 151, distance: 3.7
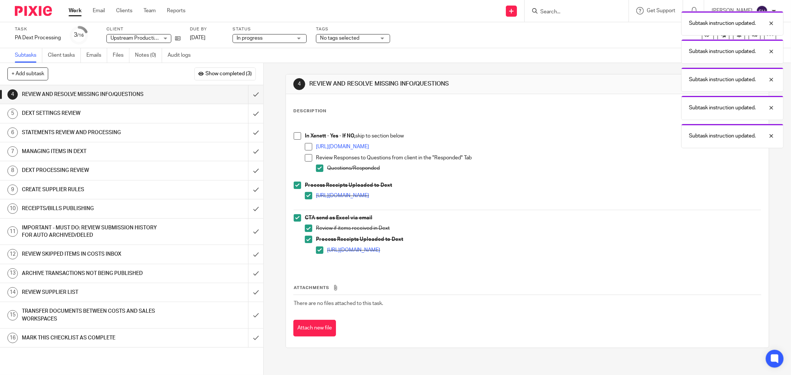
click at [305, 154] on span at bounding box center [308, 157] width 7 height 7
click at [295, 134] on span at bounding box center [297, 135] width 7 height 7
click at [306, 146] on span at bounding box center [308, 146] width 7 height 7
drag, startPoint x: 246, startPoint y: 93, endPoint x: 299, endPoint y: 92, distance: 52.7
click at [246, 93] on input "submit" at bounding box center [131, 94] width 263 height 19
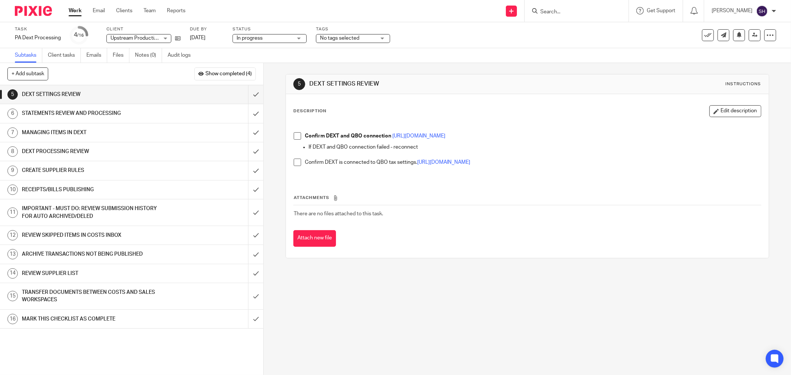
drag, startPoint x: 297, startPoint y: 165, endPoint x: 299, endPoint y: 154, distance: 11.6
click at [297, 164] on span at bounding box center [297, 162] width 7 height 7
drag, startPoint x: 297, startPoint y: 138, endPoint x: 295, endPoint y: 132, distance: 6.9
click at [297, 138] on span at bounding box center [297, 135] width 7 height 7
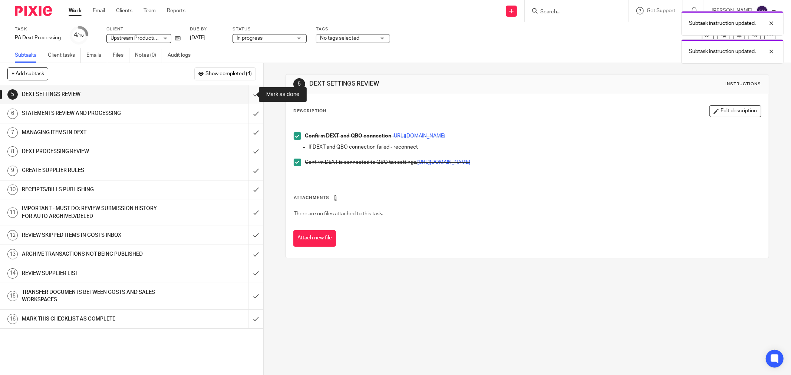
click at [249, 93] on input "submit" at bounding box center [131, 94] width 263 height 19
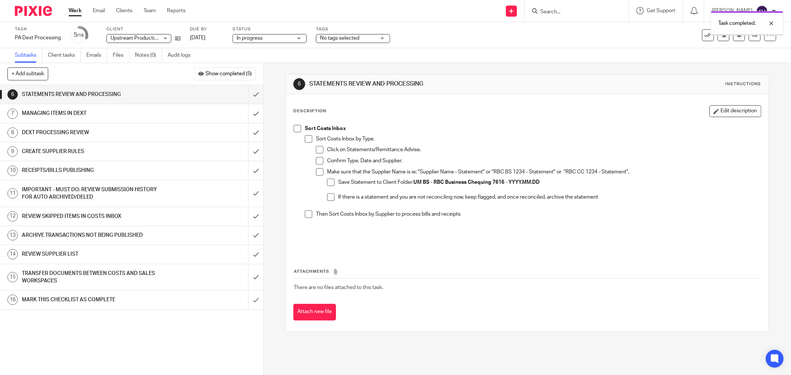
drag, startPoint x: 293, startPoint y: 128, endPoint x: 301, endPoint y: 133, distance: 9.7
click at [294, 128] on span at bounding box center [297, 128] width 7 height 7
click at [305, 136] on span at bounding box center [308, 138] width 7 height 7
click at [316, 148] on span at bounding box center [319, 149] width 7 height 7
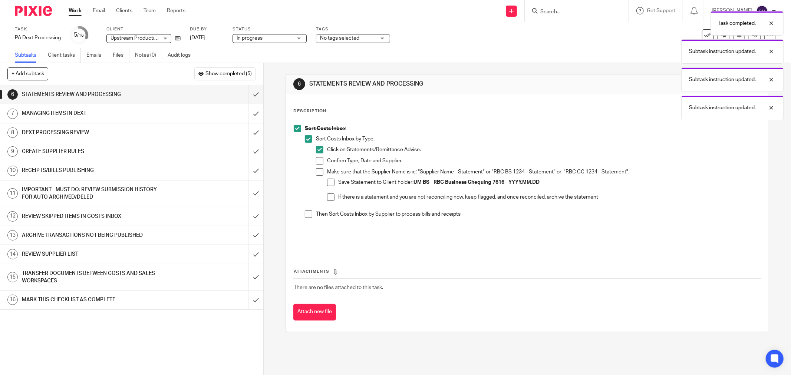
click at [317, 160] on span at bounding box center [319, 160] width 7 height 7
click at [317, 172] on span at bounding box center [319, 171] width 7 height 7
click at [327, 182] on span at bounding box center [330, 182] width 7 height 7
click at [327, 201] on span at bounding box center [330, 197] width 7 height 7
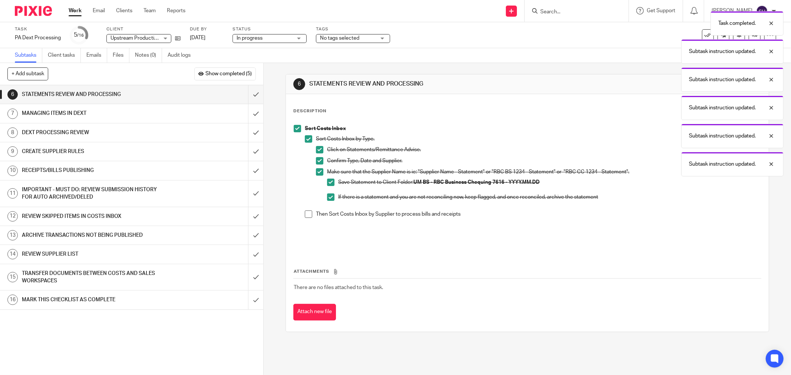
click at [306, 218] on li "Then Sort Costs Inbox by Supplier to process bills and receipts" at bounding box center [533, 216] width 456 height 11
drag, startPoint x: 306, startPoint y: 214, endPoint x: 290, endPoint y: 187, distance: 32.1
click at [306, 214] on span at bounding box center [308, 214] width 7 height 7
click at [244, 94] on input "submit" at bounding box center [131, 94] width 263 height 19
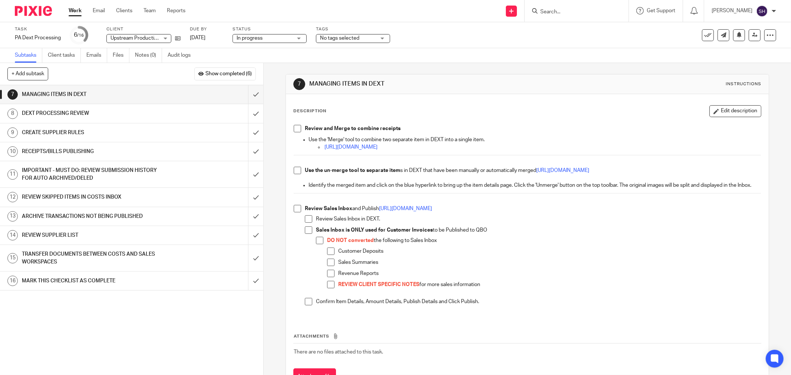
drag, startPoint x: 296, startPoint y: 128, endPoint x: 294, endPoint y: 134, distance: 6.1
click at [296, 128] on span at bounding box center [297, 128] width 7 height 7
drag, startPoint x: 293, startPoint y: 168, endPoint x: 294, endPoint y: 190, distance: 21.9
click at [294, 168] on span at bounding box center [297, 170] width 7 height 7
click at [294, 212] on span at bounding box center [297, 208] width 7 height 7
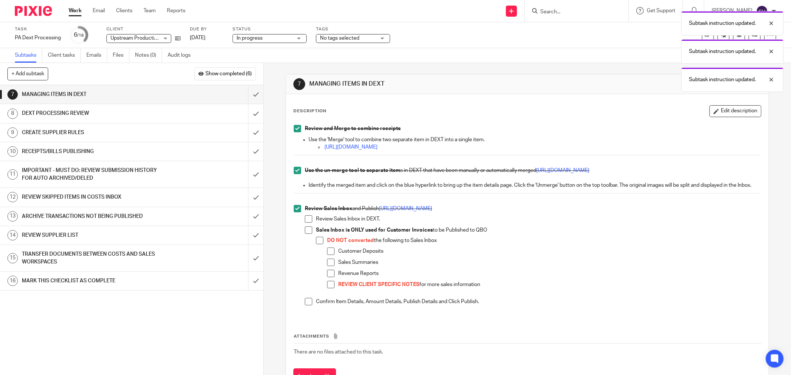
click at [306, 223] on span at bounding box center [308, 218] width 7 height 7
click at [305, 234] on span at bounding box center [308, 230] width 7 height 7
click at [314, 247] on li "Sales Inbox is ONLY used for Customer Invoices to be Published to QBO DO NOT co…" at bounding box center [533, 263] width 456 height 72
click at [320, 244] on span at bounding box center [319, 240] width 7 height 7
click at [327, 255] on span at bounding box center [330, 251] width 7 height 7
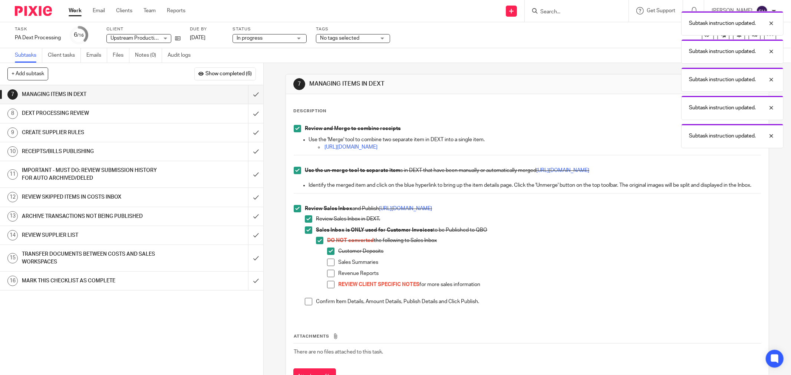
click at [327, 266] on span at bounding box center [330, 262] width 7 height 7
drag, startPoint x: 329, startPoint y: 281, endPoint x: 328, endPoint y: 290, distance: 8.6
click at [329, 277] on span at bounding box center [330, 273] width 7 height 7
click at [328, 288] on span at bounding box center [330, 284] width 7 height 7
drag, startPoint x: 305, startPoint y: 311, endPoint x: 288, endPoint y: 287, distance: 29.5
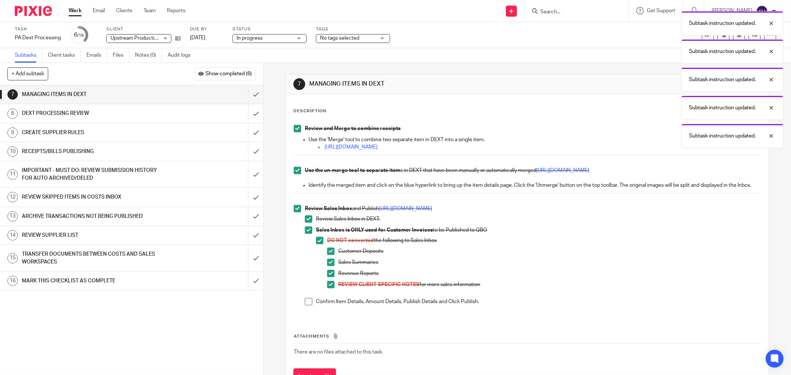
click at [305, 306] on span at bounding box center [308, 301] width 7 height 7
click at [245, 93] on input "submit" at bounding box center [131, 94] width 263 height 19
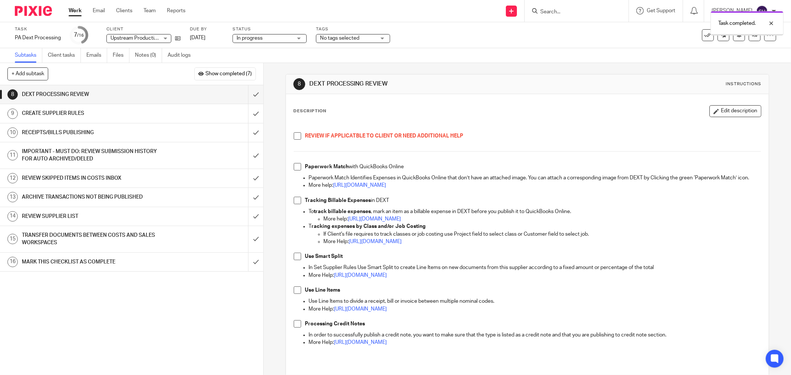
click at [294, 136] on span at bounding box center [297, 135] width 7 height 7
click at [294, 167] on span at bounding box center [297, 166] width 7 height 7
click at [294, 204] on span at bounding box center [297, 200] width 7 height 7
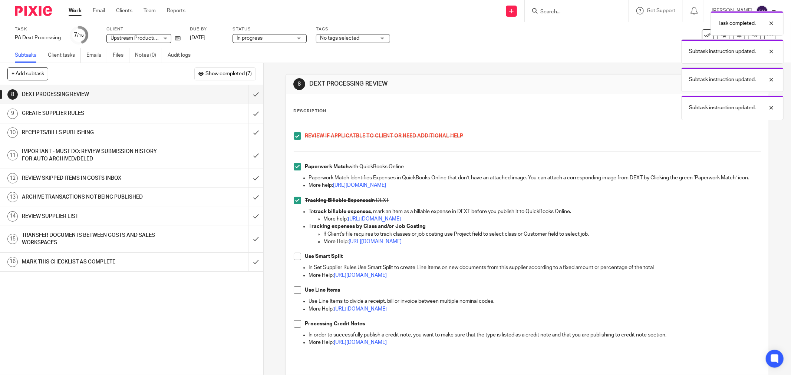
click at [295, 260] on span at bounding box center [297, 256] width 7 height 7
click at [296, 294] on span at bounding box center [297, 290] width 7 height 7
click at [294, 328] on span at bounding box center [297, 323] width 7 height 7
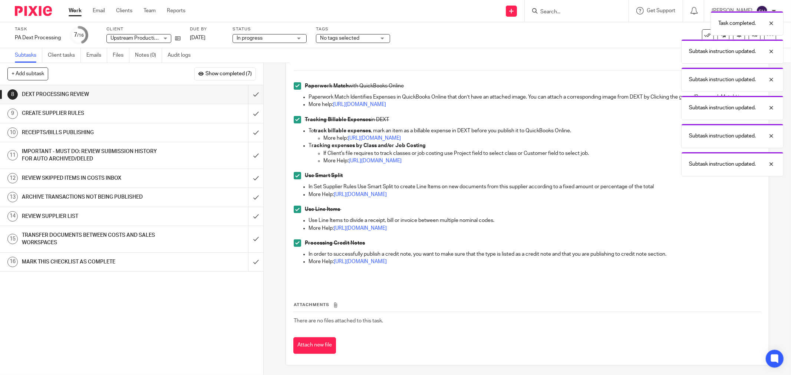
scroll to position [90, 0]
click at [246, 93] on input "submit" at bounding box center [131, 94] width 263 height 19
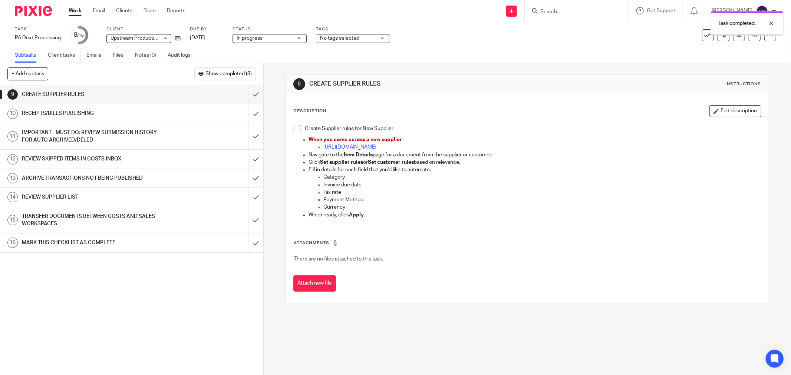
click at [294, 128] on span at bounding box center [297, 128] width 7 height 7
click at [250, 94] on input "submit" at bounding box center [131, 94] width 263 height 19
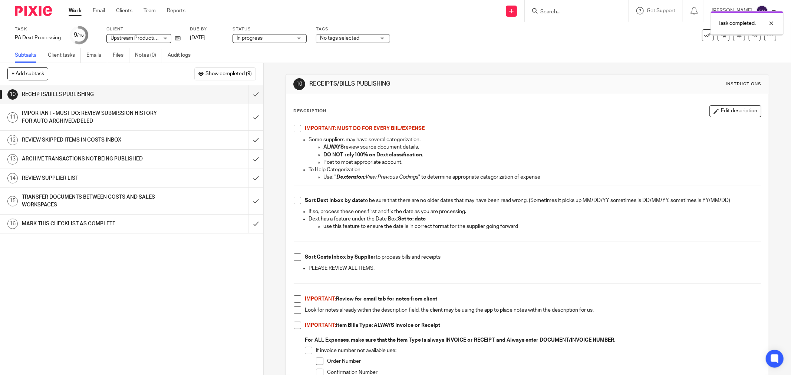
click at [296, 129] on span at bounding box center [297, 128] width 7 height 7
drag, startPoint x: 294, startPoint y: 197, endPoint x: 306, endPoint y: 216, distance: 22.4
click at [294, 198] on span at bounding box center [297, 200] width 7 height 7
click at [297, 257] on span at bounding box center [297, 257] width 7 height 7
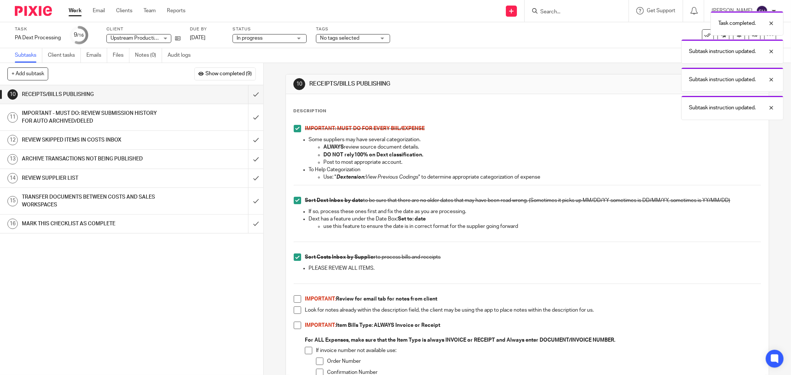
click at [294, 300] on span at bounding box center [297, 299] width 7 height 7
click at [294, 310] on span at bounding box center [297, 310] width 7 height 7
click at [294, 320] on li "Look for notes already within the description field, the client may be using th…" at bounding box center [527, 314] width 467 height 15
click at [298, 324] on span at bounding box center [297, 325] width 7 height 7
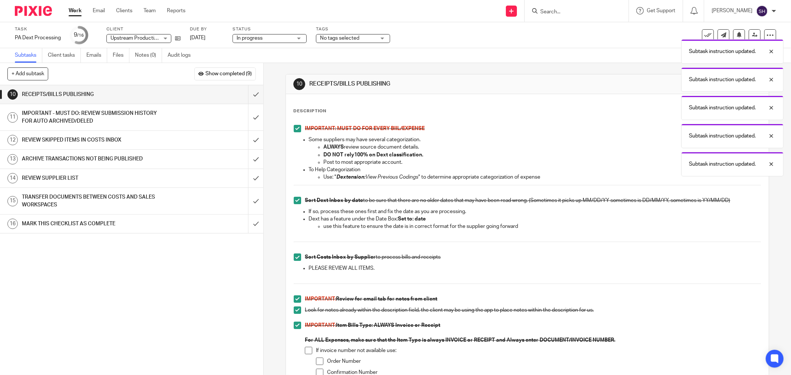
drag, startPoint x: 307, startPoint y: 350, endPoint x: 314, endPoint y: 360, distance: 12.0
click at [308, 351] on span at bounding box center [308, 350] width 7 height 7
click at [316, 363] on span at bounding box center [319, 361] width 7 height 7
click at [316, 372] on span at bounding box center [319, 372] width 7 height 7
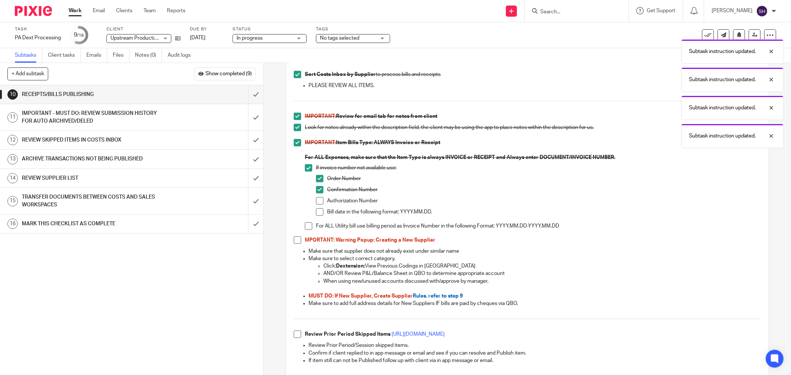
scroll to position [206, 0]
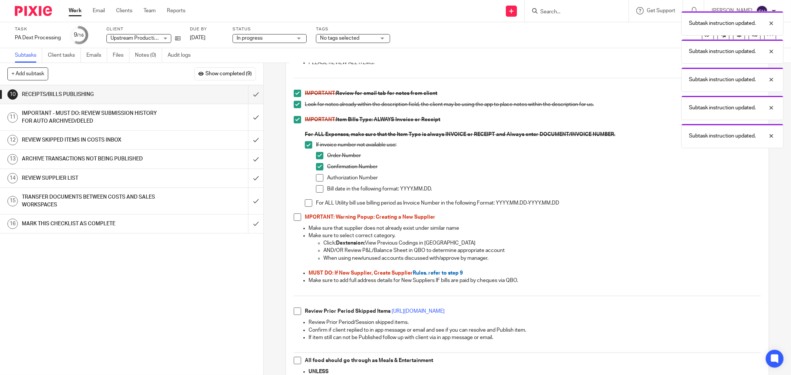
click at [317, 181] on span at bounding box center [319, 177] width 7 height 7
drag, startPoint x: 317, startPoint y: 187, endPoint x: 309, endPoint y: 204, distance: 19.2
click at [317, 187] on span at bounding box center [319, 188] width 7 height 7
click at [306, 202] on span at bounding box center [308, 202] width 7 height 7
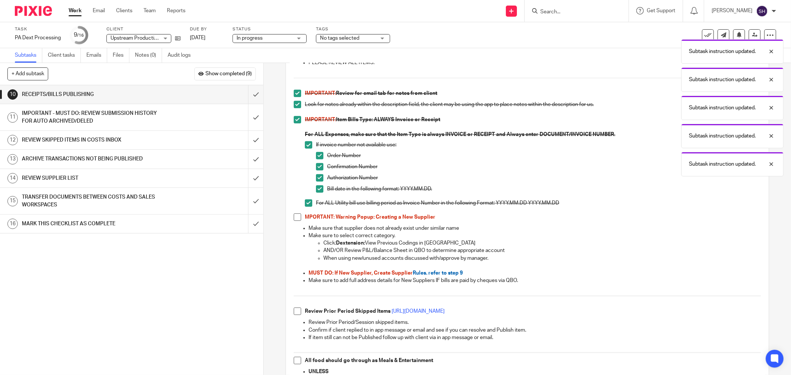
click at [294, 217] on span at bounding box center [297, 217] width 7 height 7
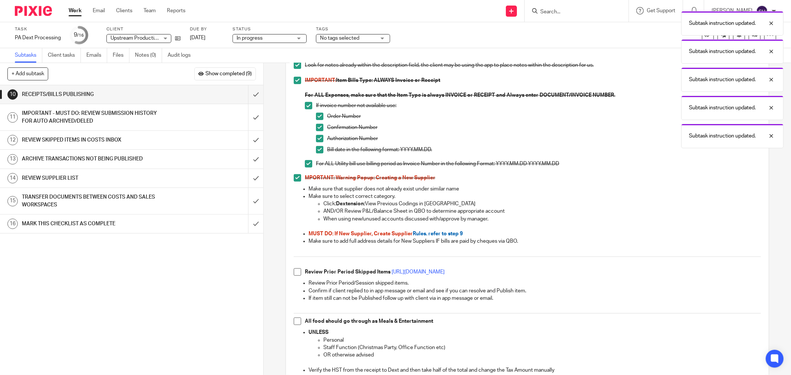
scroll to position [329, 0]
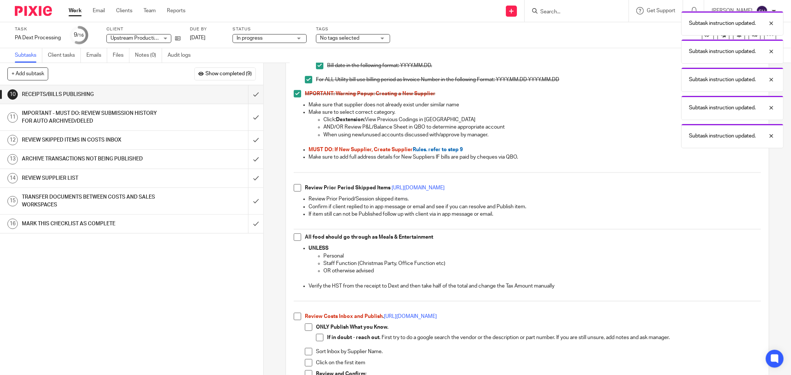
click at [294, 187] on span at bounding box center [297, 187] width 7 height 7
click at [294, 237] on span at bounding box center [297, 237] width 7 height 7
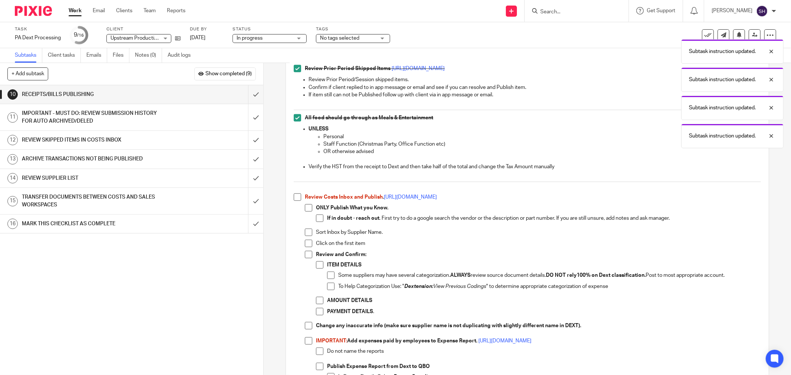
scroll to position [453, 0]
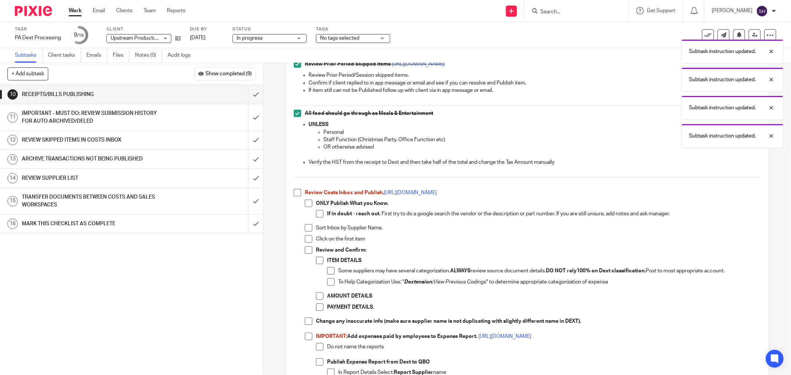
click at [296, 194] on span at bounding box center [297, 192] width 7 height 7
click at [310, 205] on li "ONLY Publish What you Know. If in doubt - reach out . First try to do a google …" at bounding box center [533, 212] width 456 height 24
click at [312, 210] on li "ONLY Publish What you Know. If in doubt - reach out . First try to do a google …" at bounding box center [533, 212] width 456 height 24
click at [316, 213] on span at bounding box center [319, 213] width 7 height 7
click at [305, 205] on span at bounding box center [308, 203] width 7 height 7
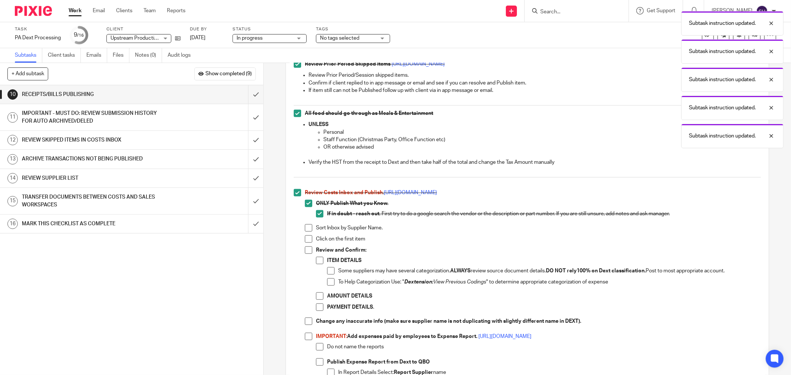
click at [306, 228] on span at bounding box center [308, 227] width 7 height 7
click at [307, 240] on span at bounding box center [308, 238] width 7 height 7
drag, startPoint x: 306, startPoint y: 245, endPoint x: 307, endPoint y: 253, distance: 7.6
click at [306, 246] on li "Click on the first item" at bounding box center [533, 240] width 456 height 11
click at [307, 251] on span at bounding box center [308, 250] width 7 height 7
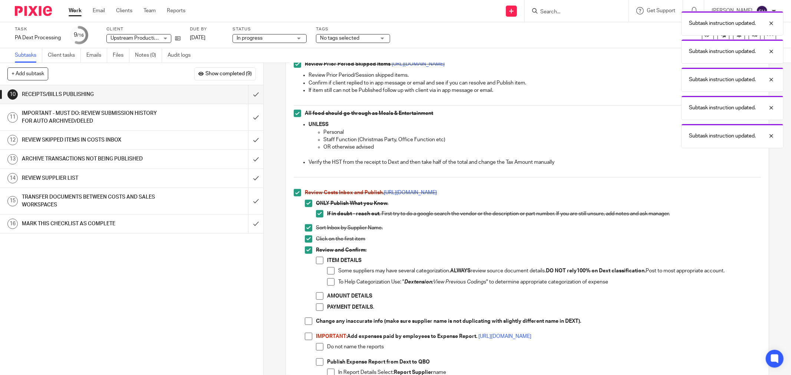
click at [316, 262] on span at bounding box center [319, 260] width 7 height 7
click at [329, 270] on span at bounding box center [330, 270] width 7 height 7
click at [327, 281] on span at bounding box center [330, 281] width 7 height 7
click at [316, 297] on span at bounding box center [319, 296] width 7 height 7
click at [316, 306] on span at bounding box center [319, 307] width 7 height 7
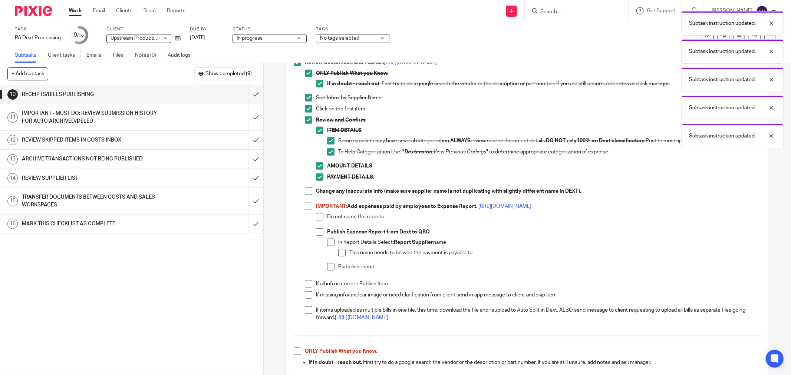
scroll to position [618, 0]
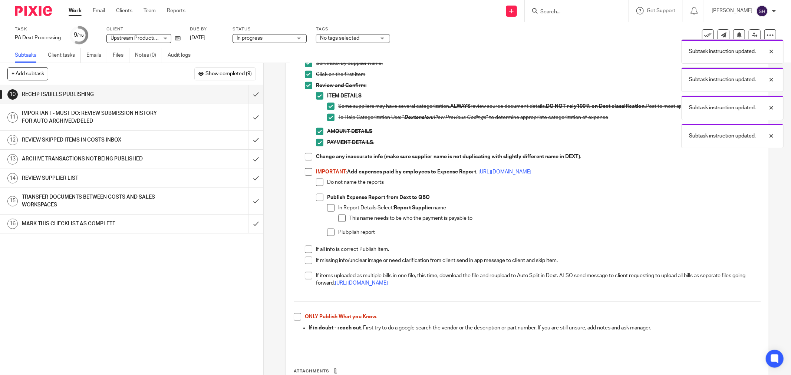
click at [308, 156] on span at bounding box center [308, 156] width 7 height 7
click at [305, 171] on span at bounding box center [308, 171] width 7 height 7
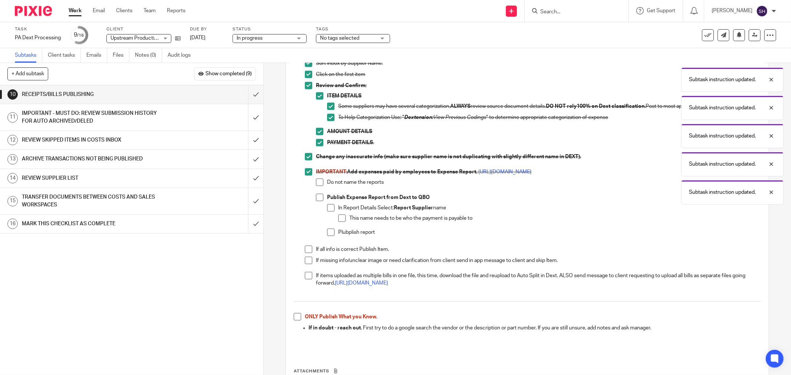
click at [316, 187] on li "Do not name the reports" at bounding box center [538, 186] width 445 height 15
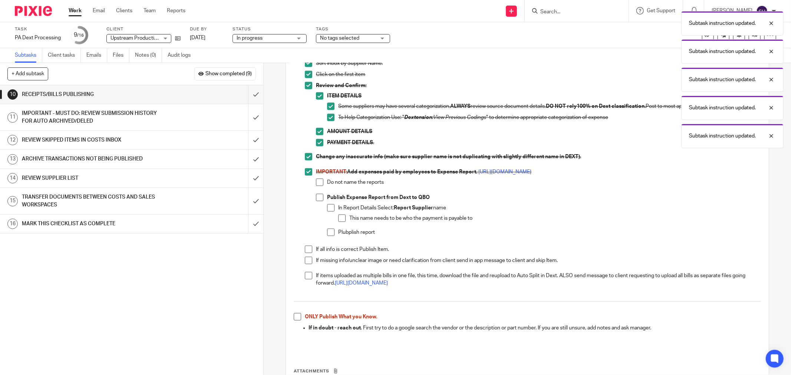
click at [317, 184] on span at bounding box center [319, 182] width 7 height 7
click at [316, 197] on span at bounding box center [319, 197] width 7 height 7
click at [330, 206] on span at bounding box center [330, 207] width 7 height 7
click at [338, 220] on span at bounding box center [341, 218] width 7 height 7
click at [327, 234] on span at bounding box center [330, 232] width 7 height 7
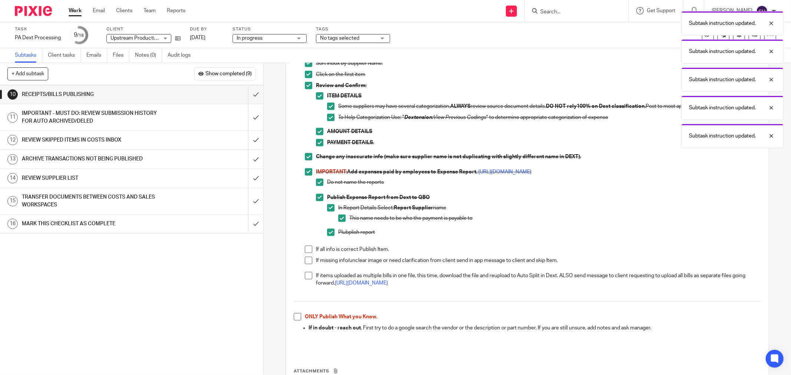
click at [305, 253] on li "If all info is correct Publish Item." at bounding box center [533, 251] width 456 height 11
click at [305, 250] on span at bounding box center [308, 249] width 7 height 7
click at [305, 260] on span at bounding box center [308, 260] width 7 height 7
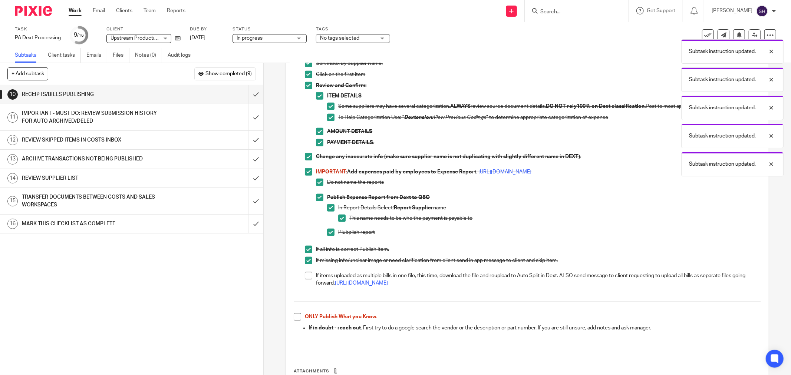
click at [305, 272] on span at bounding box center [308, 275] width 7 height 7
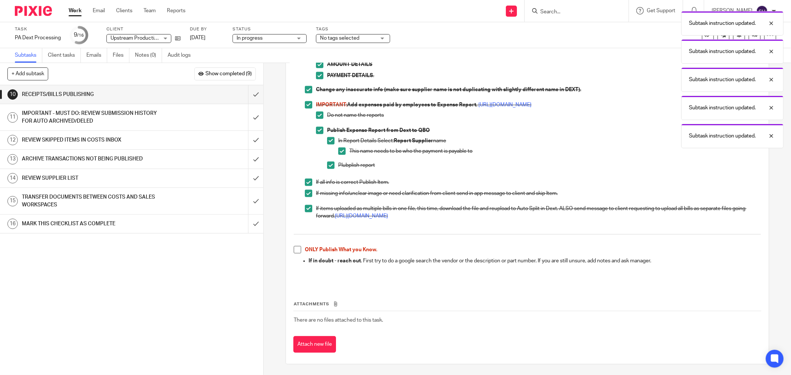
scroll to position [686, 0]
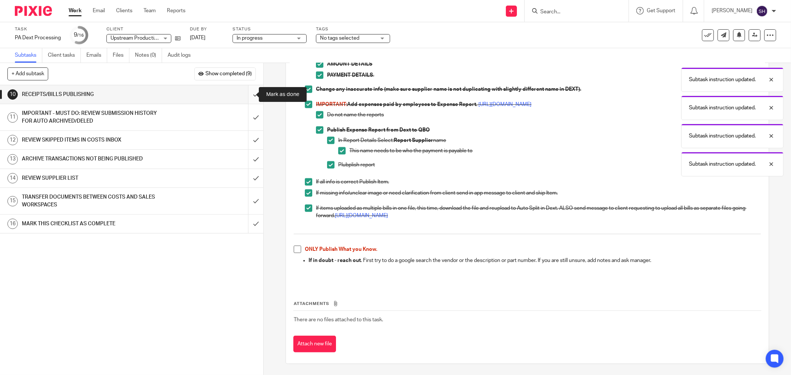
click at [250, 95] on input "submit" at bounding box center [131, 94] width 263 height 19
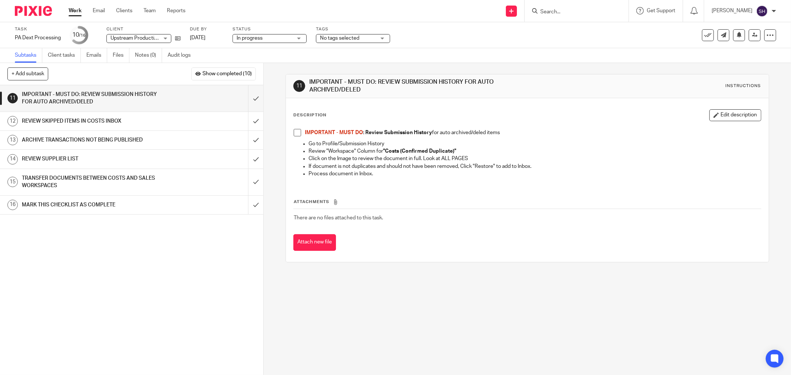
click at [294, 132] on span at bounding box center [297, 132] width 7 height 7
click at [245, 97] on input "submit" at bounding box center [131, 98] width 263 height 26
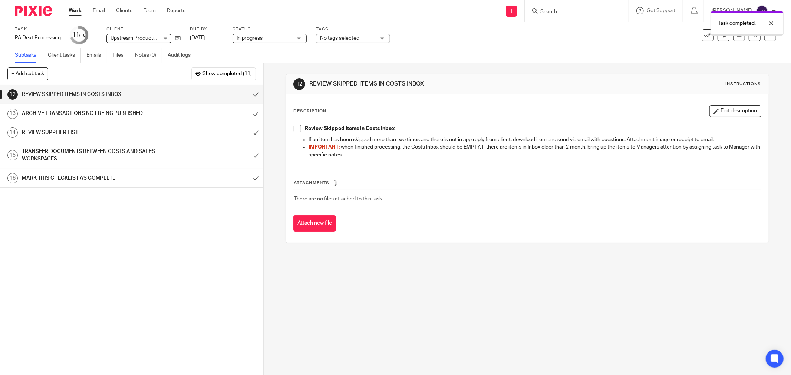
click at [296, 128] on span at bounding box center [297, 128] width 7 height 7
click at [243, 93] on input "submit" at bounding box center [131, 94] width 263 height 19
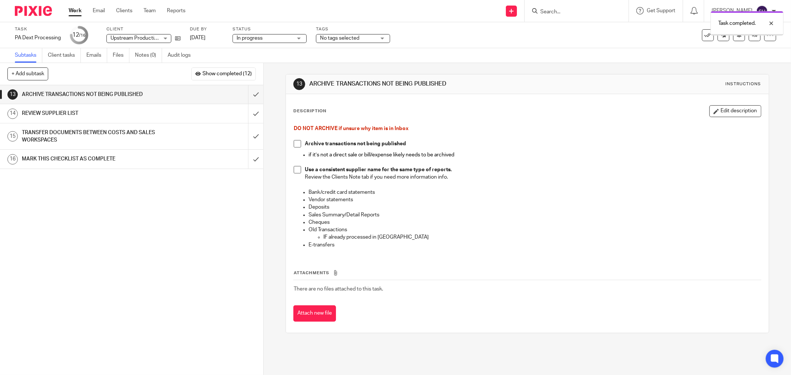
click at [296, 146] on li "Archive transactions not being published" at bounding box center [527, 145] width 467 height 11
click at [295, 145] on span at bounding box center [297, 143] width 7 height 7
click at [295, 171] on span at bounding box center [297, 169] width 7 height 7
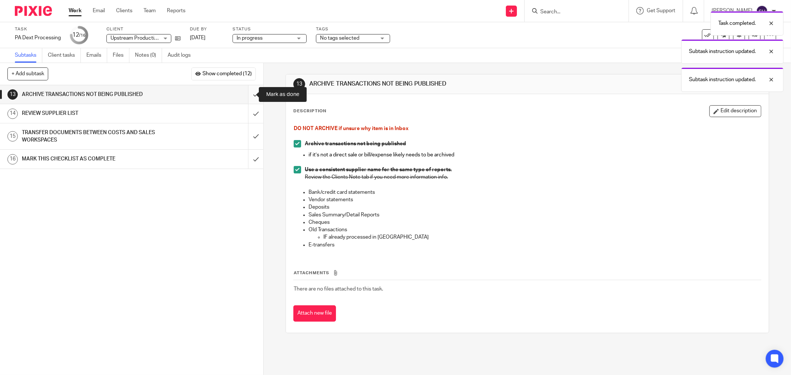
click at [246, 96] on input "submit" at bounding box center [131, 94] width 263 height 19
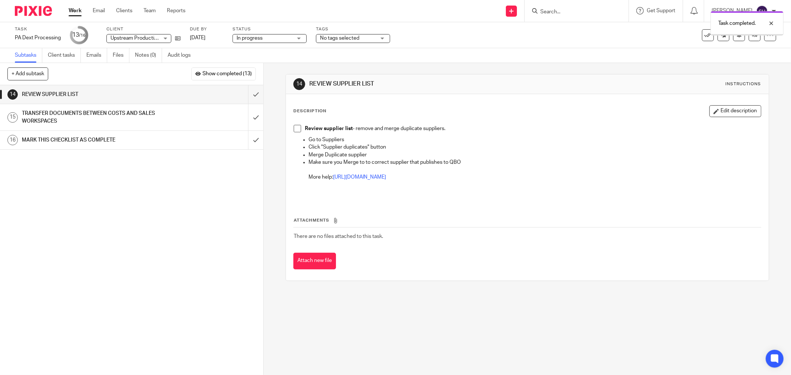
click at [294, 126] on span at bounding box center [297, 128] width 7 height 7
click at [247, 96] on input "submit" at bounding box center [131, 94] width 263 height 19
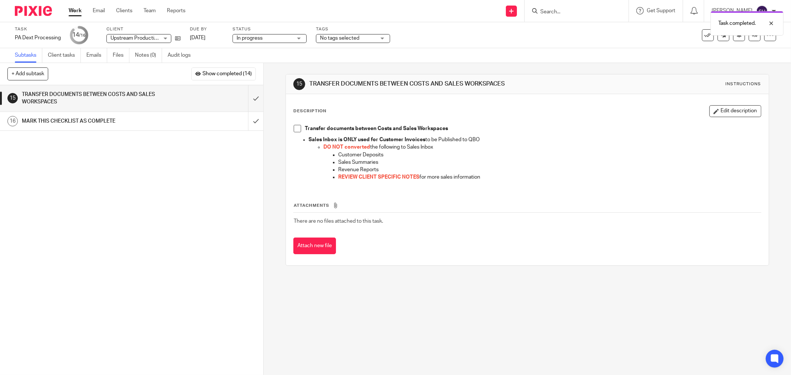
click at [294, 130] on span at bounding box center [297, 128] width 7 height 7
click at [250, 99] on input "submit" at bounding box center [131, 98] width 263 height 26
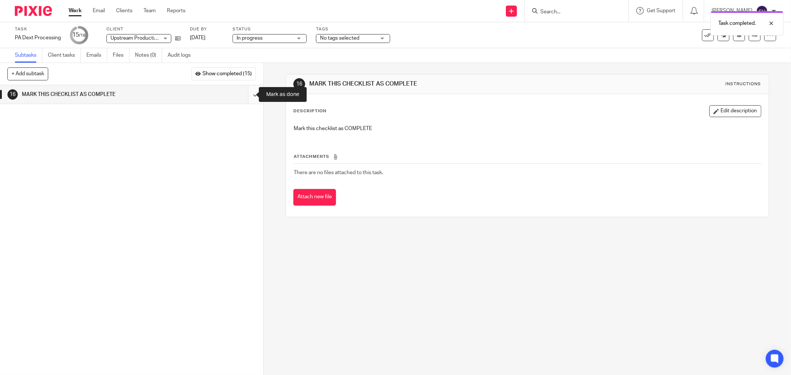
click at [248, 96] on input "submit" at bounding box center [131, 94] width 263 height 19
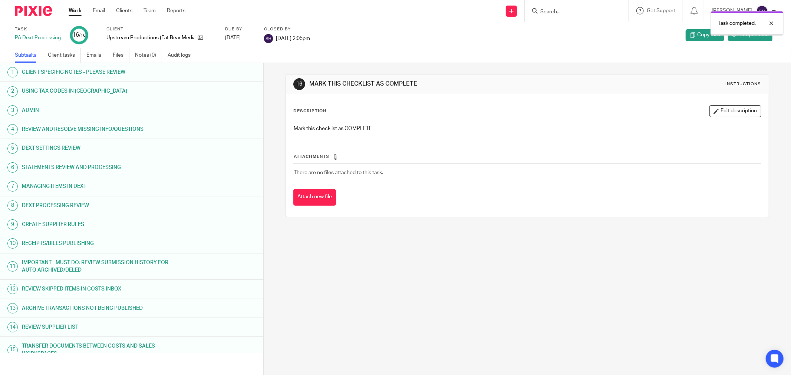
click at [72, 10] on link "Work" at bounding box center [75, 10] width 13 height 7
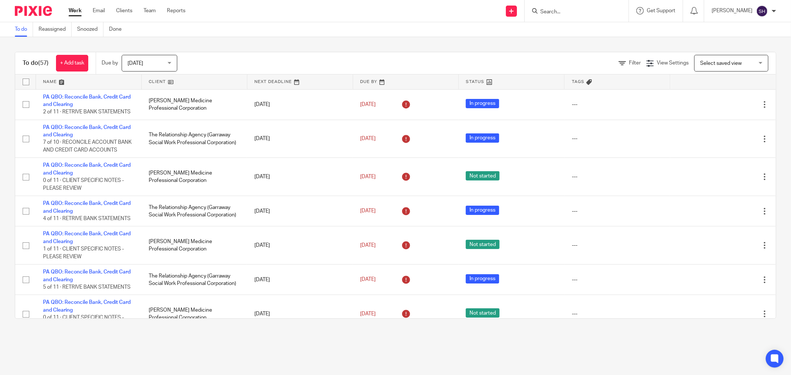
click at [201, 77] on link at bounding box center [194, 82] width 105 height 15
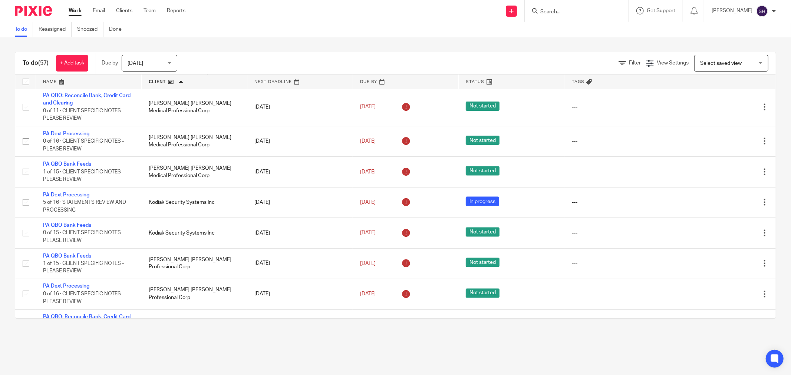
scroll to position [956, 0]
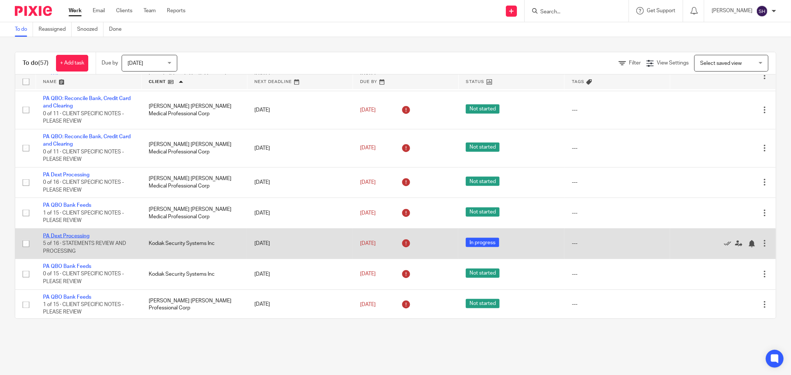
click at [50, 239] on link "PA Dext Processing" at bounding box center [66, 236] width 46 height 5
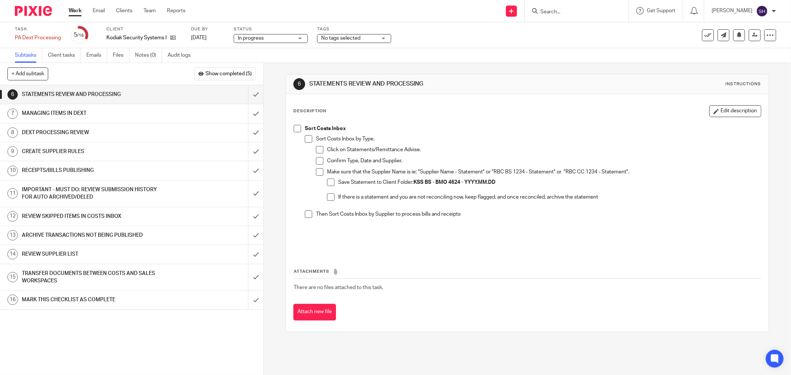
click at [296, 130] on span at bounding box center [297, 128] width 7 height 7
click at [307, 138] on span at bounding box center [308, 138] width 7 height 7
click at [317, 148] on span at bounding box center [319, 149] width 7 height 7
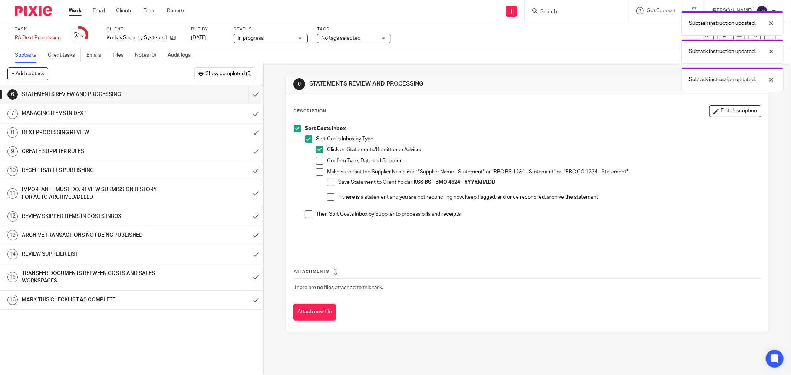
click at [317, 158] on span at bounding box center [319, 160] width 7 height 7
click at [316, 169] on span at bounding box center [319, 171] width 7 height 7
click at [327, 183] on span at bounding box center [330, 182] width 7 height 7
click at [328, 197] on span at bounding box center [330, 197] width 7 height 7
click at [309, 217] on span at bounding box center [308, 214] width 7 height 7
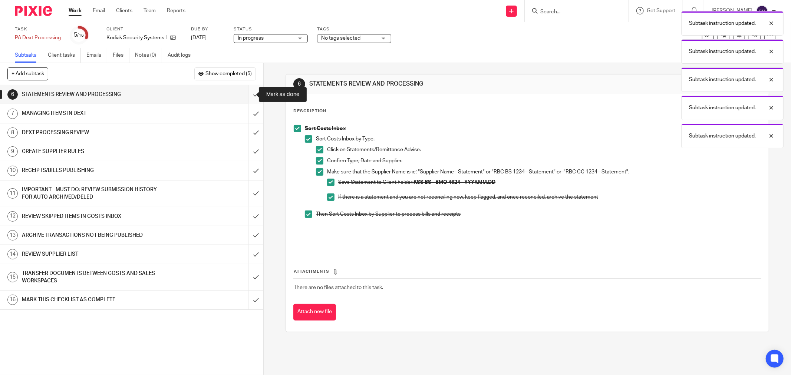
click at [253, 97] on input "submit" at bounding box center [131, 94] width 263 height 19
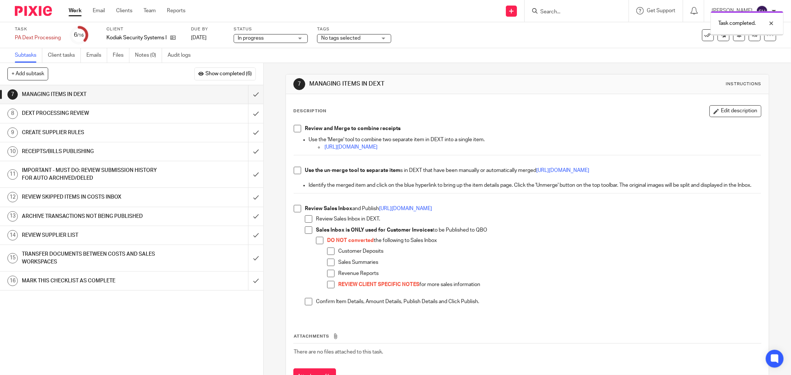
click at [297, 126] on span at bounding box center [297, 128] width 7 height 7
click at [294, 172] on span at bounding box center [297, 170] width 7 height 7
drag, startPoint x: 294, startPoint y: 216, endPoint x: 297, endPoint y: 225, distance: 9.7
click at [294, 212] on span at bounding box center [297, 208] width 7 height 7
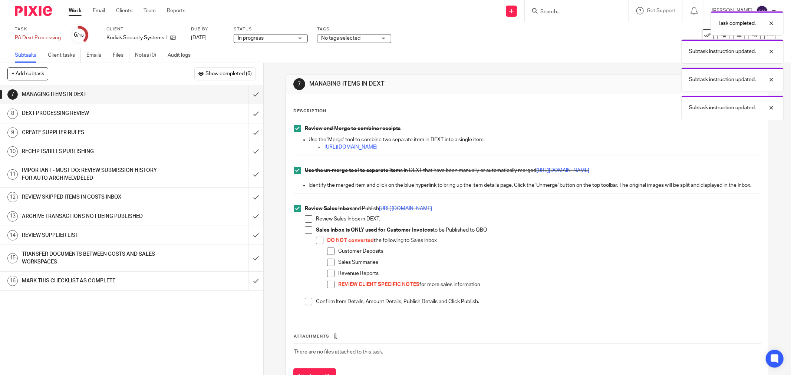
click at [299, 228] on li "Review Sales Inbox and Publish https://bit.ly/341txBG Review Sales Inbox in DEX…" at bounding box center [527, 258] width 467 height 107
click at [305, 223] on span at bounding box center [308, 218] width 7 height 7
click at [306, 234] on span at bounding box center [308, 230] width 7 height 7
click at [313, 250] on li "Sales Inbox is ONLY used for Customer Invoices to be Published to QBO DO NOT co…" at bounding box center [533, 263] width 456 height 72
click at [323, 250] on li "DO NOT converted the following to Sales Inbox Customer Deposits Sales Summaries…" at bounding box center [538, 266] width 445 height 58
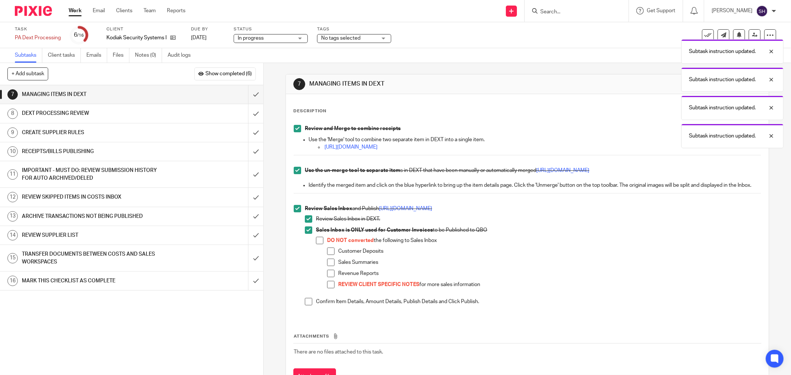
click at [319, 244] on span at bounding box center [319, 240] width 7 height 7
click at [327, 255] on span at bounding box center [330, 251] width 7 height 7
drag, startPoint x: 326, startPoint y: 267, endPoint x: 327, endPoint y: 277, distance: 10.1
click at [327, 266] on span at bounding box center [330, 262] width 7 height 7
drag, startPoint x: 328, startPoint y: 277, endPoint x: 328, endPoint y: 290, distance: 12.2
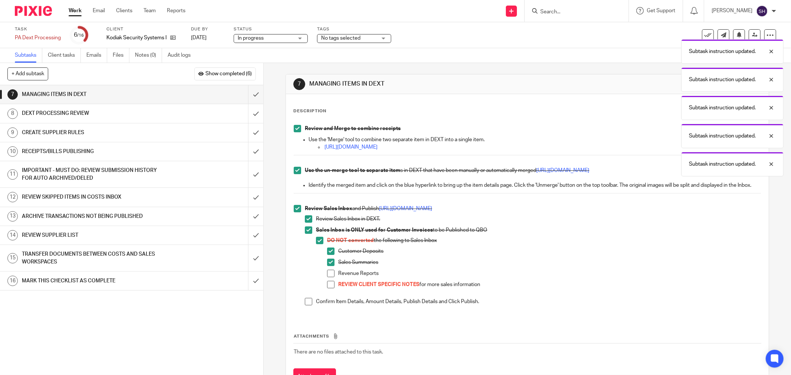
click at [328, 277] on span at bounding box center [330, 273] width 7 height 7
click at [329, 288] on span at bounding box center [330, 284] width 7 height 7
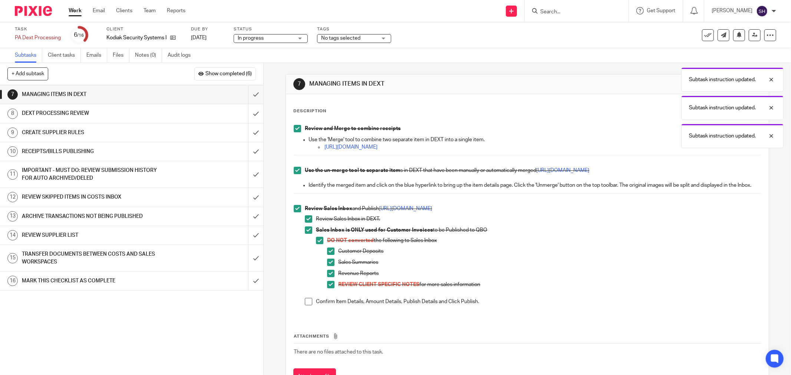
click at [309, 306] on span at bounding box center [308, 301] width 7 height 7
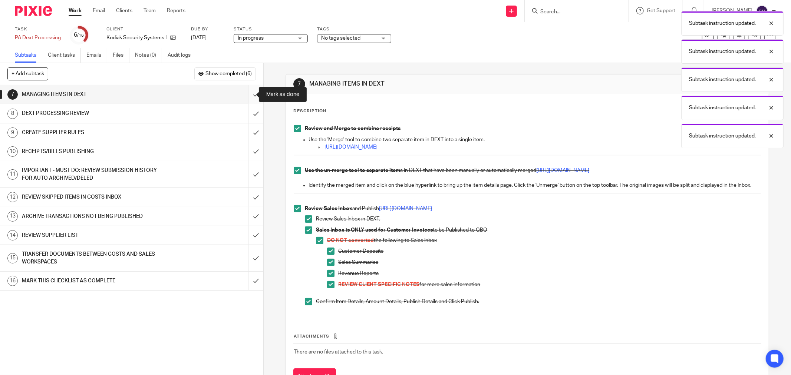
click at [248, 94] on input "submit" at bounding box center [131, 94] width 263 height 19
